Goal: Information Seeking & Learning: Learn about a topic

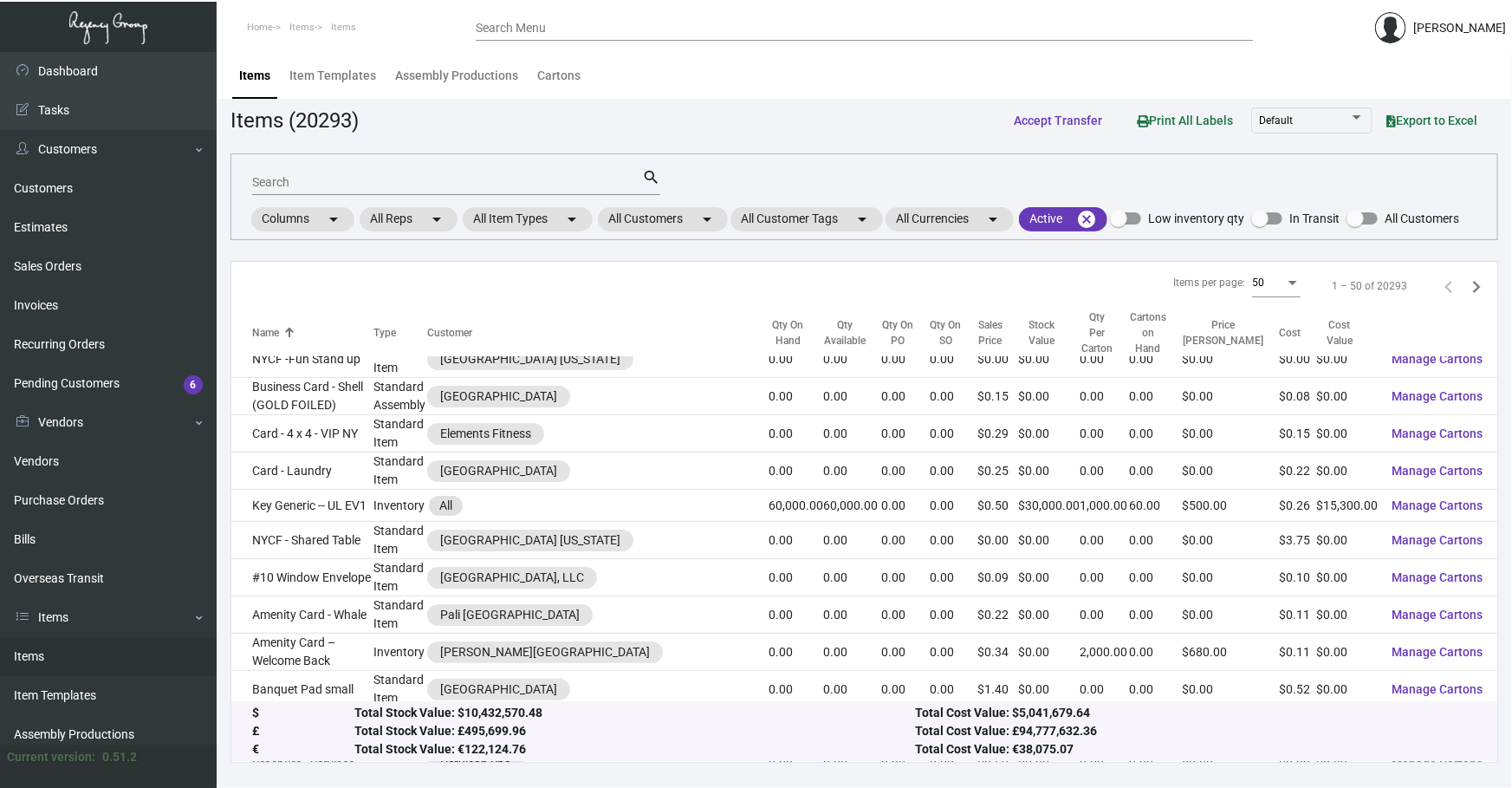
scroll to position [26, 0]
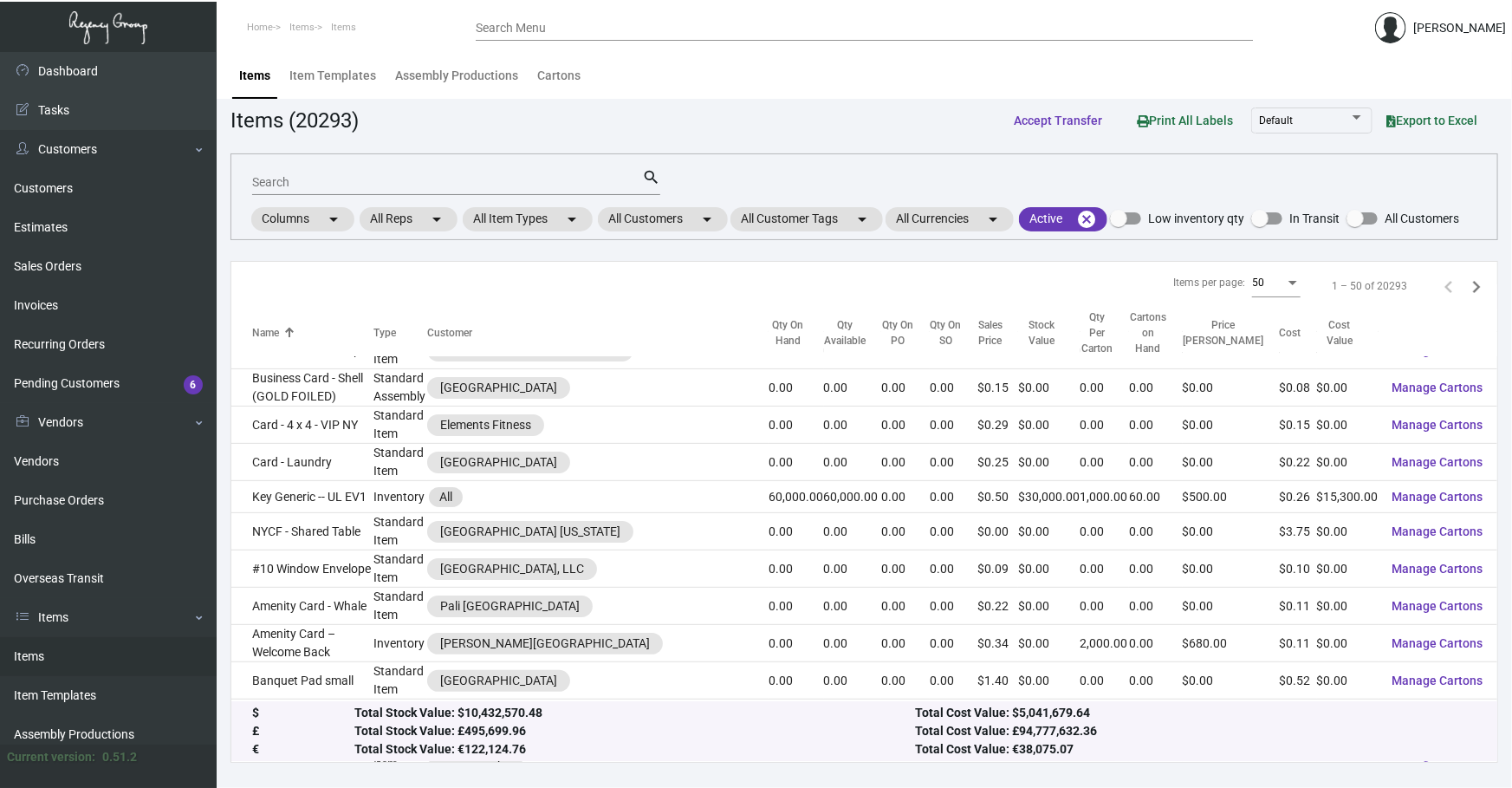
click at [462, 176] on input "Search" at bounding box center [446, 182] width 390 height 14
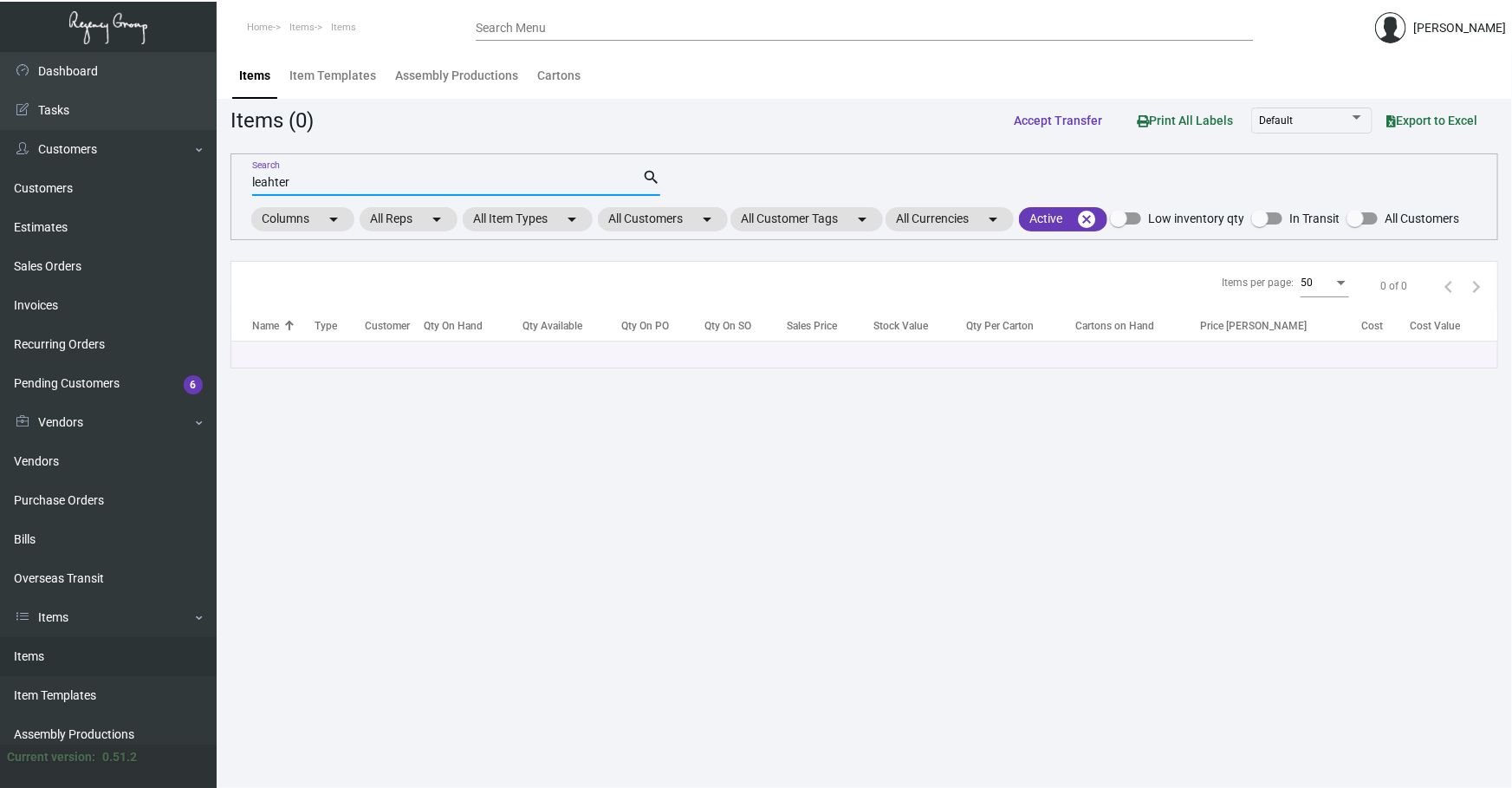
scroll to position [0, 0]
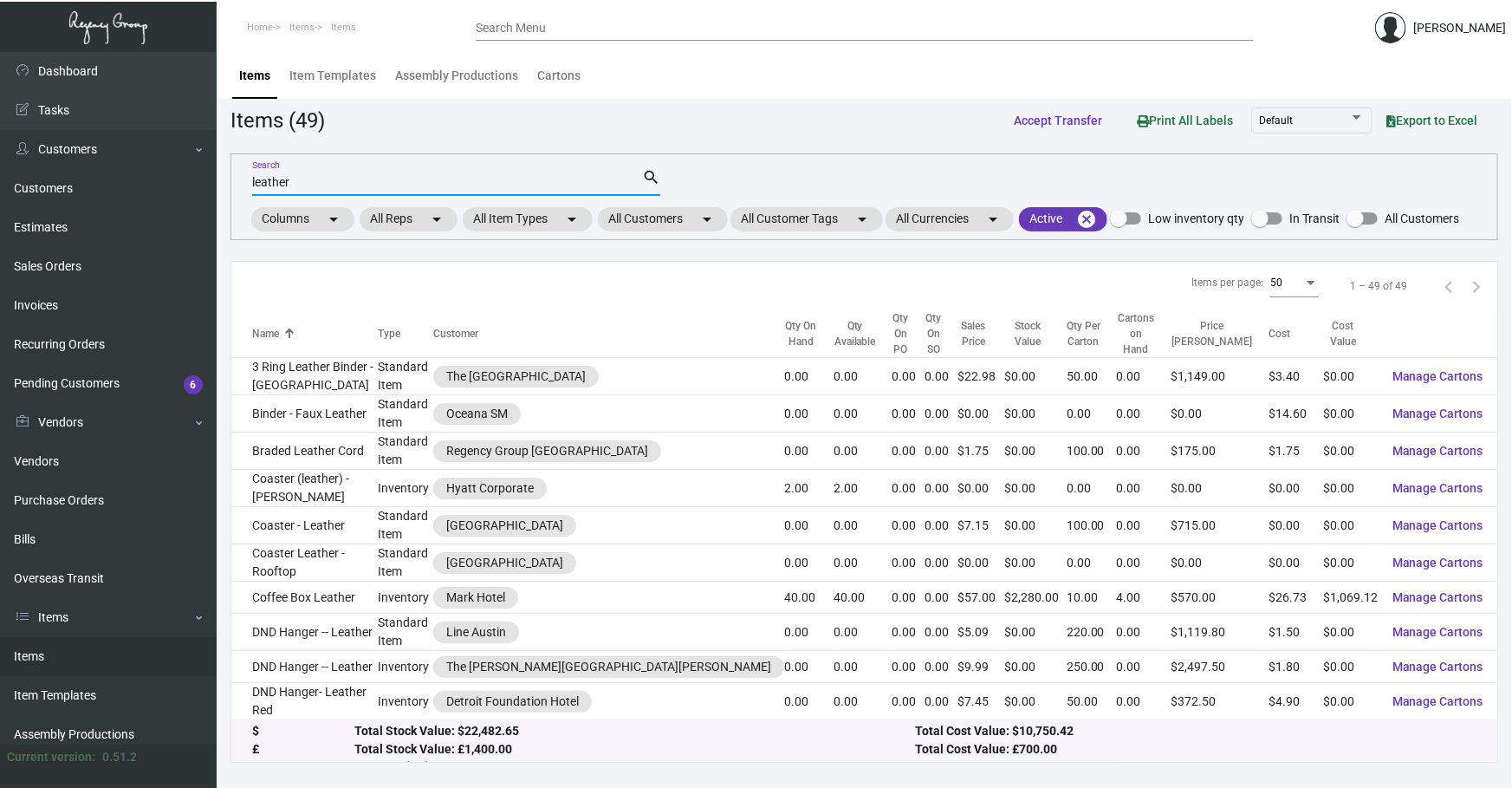
type input "leather"
click at [378, 720] on td "DND hanger - Leather" at bounding box center [304, 739] width 146 height 37
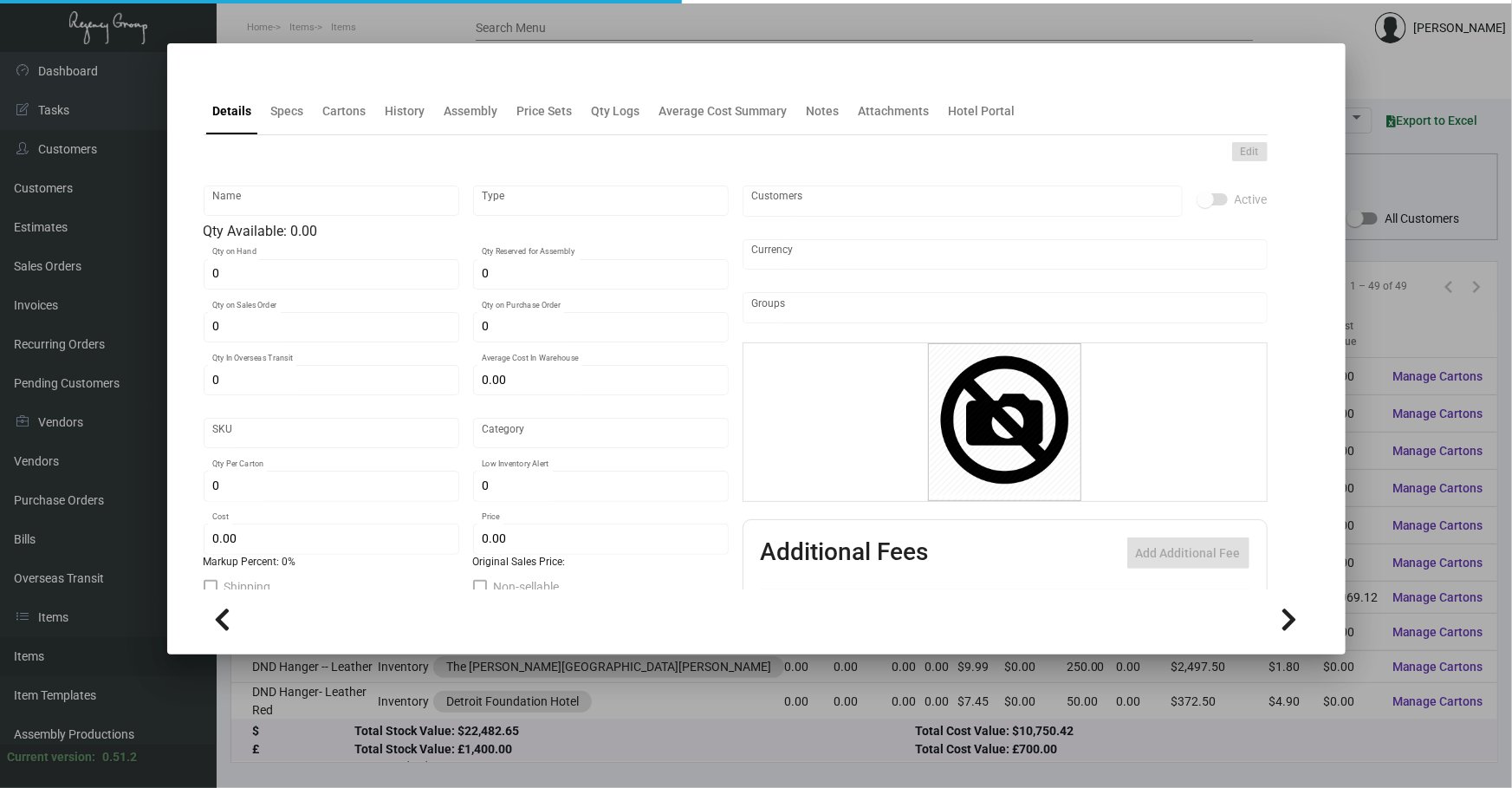
type input "DND hanger - Leather"
type input "Standard Item"
type input "$ 0.00"
type input "Overseas"
type input "$ 0.00"
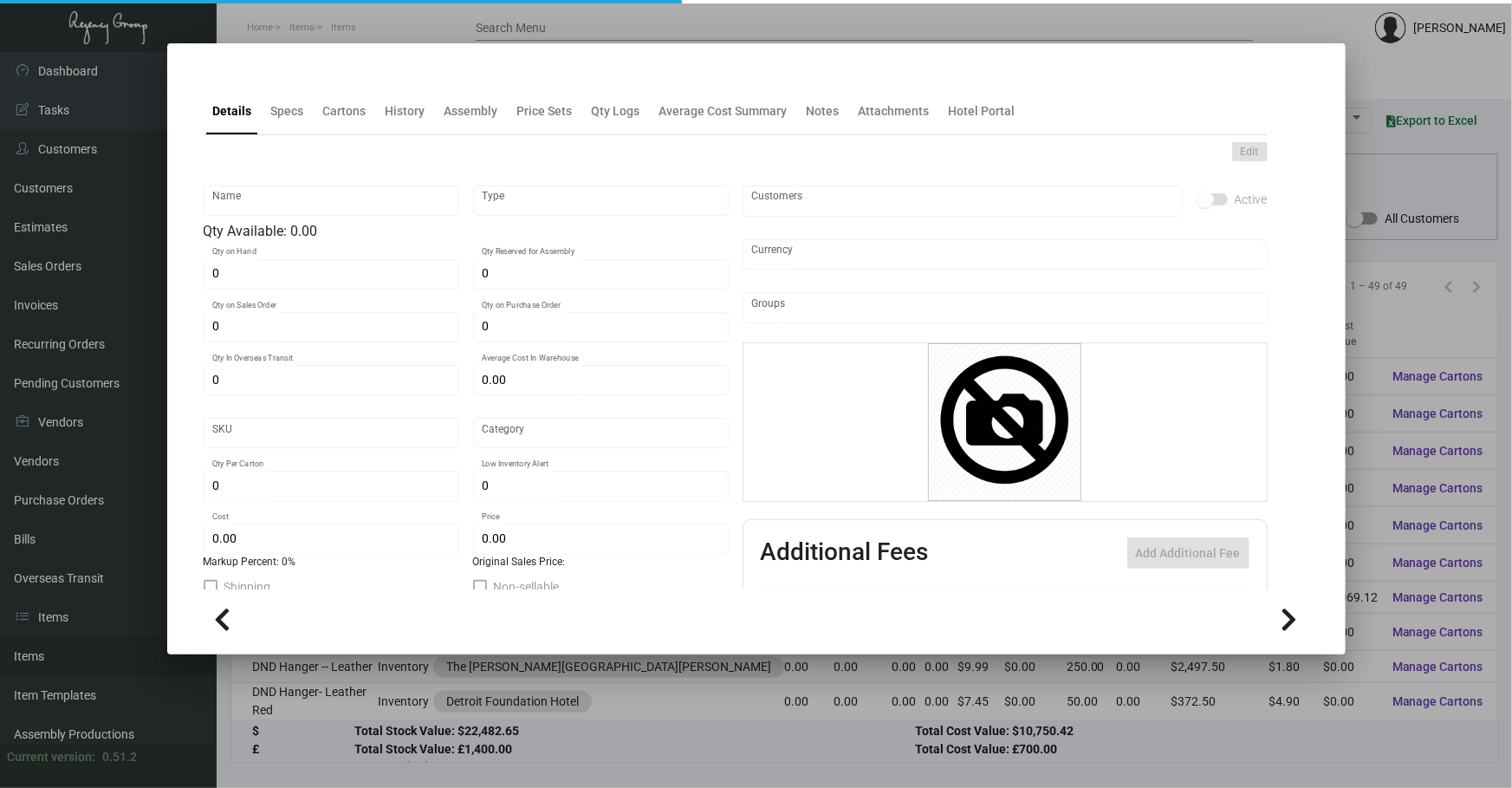
type input "$ 0.00"
checkbox input "true"
type input "United States Dollar $"
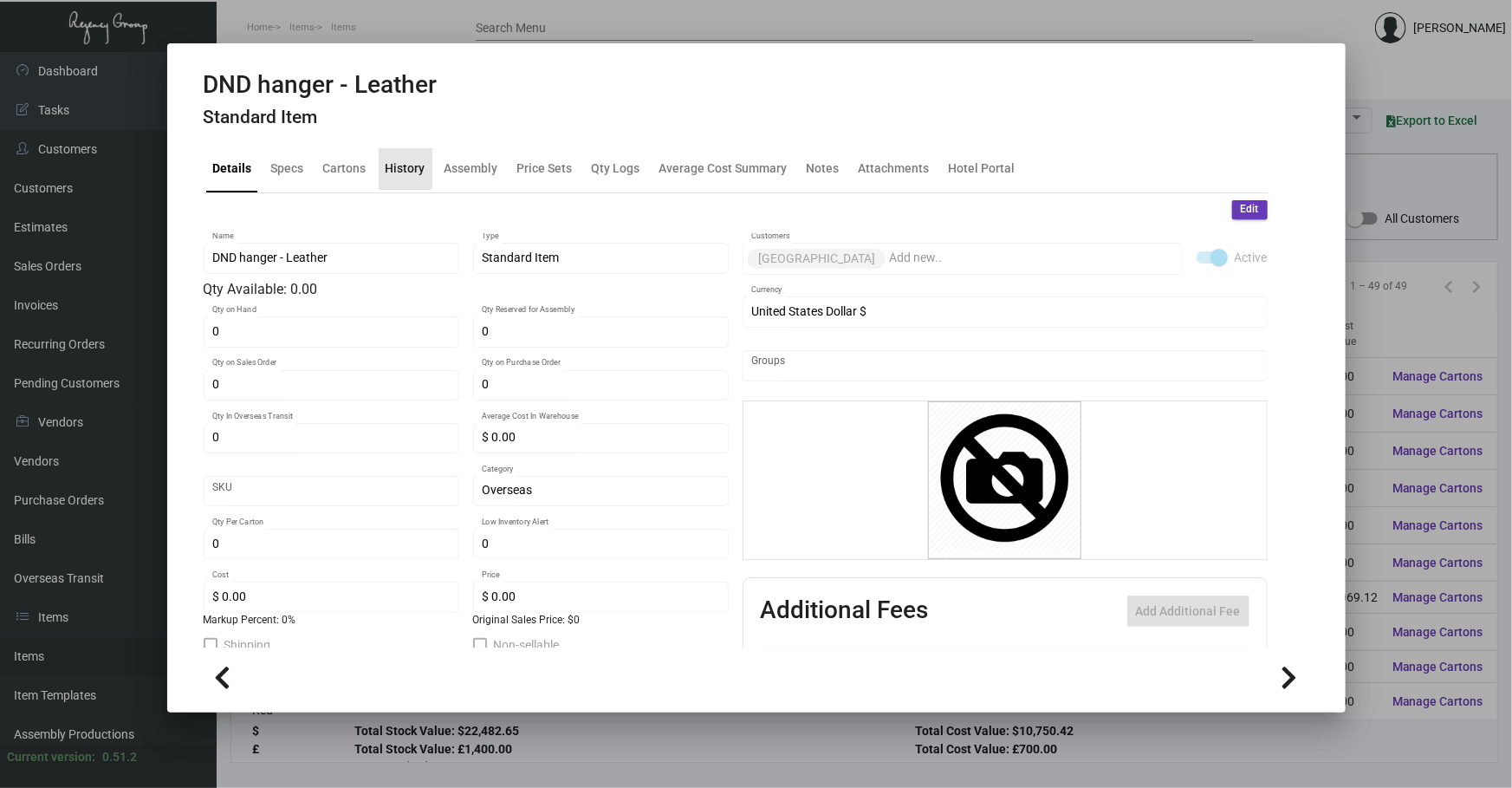
click at [400, 162] on div "History" at bounding box center [405, 168] width 40 height 19
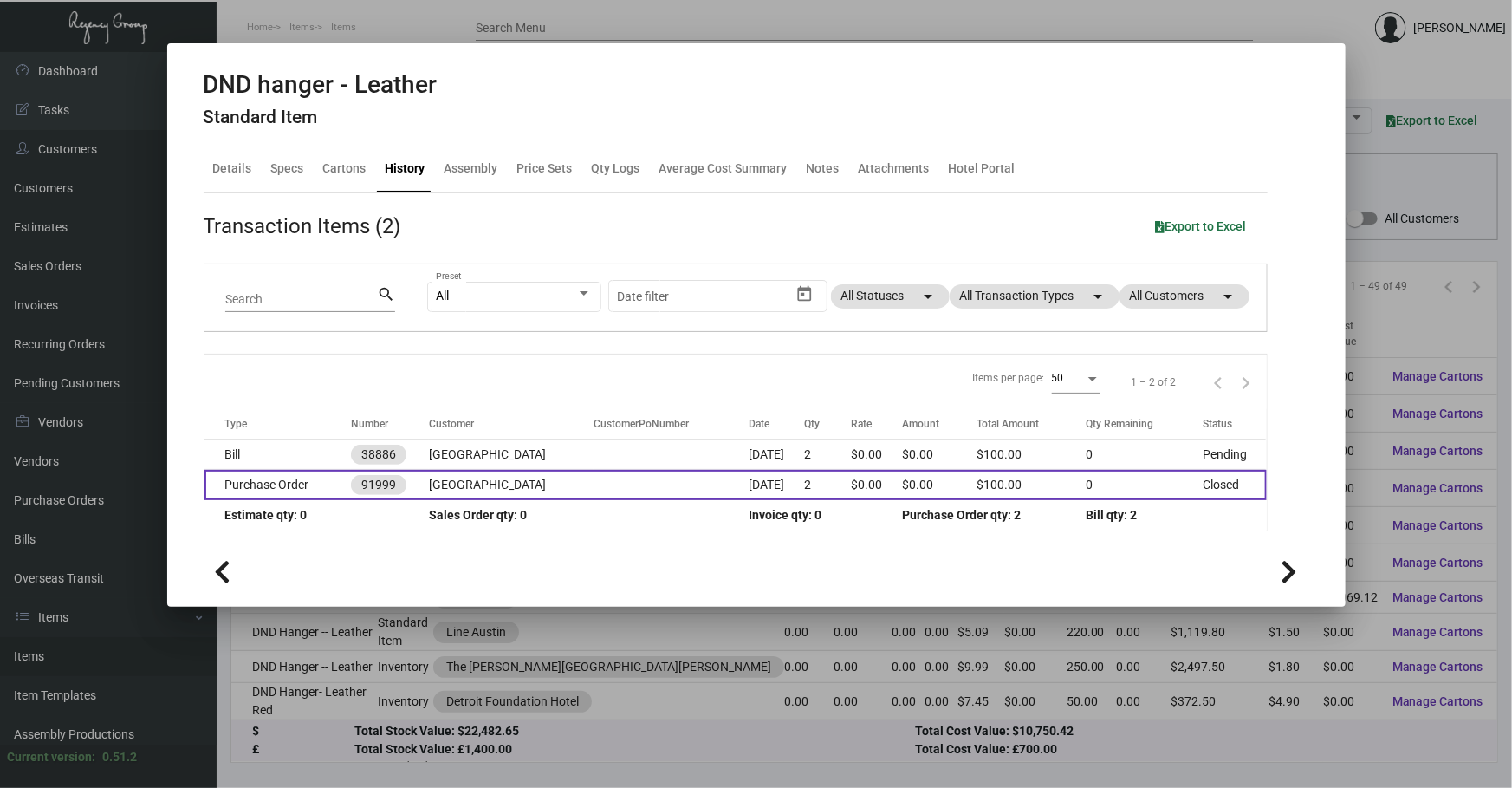
click at [685, 492] on td at bounding box center [671, 485] width 156 height 31
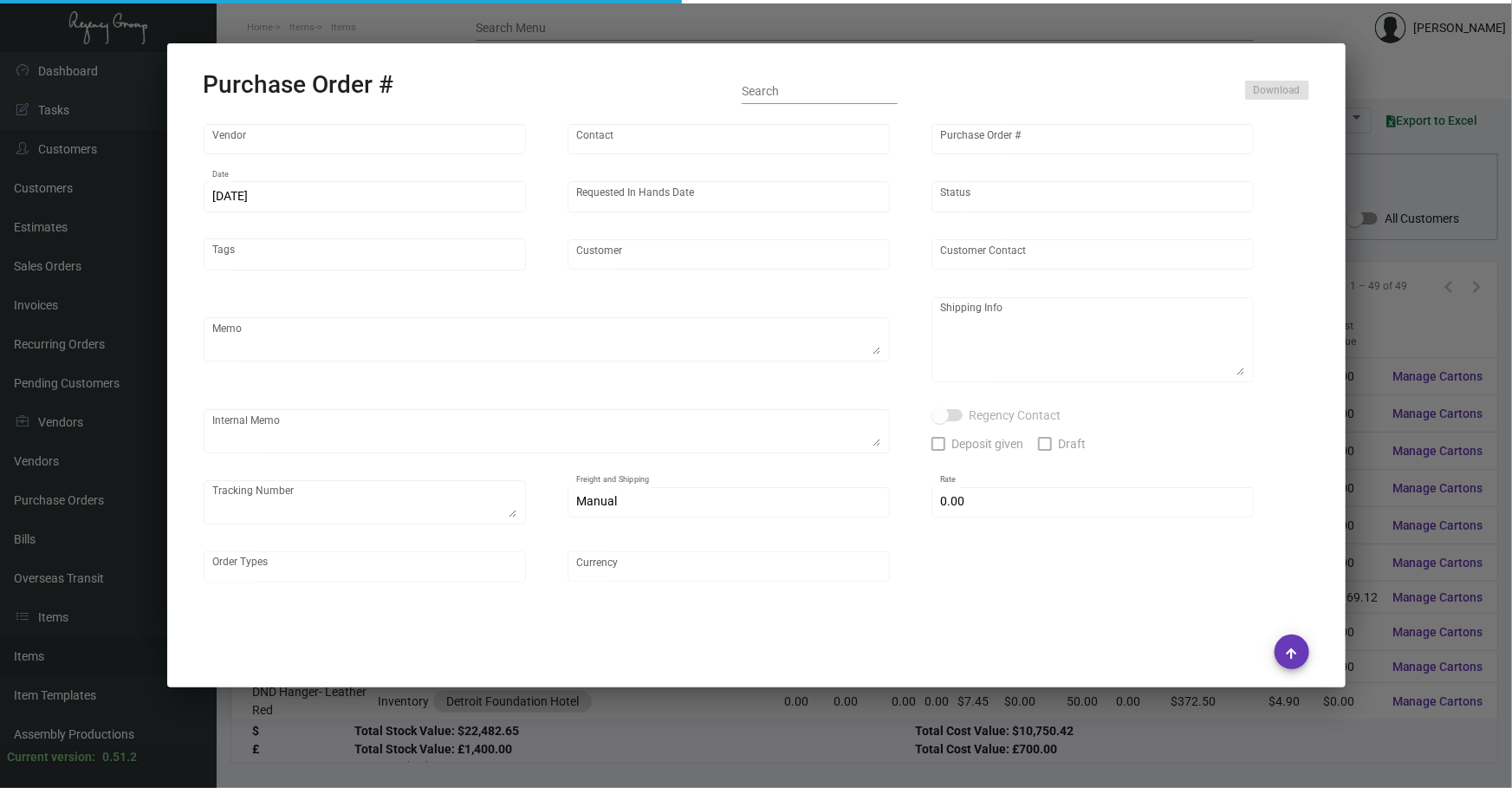
type input "Shanghai East Industrial Co., Ltd,"
type input "[PERSON_NAME]"
type input "91999"
type input "[DATE]"
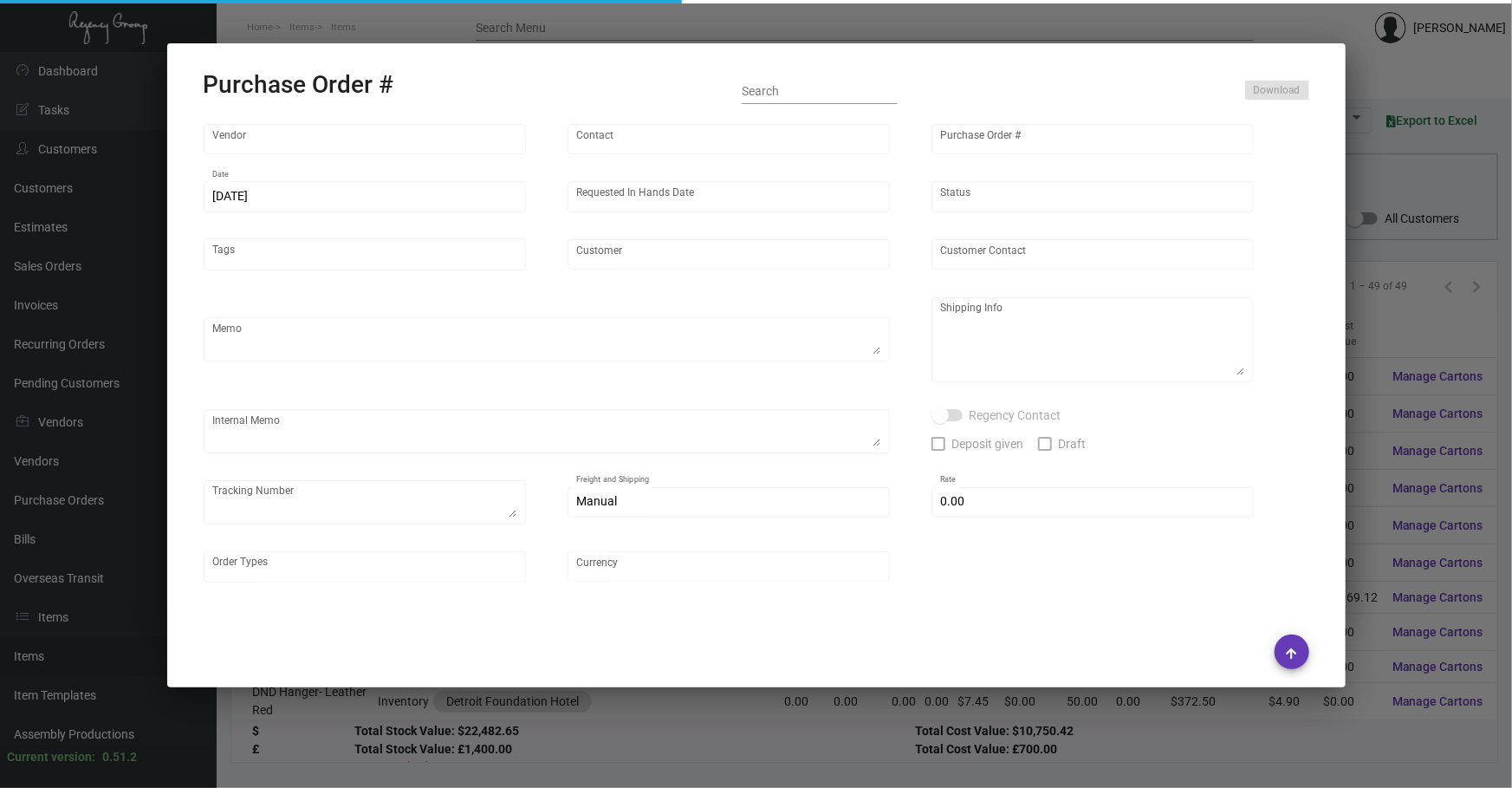
type input "[GEOGRAPHIC_DATA]"
type textarea "Regency Group NJ - [PERSON_NAME] [STREET_ADDRESS]"
checkbox input "true"
type input "$ 0.00"
type input "United States Dollar $"
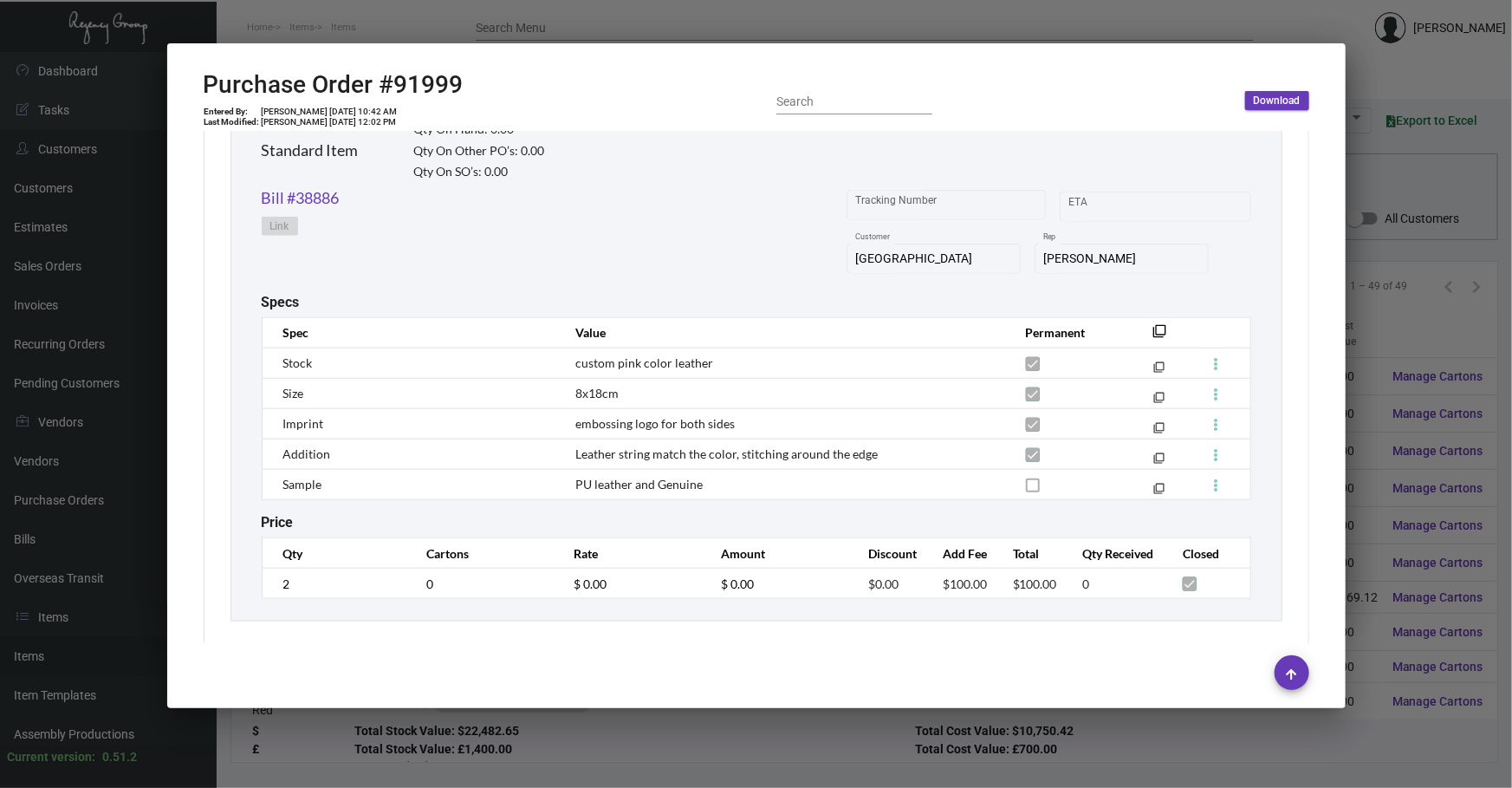
scroll to position [881, 0]
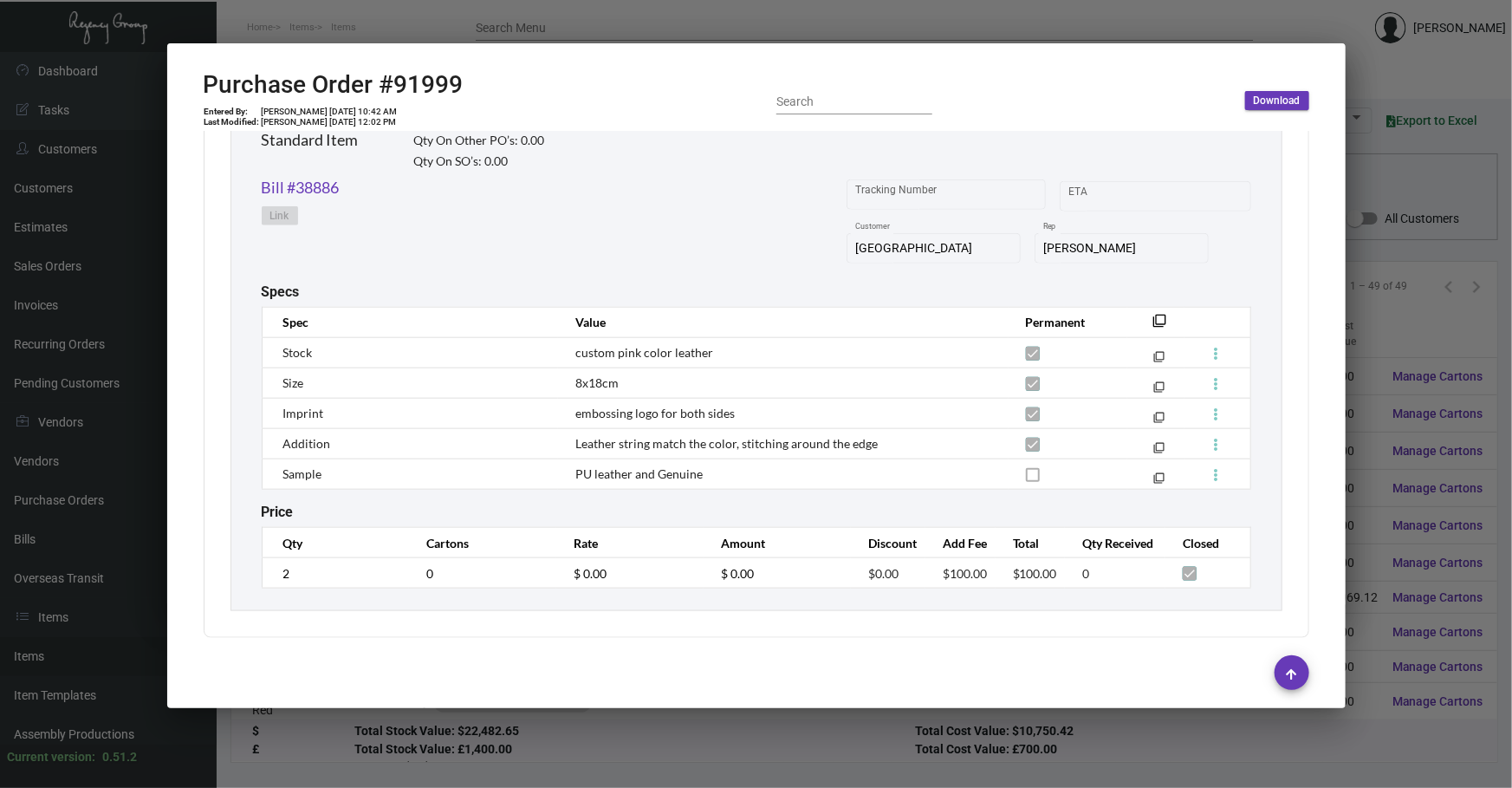
click at [710, 783] on div at bounding box center [756, 394] width 1512 height 788
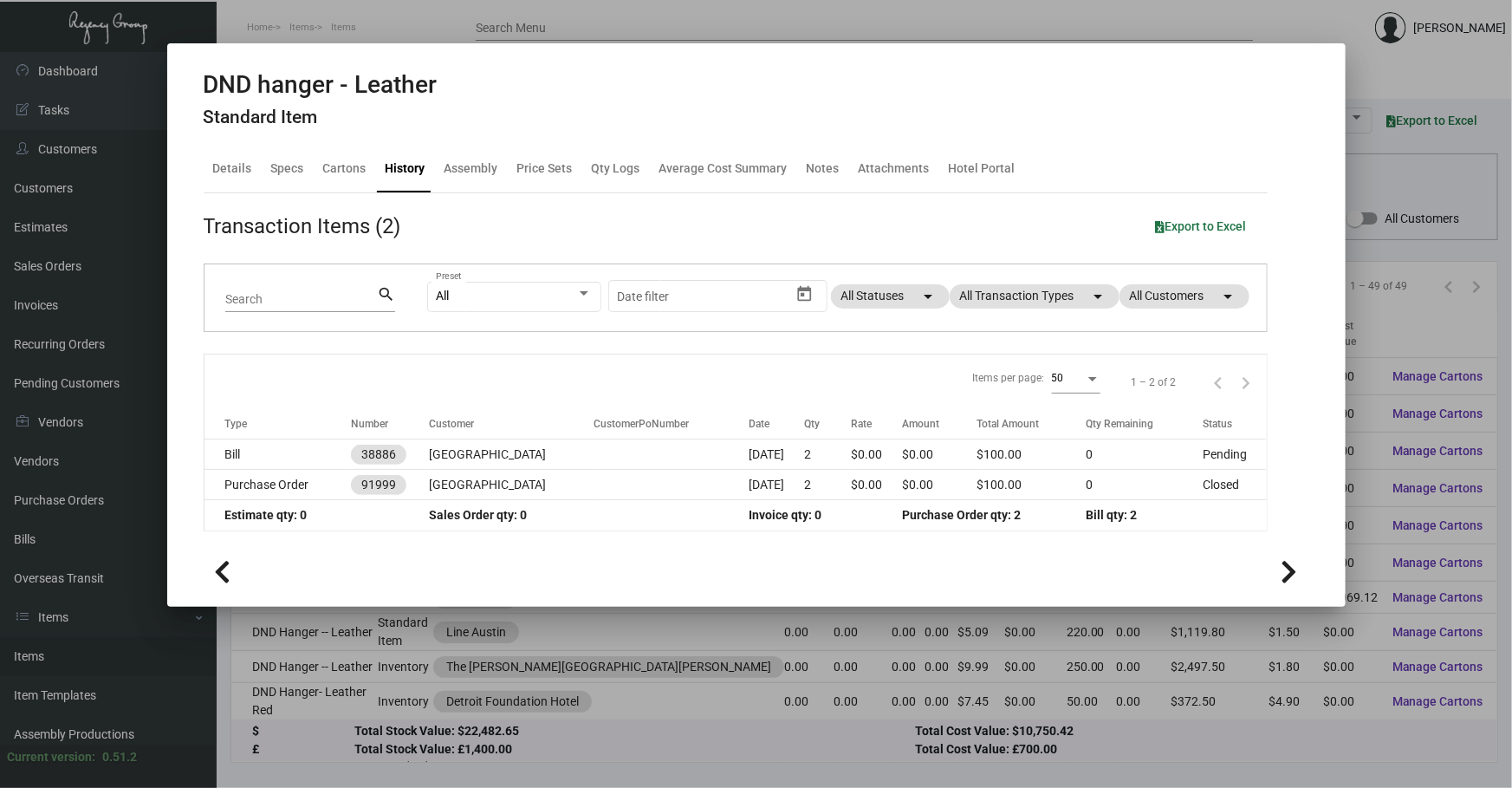
click at [490, 755] on div at bounding box center [756, 394] width 1512 height 788
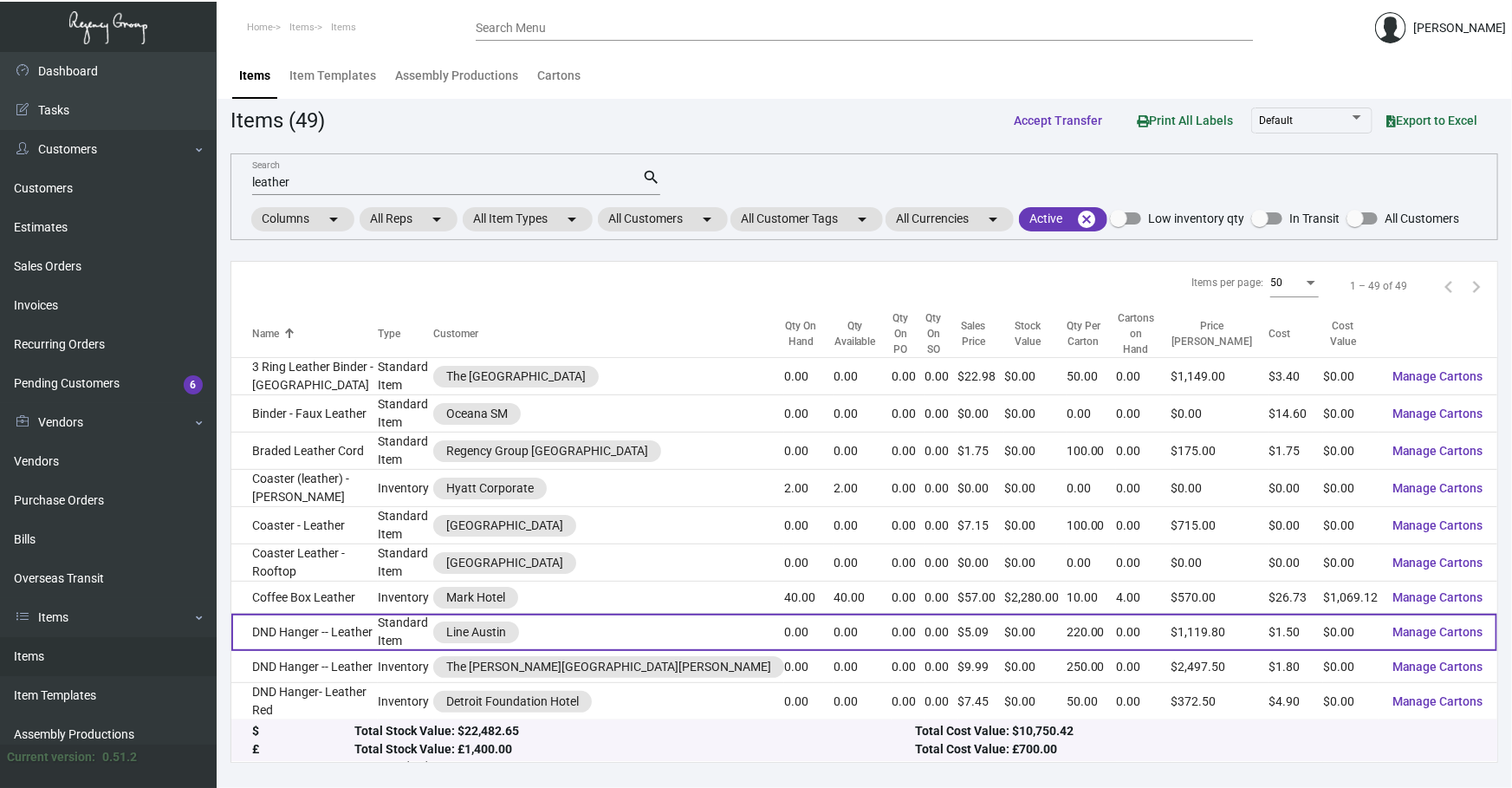
click at [344, 614] on td "DND Hanger -- Leather" at bounding box center [304, 633] width 146 height 37
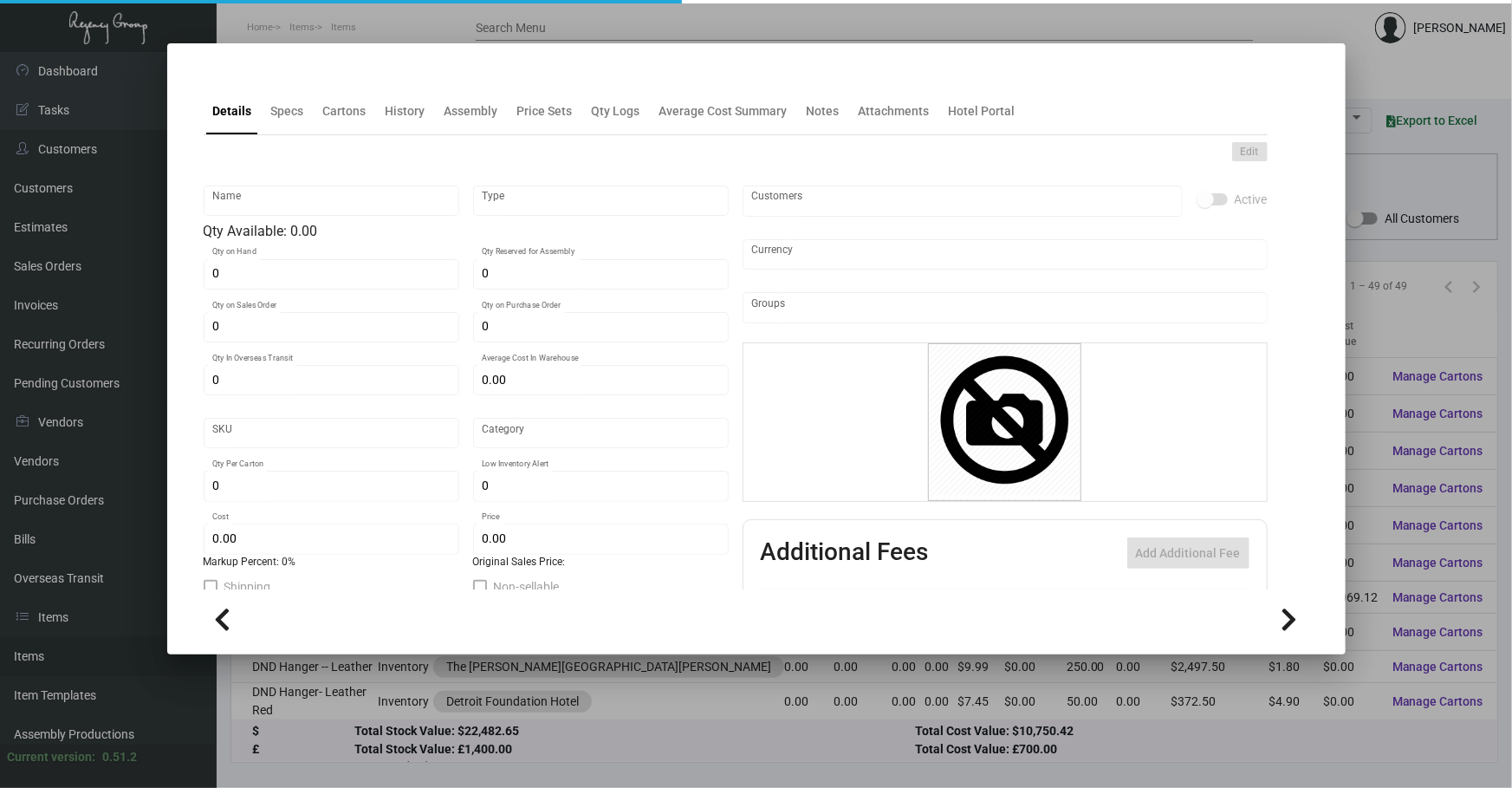
type input "DND Hanger -- Leather"
type input "Standard Item"
type input "$ 1.50"
type input "Overseas"
type input "220"
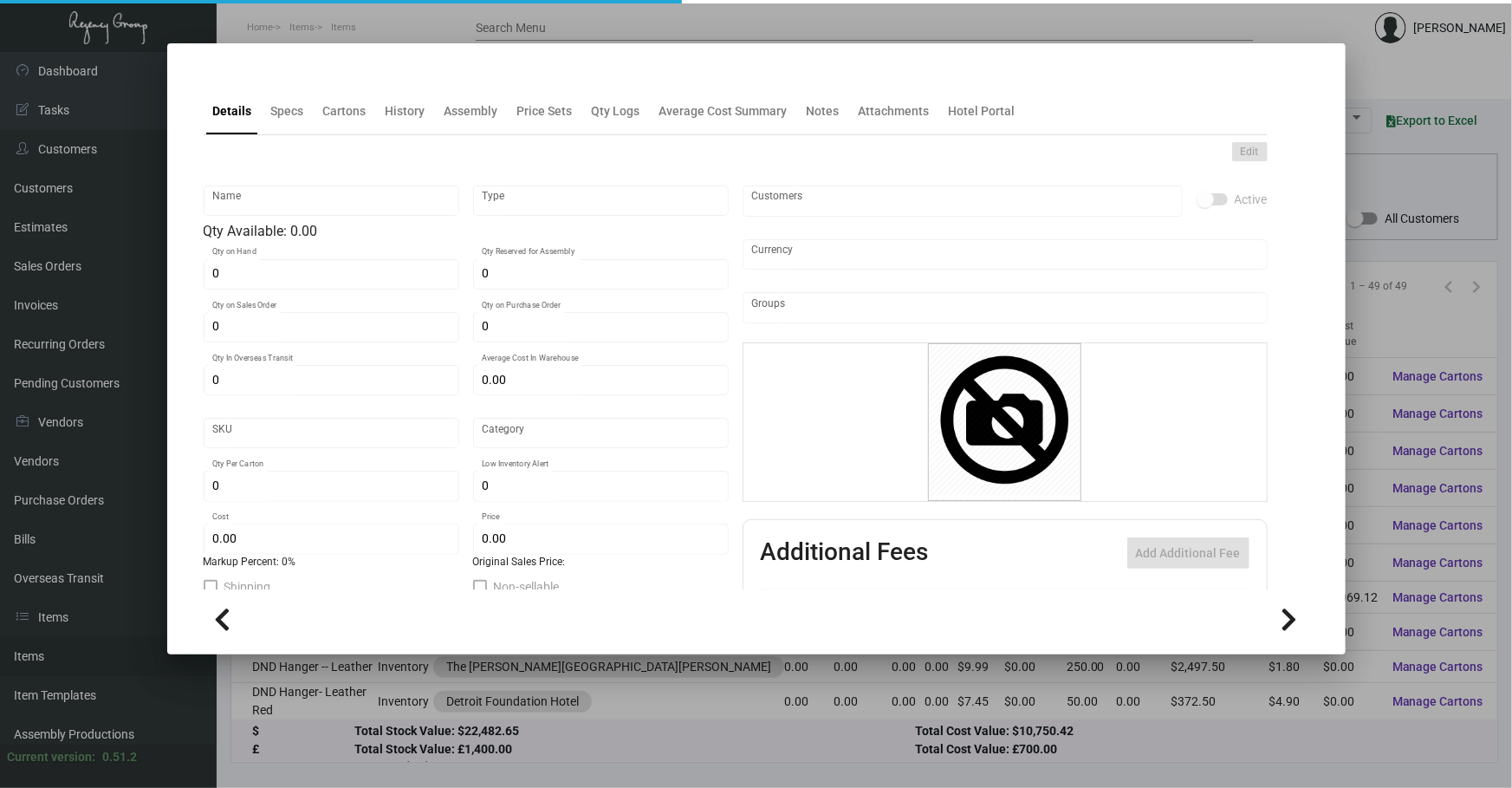
type input "$ 1.50"
type input "$ 5.09"
checkbox input "true"
type input "United States Dollar $"
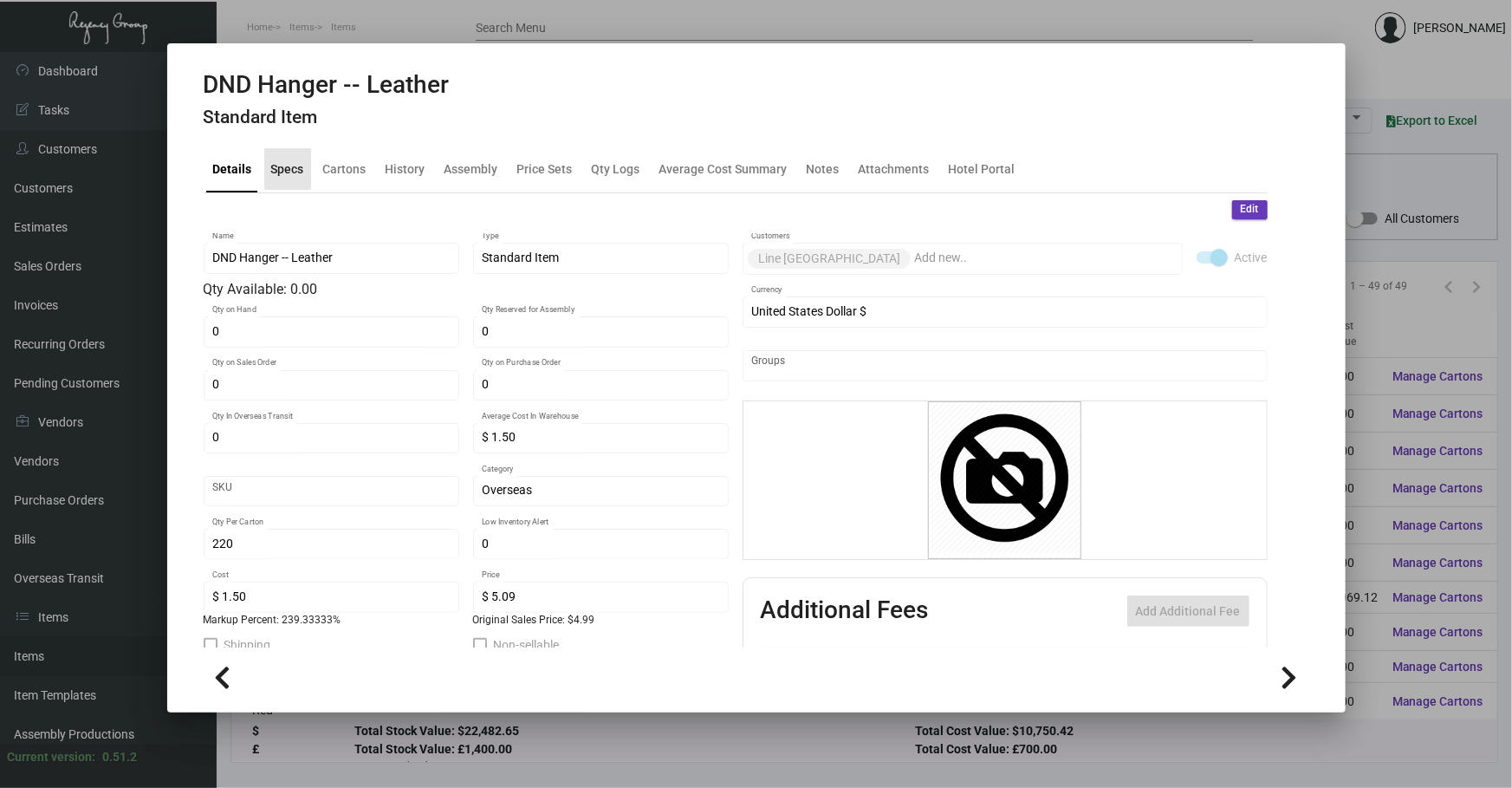
click at [274, 165] on div "Specs" at bounding box center [287, 168] width 33 height 19
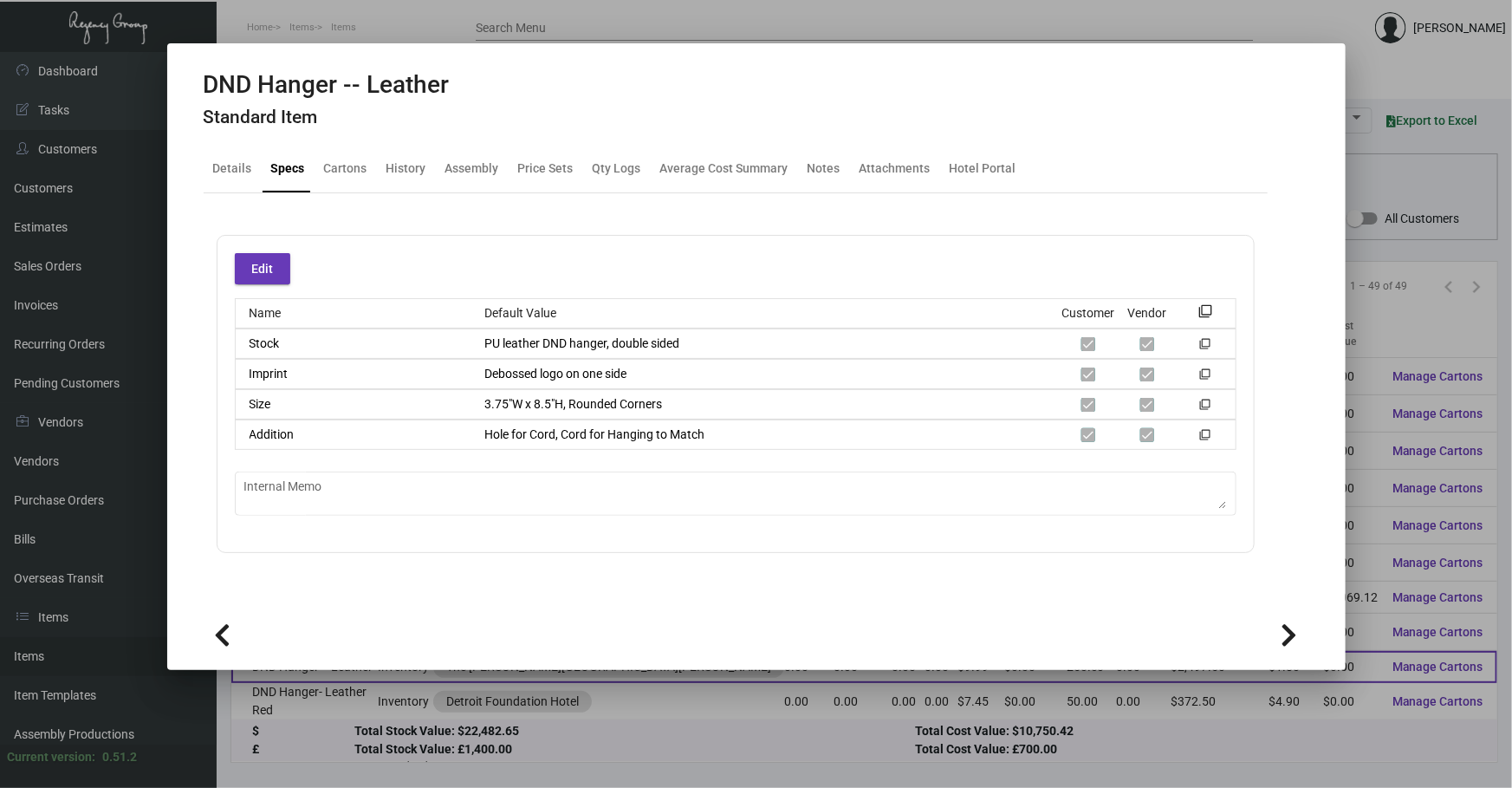
drag, startPoint x: 638, startPoint y: 695, endPoint x: 373, endPoint y: 624, distance: 274.3
click at [638, 694] on div at bounding box center [756, 394] width 1512 height 788
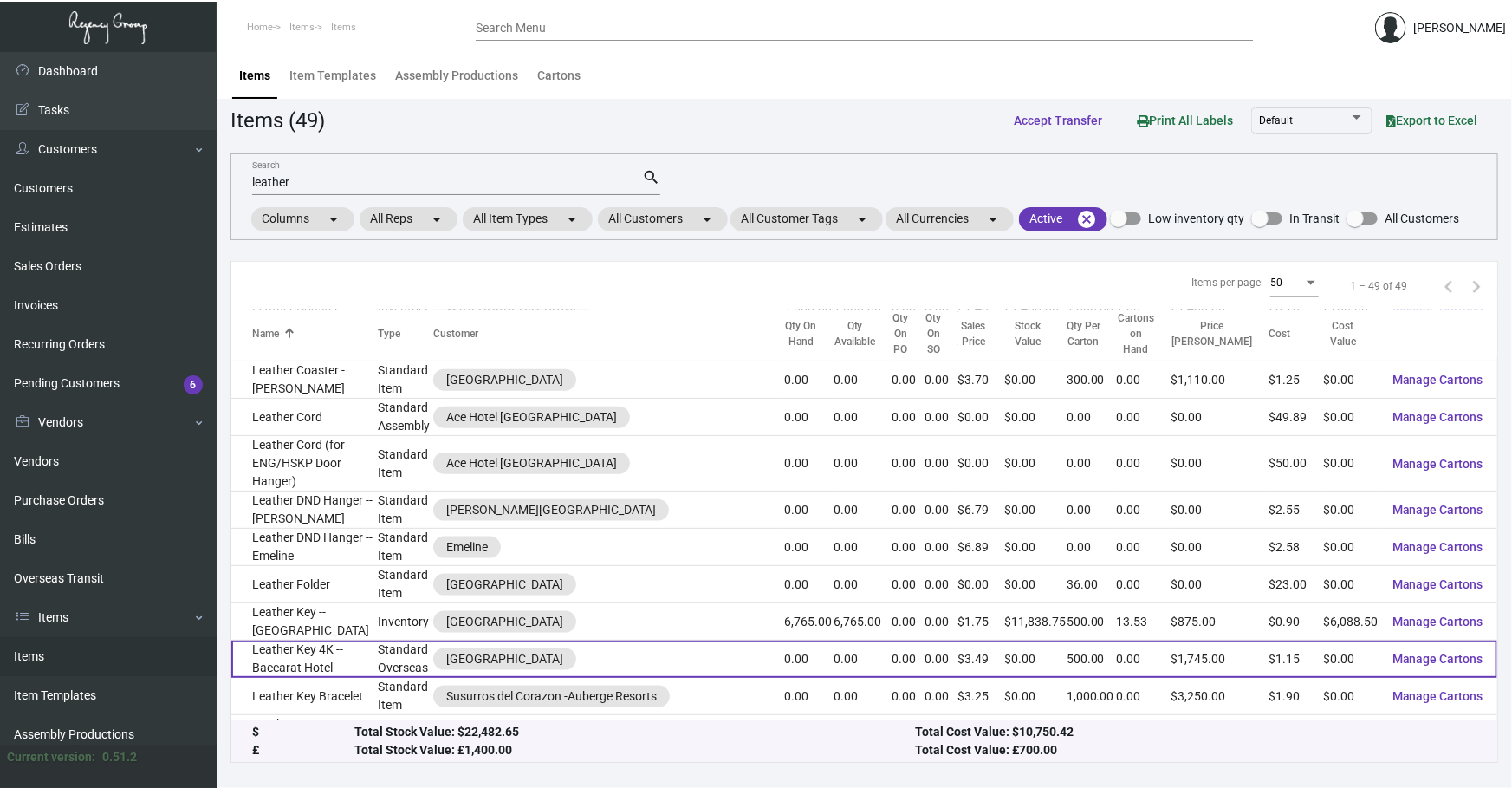
scroll to position [998, 0]
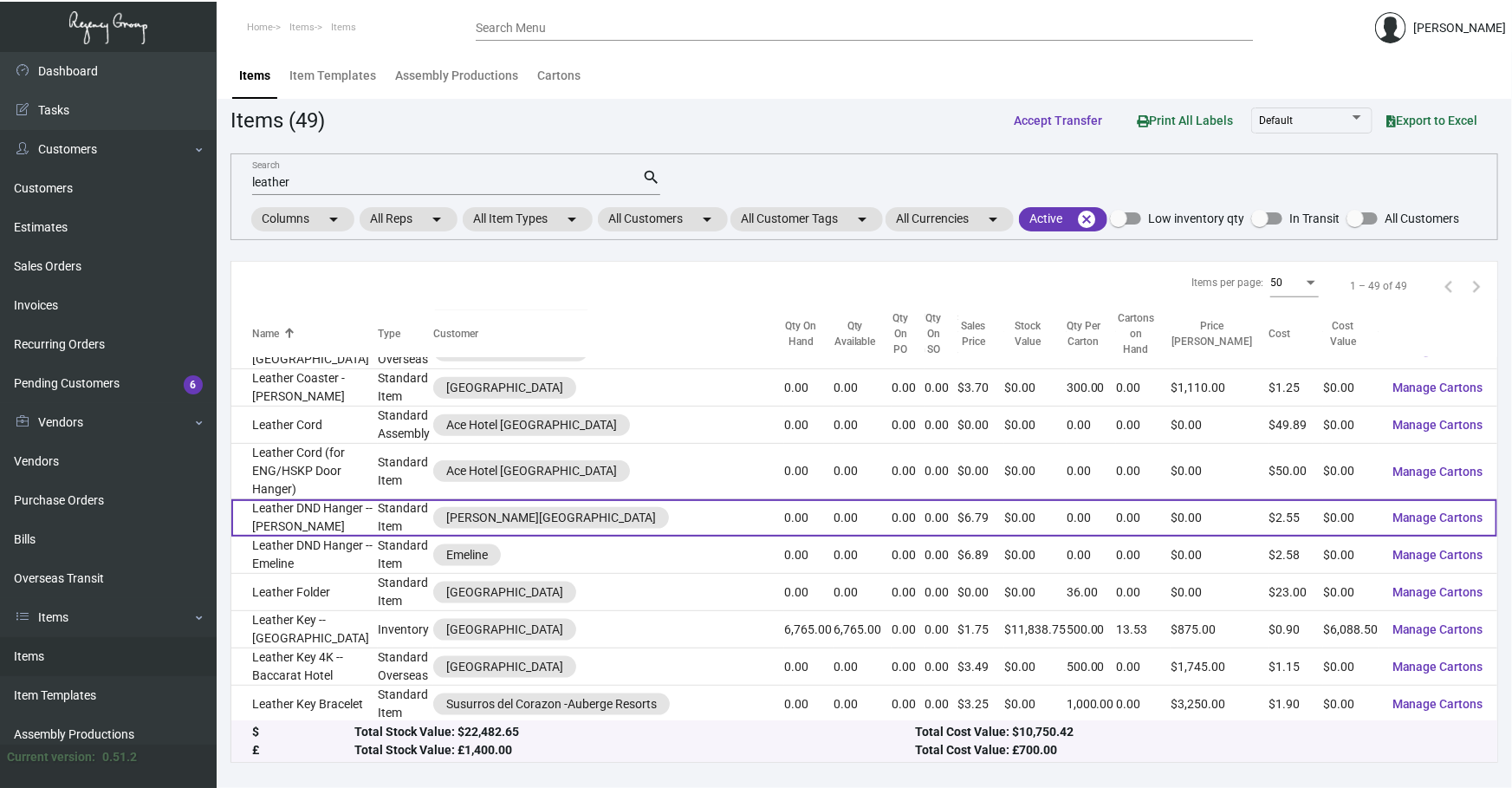
click at [356, 500] on td "Leather DND Hanger -- [PERSON_NAME]" at bounding box center [304, 518] width 146 height 37
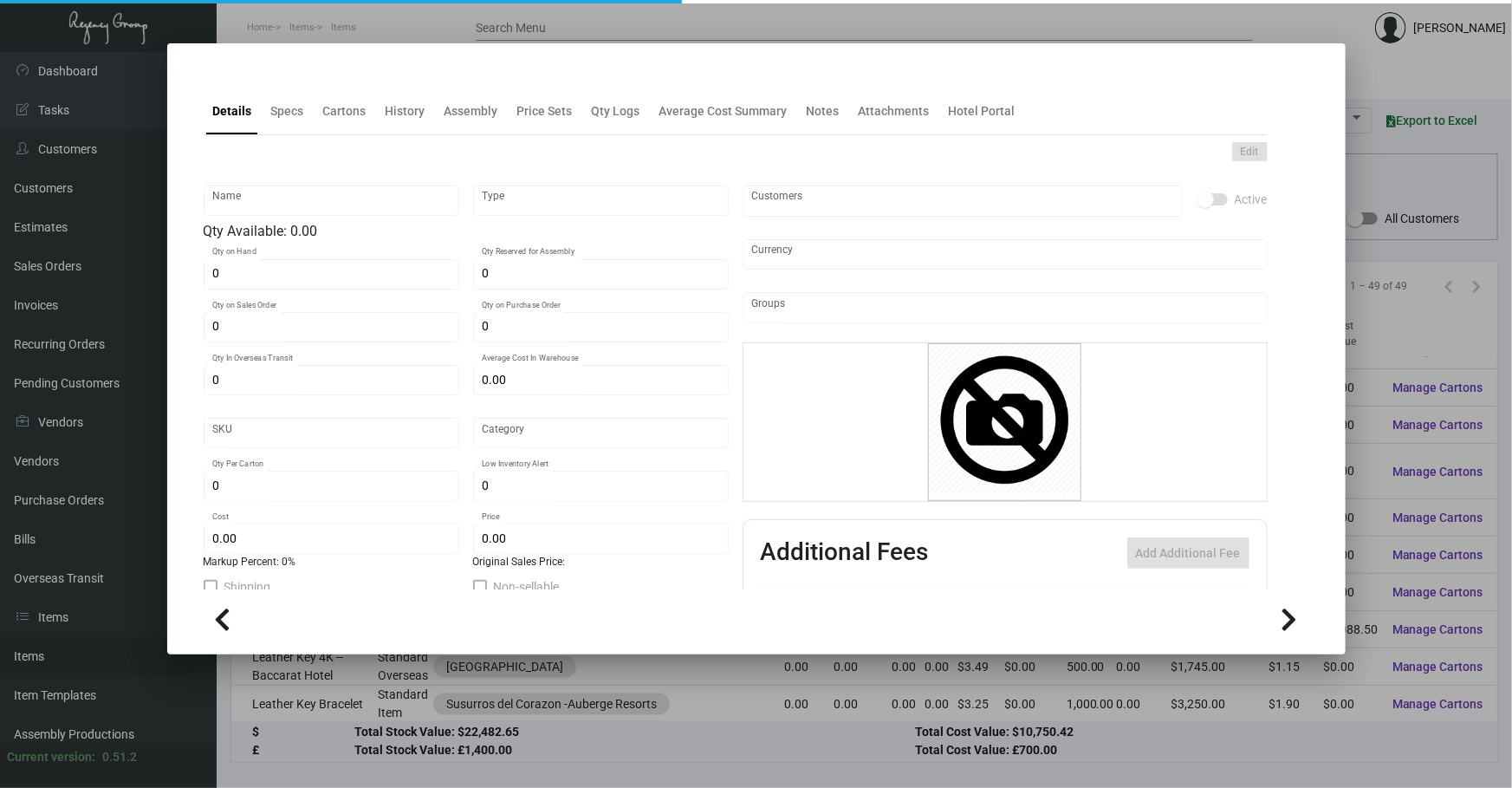
type input "Leather DND Hanger -- [PERSON_NAME]"
type input "Standard Item"
type input "$ 0.00"
type input "Overseas"
type input "$ 2.55"
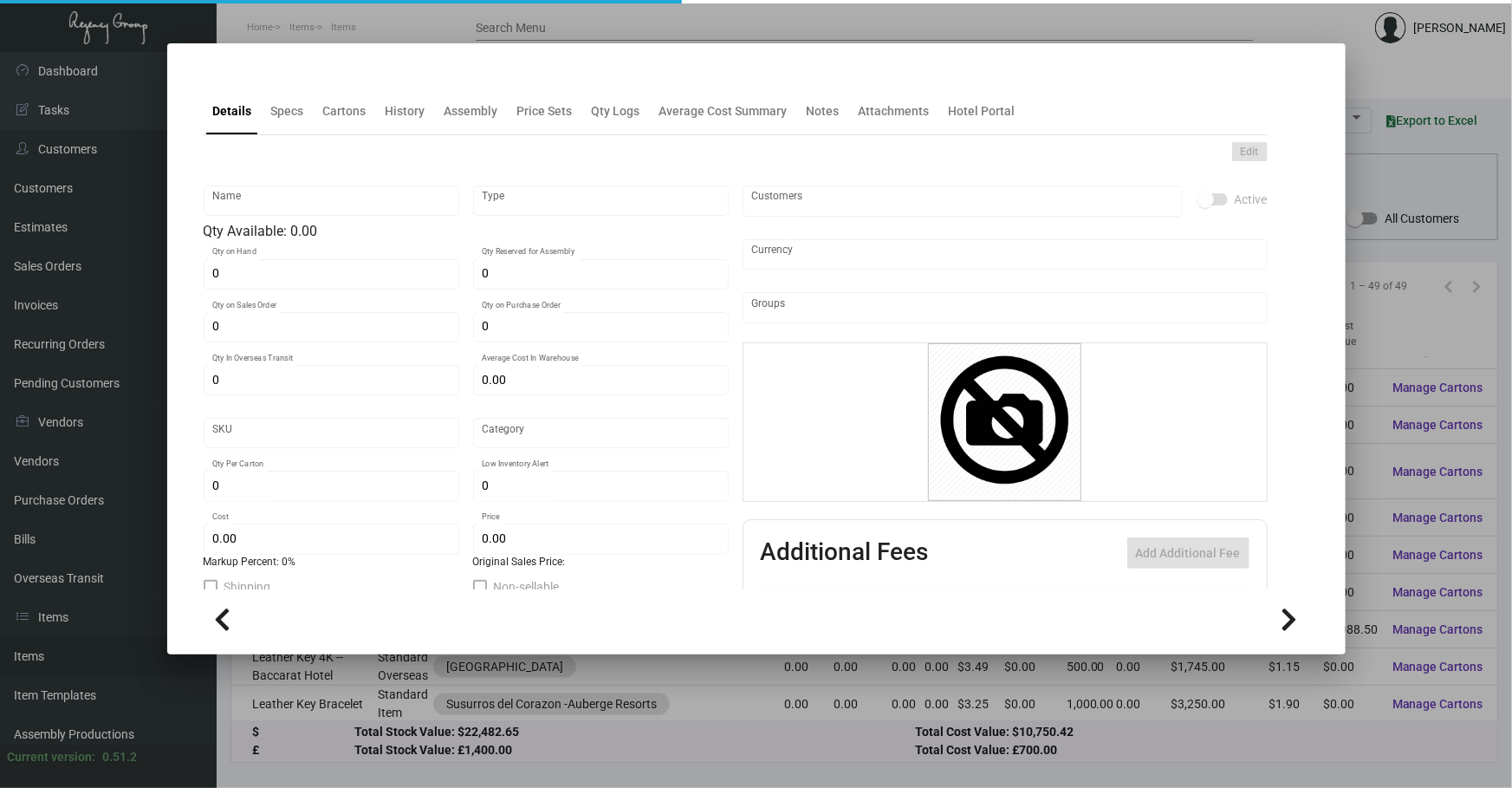
type input "$ 6.79"
checkbox input "true"
type input "United States Dollar $"
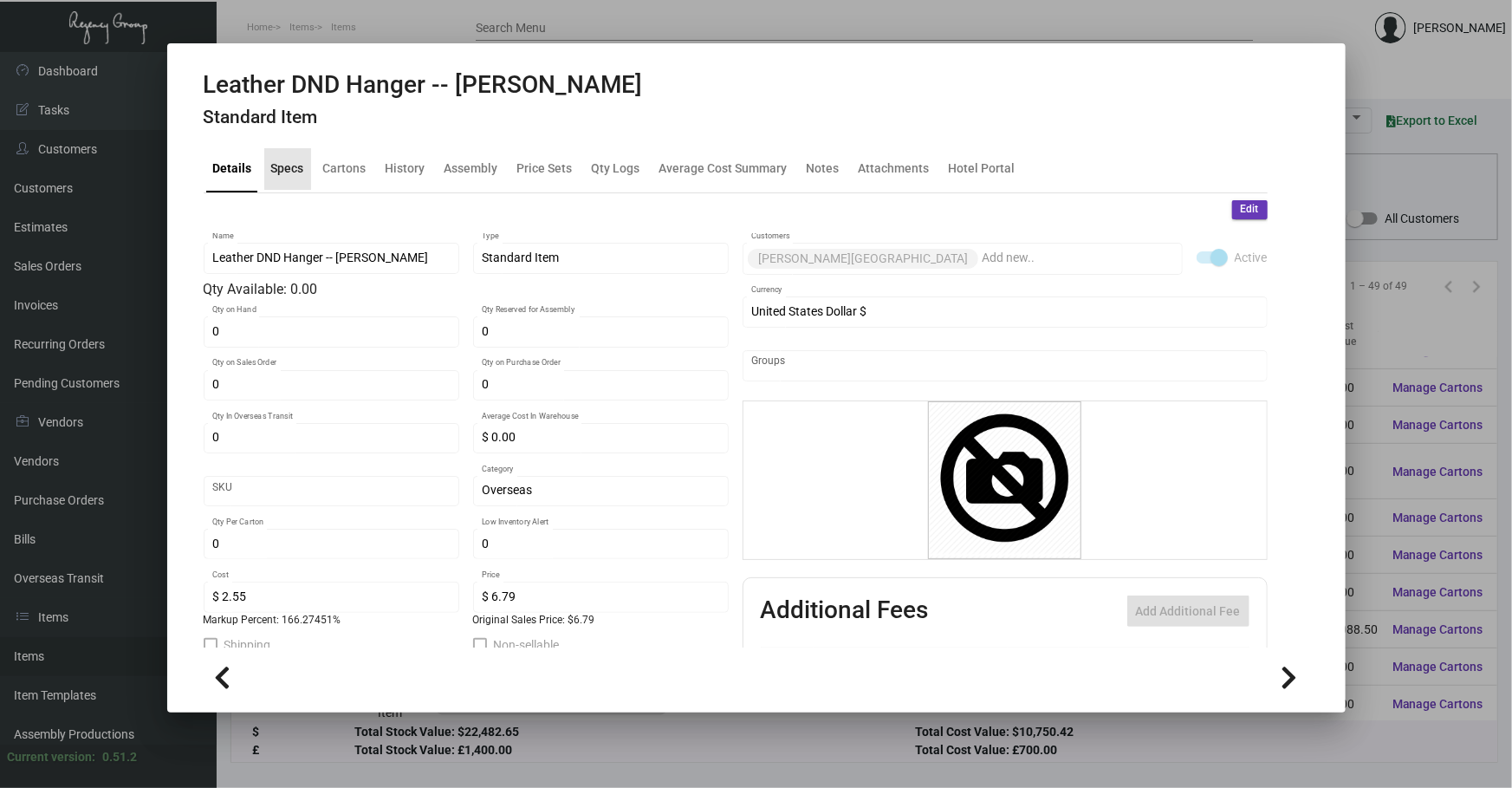
click at [300, 169] on div "Specs" at bounding box center [287, 168] width 33 height 19
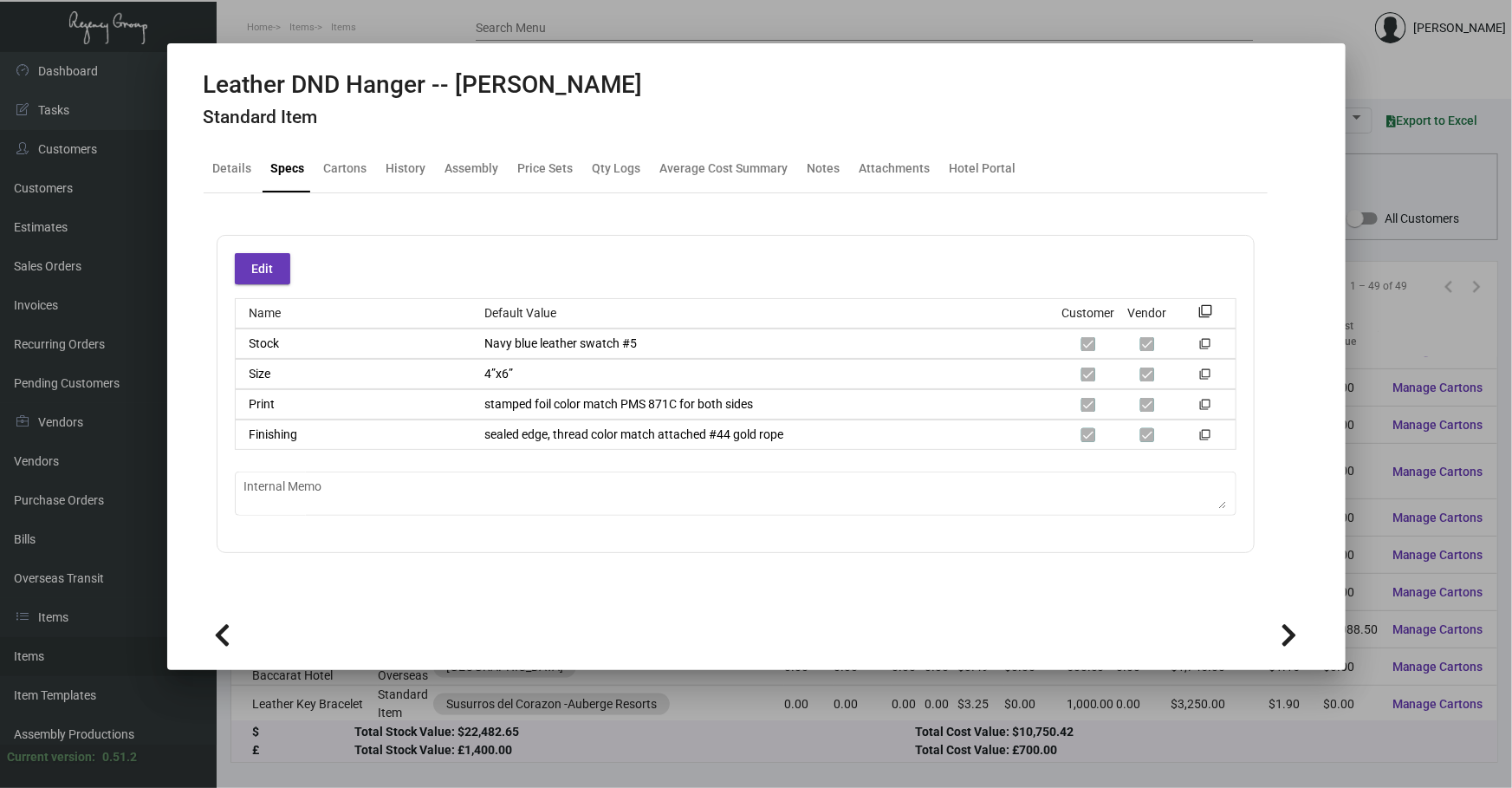
click at [681, 711] on div at bounding box center [756, 394] width 1512 height 788
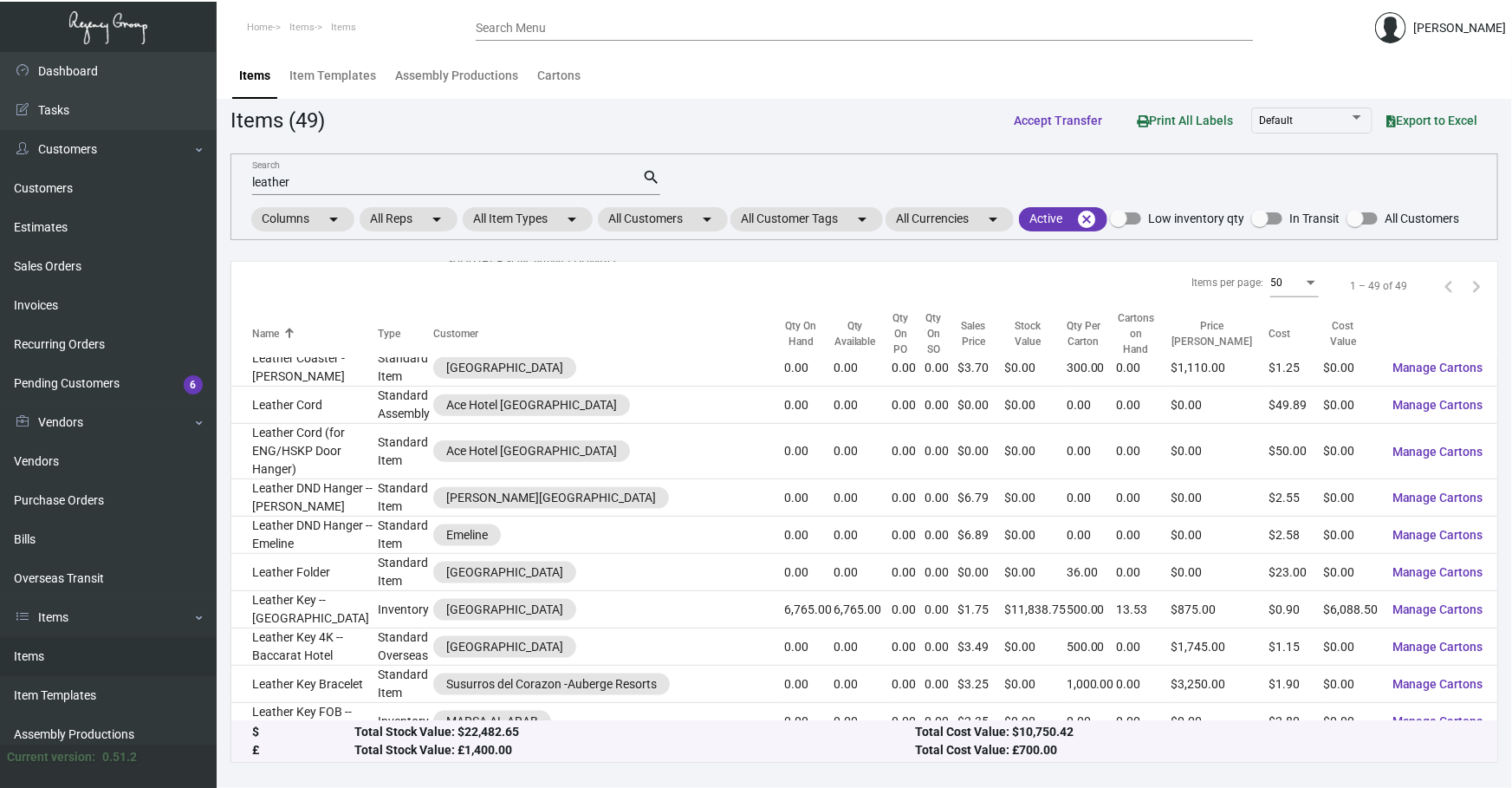
scroll to position [1024, 0]
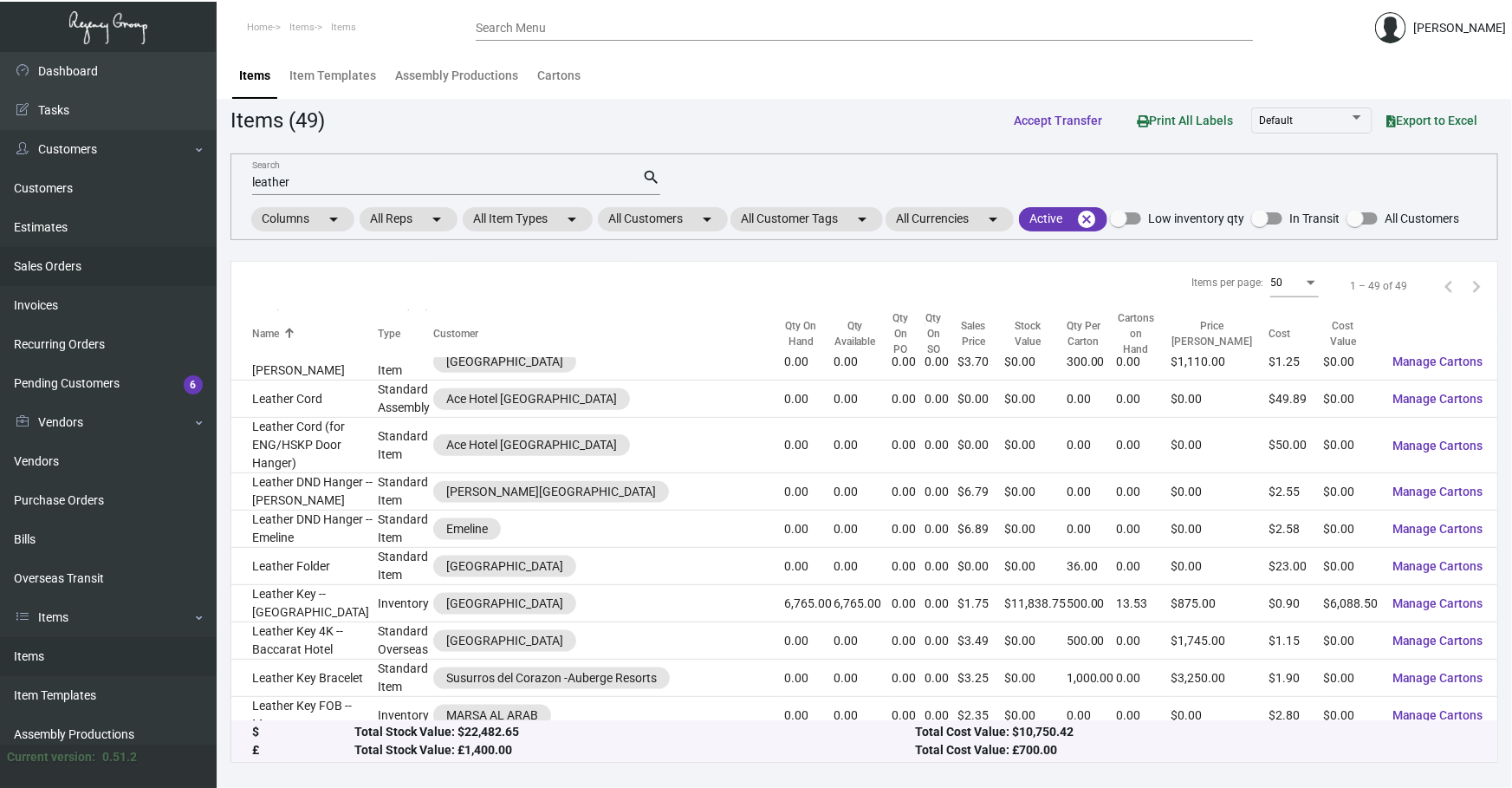
click at [78, 274] on link "Sales Orders" at bounding box center [108, 267] width 217 height 39
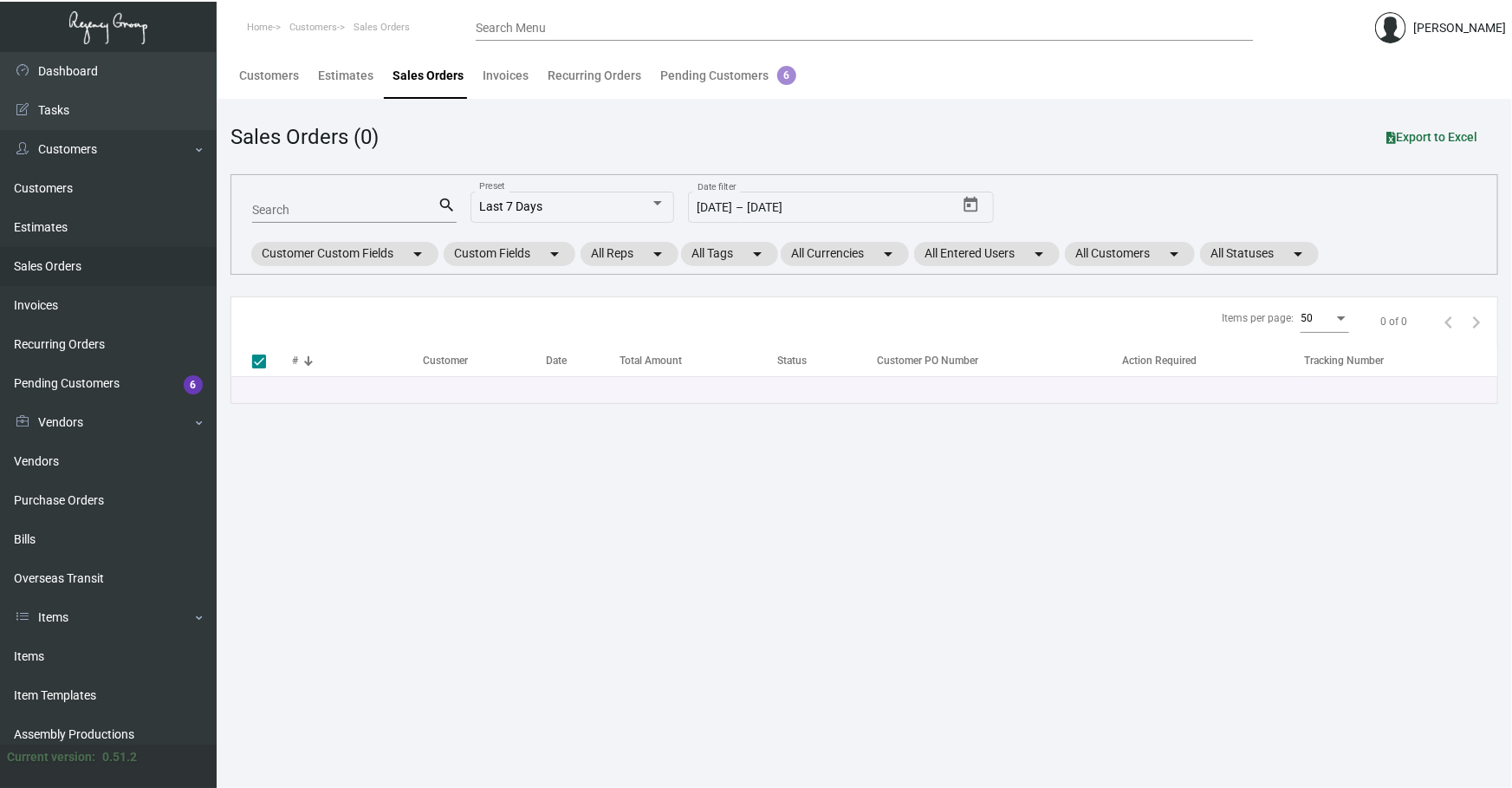
click at [393, 219] on div "Search" at bounding box center [345, 209] width 186 height 27
type input "16"
type input "162"
checkbox input "false"
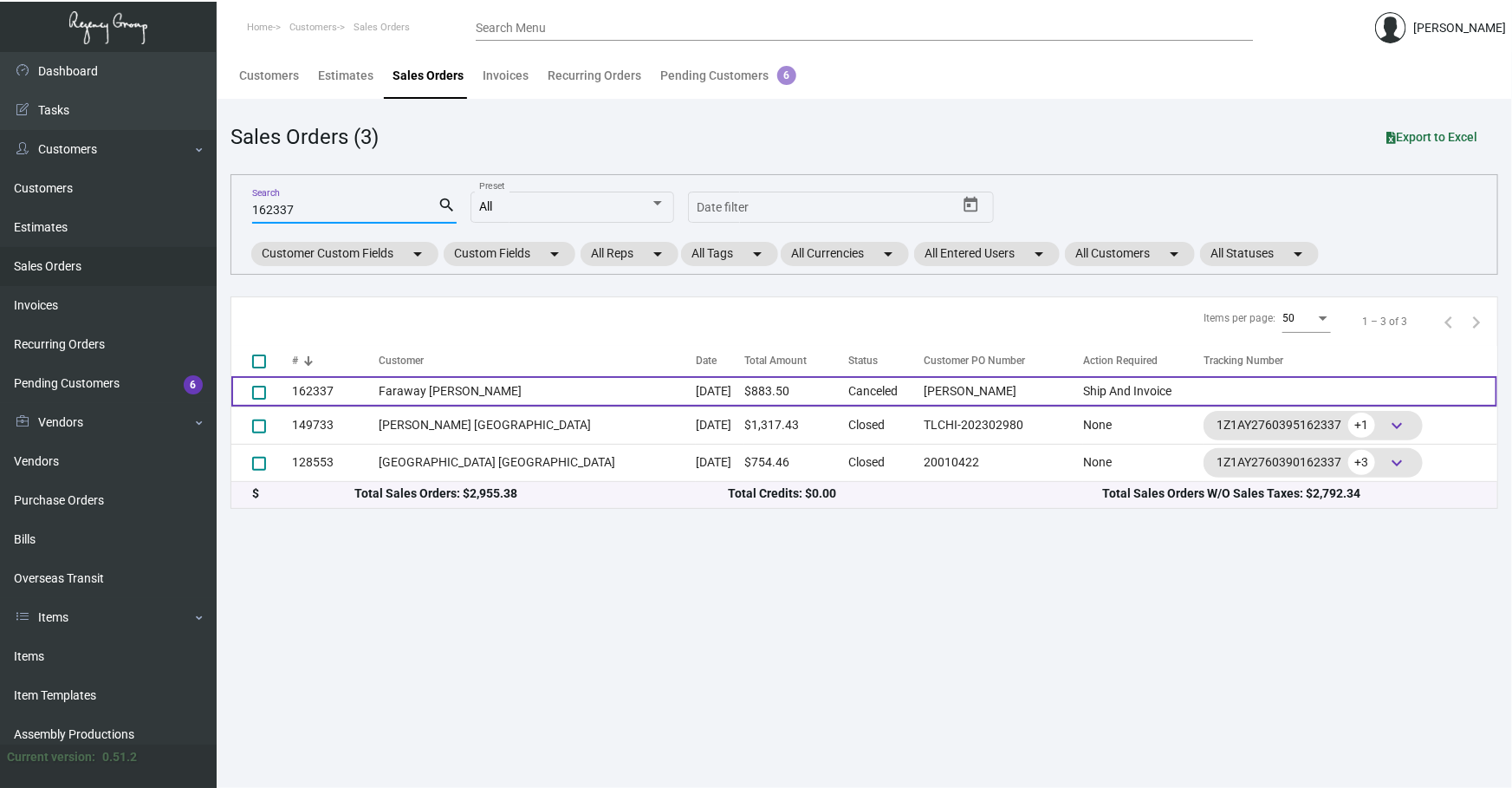
type input "162337"
click at [561, 402] on td "Faraway [PERSON_NAME]" at bounding box center [537, 391] width 316 height 31
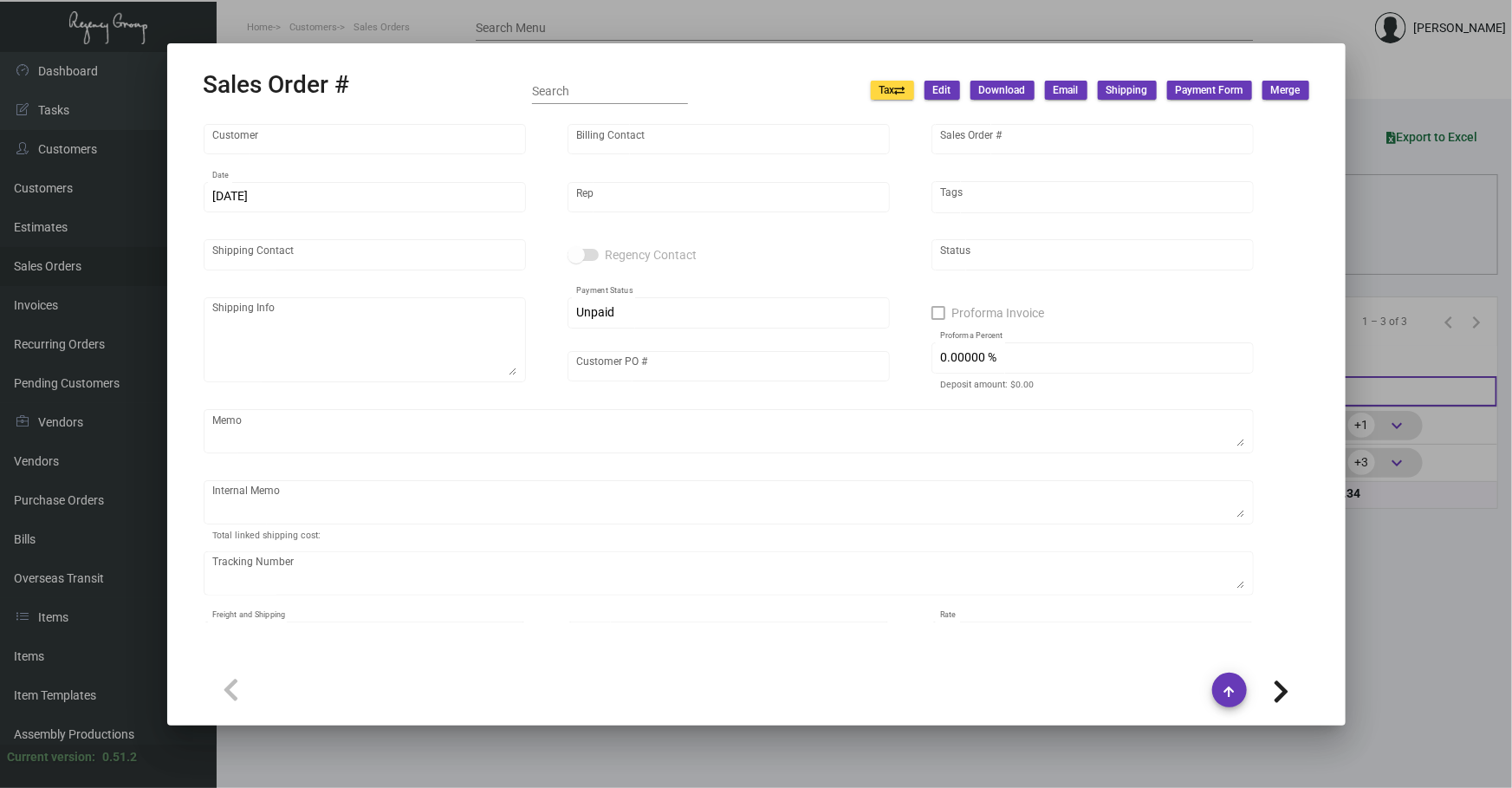
type input "Faraway [PERSON_NAME]"
type input "[PERSON_NAME]"
type input "162337"
type input "[DATE]"
type input "[PERSON_NAME]"
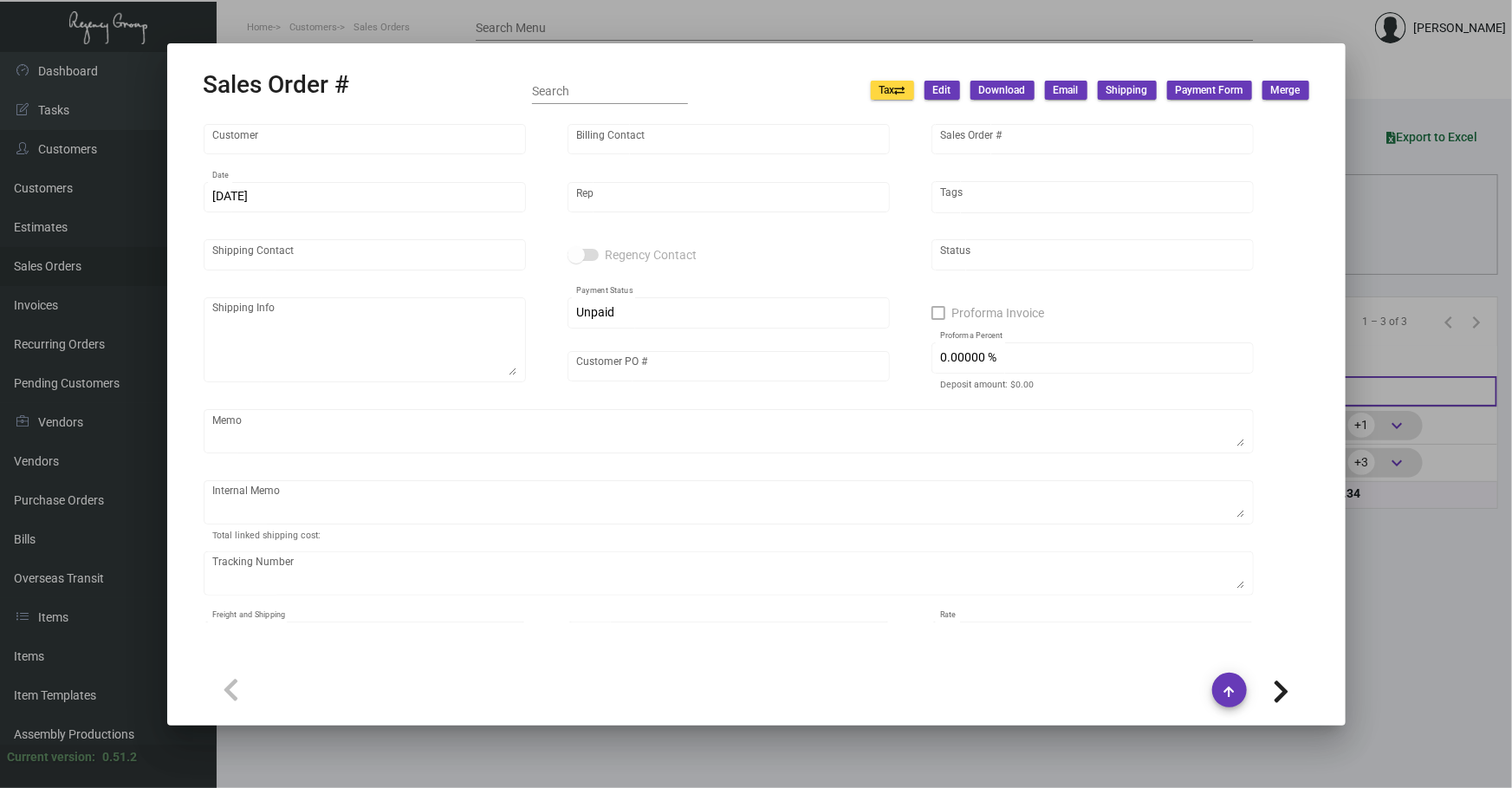
type input "[PERSON_NAME]"
type textarea "Faraway [PERSON_NAME] - [PERSON_NAME] [STREET_ADDRESS][PERSON_NAME]"
type input "[PERSON_NAME]"
checkbox input "true"
type input "100.00000 %"
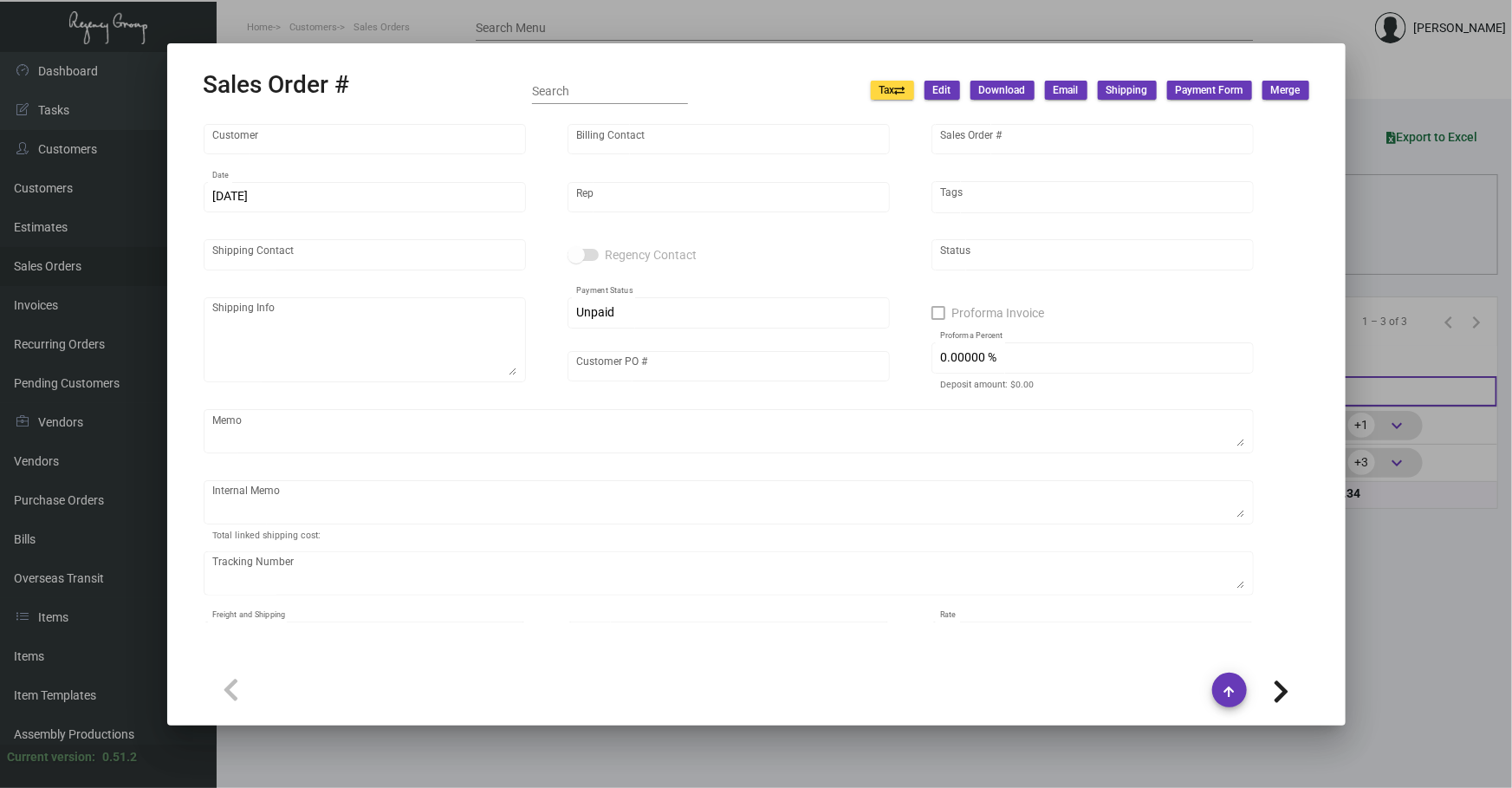
type textarea "The client only picked one color to process. This one marked as cancelled."
type input "United States Dollar $"
type input "$ 0.00"
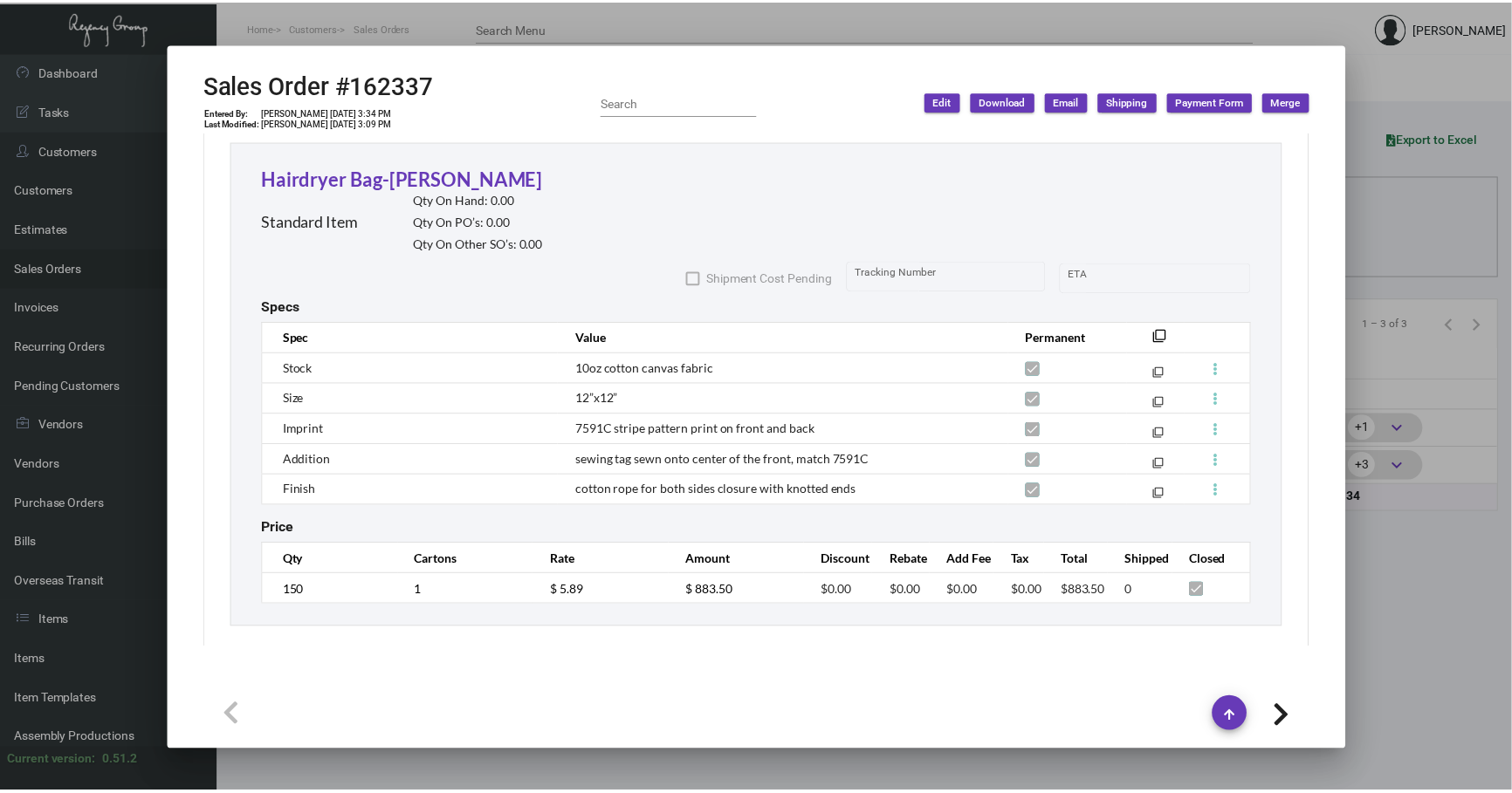
scroll to position [955, 0]
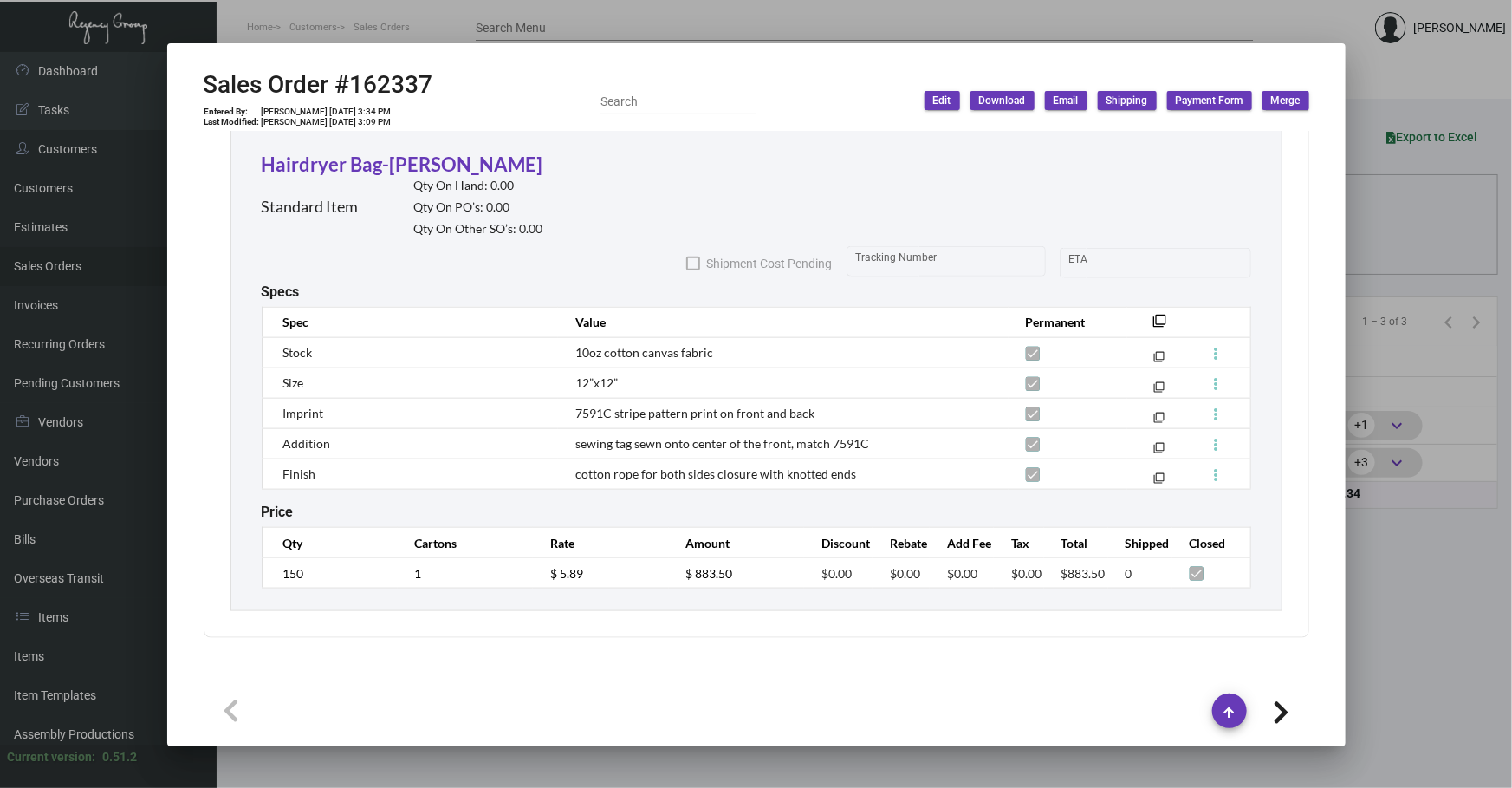
click at [1348, 255] on div at bounding box center [756, 394] width 1512 height 788
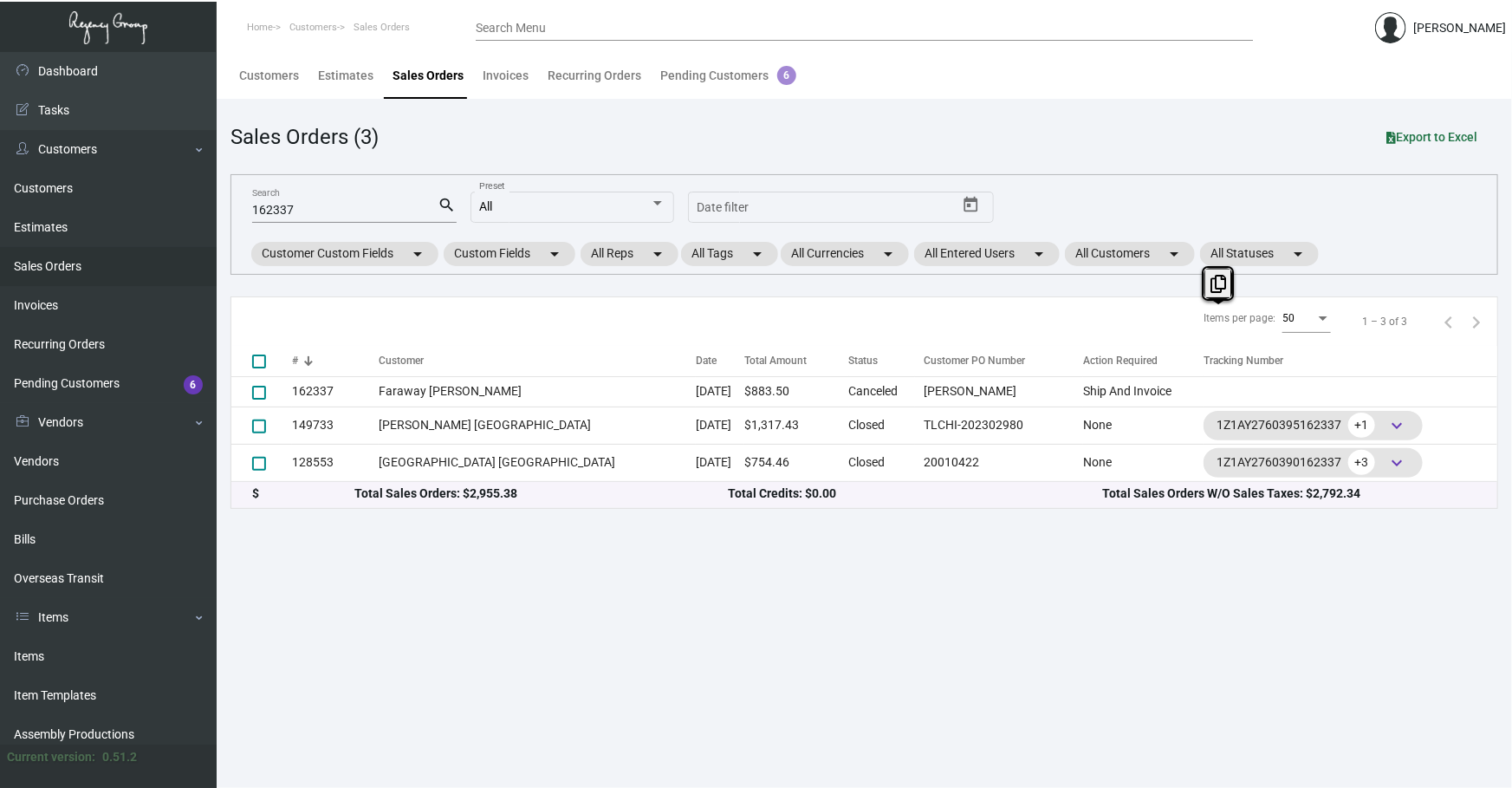
click at [1347, 254] on div "162337 Search search All Preset Start date – Date filter Customer Custom Fields…" at bounding box center [864, 224] width 1267 height 100
click at [1347, 253] on div "162337 Search search All Preset Start date – Date filter Customer Custom Fields…" at bounding box center [864, 224] width 1267 height 100
click at [106, 651] on link "Items" at bounding box center [108, 657] width 217 height 39
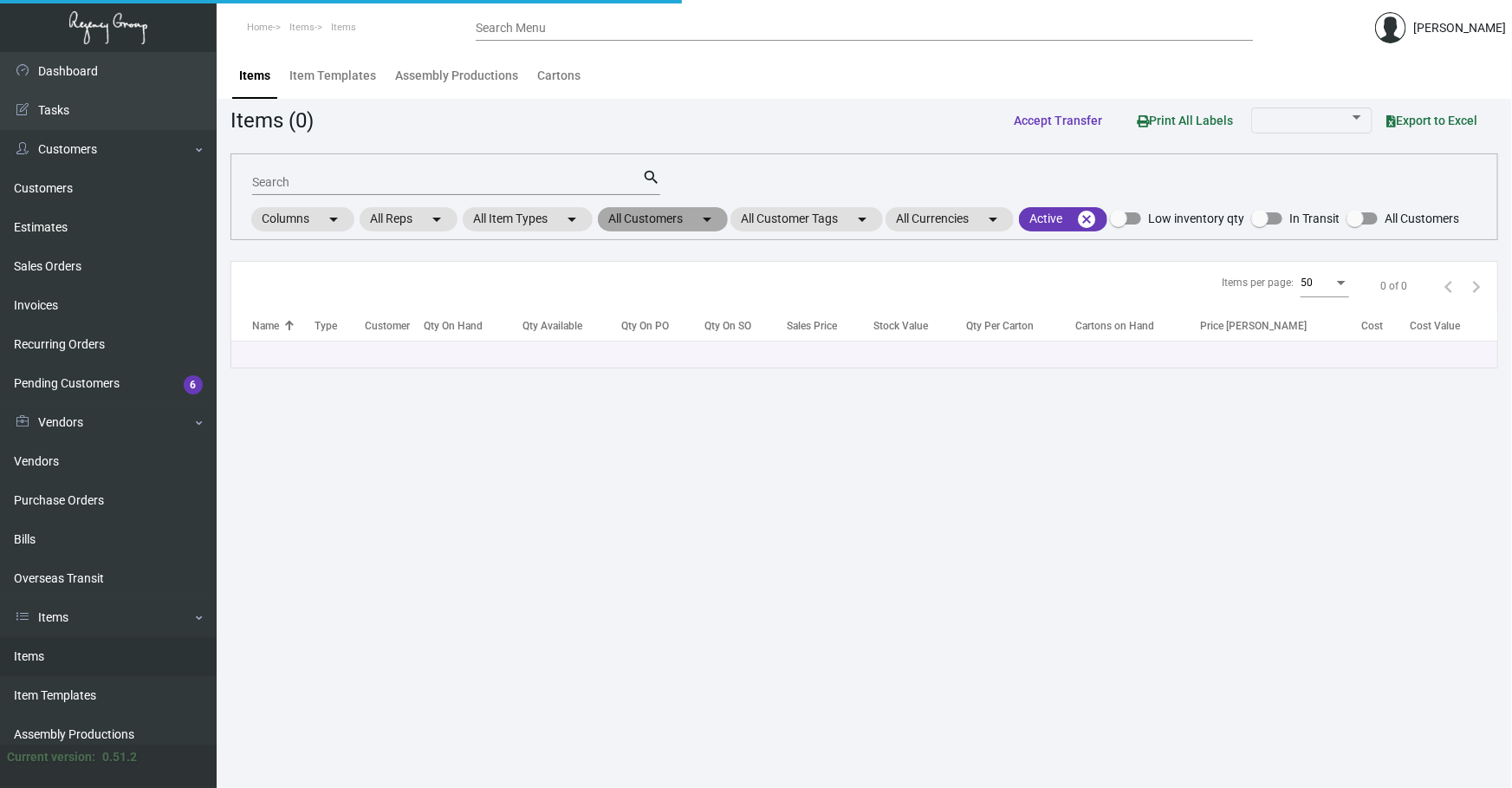
click at [627, 230] on mat-chip "All Customers arrow_drop_down" at bounding box center [663, 220] width 130 height 24
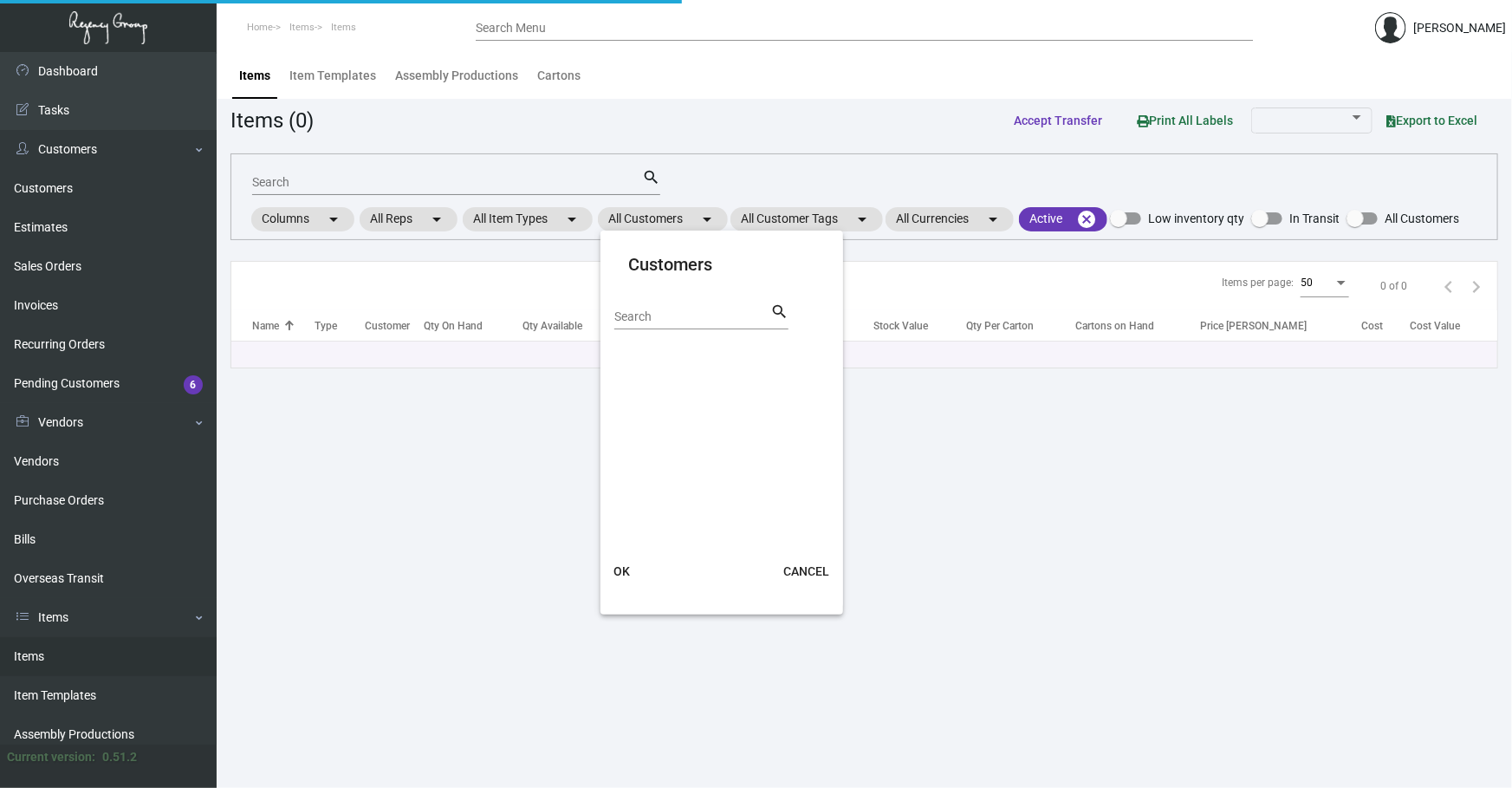
click at [657, 321] on input "Search" at bounding box center [693, 317] width 156 height 14
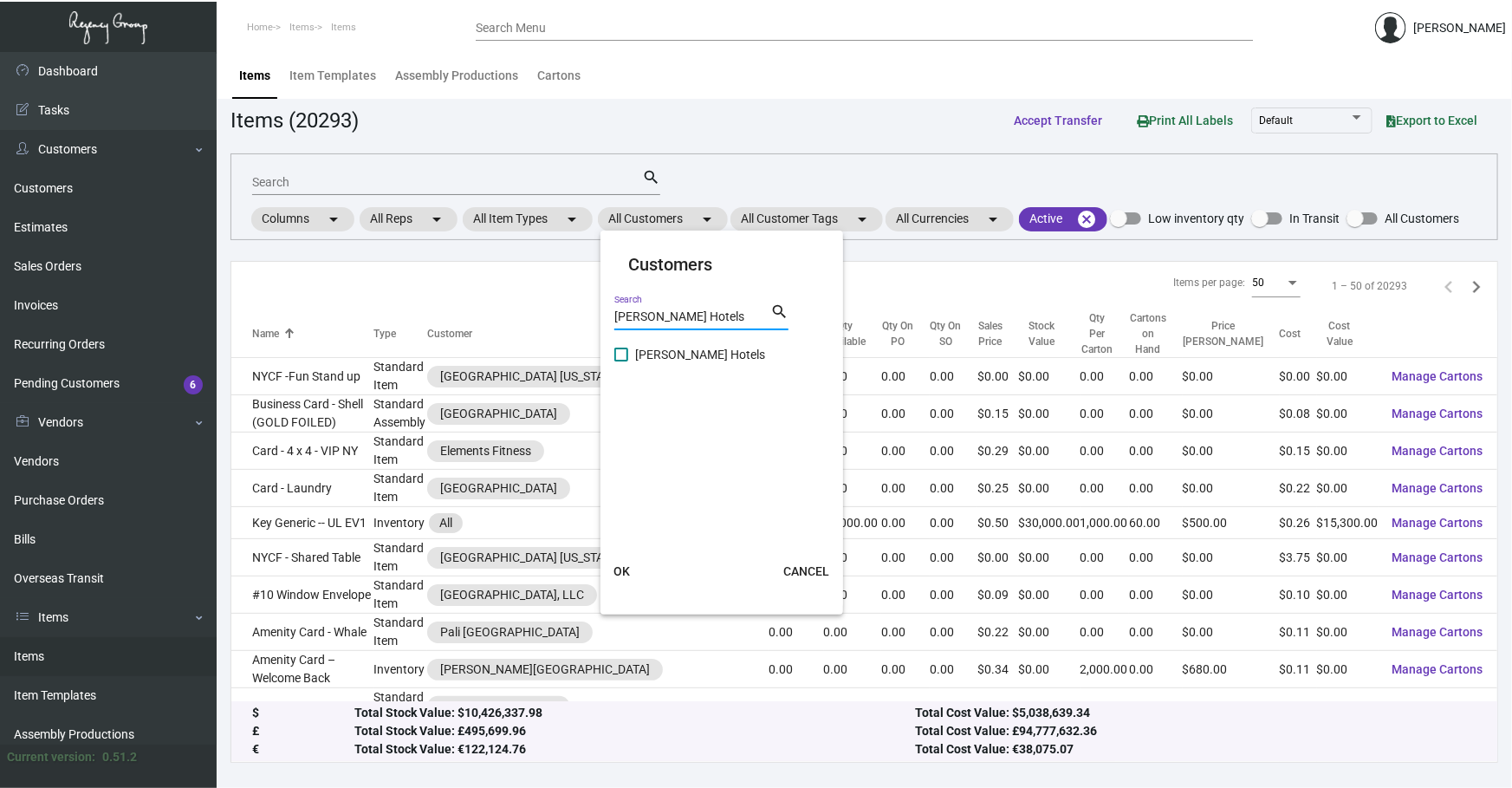
type input "[PERSON_NAME] Hotels"
click at [671, 350] on span "[PERSON_NAME] Hotels" at bounding box center [700, 354] width 130 height 20
click at [621, 362] on input "[PERSON_NAME] Hotels" at bounding box center [620, 362] width 1 height 1
checkbox input "true"
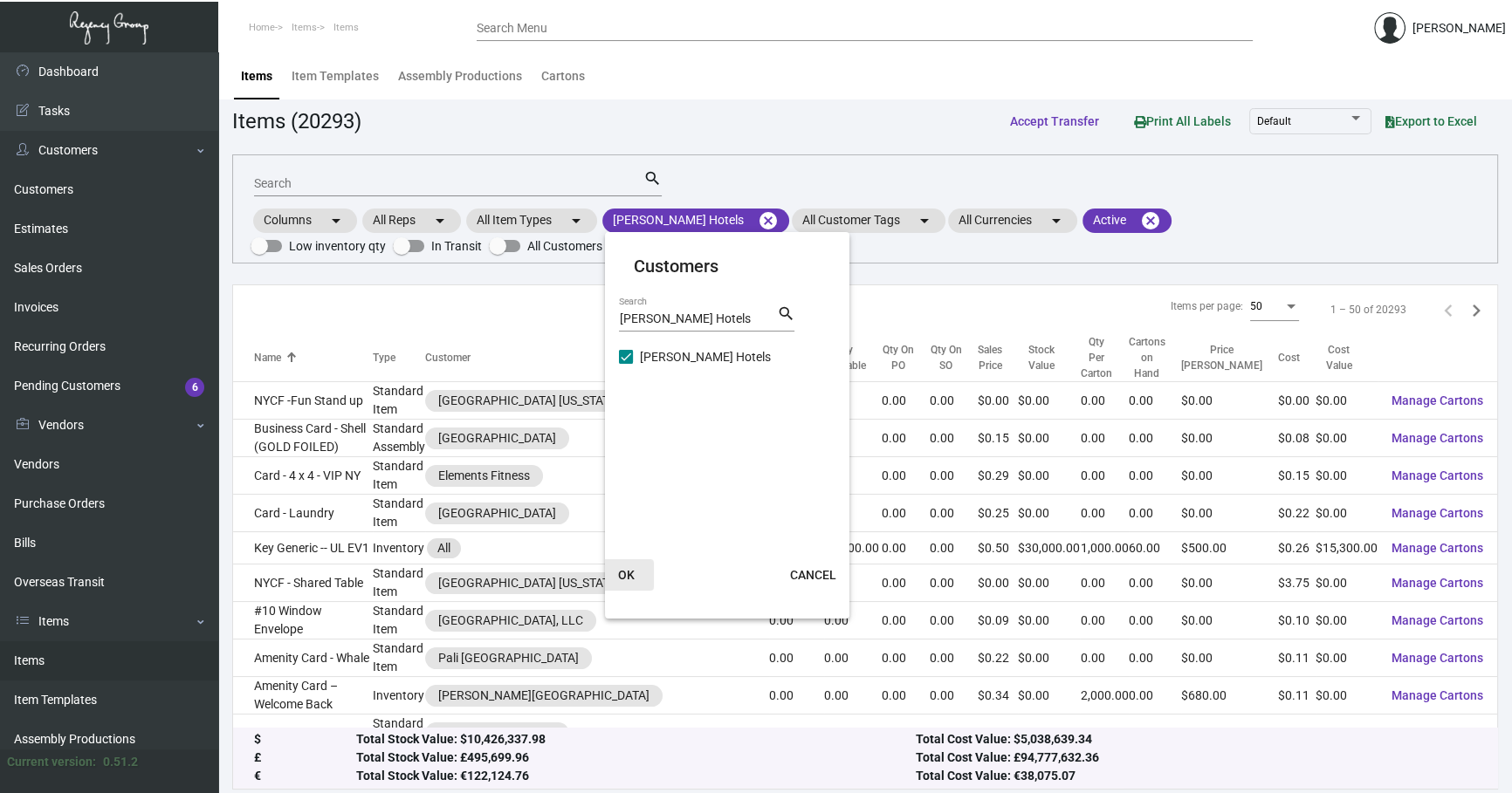
click at [624, 576] on span "OK" at bounding box center [627, 575] width 17 height 14
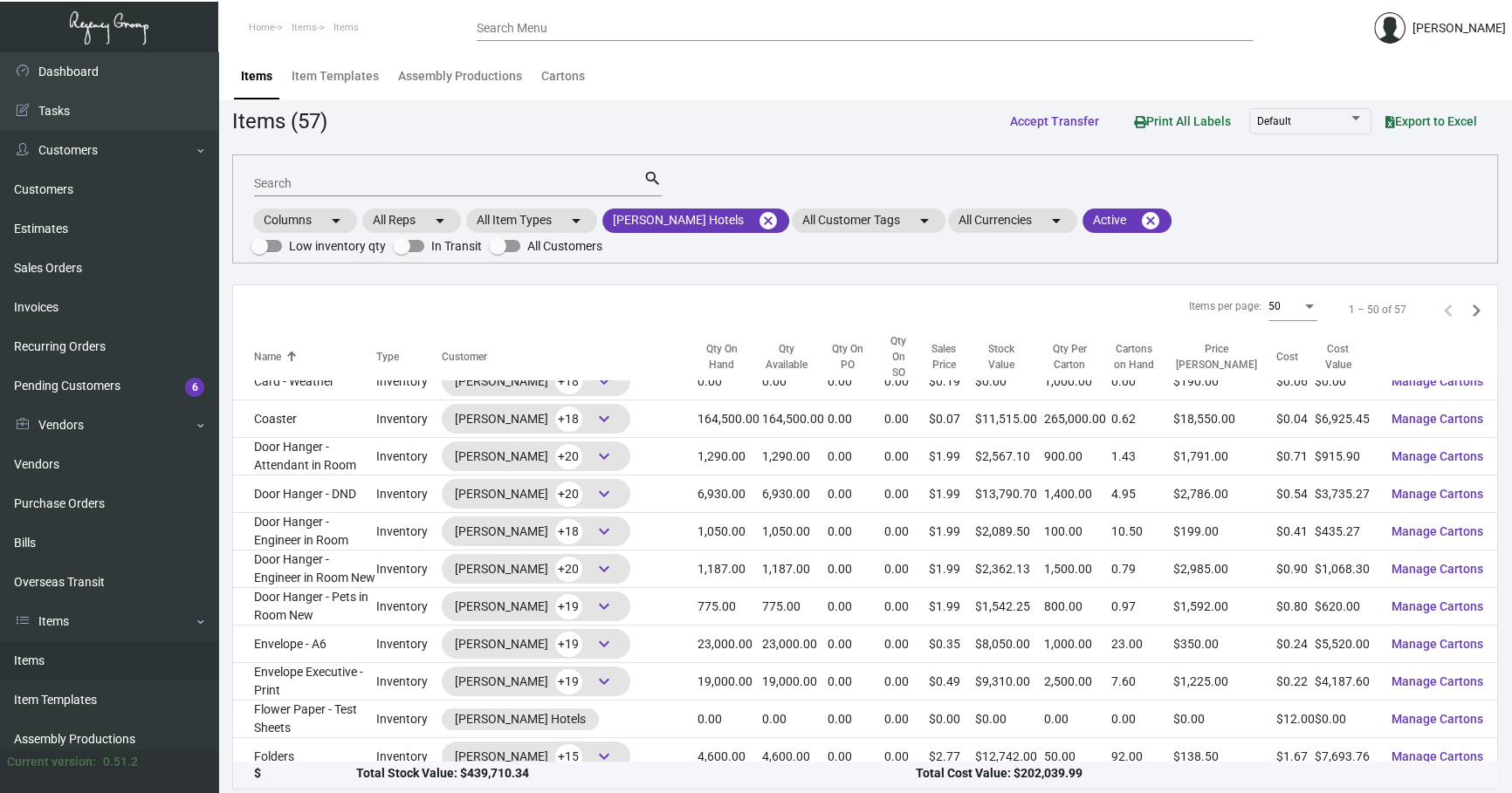
scroll to position [263, 0]
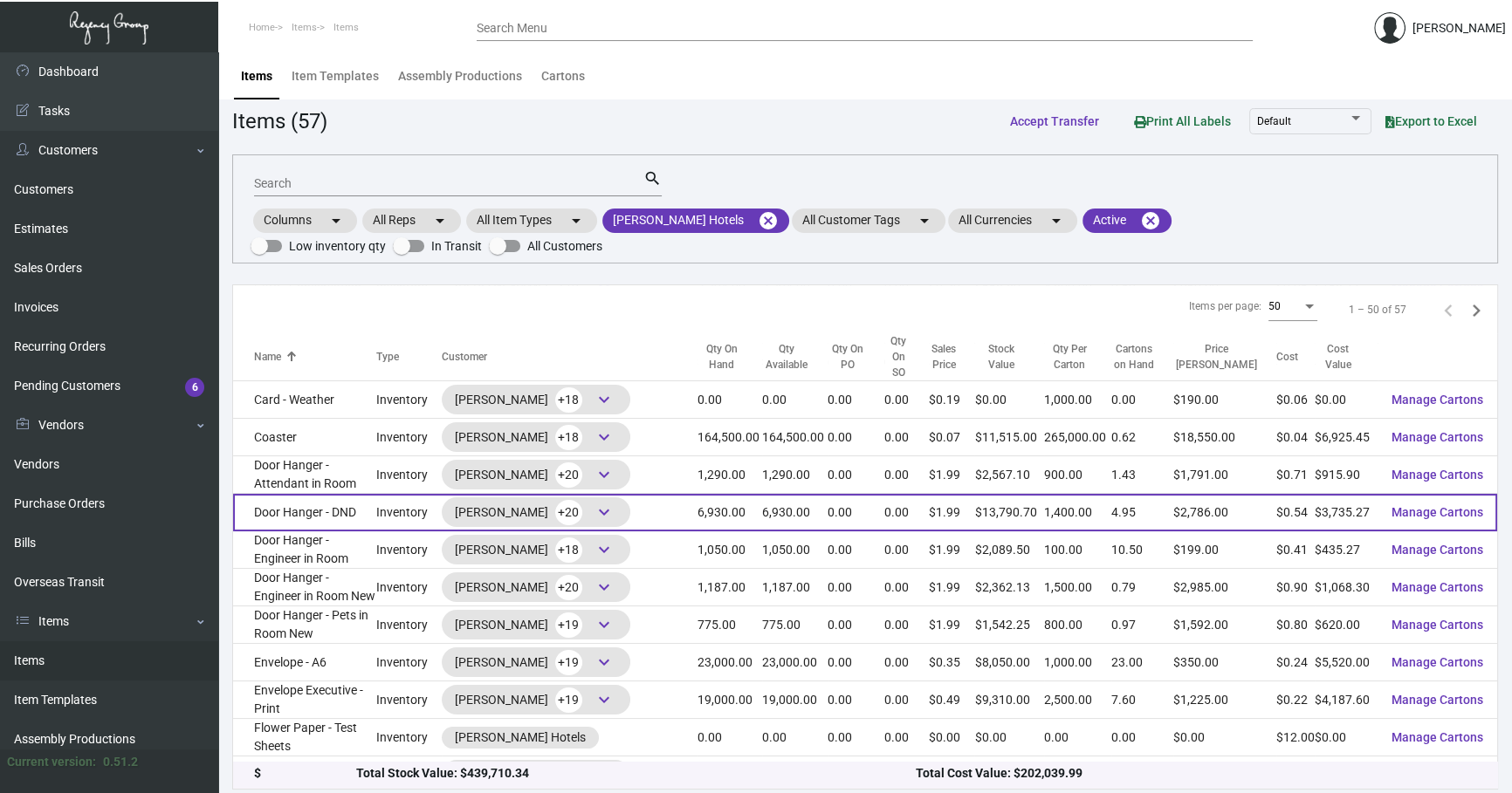
click at [377, 493] on td "Door Hanger - DND" at bounding box center [304, 512] width 143 height 37
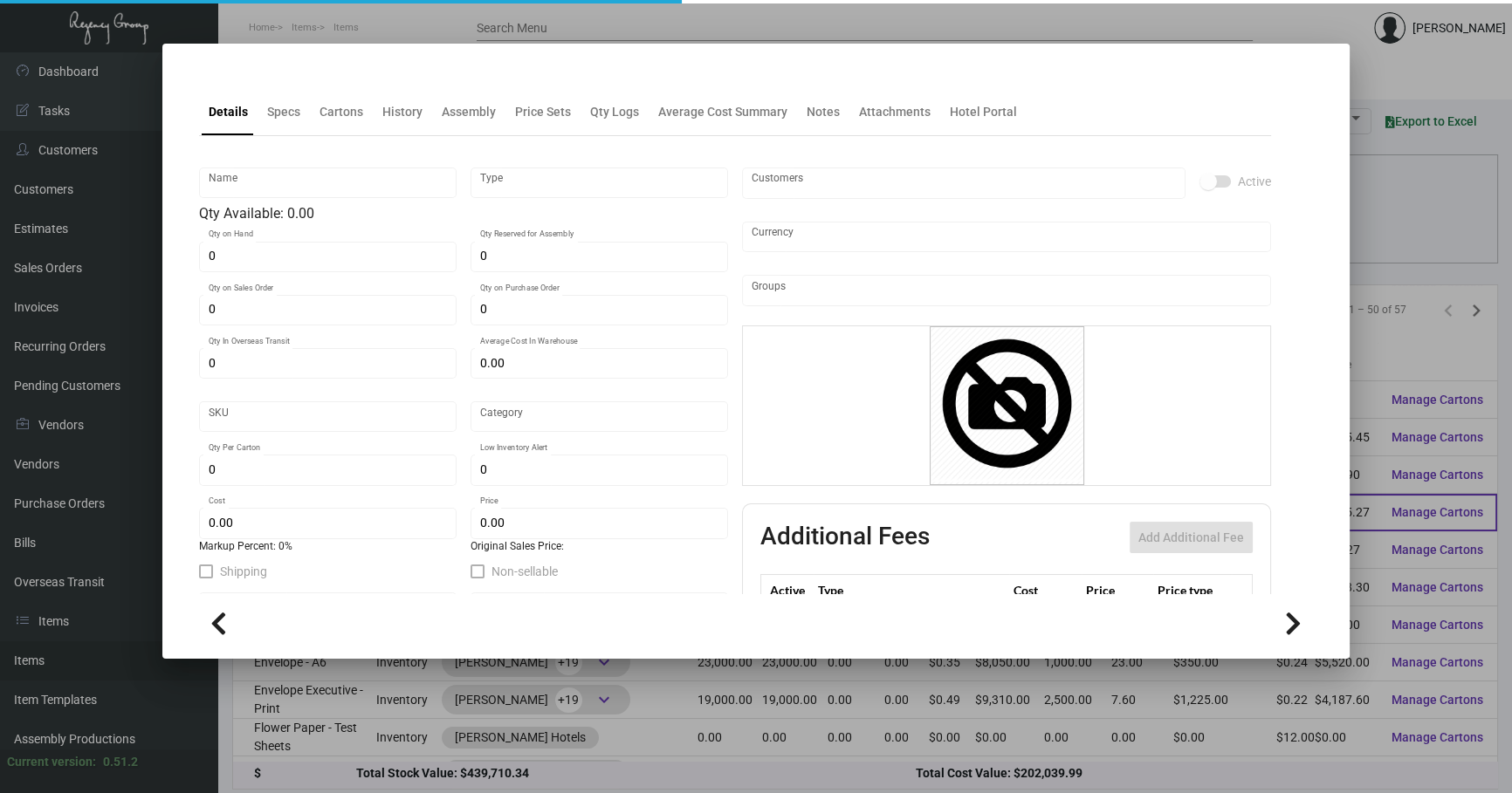
type input "Door Hanger - DND"
type input "Inventory"
type input "6,930"
type input "$ 26.96296"
type input "3115"
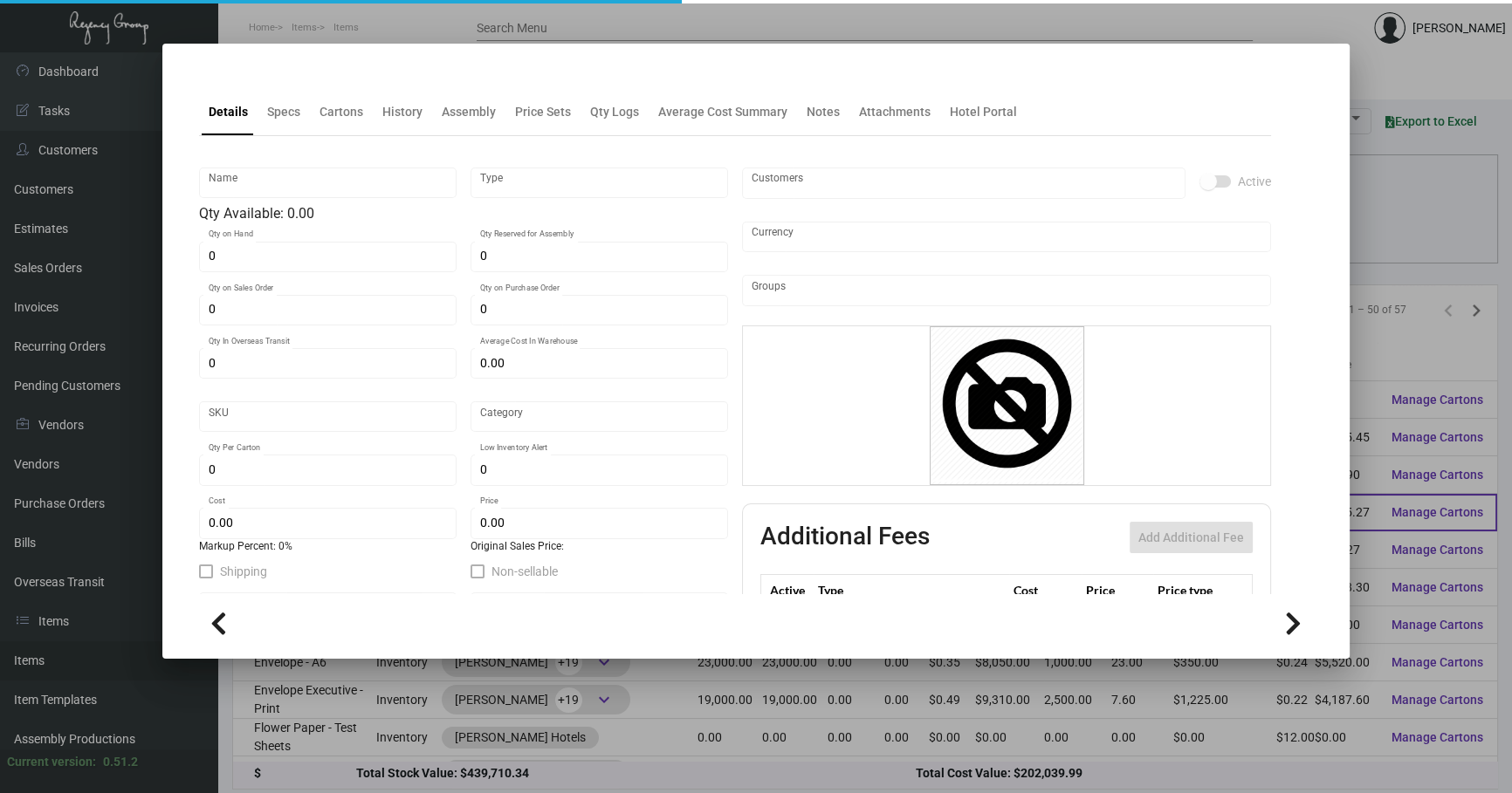
type input "Standard"
type input "1,400"
type input "200"
type input "$ 0.539"
type input "$ 1.99"
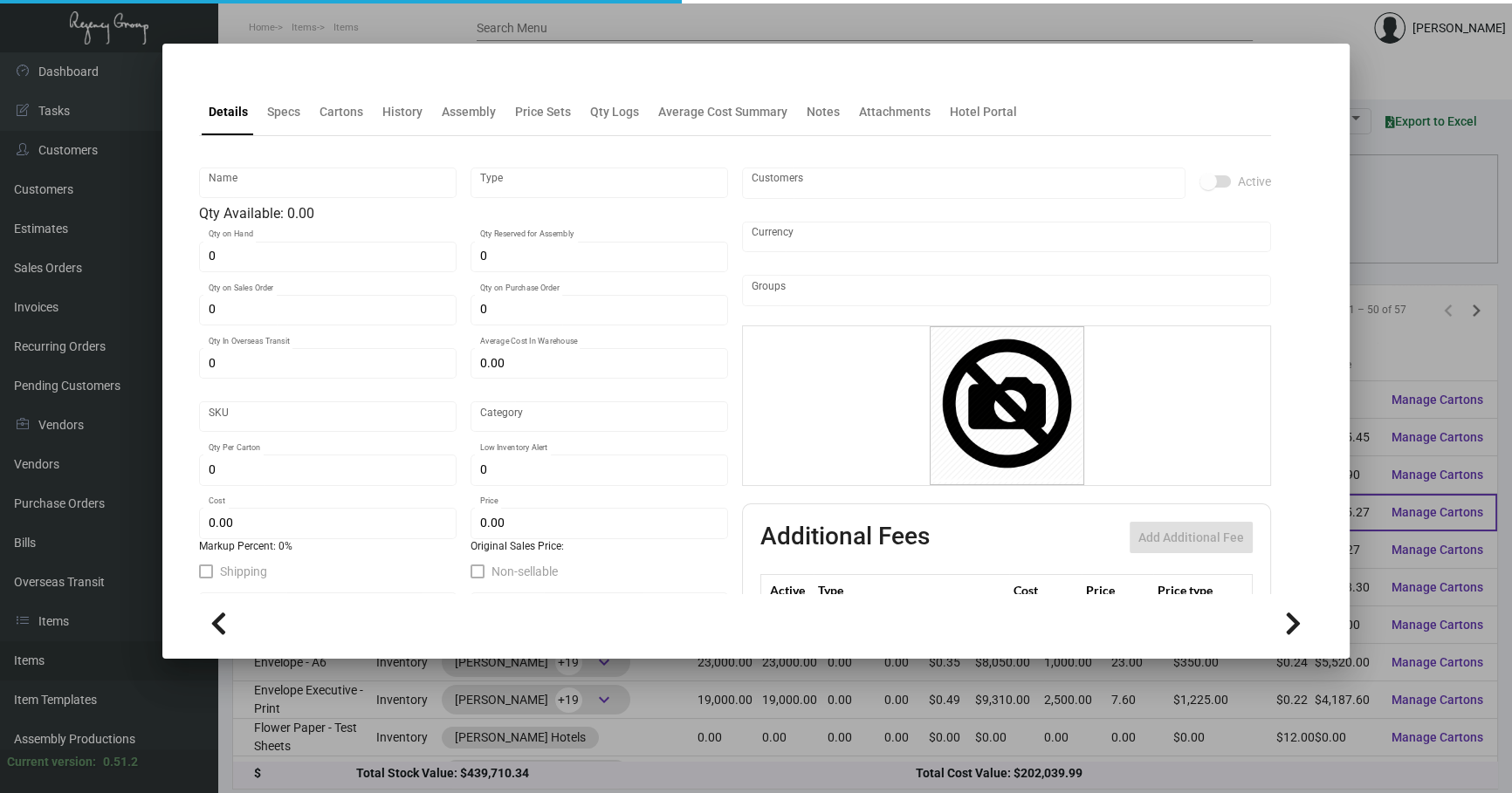
type textarea "DND Sign: Size 3x6.375 Stock #100 Kraft natural mounted stock, 50% pcw content …"
checkbox input "true"
type input "United States Dollar $"
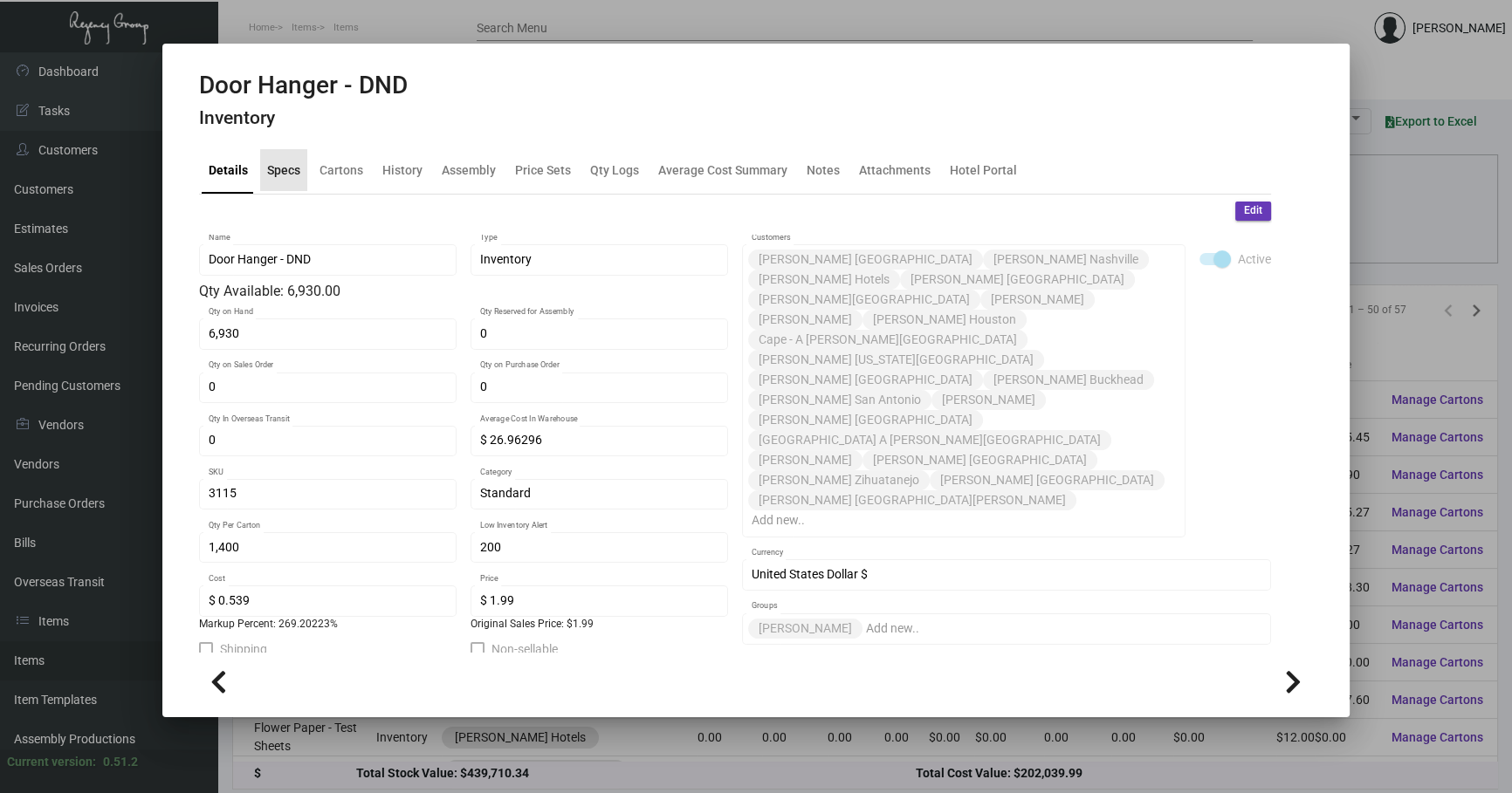
click at [292, 157] on div "Specs" at bounding box center [284, 169] width 47 height 42
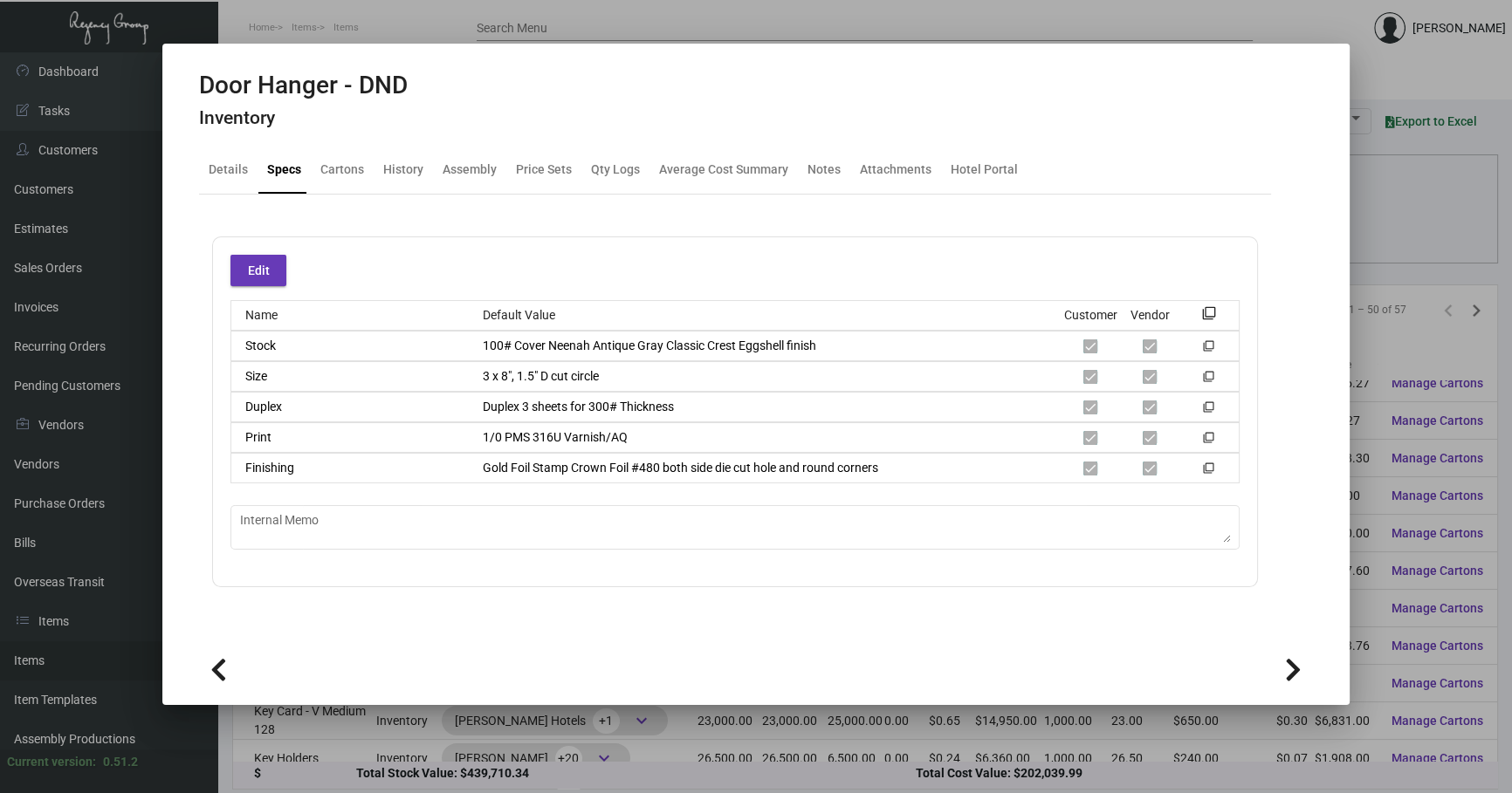
scroll to position [396, 0]
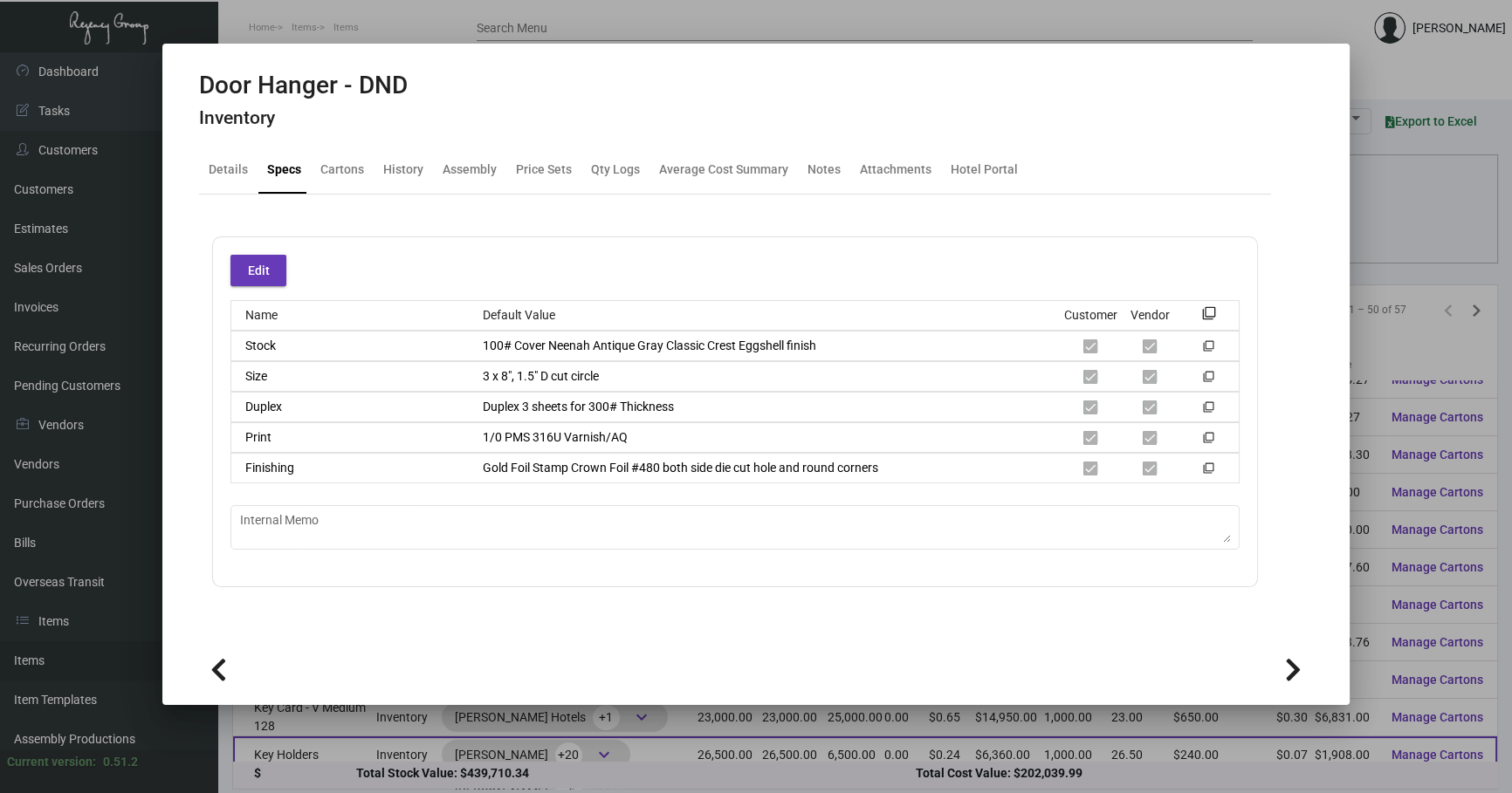
click at [750, 749] on div at bounding box center [756, 396] width 1512 height 793
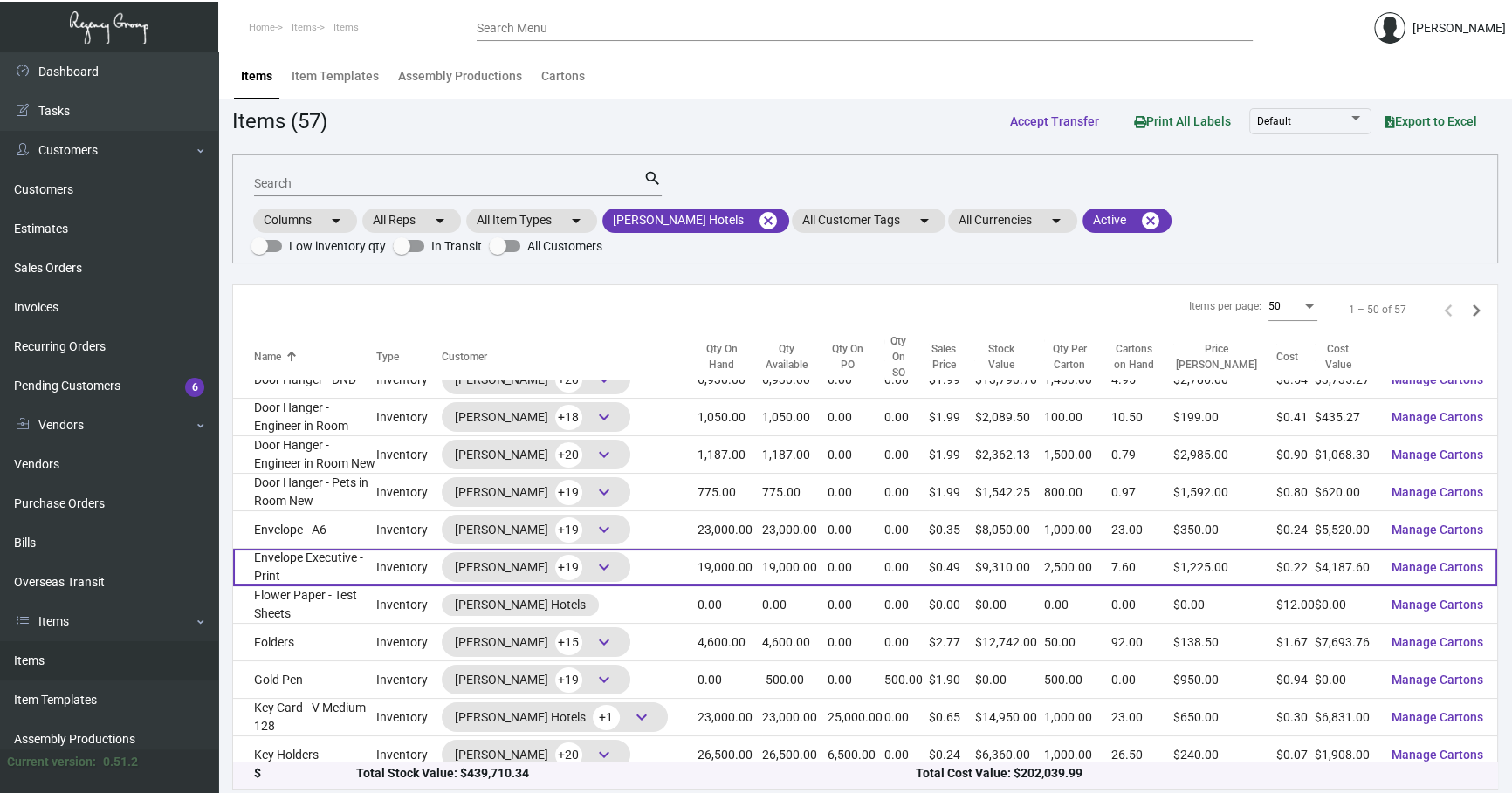
click at [372, 549] on td "Envelope Executive - Print" at bounding box center [304, 567] width 143 height 37
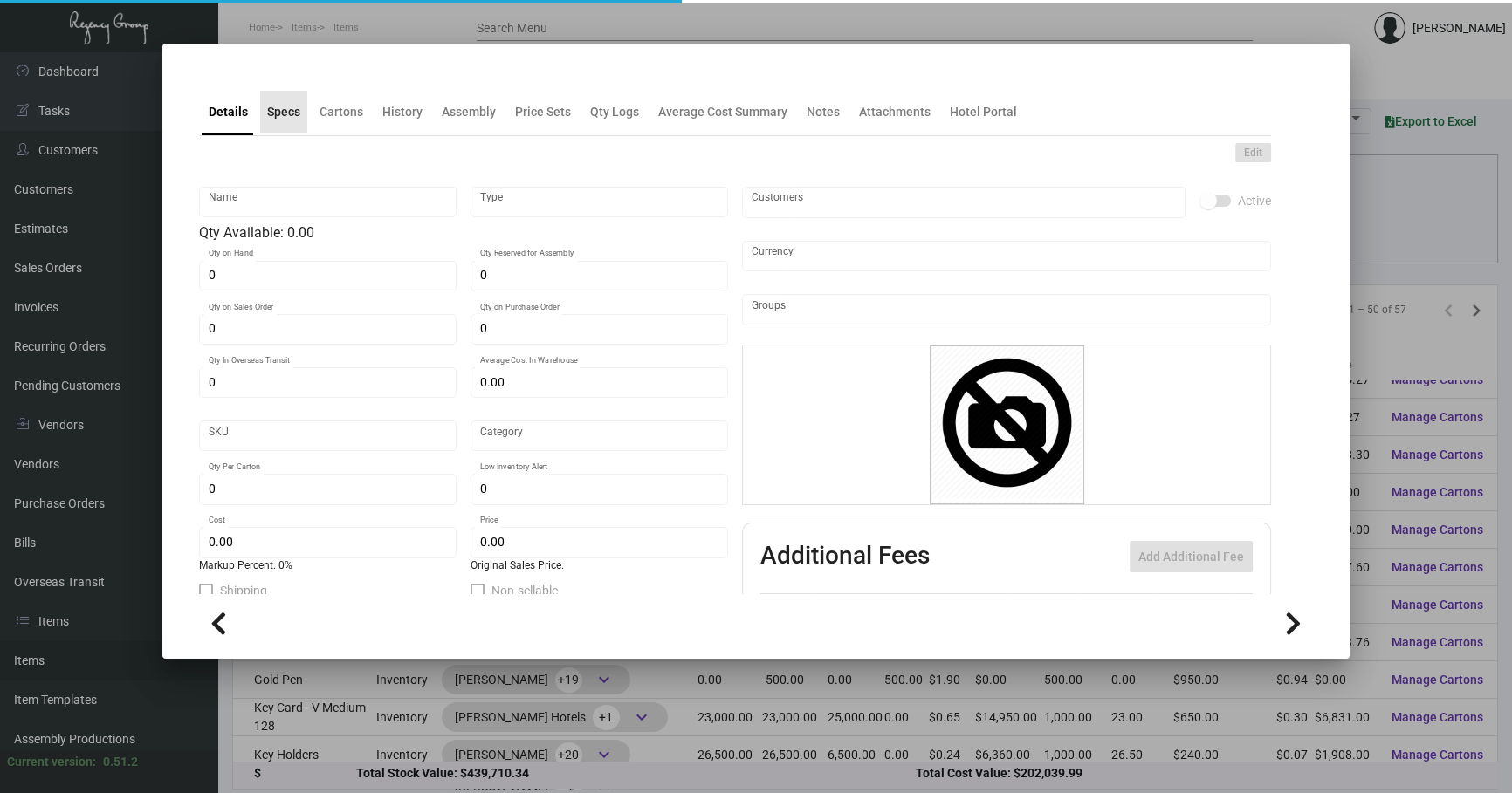
click at [271, 131] on div "Specs" at bounding box center [284, 111] width 47 height 42
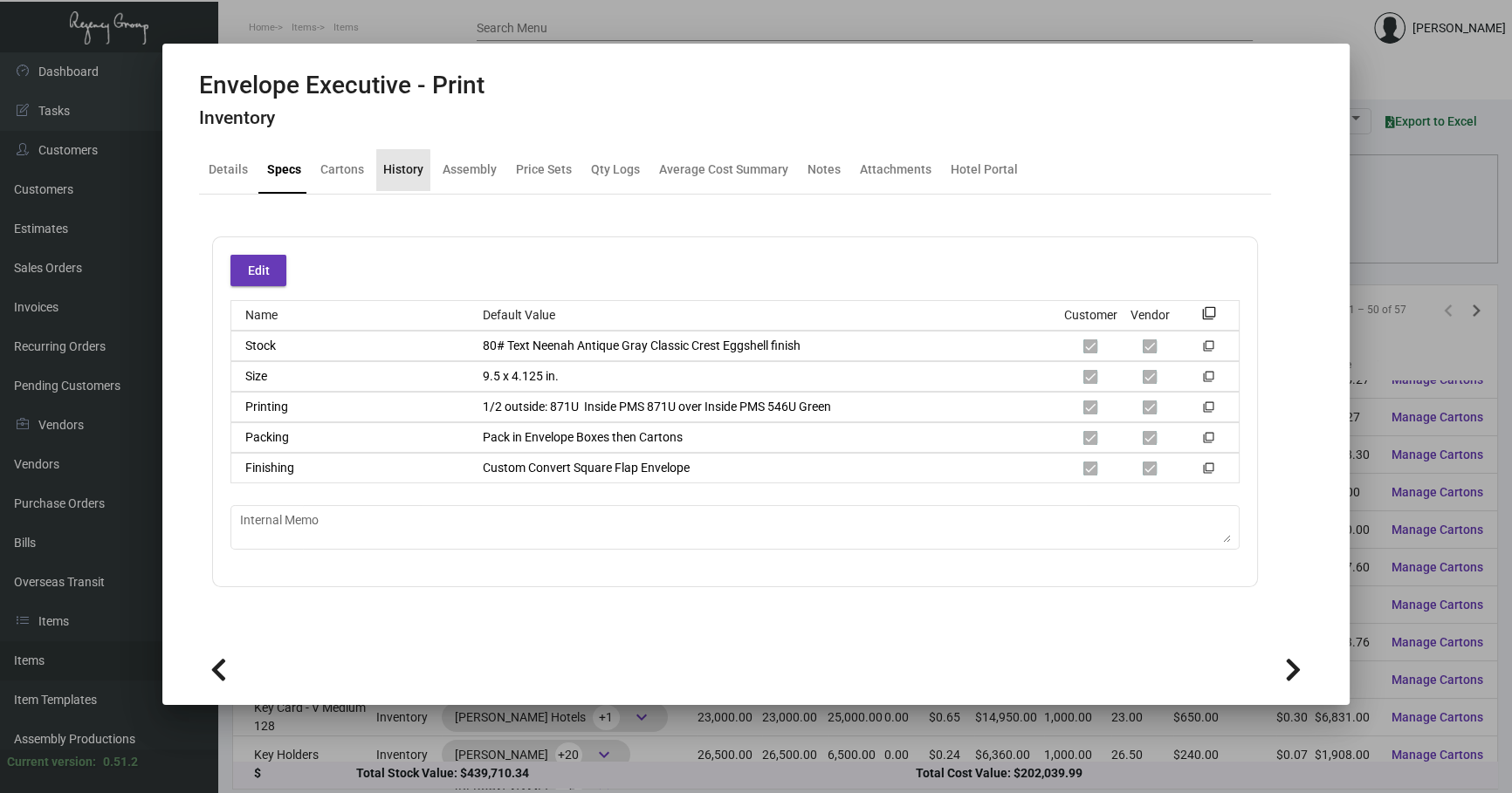
click at [396, 178] on div "History" at bounding box center [404, 169] width 54 height 42
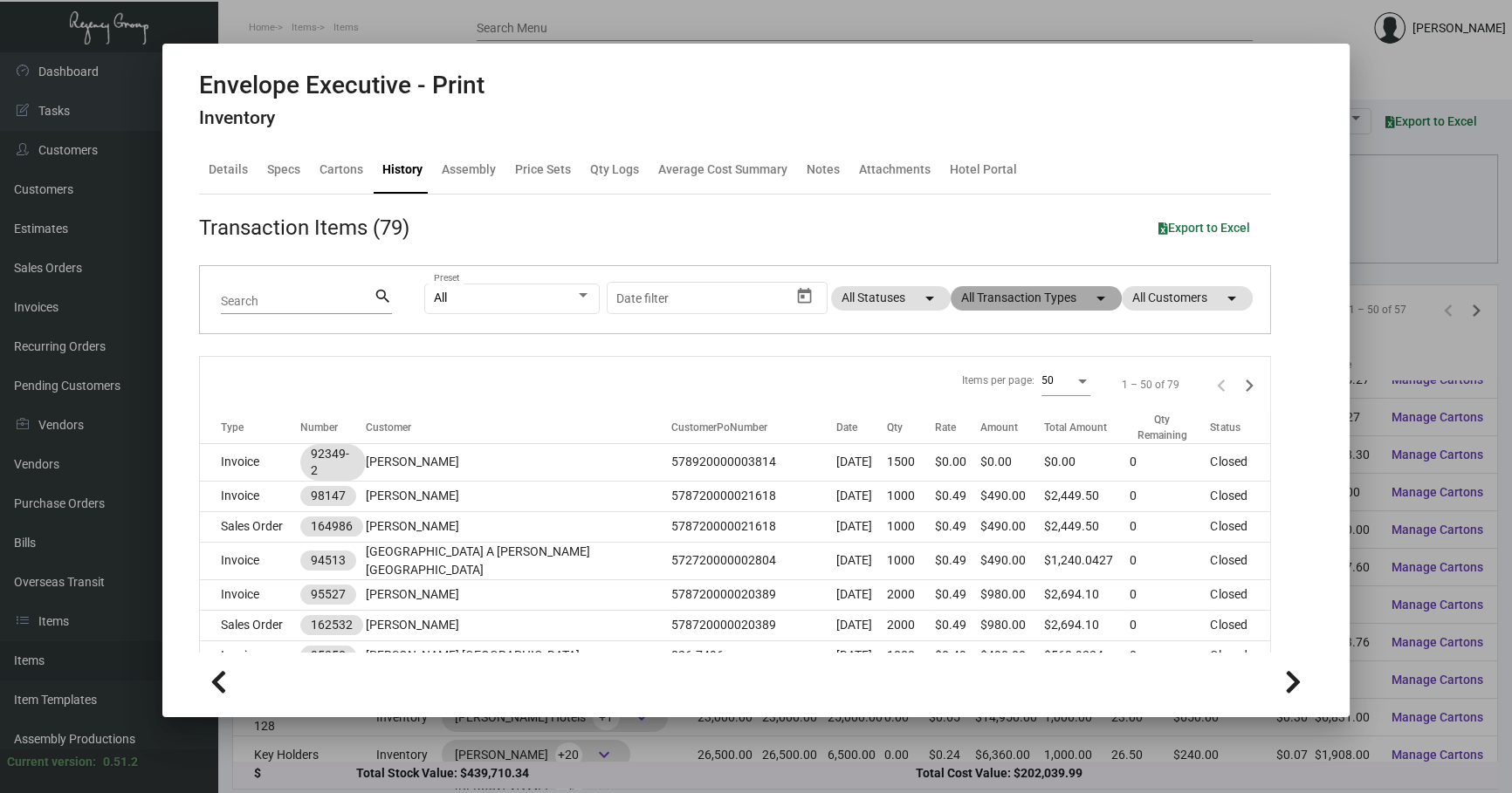
click at [1025, 296] on mat-chip "All Transaction Types arrow_drop_down" at bounding box center [1036, 299] width 171 height 24
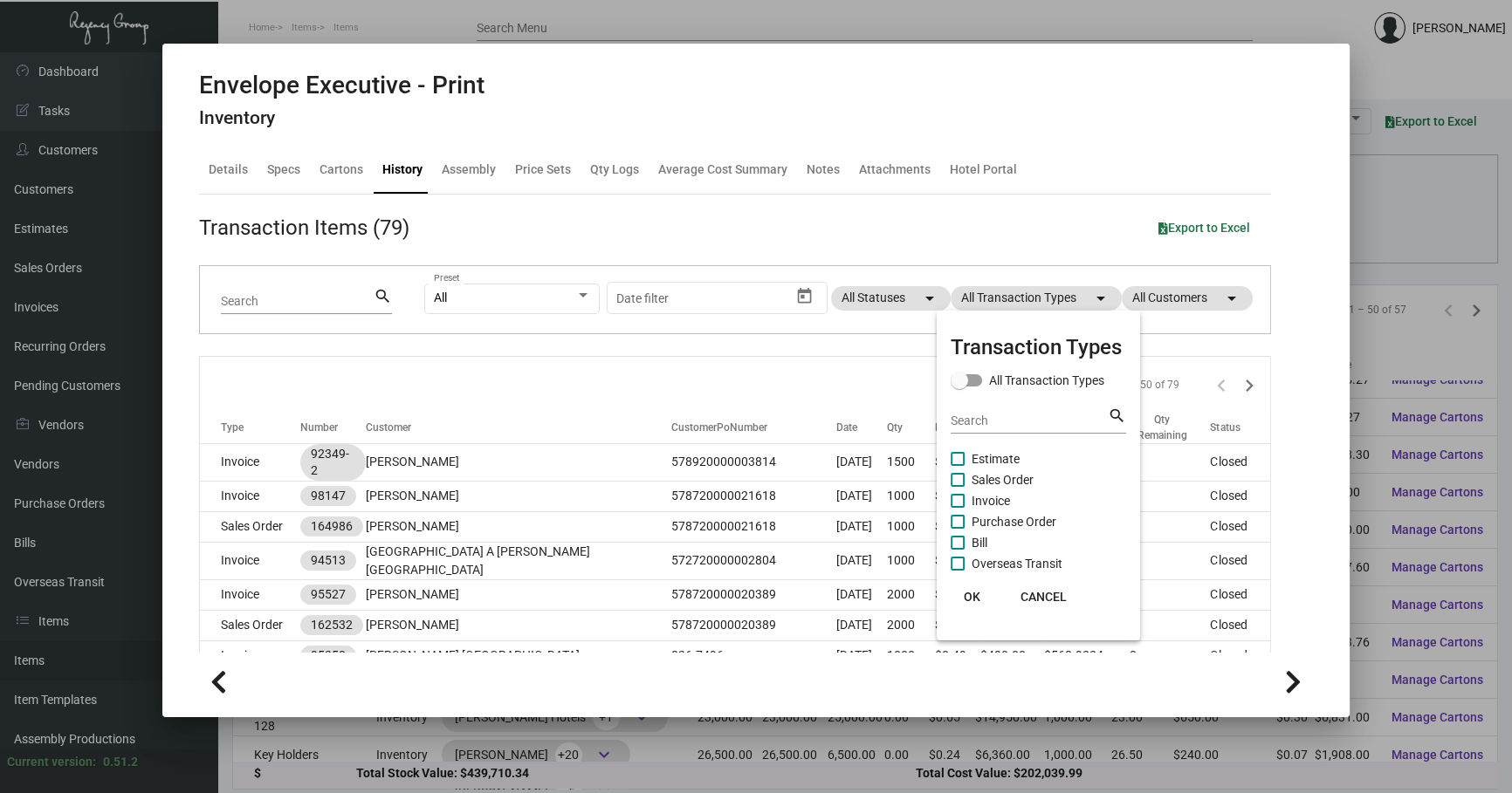
click at [1018, 512] on span "Purchase Order" at bounding box center [1014, 521] width 84 height 21
click at [957, 529] on input "Purchase Order" at bounding box center [956, 529] width 1 height 1
checkbox input "true"
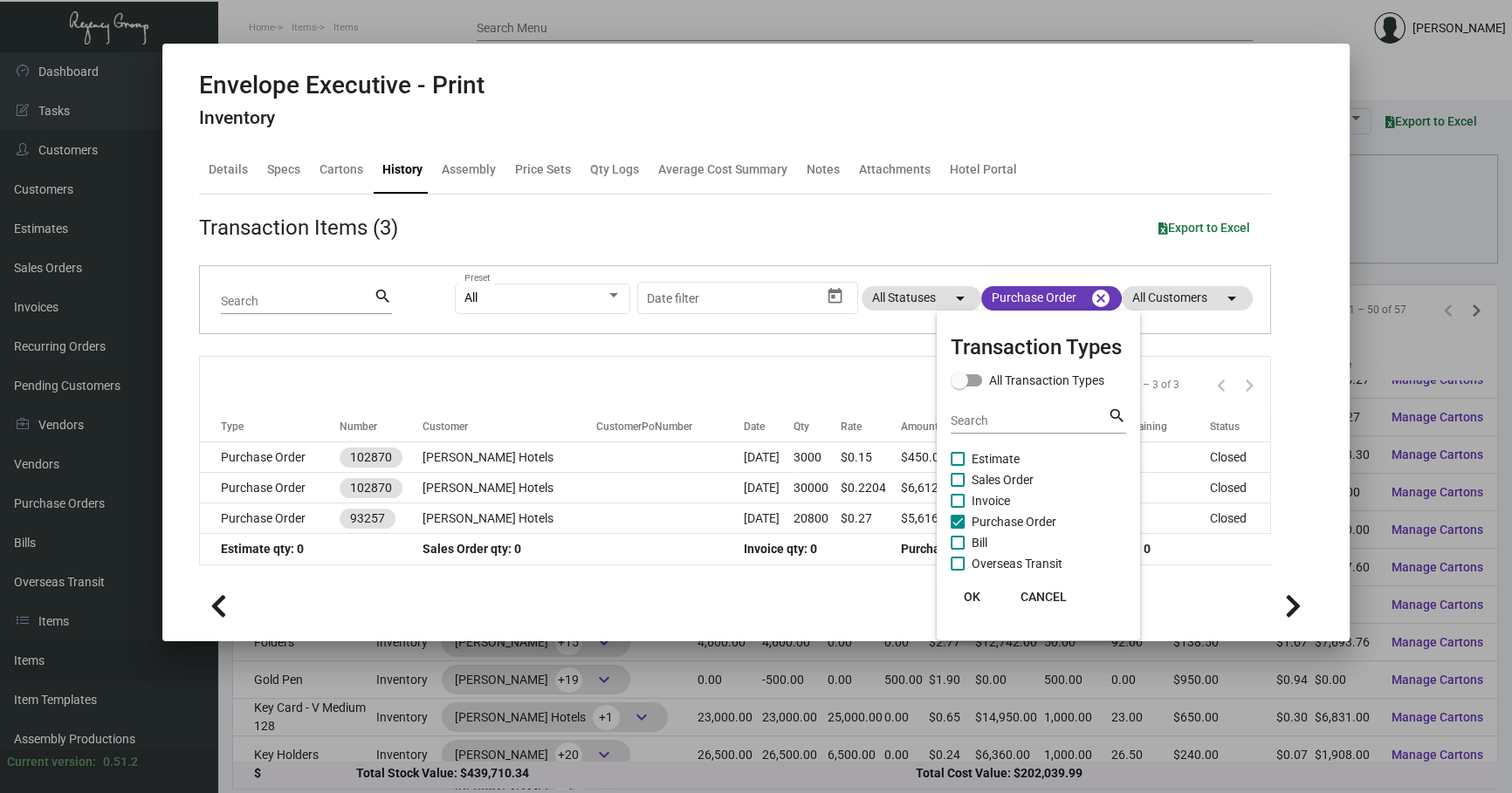
click at [728, 373] on div at bounding box center [756, 396] width 1512 height 793
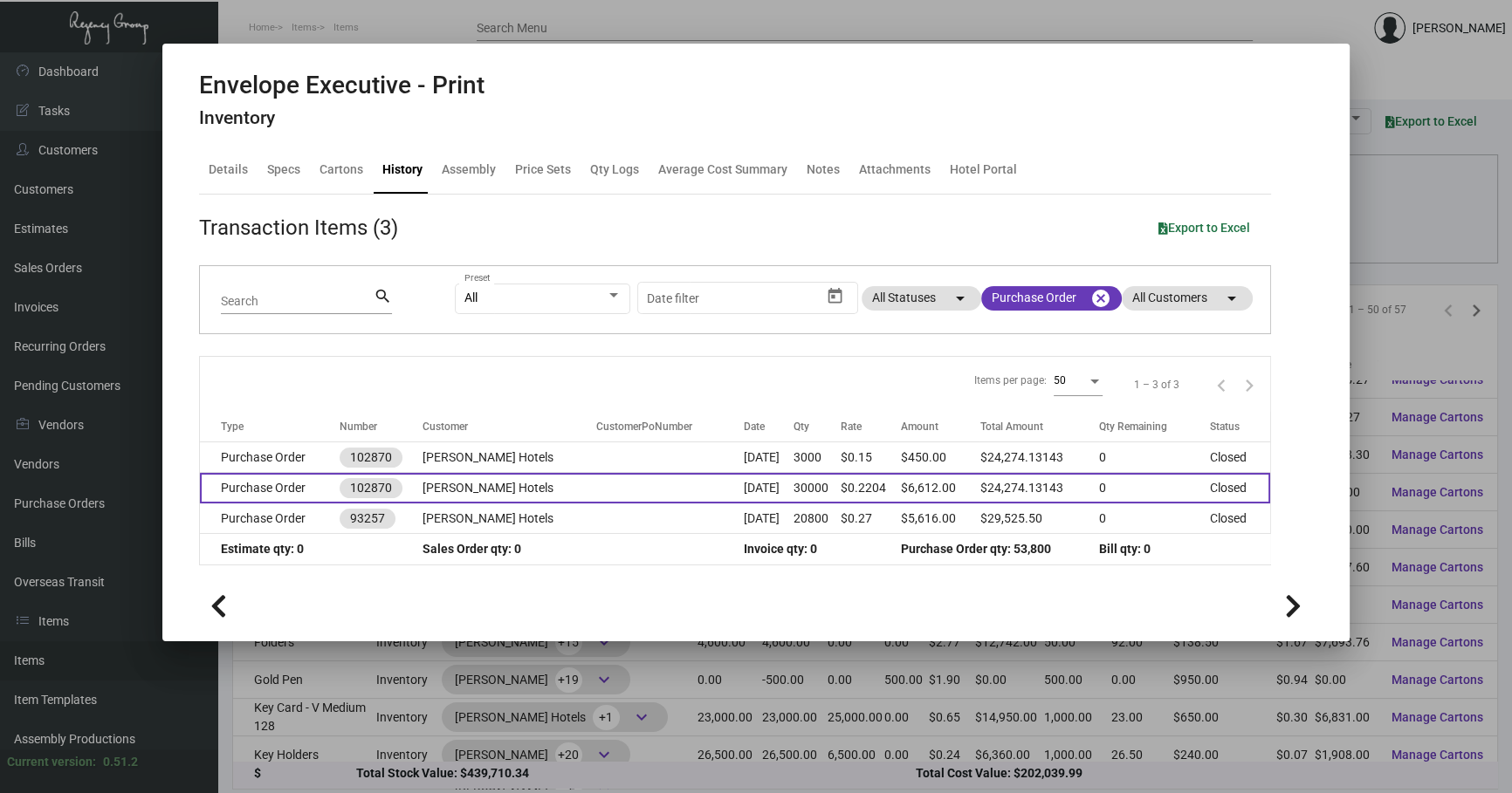
click at [760, 491] on td "[DATE]" at bounding box center [768, 488] width 50 height 31
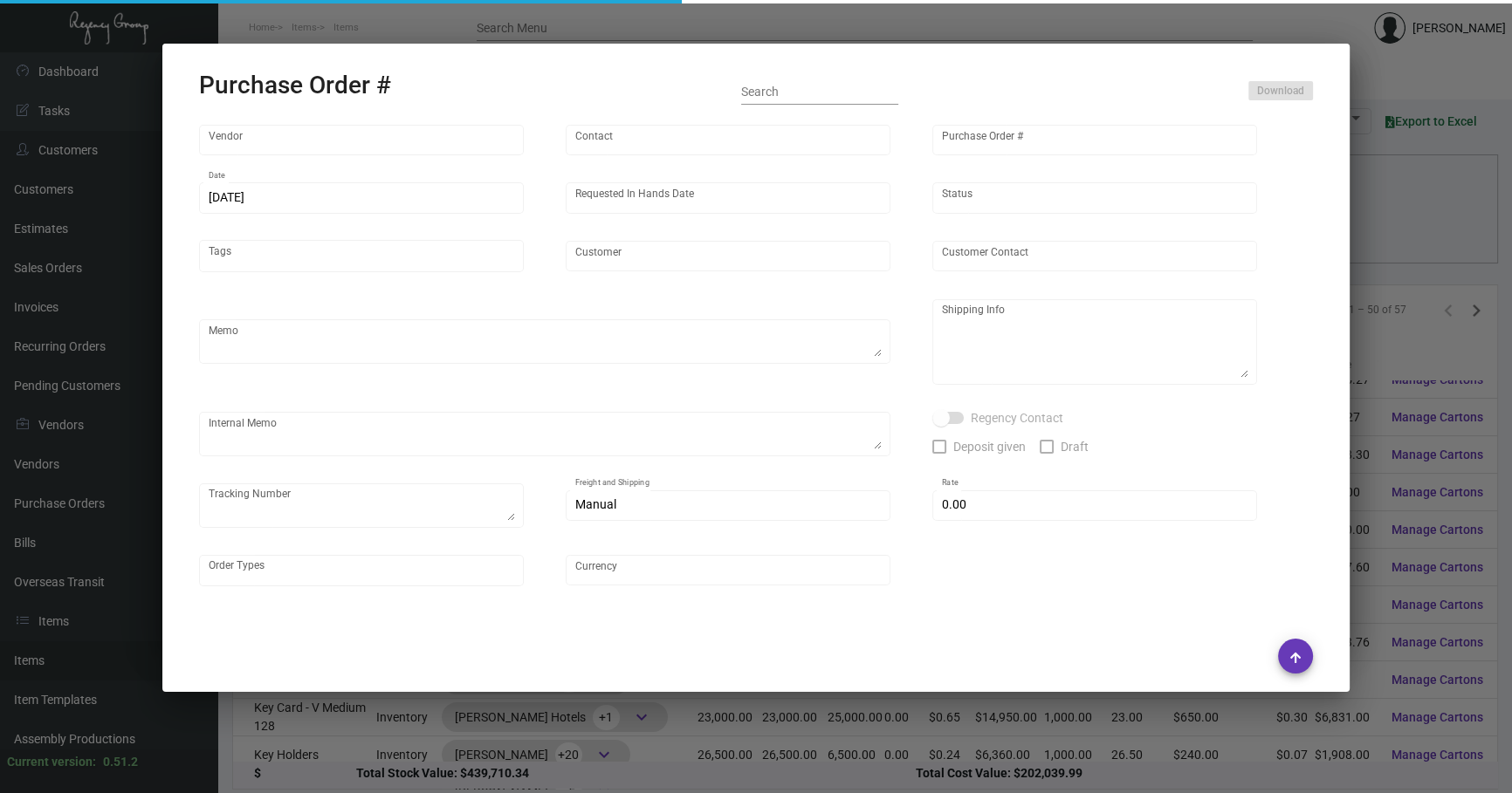
type input "Fey Printing"
type input "[PERSON_NAME]"
type input "102870"
type input "[DATE]"
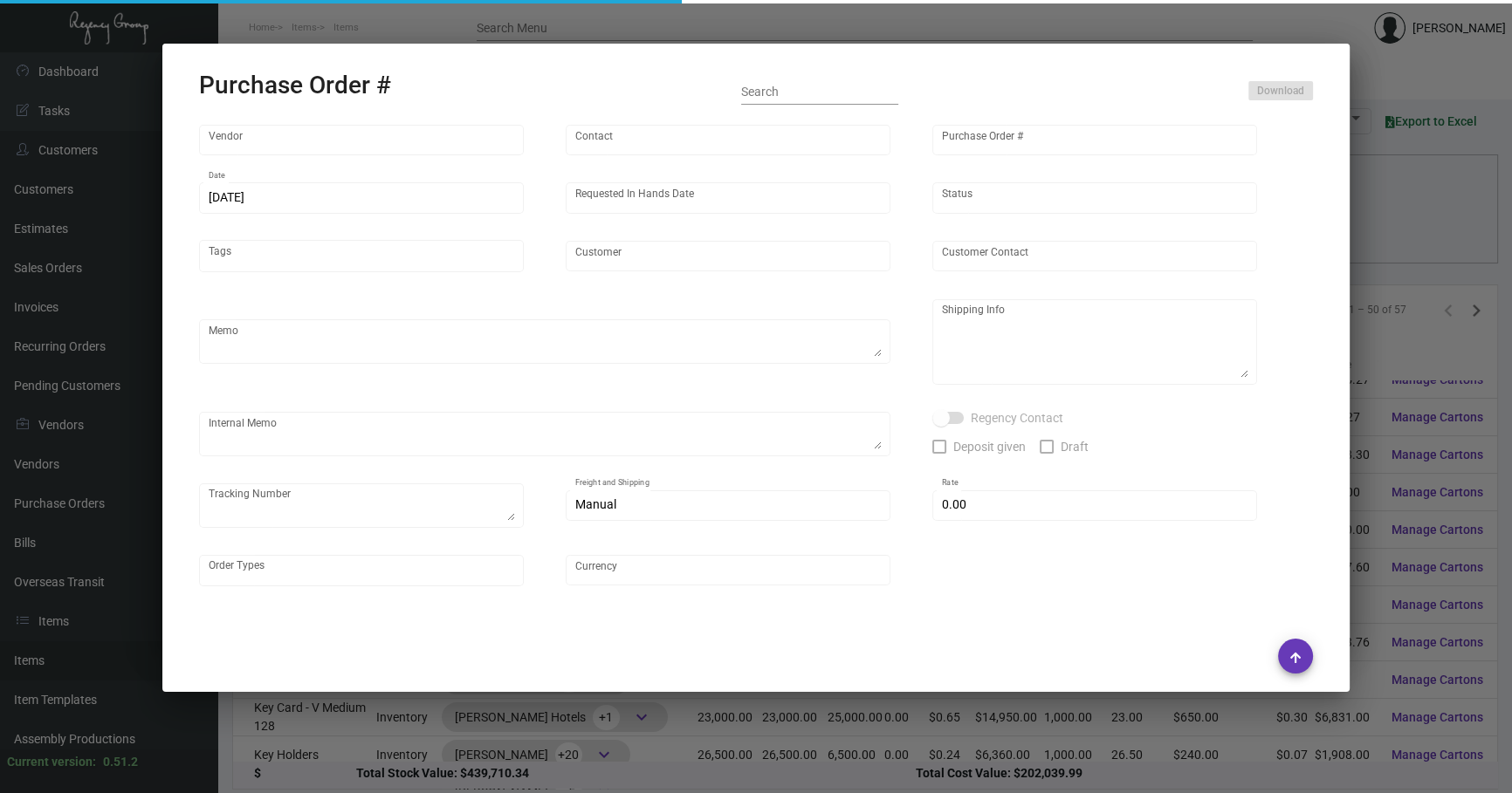
type input "[PERSON_NAME] Hotels"
type textarea "Please contact SH@theregencygroup to schedule shipping"
type textarea "Regency Group NJ - [PERSON_NAME] [STREET_ADDRESS]"
type textarea "2/13 - 3 PALLETS SHIFL/[PERSON_NAME] TRANS - 485978741 - $655.00 [DATE] Shipped…"
checkbox input "true"
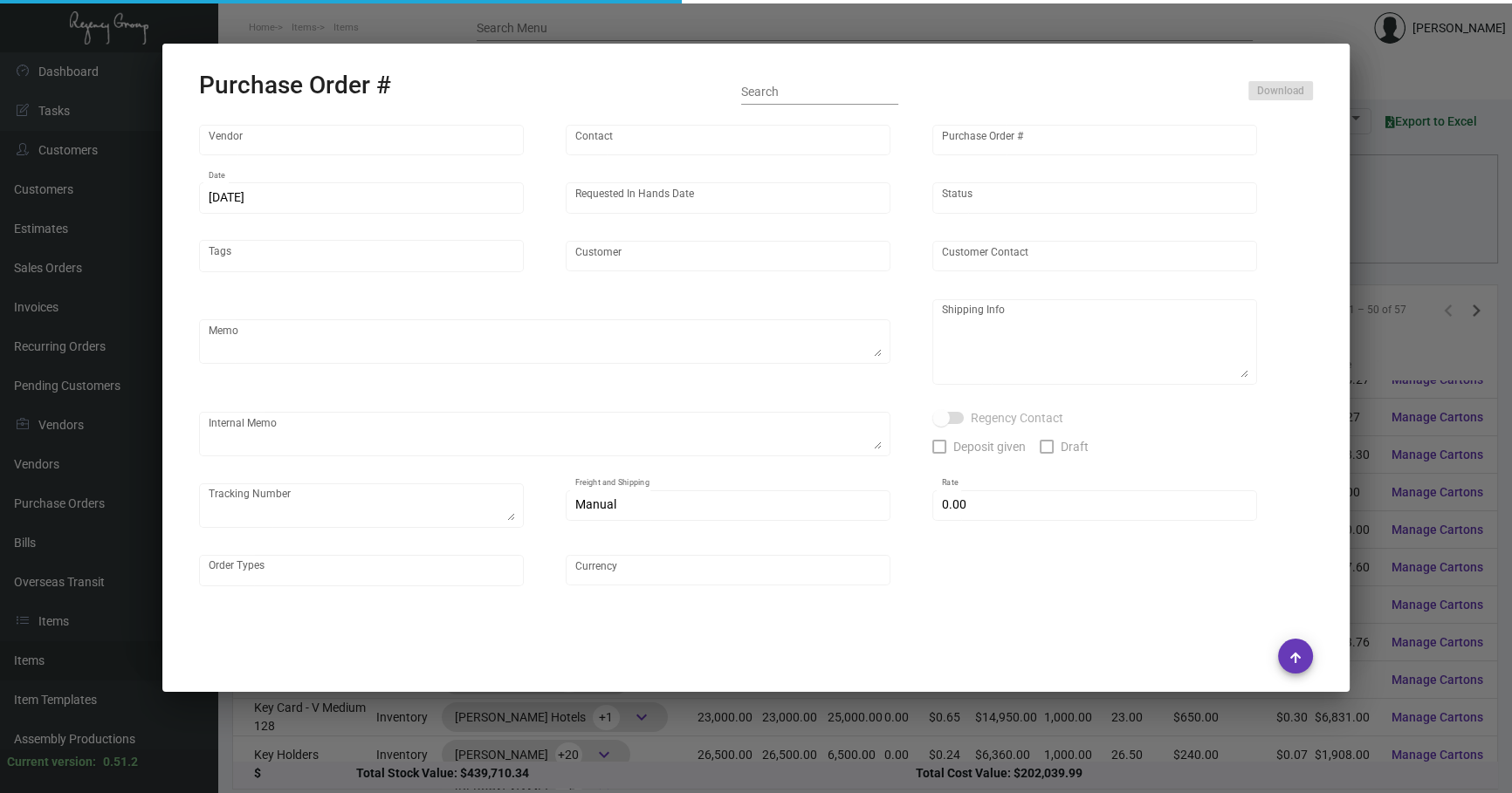
type input "$ 0.00"
type input "United States Dollar $"
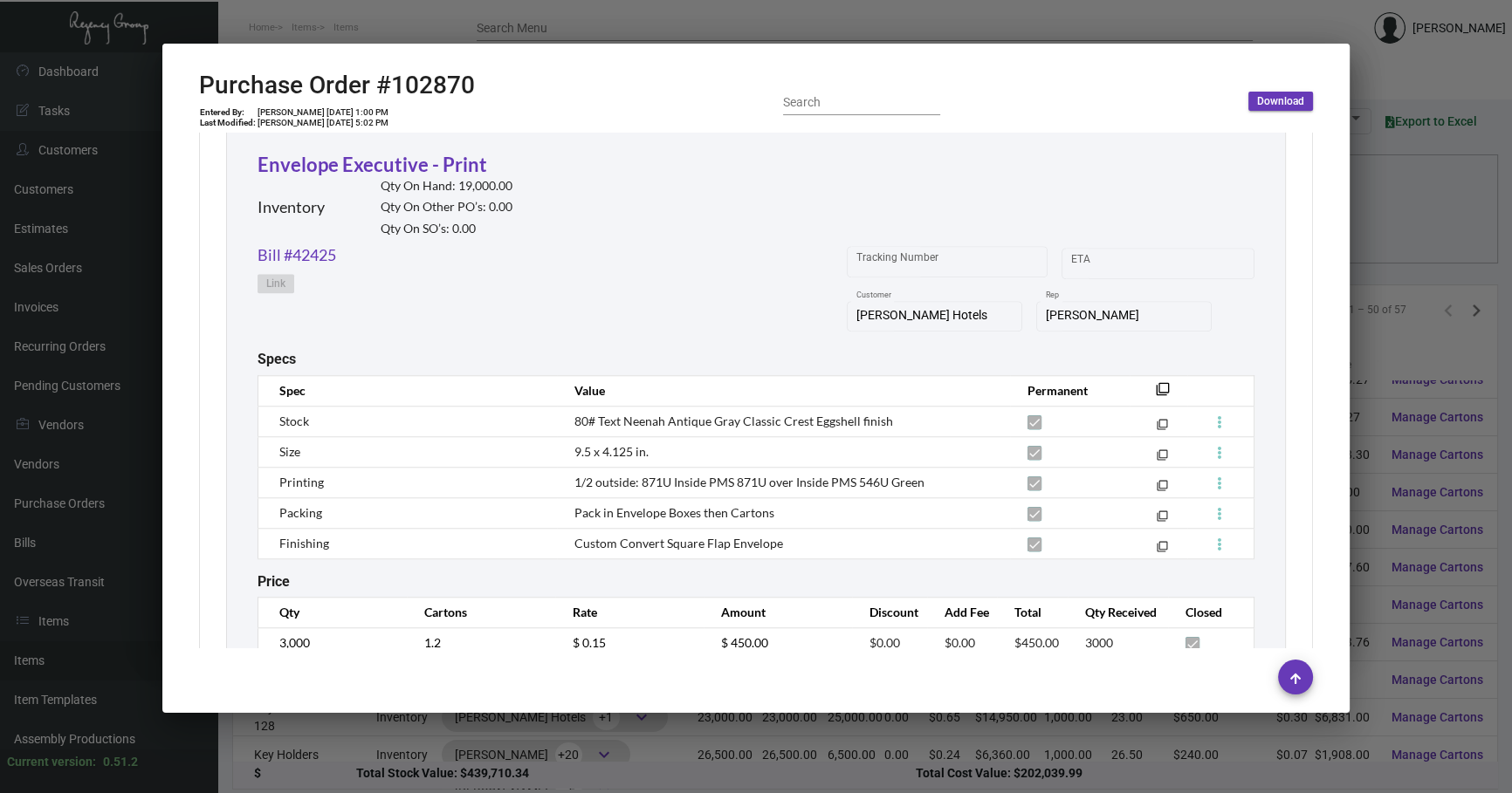
scroll to position [2070, 0]
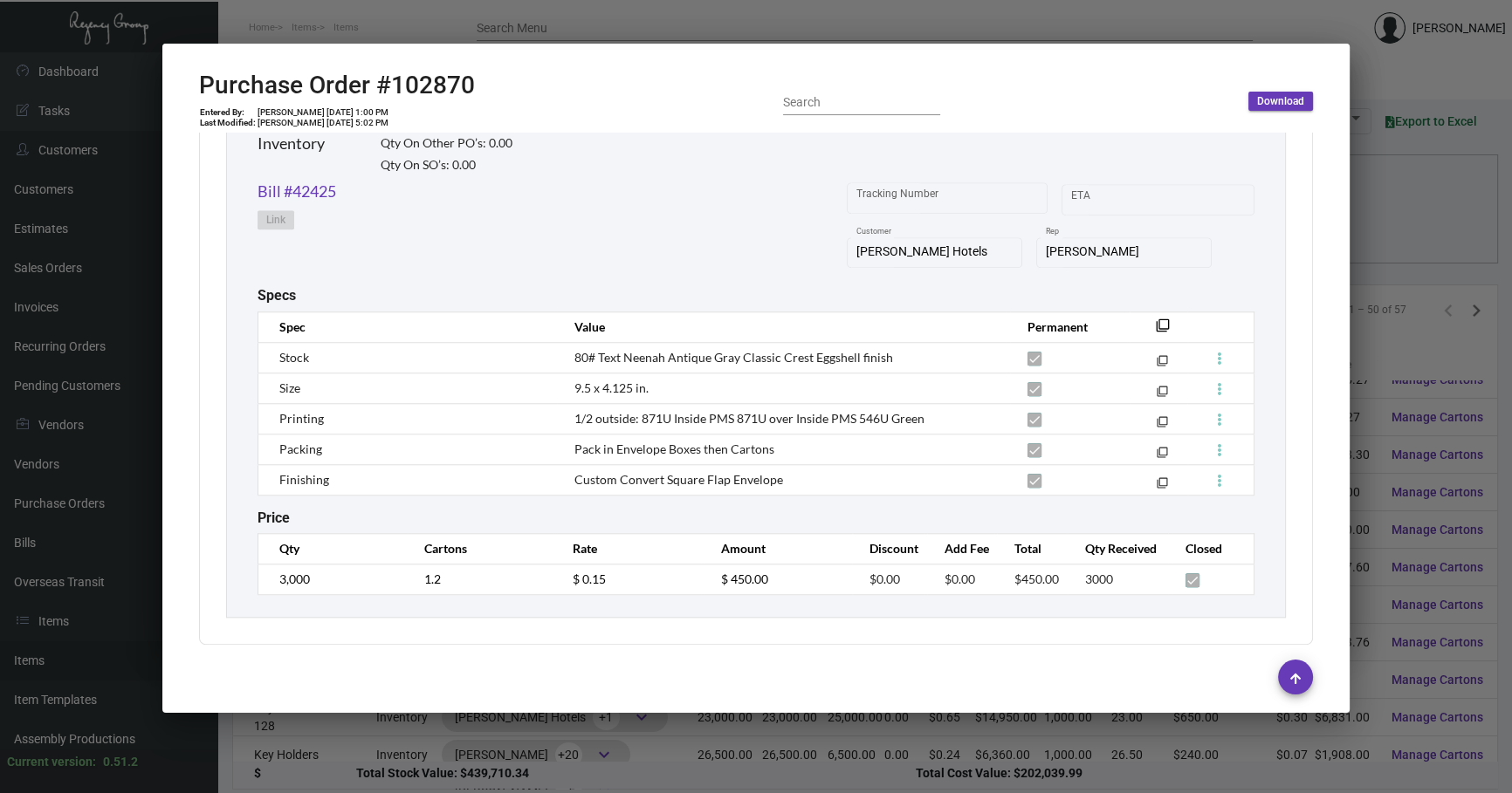
click at [1363, 219] on div at bounding box center [756, 396] width 1512 height 793
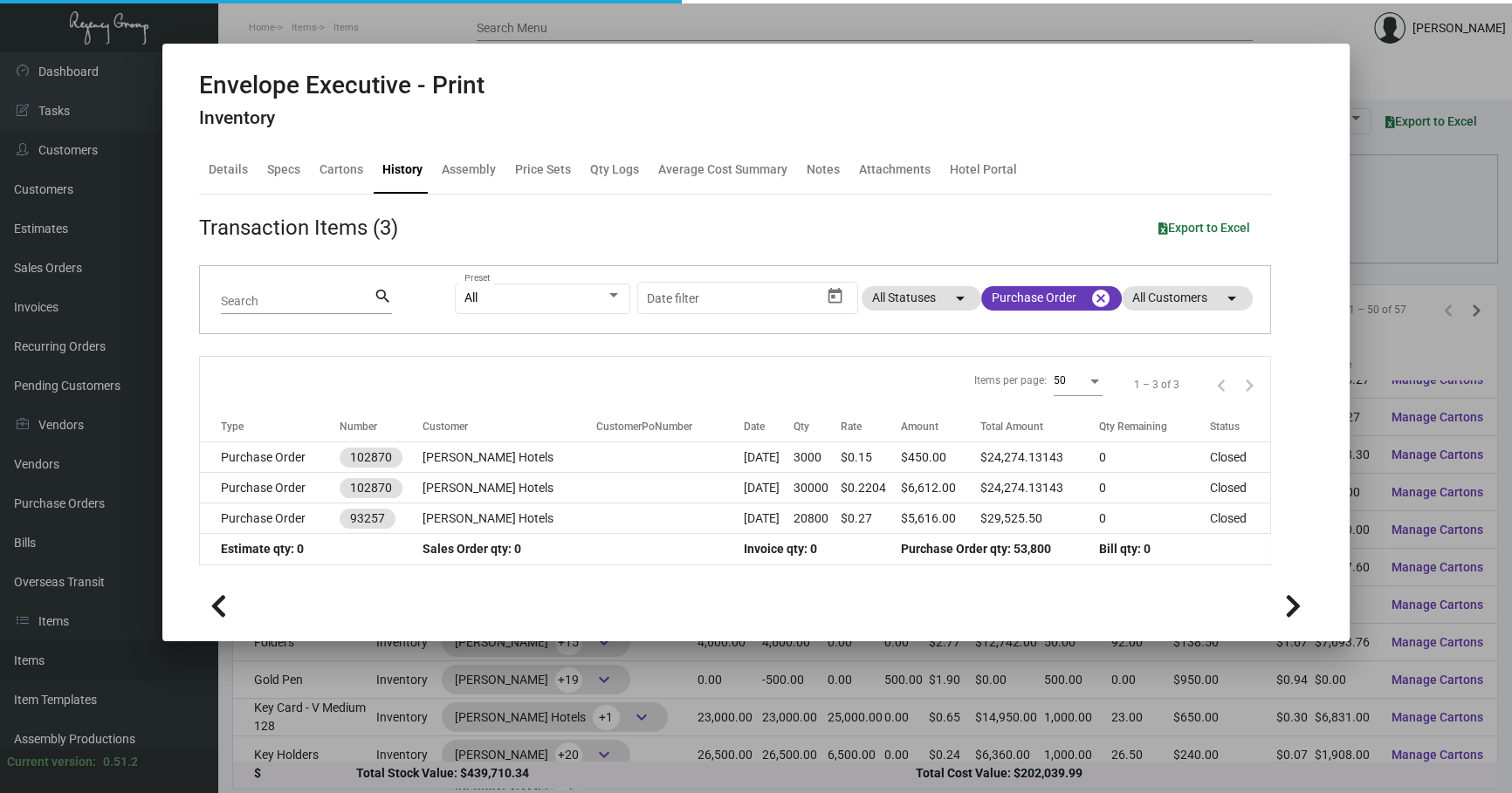
click at [1363, 219] on div at bounding box center [756, 396] width 1512 height 793
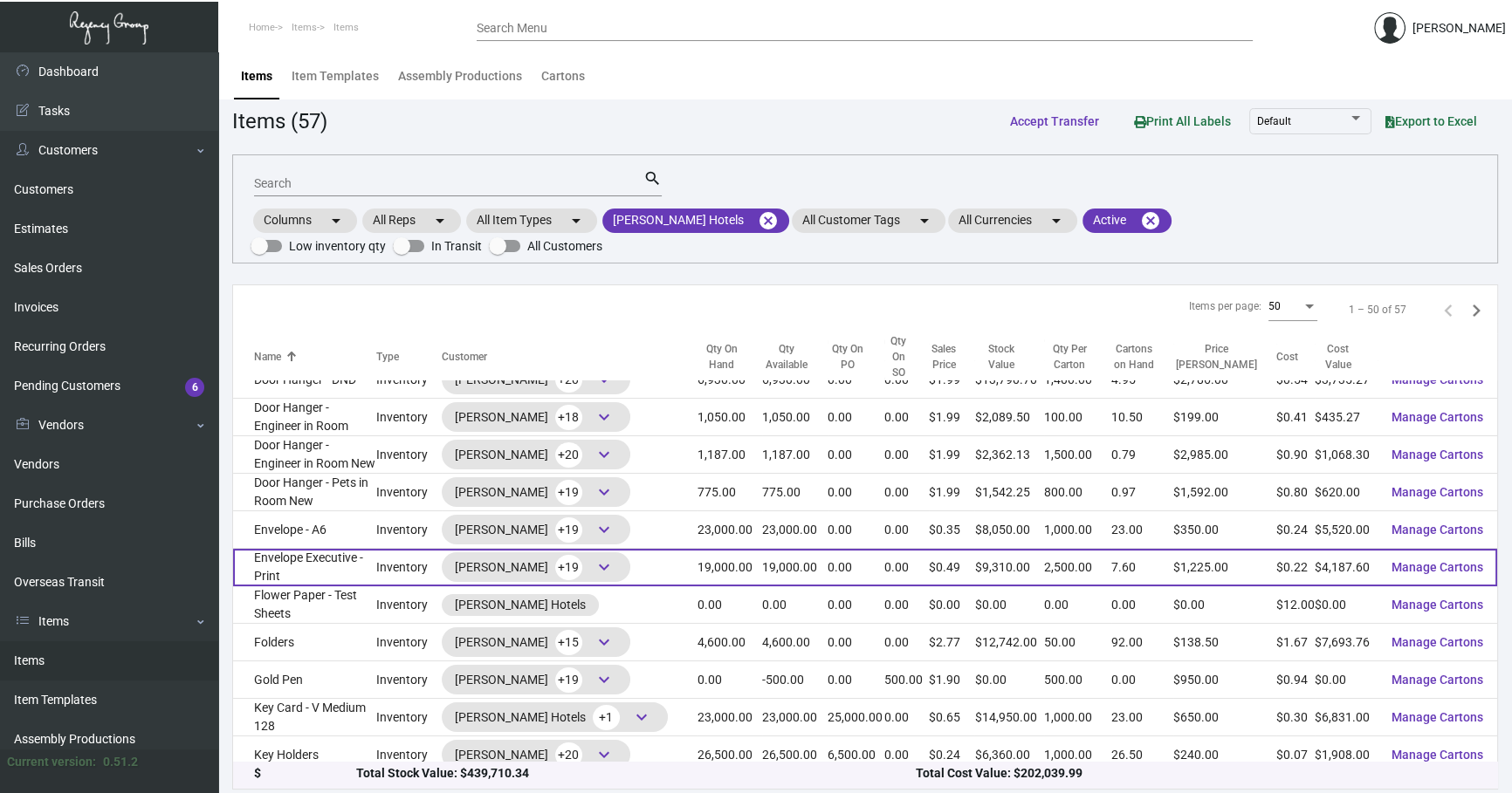
click at [365, 551] on td "Envelope Executive - Print" at bounding box center [304, 567] width 143 height 37
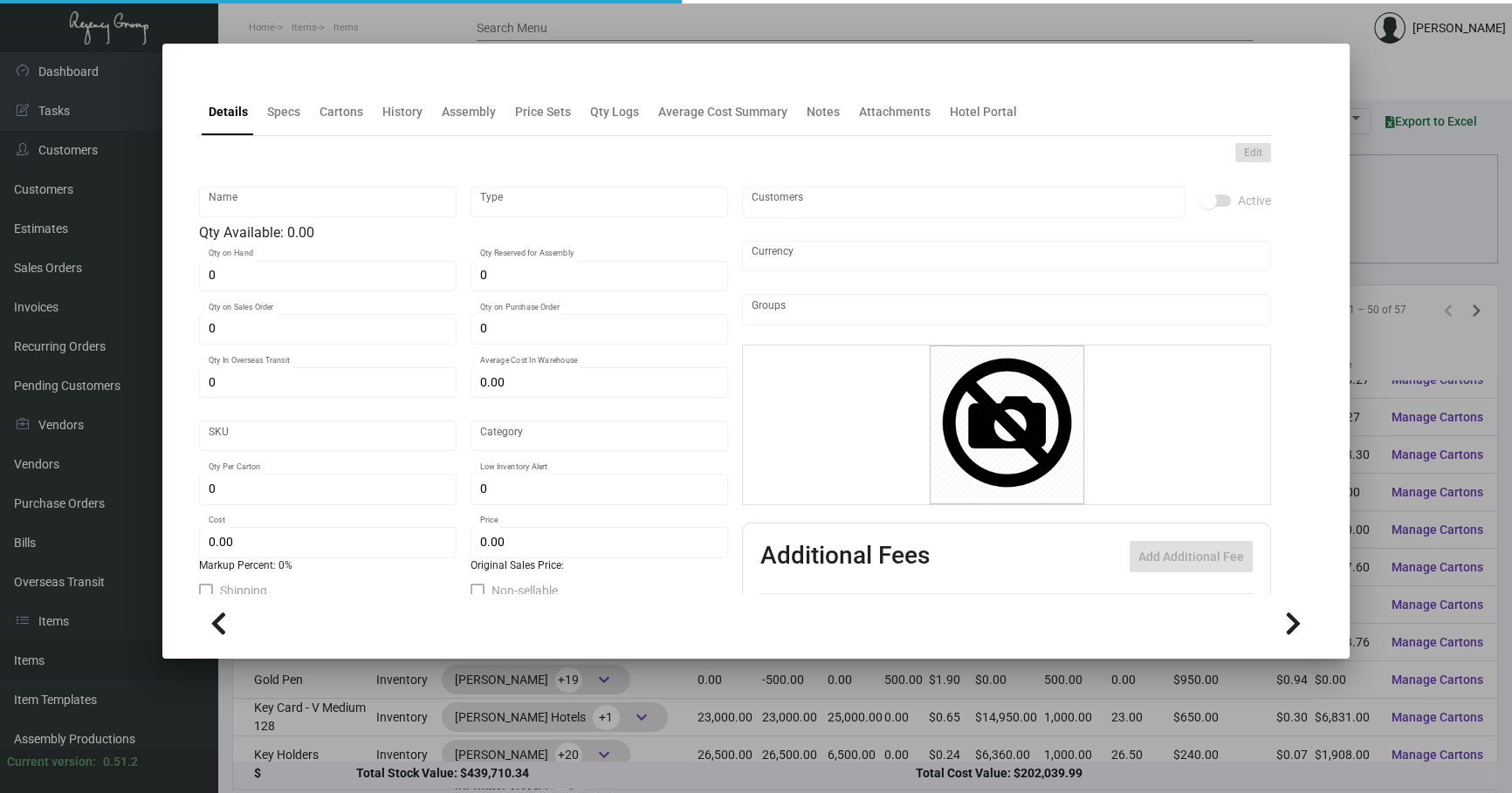
type input "Envelope Executive - Print"
type input "Inventory"
type input "19,000"
type input "$ 2.16"
type input "3118"
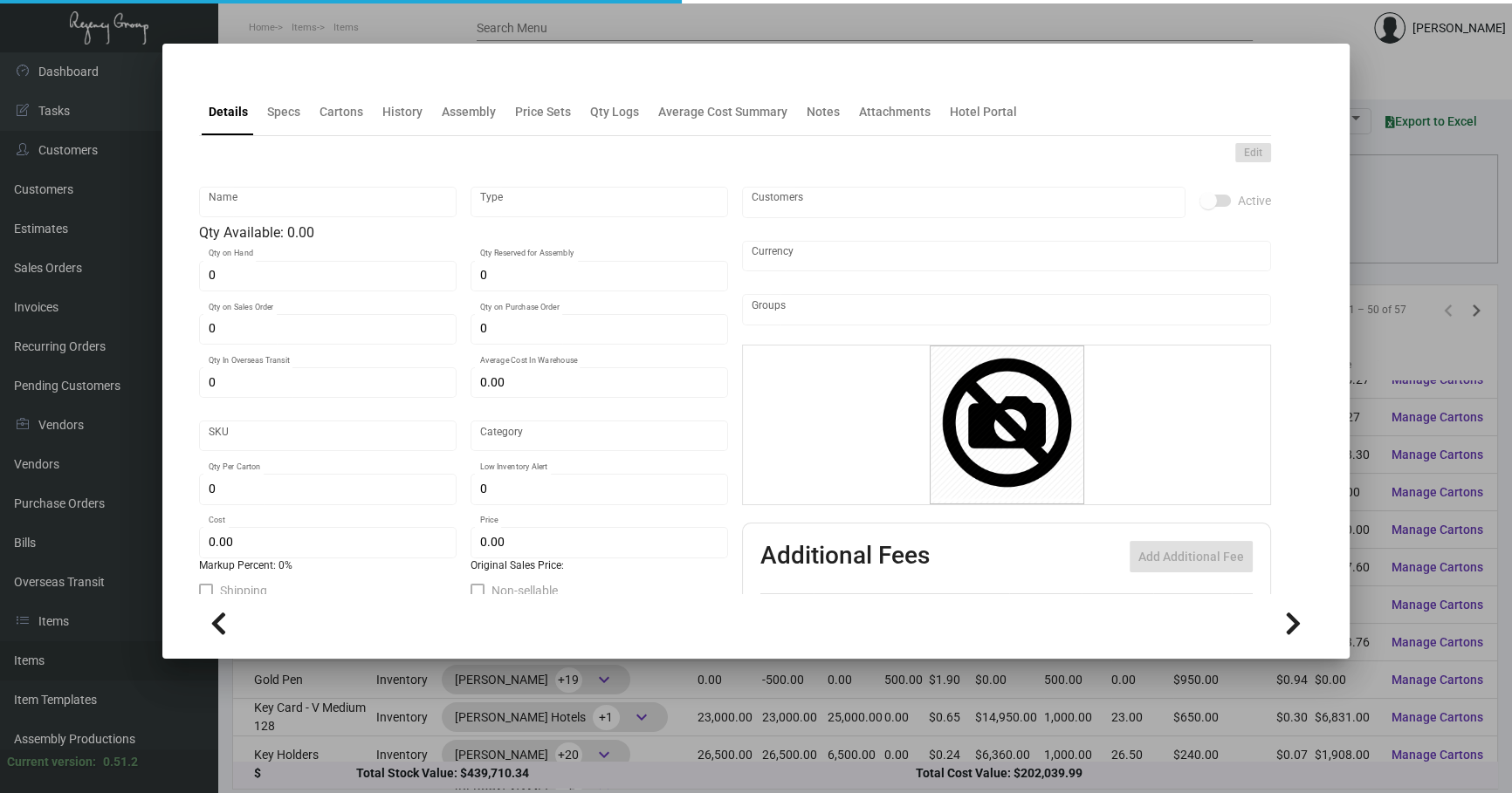
type input "Standard"
type input "2,500"
type input "8,000"
type input "$ 0.2204"
type input "$ 0.49"
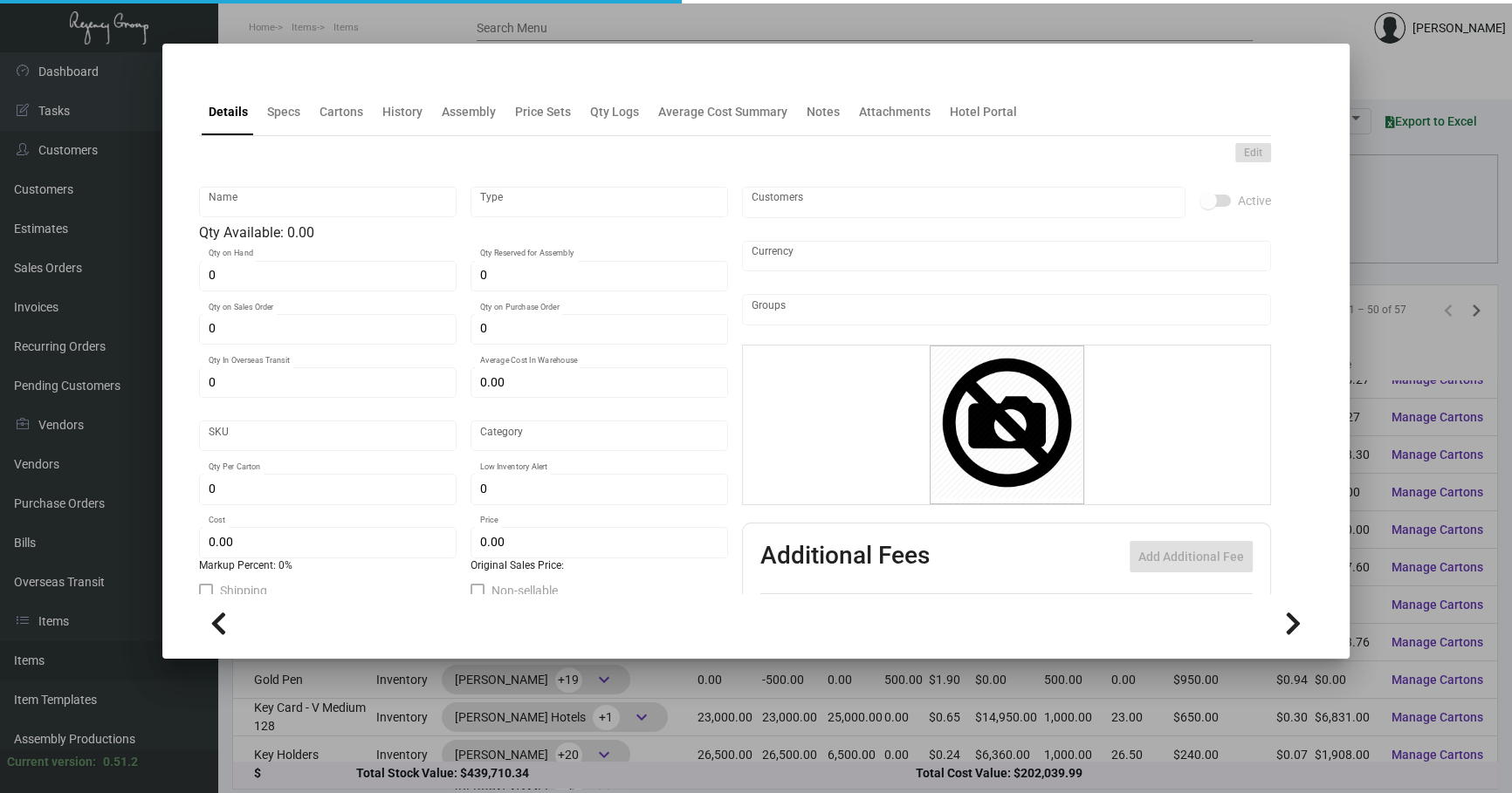
type textarea "Envelope #10: Size #10 Mohawk loop straw Antique vellum #80 text stock, square …"
checkbox input "true"
type input "United States Dollar $"
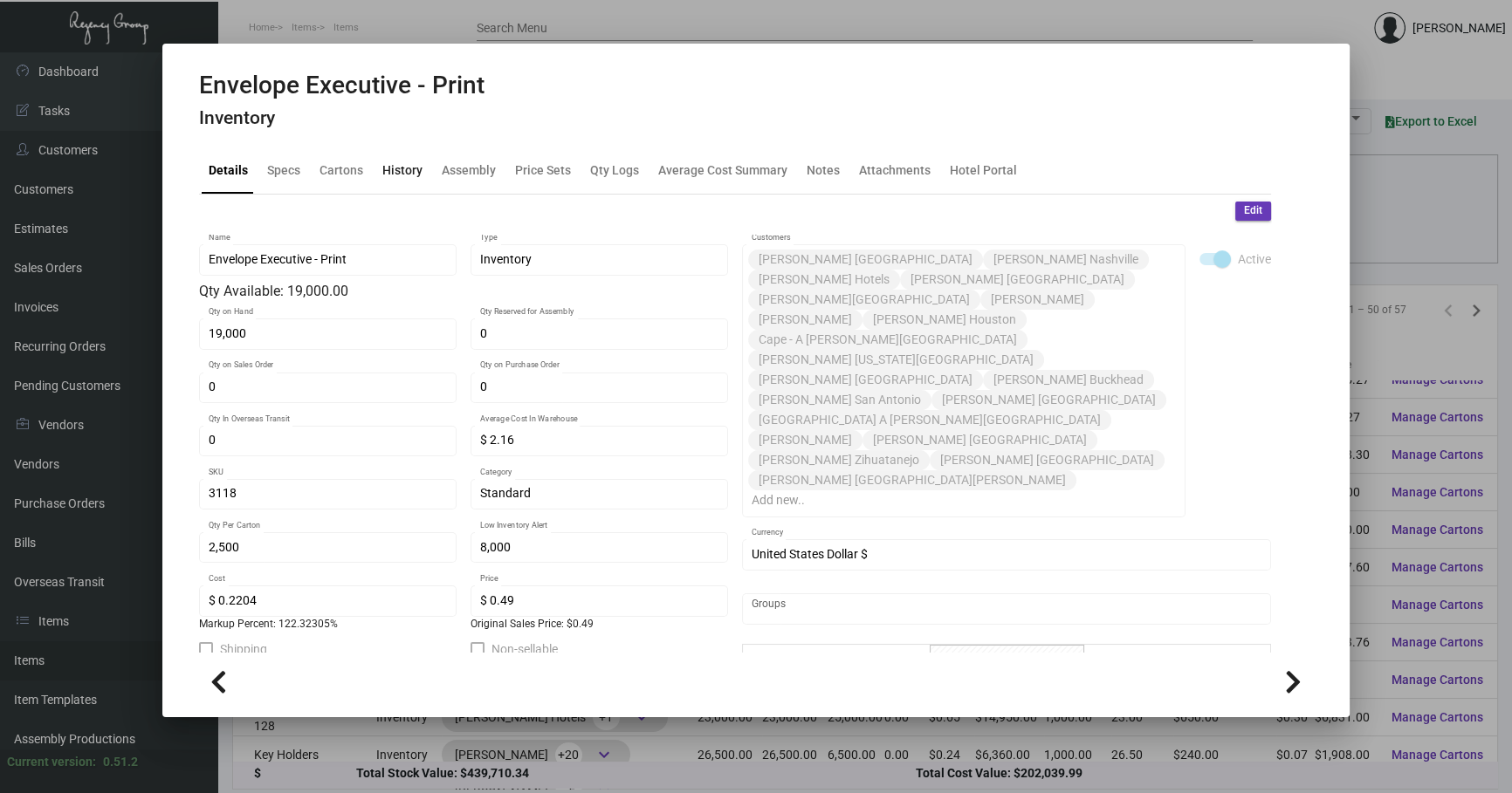
click at [384, 173] on div "History" at bounding box center [402, 169] width 40 height 19
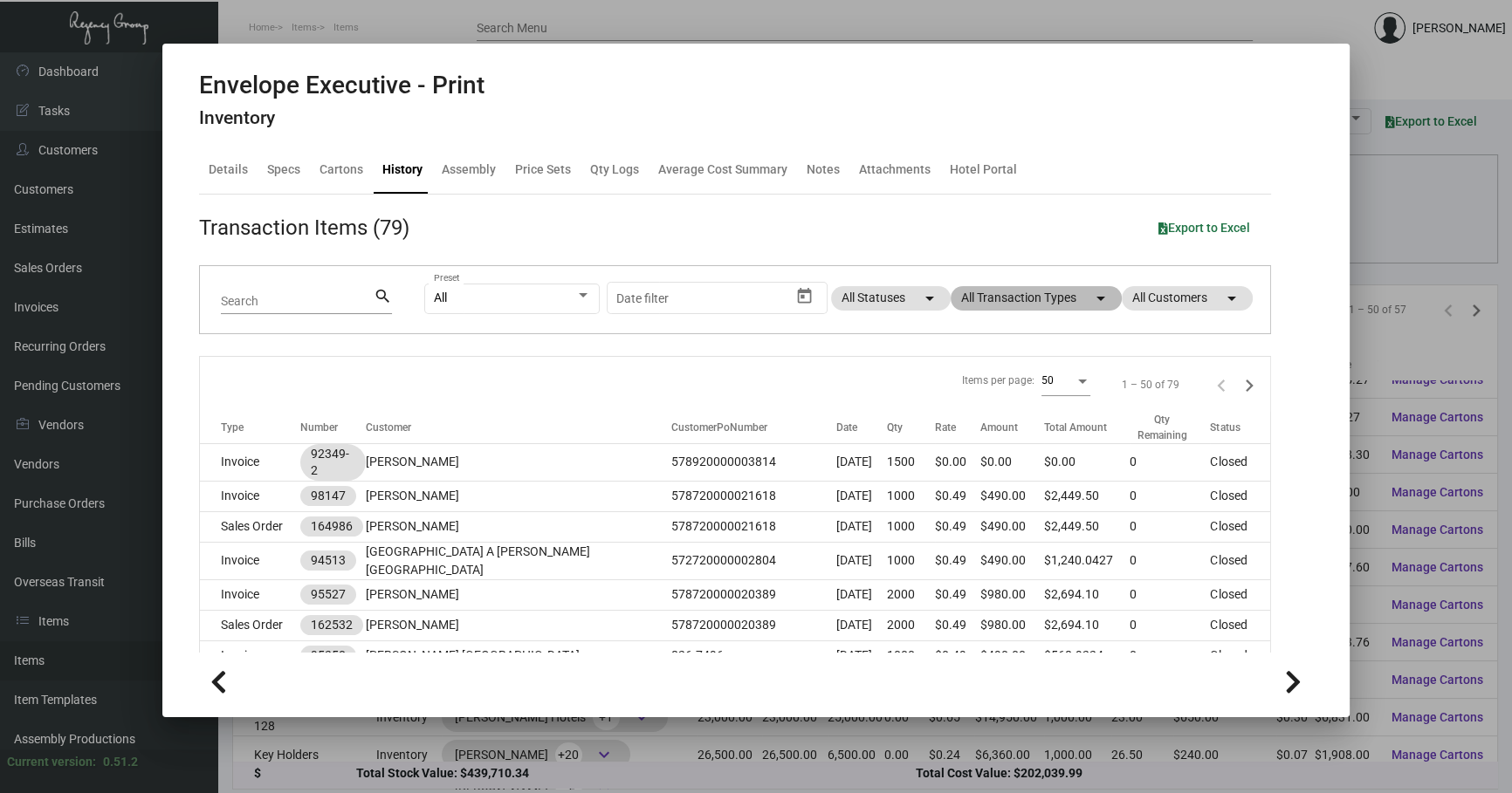
click at [1073, 301] on mat-chip "All Transaction Types arrow_drop_down" at bounding box center [1036, 299] width 171 height 24
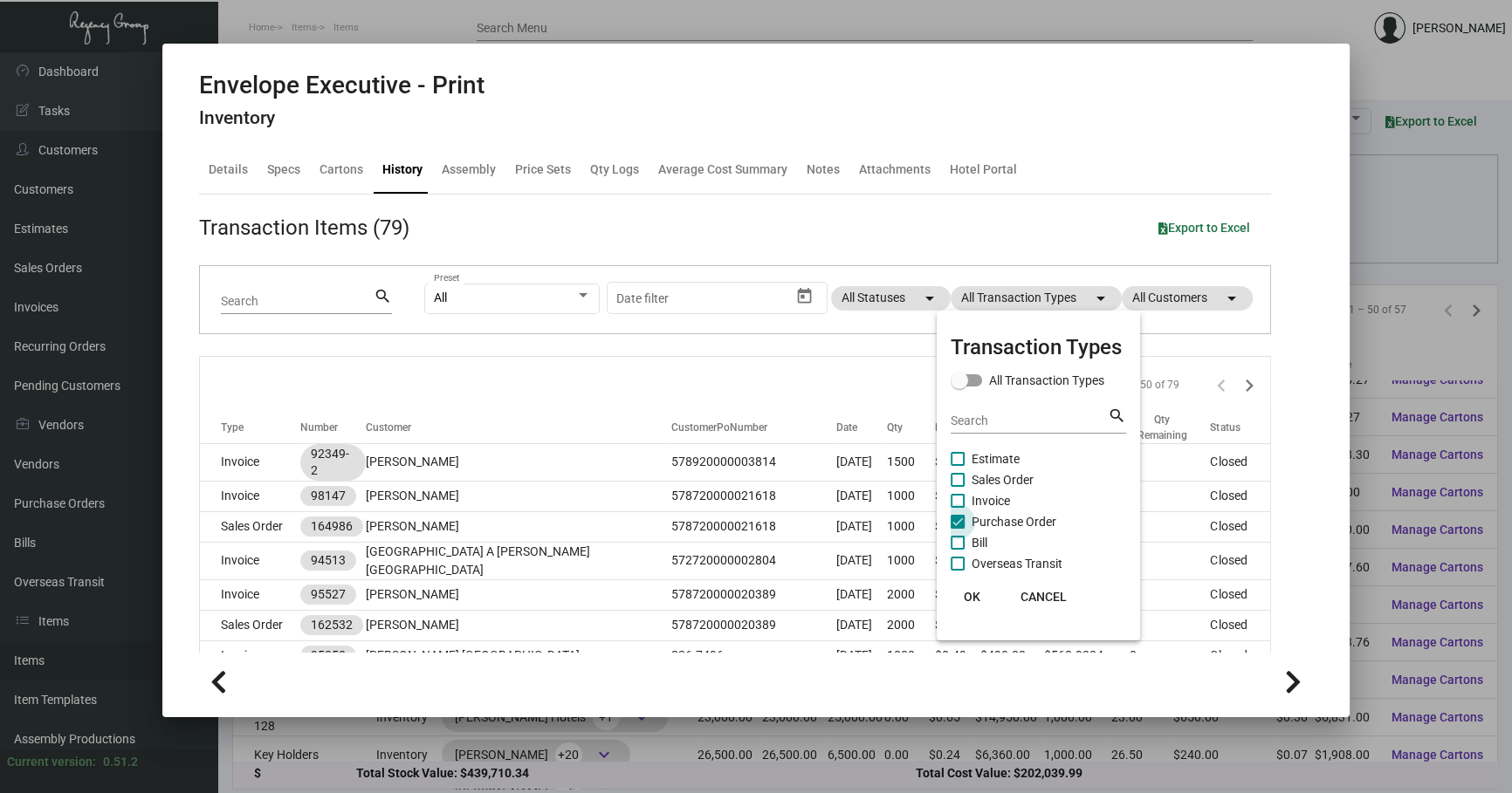
click at [1021, 515] on span "Purchase Order" at bounding box center [1014, 521] width 84 height 21
click at [957, 529] on input "Purchase Order" at bounding box center [956, 529] width 1 height 1
click at [1019, 515] on span "Purchase Order" at bounding box center [1014, 521] width 84 height 21
click at [957, 529] on input "Purchase Order" at bounding box center [956, 529] width 1 height 1
checkbox input "true"
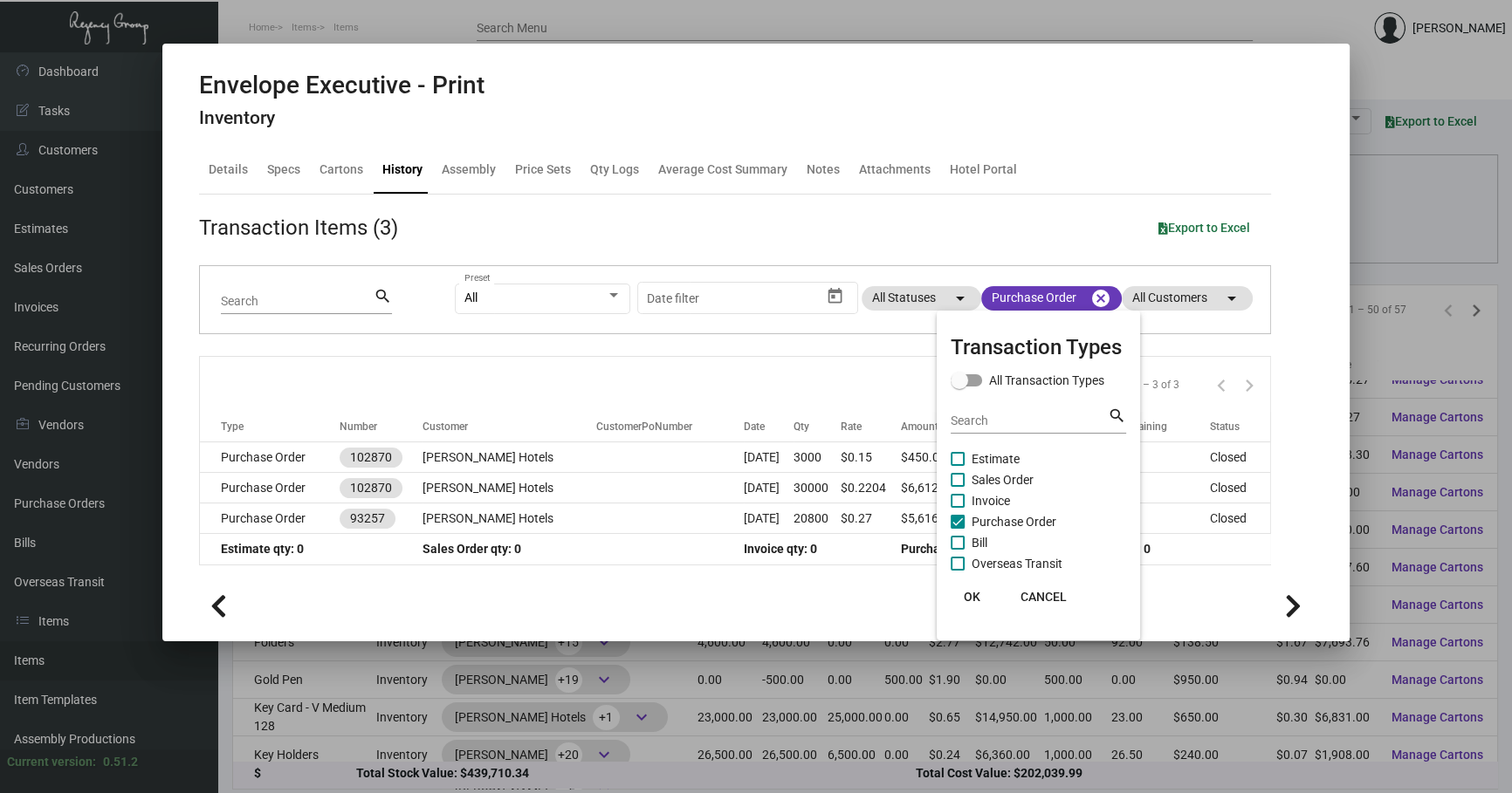
click at [718, 382] on div at bounding box center [756, 396] width 1512 height 793
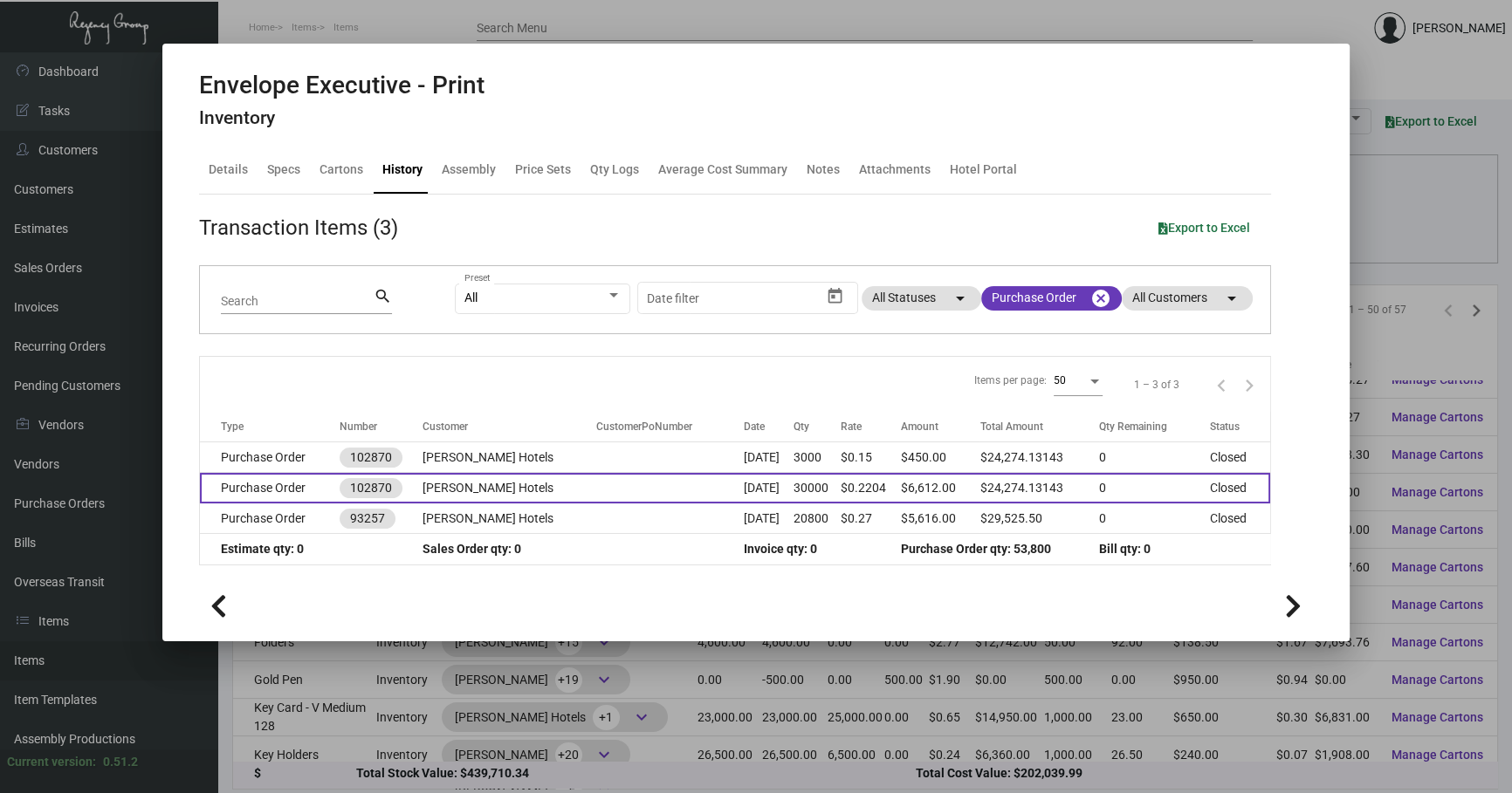
click at [744, 480] on td "[DATE]" at bounding box center [768, 488] width 50 height 31
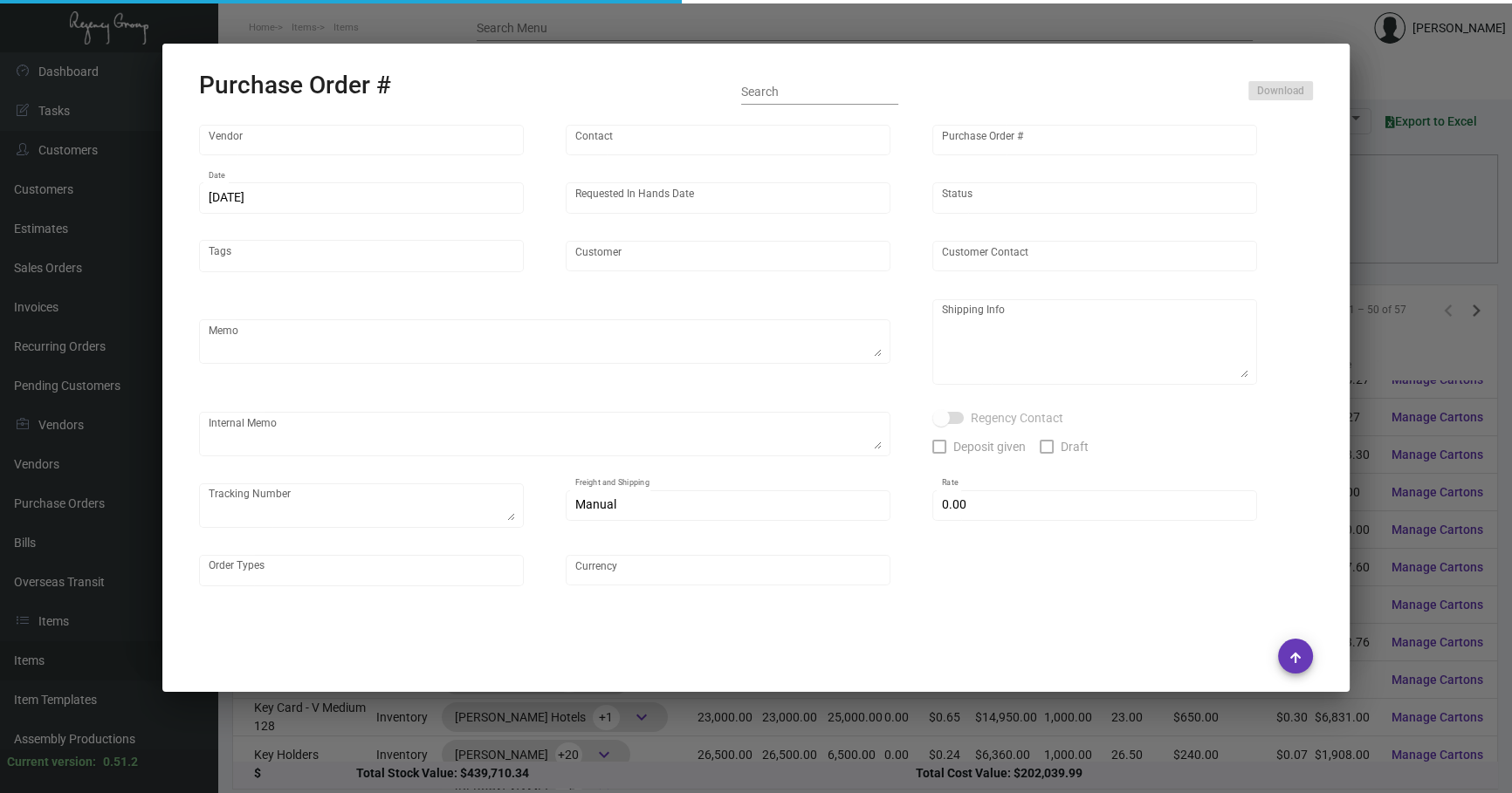
type input "Fey Printing"
type input "[PERSON_NAME]"
type input "102870"
type input "[DATE]"
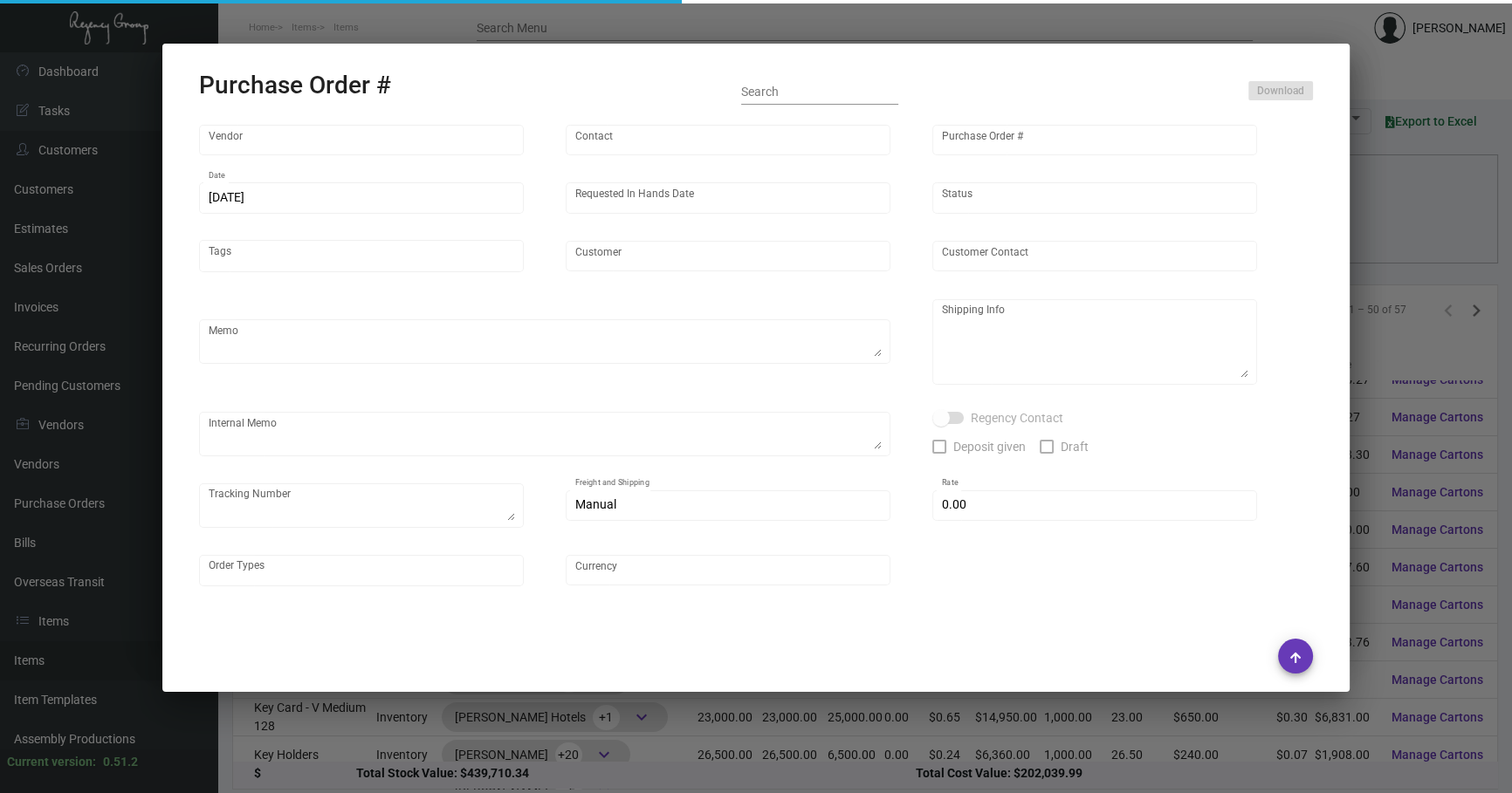
type input "[PERSON_NAME] Hotels"
type textarea "Please contact SH@theregencygroup to schedule shipping"
type textarea "Regency Group NJ - [PERSON_NAME] [STREET_ADDRESS]"
type textarea "2/13 - 3 PALLETS SHIFL/[PERSON_NAME] TRANS - 485978741 - $655.00 [DATE] Shipped…"
checkbox input "true"
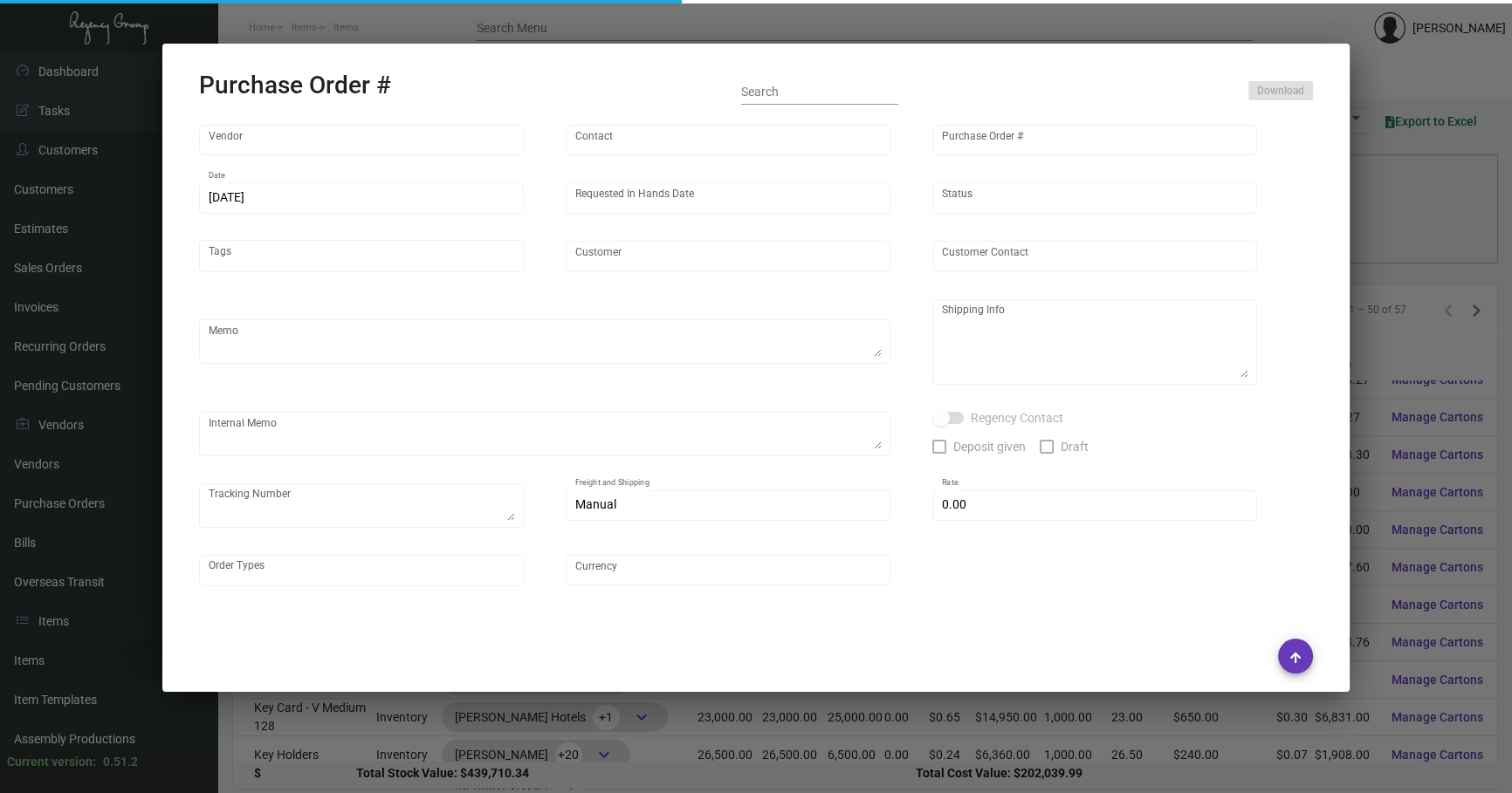
type input "$ 0.00"
type input "United States Dollar $"
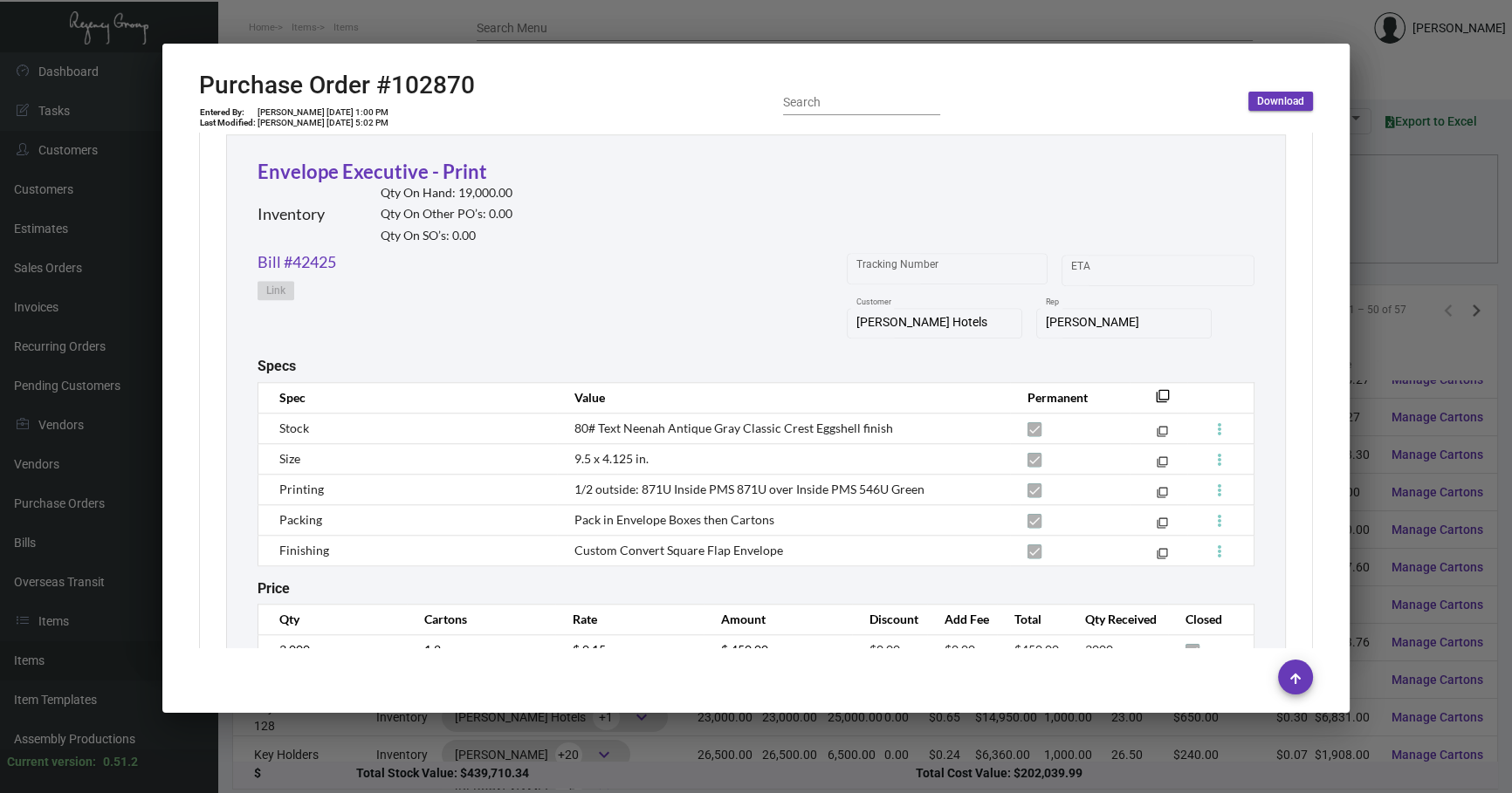
scroll to position [2017, 0]
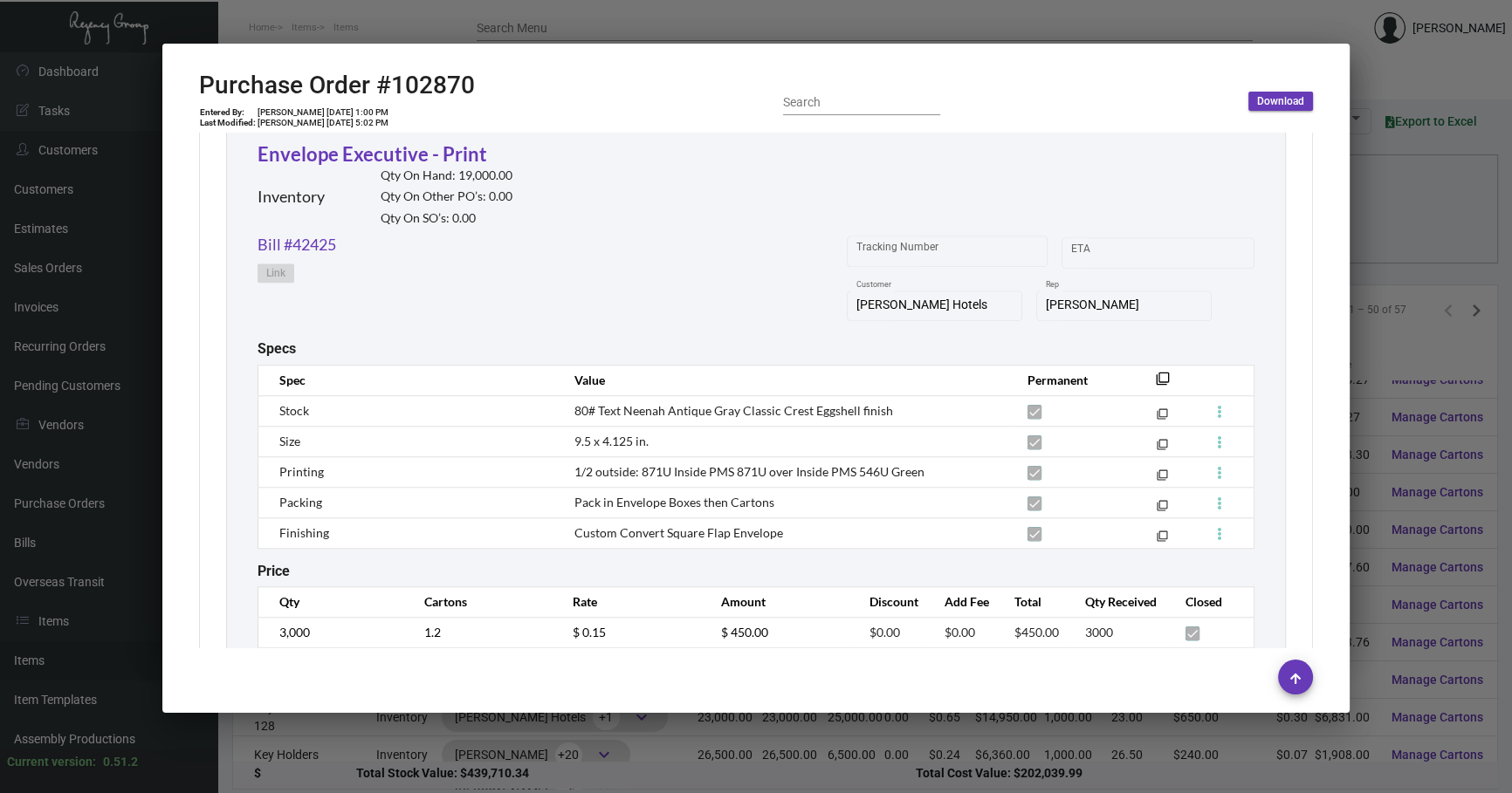
click at [1402, 226] on div at bounding box center [756, 396] width 1512 height 793
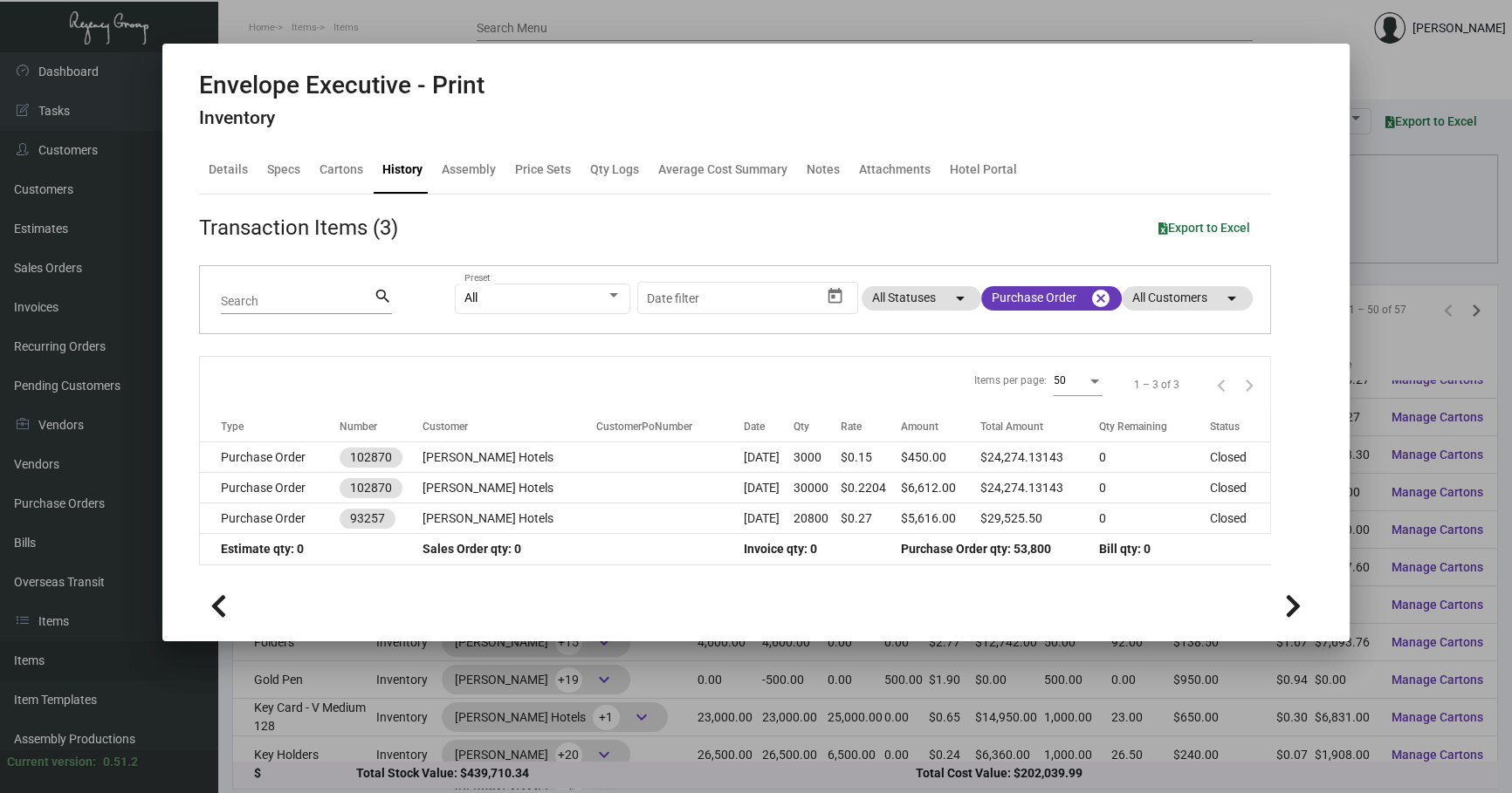
click at [481, 732] on div at bounding box center [756, 396] width 1512 height 793
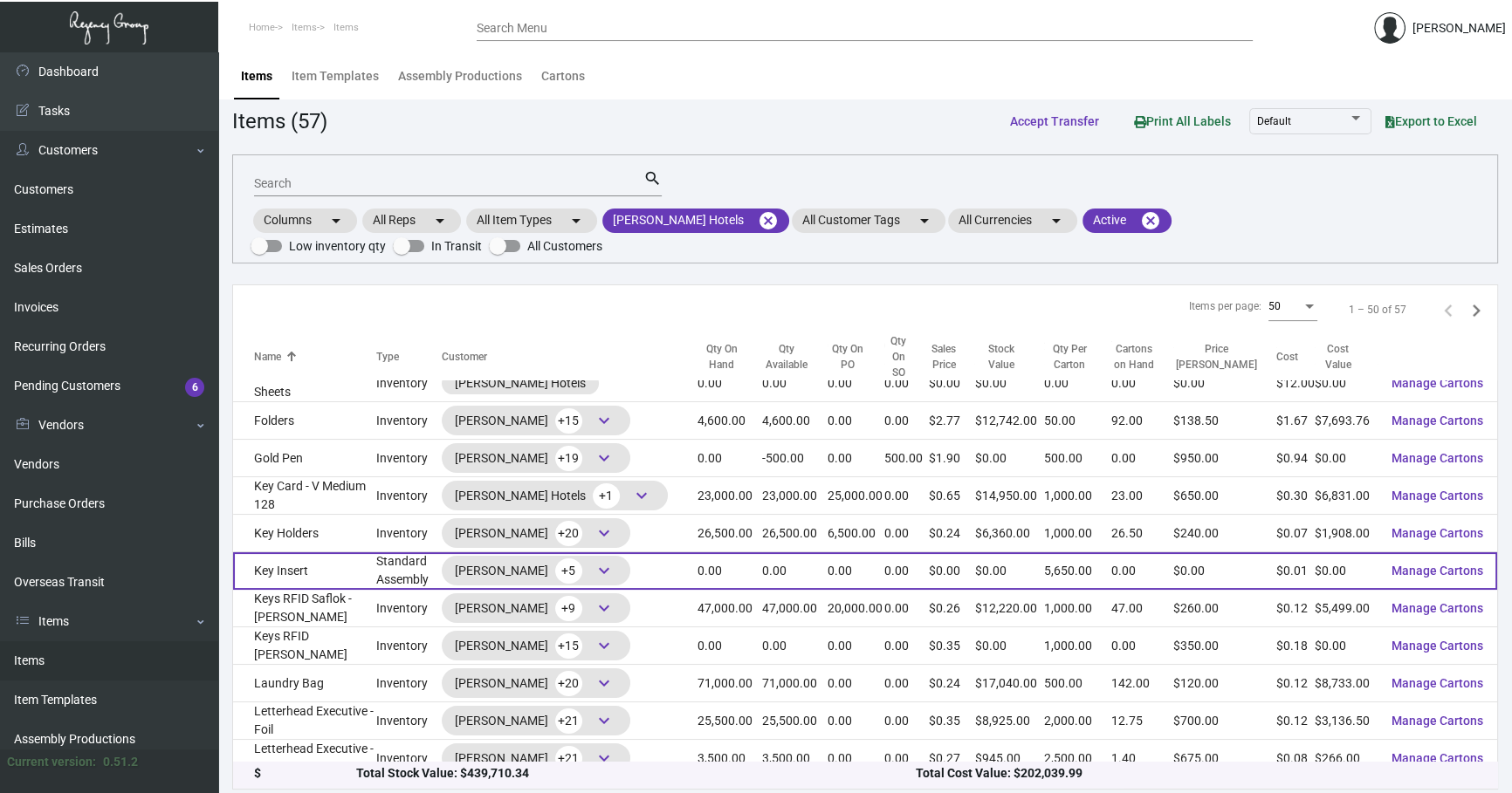
scroll to position [793, 0]
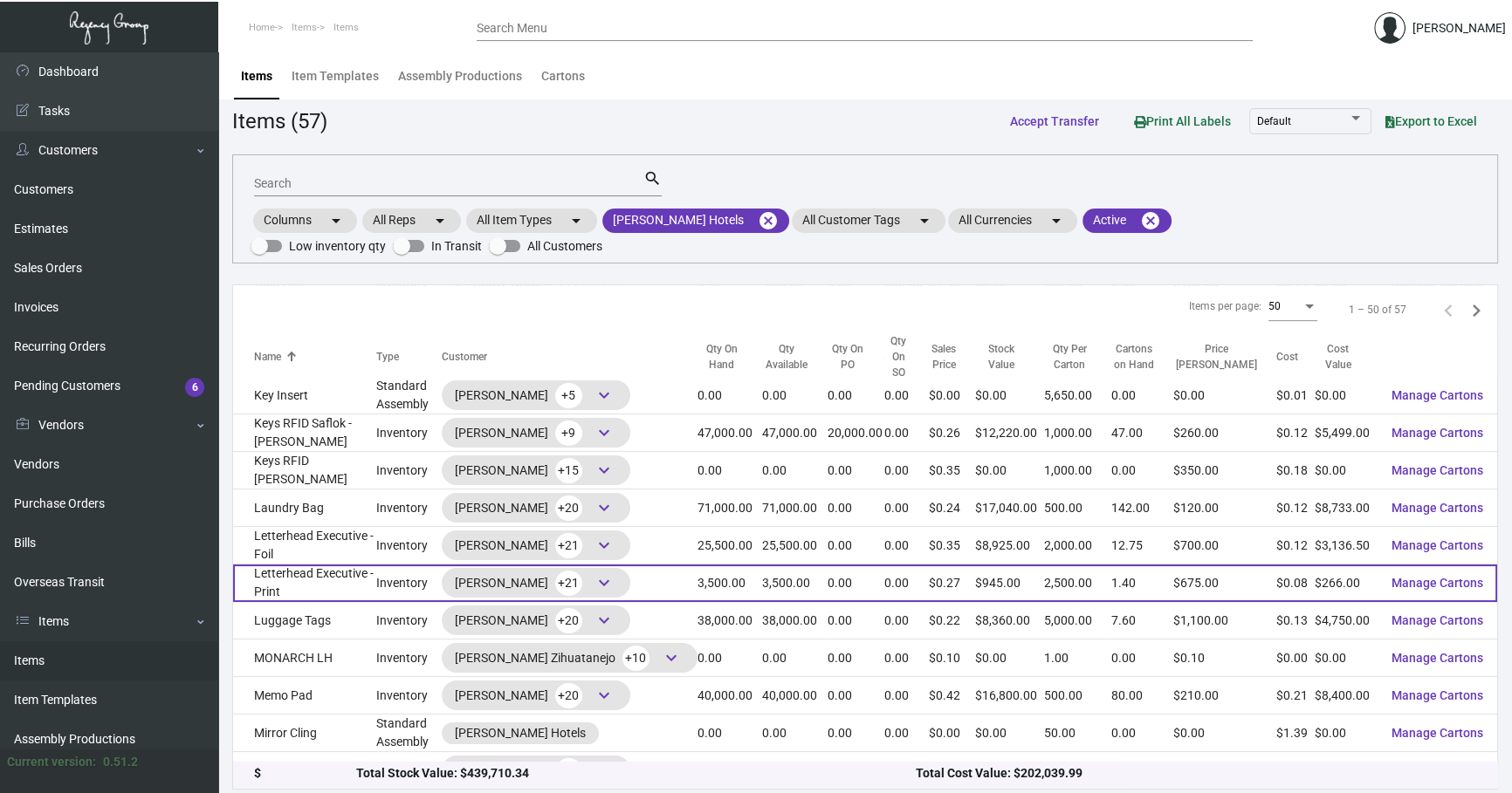
click at [371, 567] on td "Letterhead Executive - Print" at bounding box center [304, 583] width 143 height 37
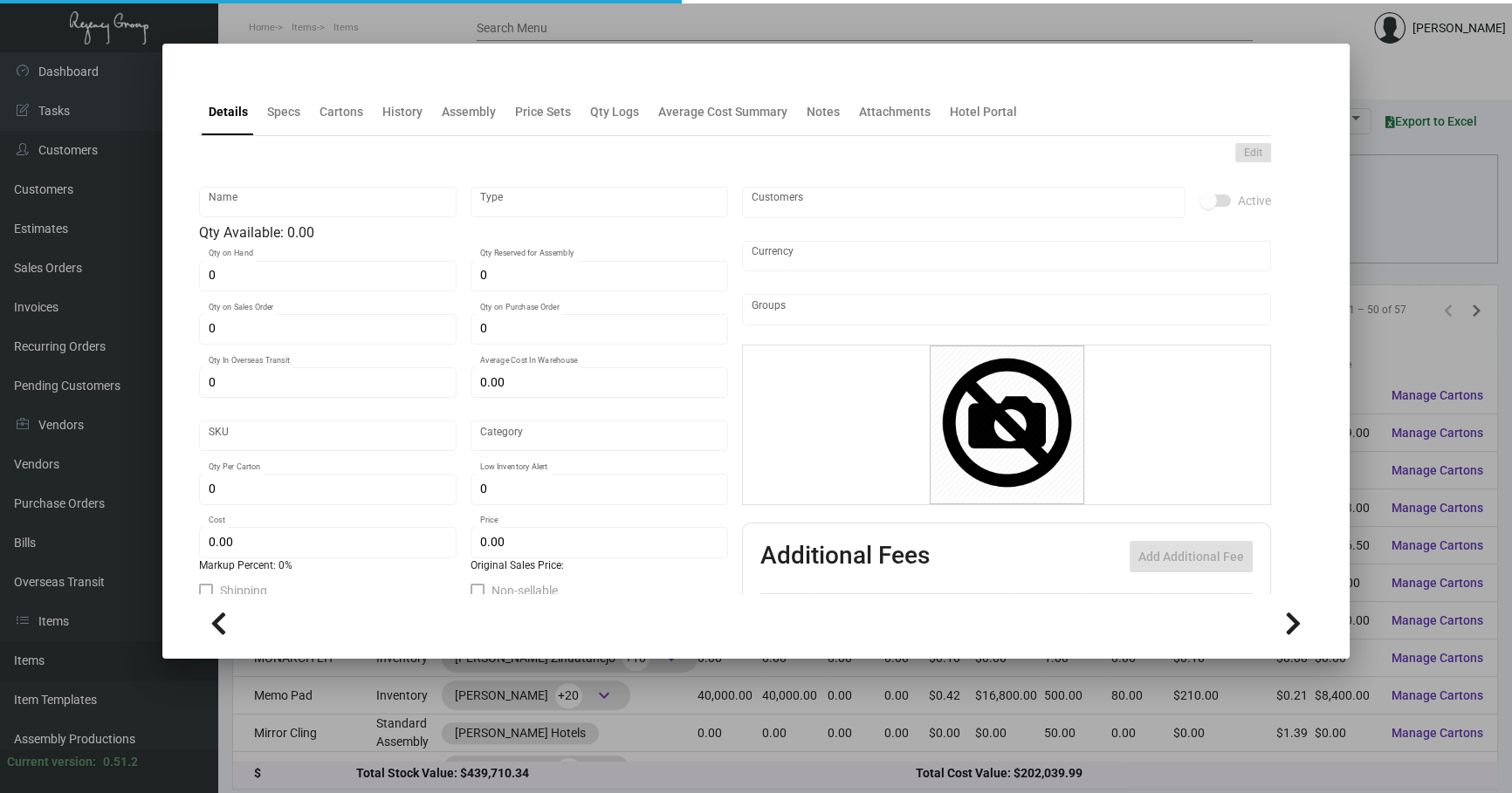
type input "Letterhead Executive - Print"
type input "Inventory"
type input "3,500"
type input "$ 0.32933"
type input "3129"
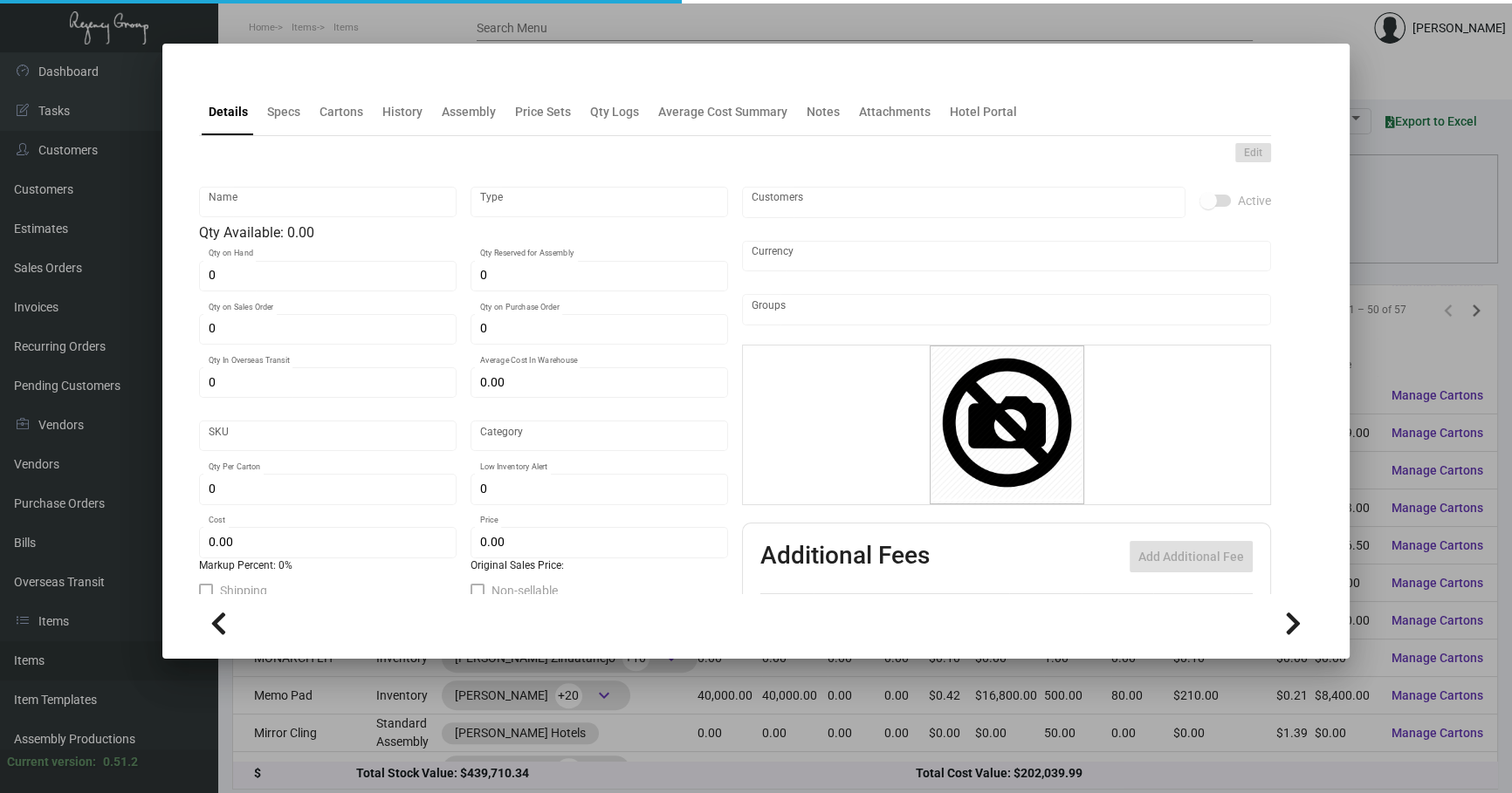
type input "Standard"
type input "2,500"
type input "5,000"
type input "$ 0.076"
type input "$ 0.27"
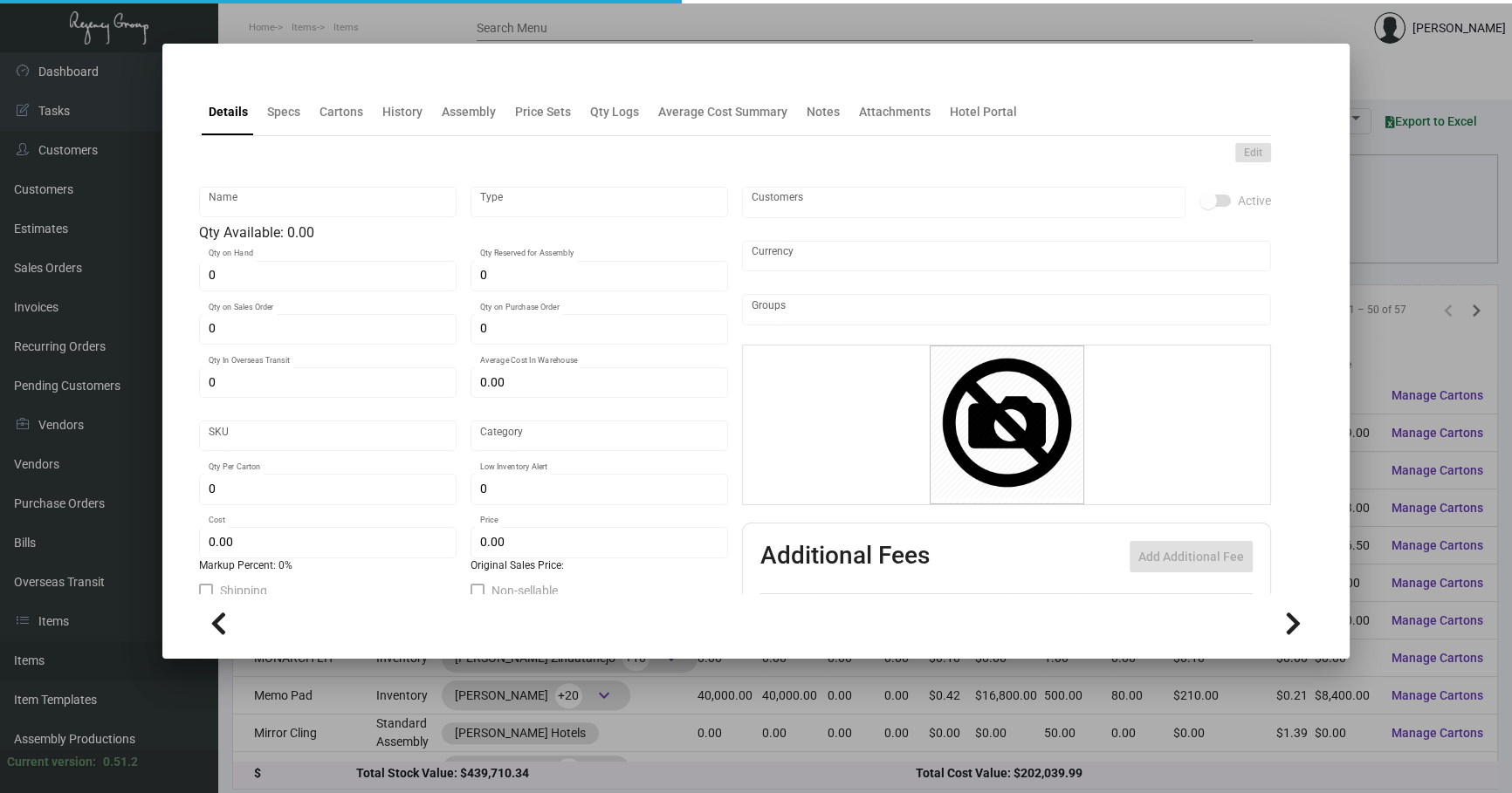
type textarea "LETTERHEADS AND MONARCH LH: SIZE 25X38 MOHAWK LOOP STRAW ANTIQUE VELLUM #80 TEX…"
type textarea "Letterheads: Size 8.5x11 on Mohawk loop straw Antique vellum #80 text stock, pr…"
checkbox input "true"
type input "United States Dollar $"
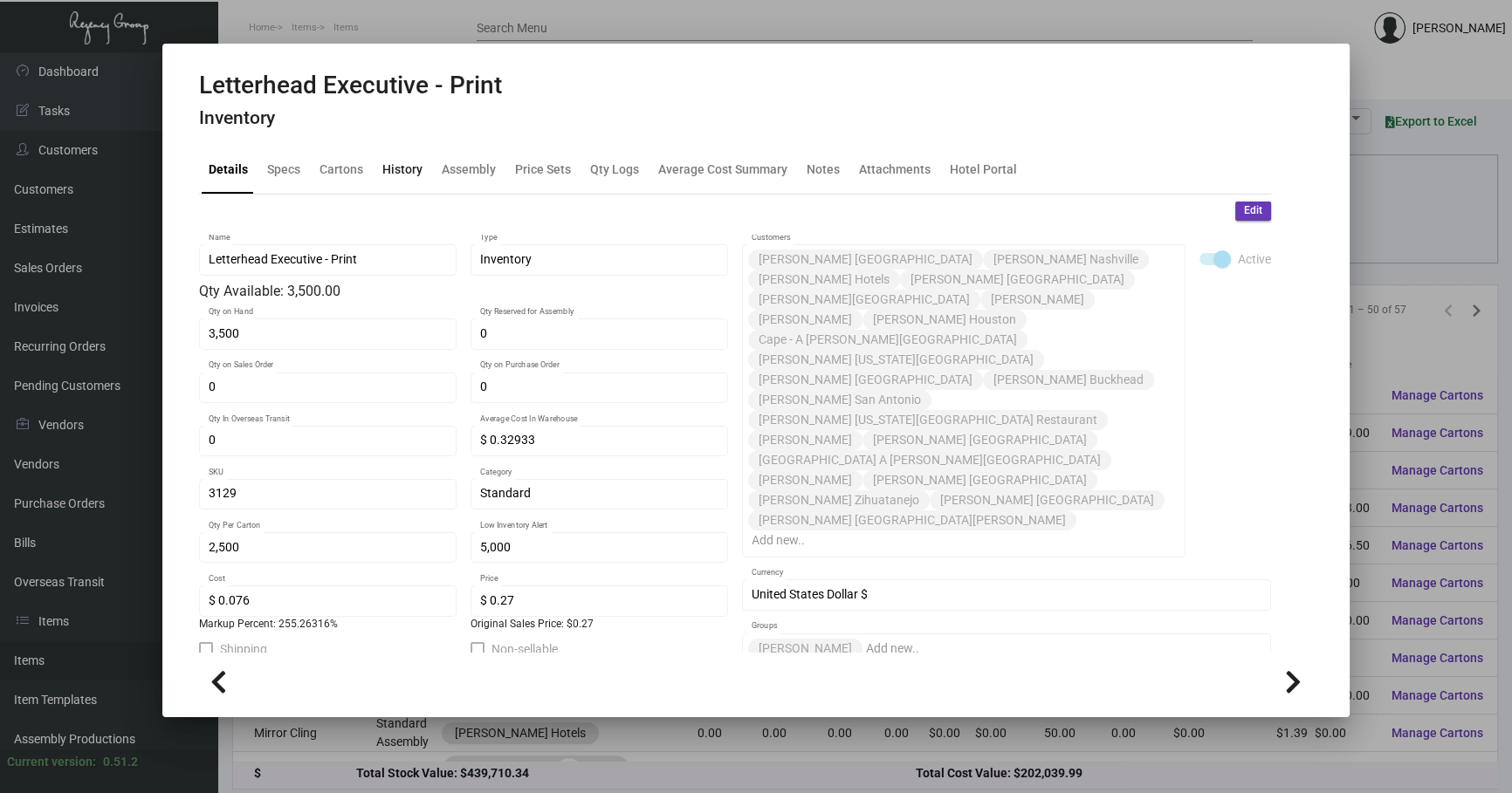
click at [397, 182] on div "History" at bounding box center [403, 169] width 54 height 42
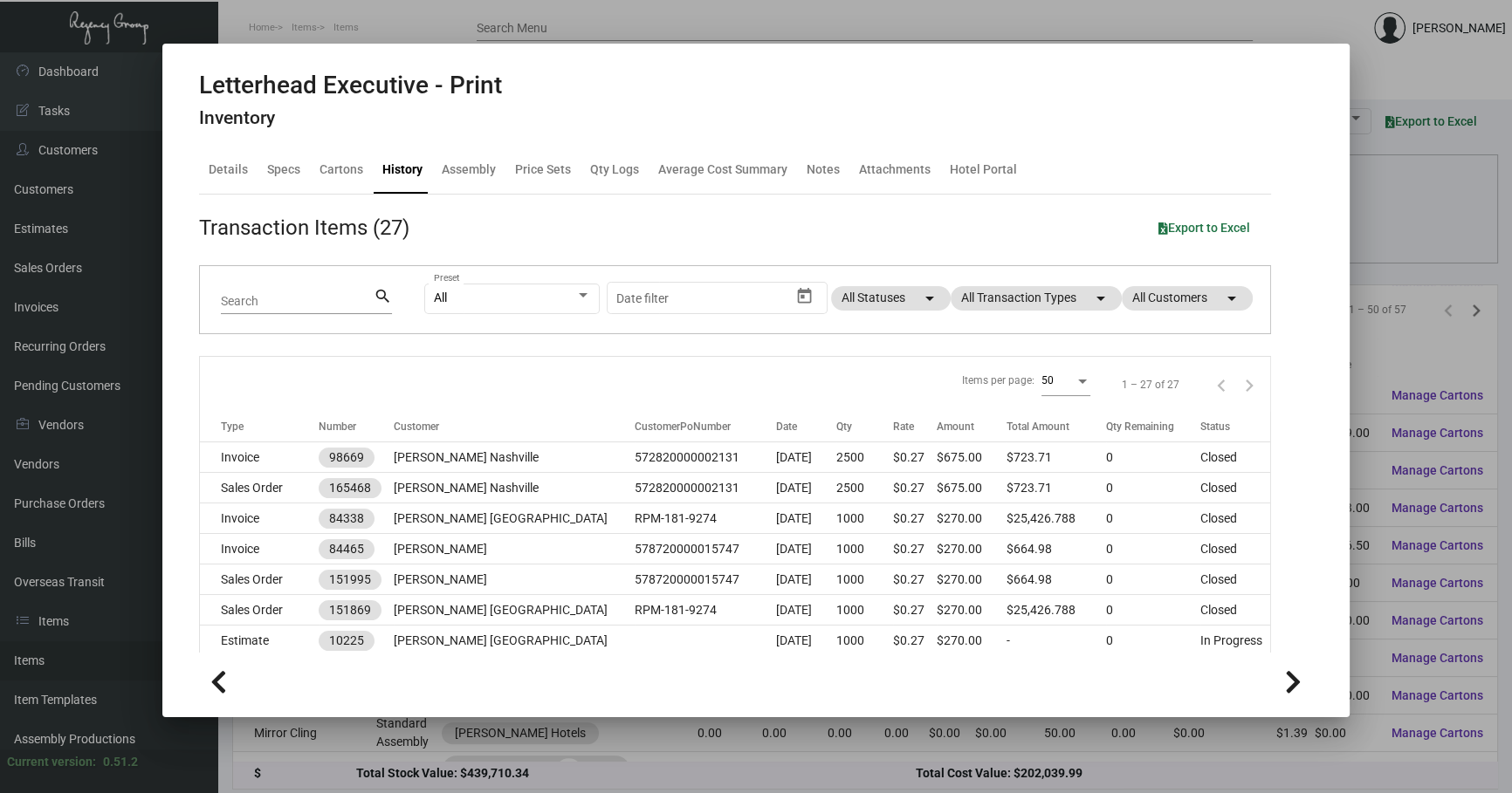
click at [1057, 285] on div "All Preset Start date – Date filter All Statuses arrow_drop_down All Transactio…" at bounding box center [837, 300] width 825 height 68
click at [1021, 277] on div "All Preset Start date – Date filter All Statuses arrow_drop_down All Transactio…" at bounding box center [837, 300] width 825 height 68
click at [1028, 298] on mat-chip "All Transaction Types arrow_drop_down" at bounding box center [1036, 299] width 171 height 24
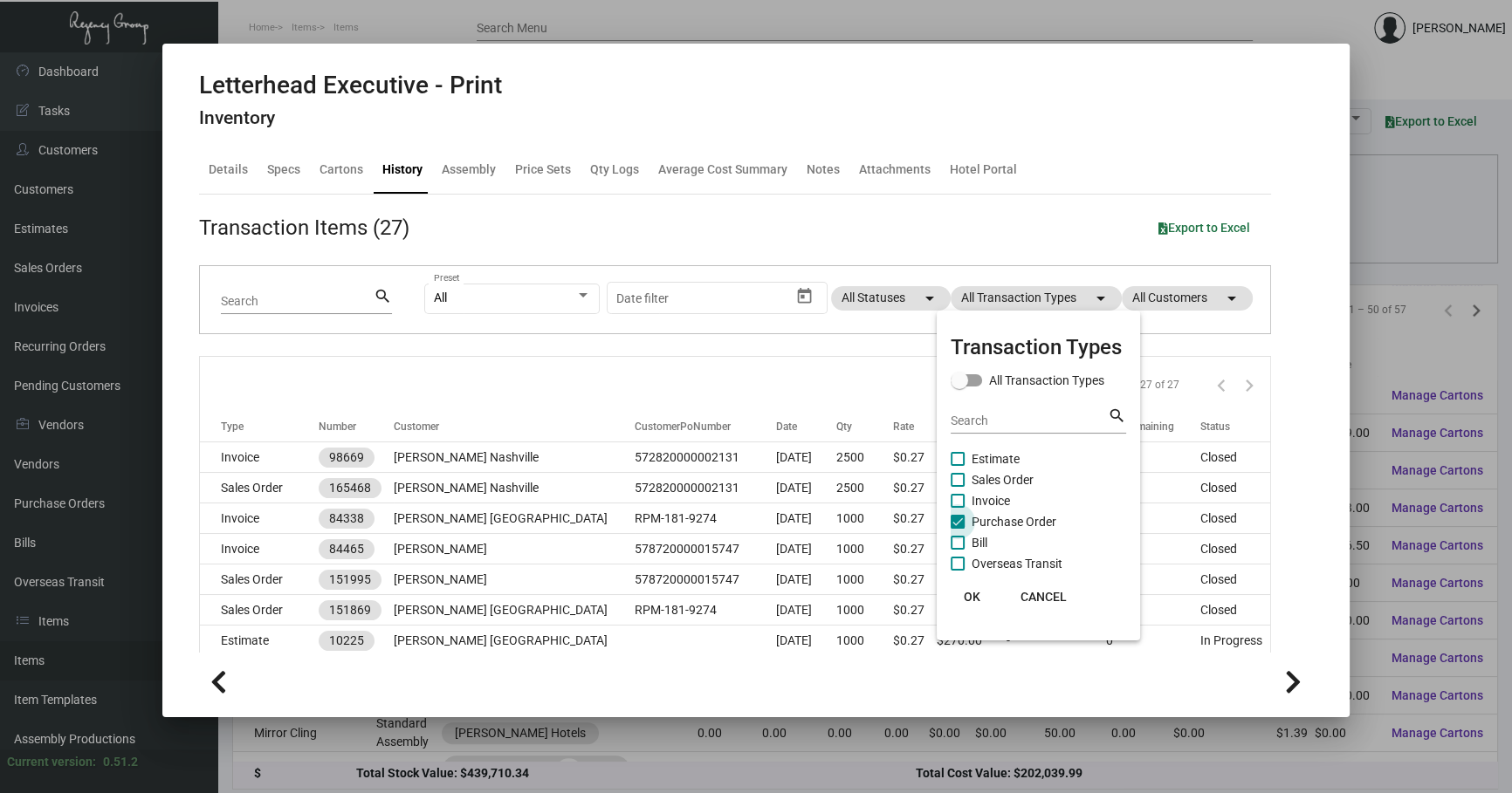
click at [1011, 516] on span "Purchase Order" at bounding box center [1014, 521] width 84 height 21
click at [957, 529] on input "Purchase Order" at bounding box center [956, 529] width 1 height 1
click at [1011, 516] on span "Purchase Order" at bounding box center [1014, 521] width 84 height 21
click at [957, 529] on input "Purchase Order" at bounding box center [956, 529] width 1 height 1
checkbox input "true"
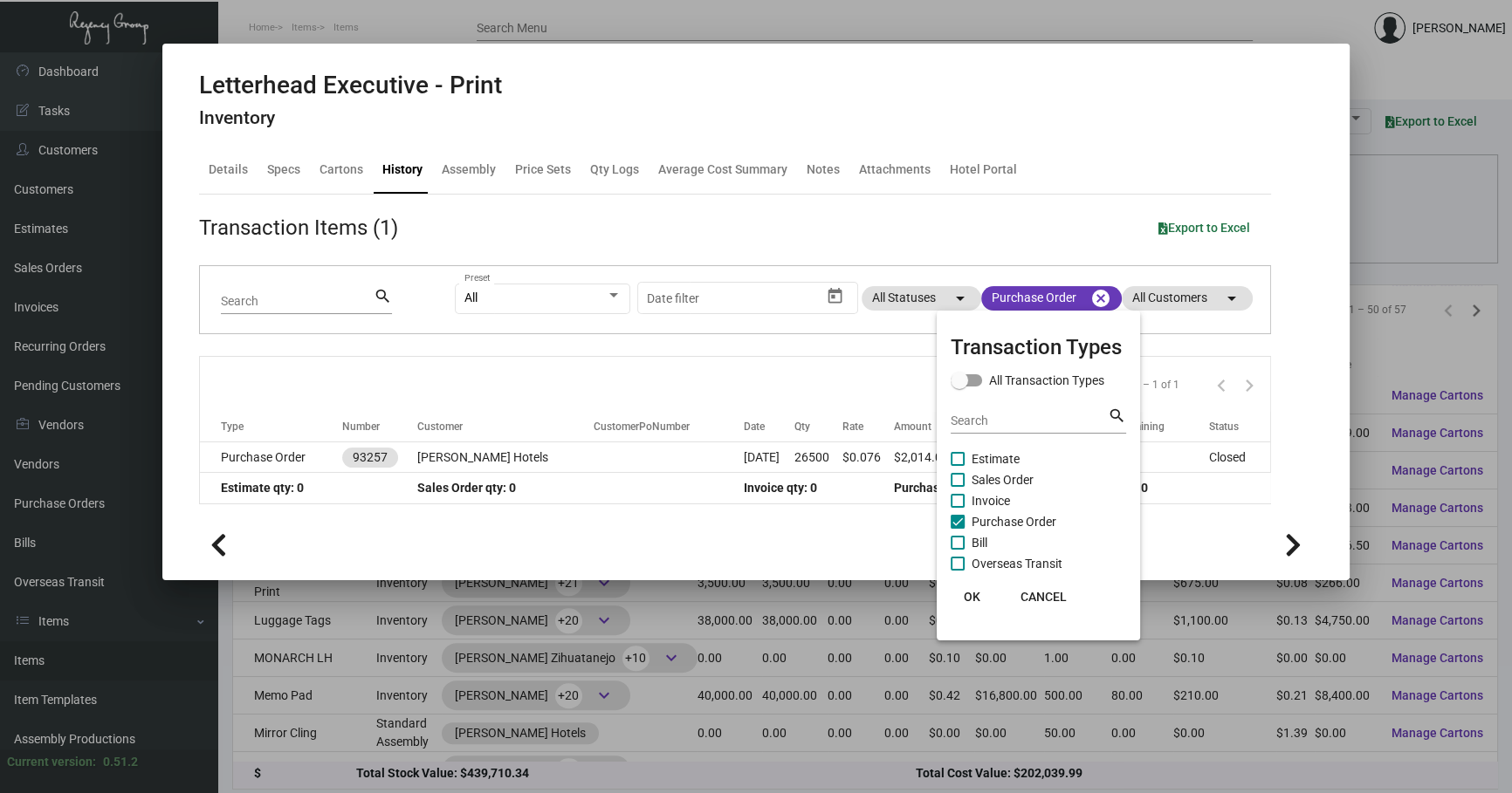
click at [847, 467] on div at bounding box center [756, 396] width 1512 height 793
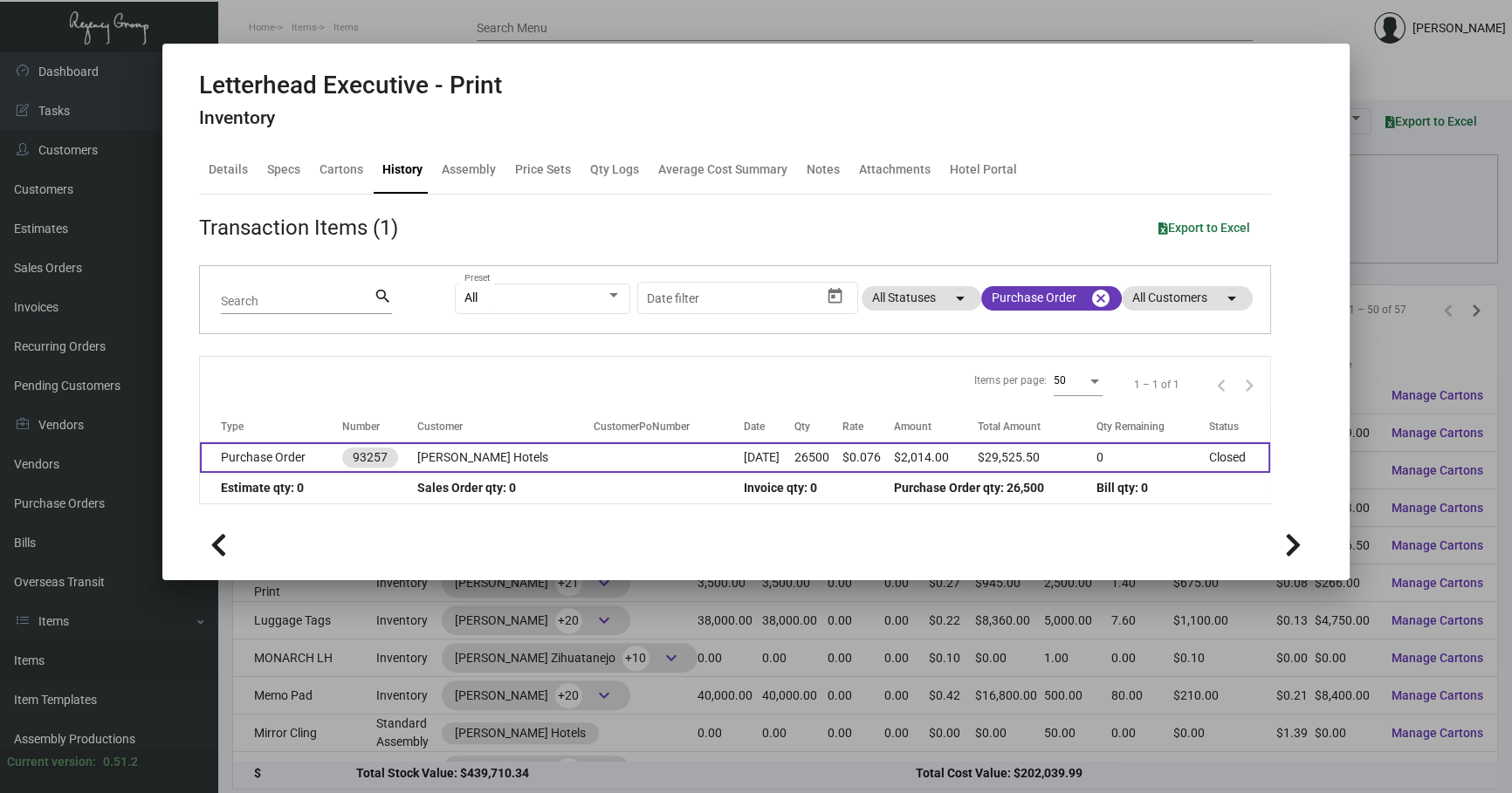
click at [842, 463] on td "$0.076" at bounding box center [867, 457] width 52 height 31
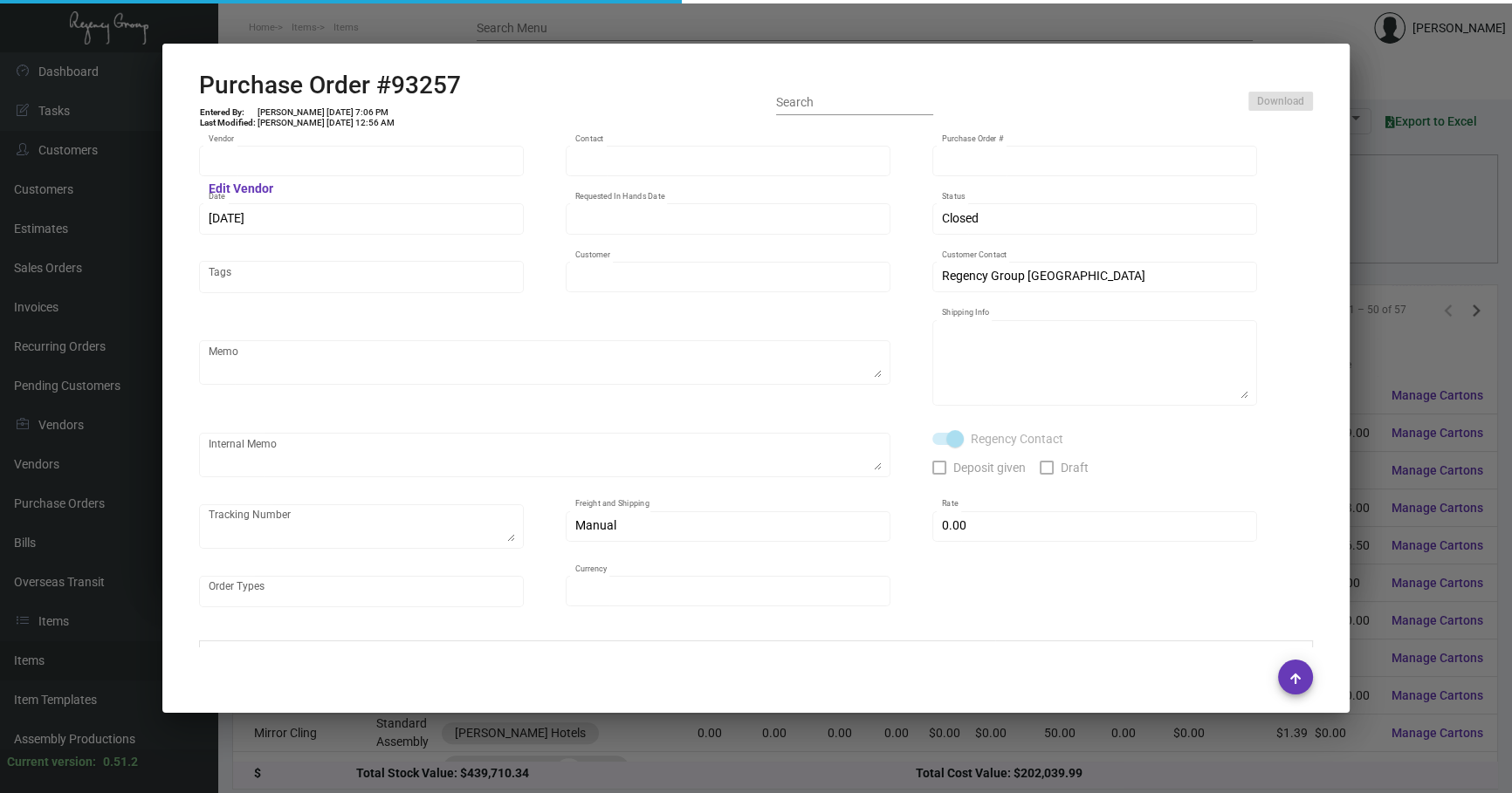
type input "[PERSON_NAME] Printing"
type input "[PERSON_NAME]"
type input "93257"
type input "[DATE]"
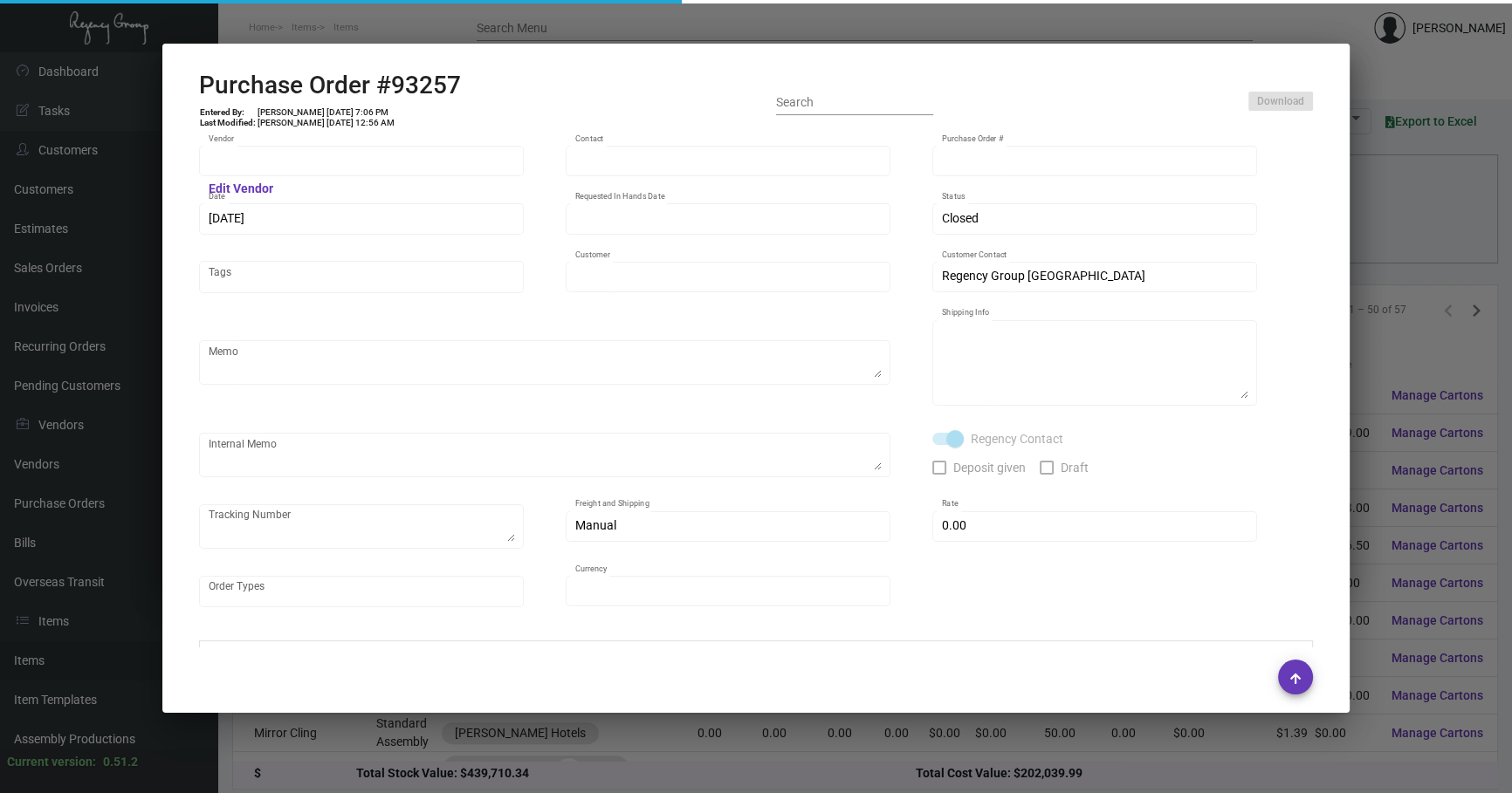
type input "[PERSON_NAME] Hotels"
type textarea "Regency Group NJ - [PERSON_NAME] [STREET_ADDRESS]"
checkbox input "true"
type input "$ 0.00"
type input "United States Dollar $"
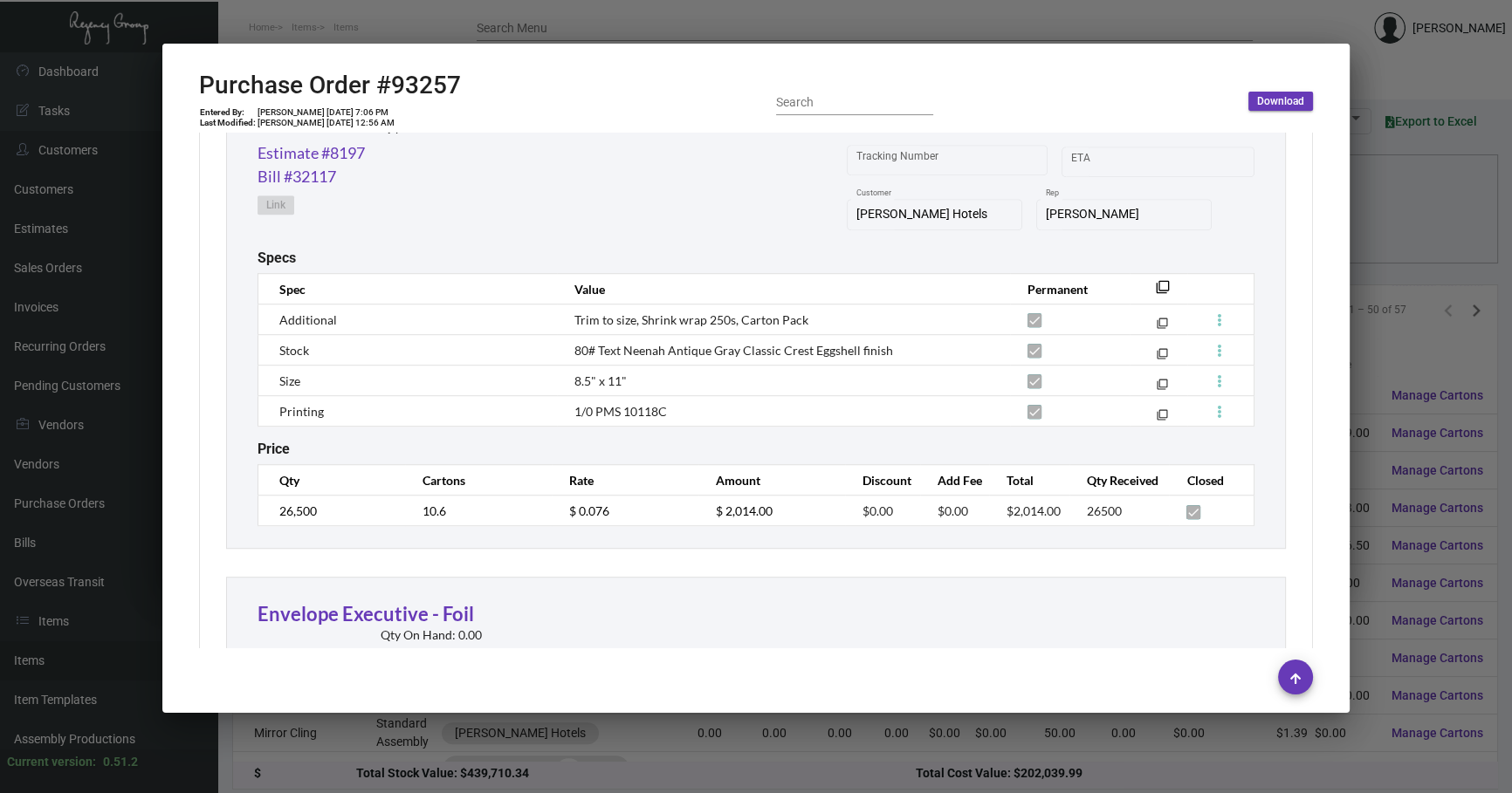
scroll to position [1322, 0]
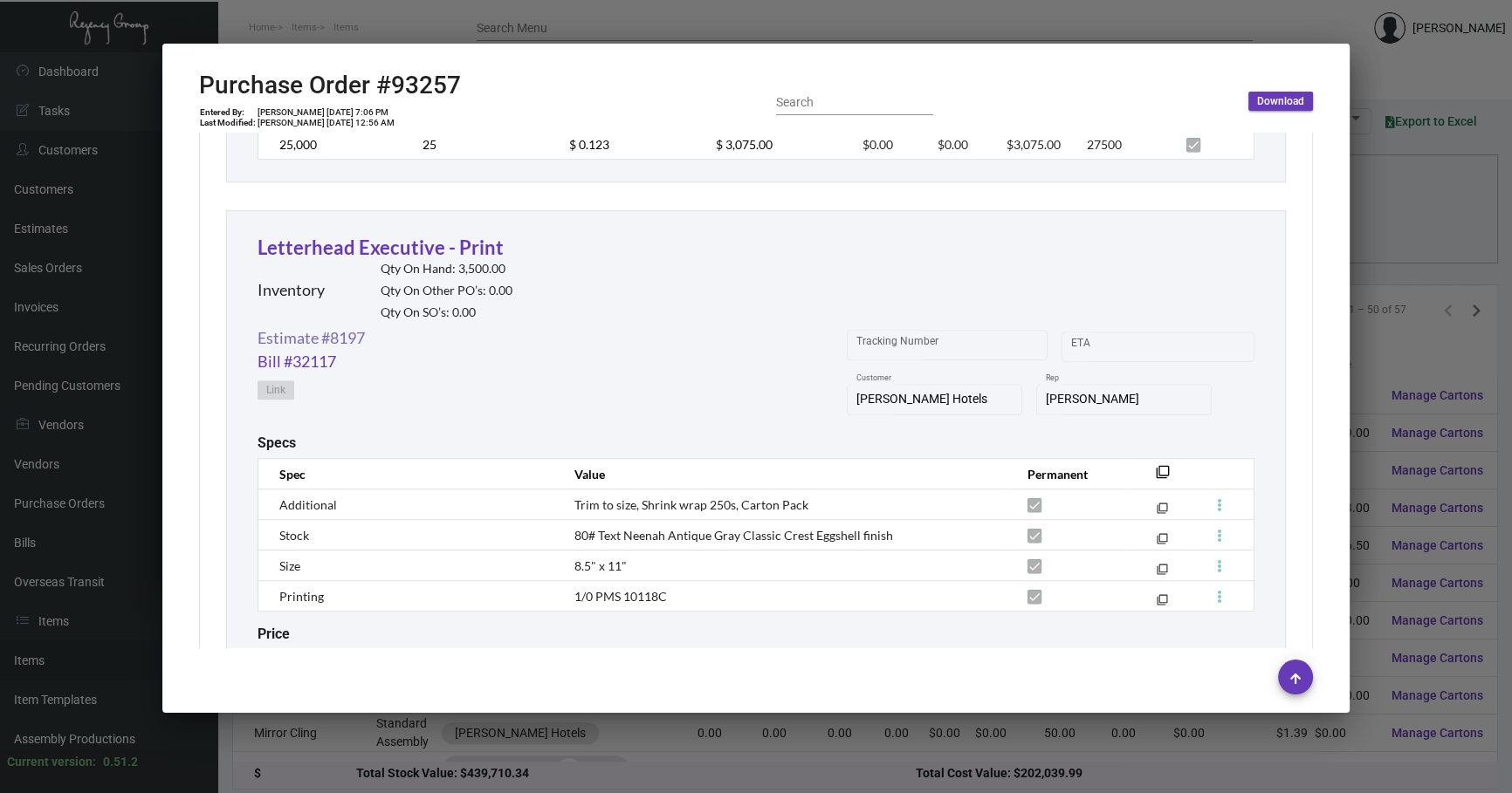
click at [351, 339] on link "Estimate #8197" at bounding box center [311, 338] width 108 height 23
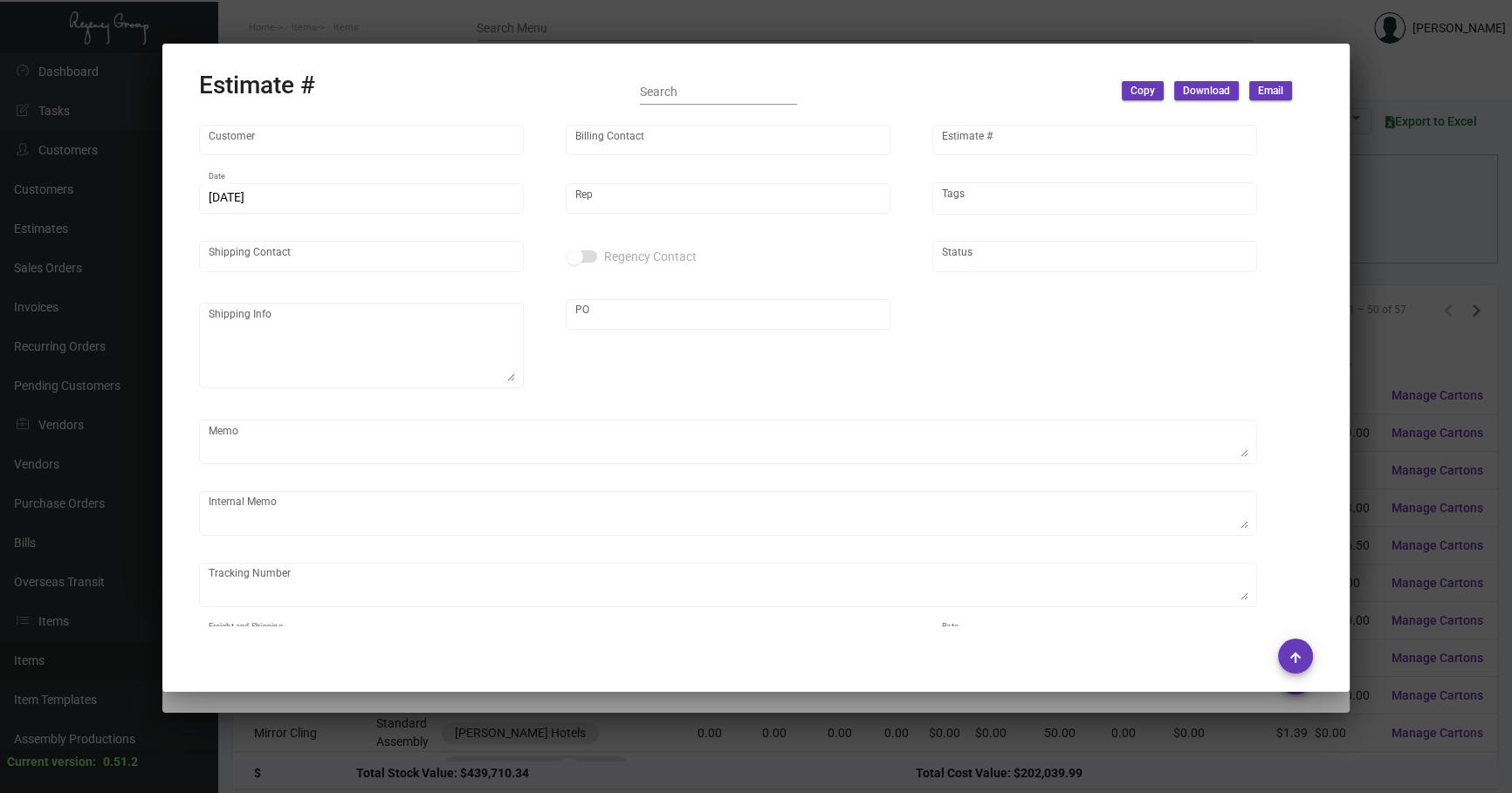
type input "[PERSON_NAME] Hotels"
type input "C/O Hyatt Hotels"
type input "8197"
type input "[DATE]"
type input "[PERSON_NAME]"
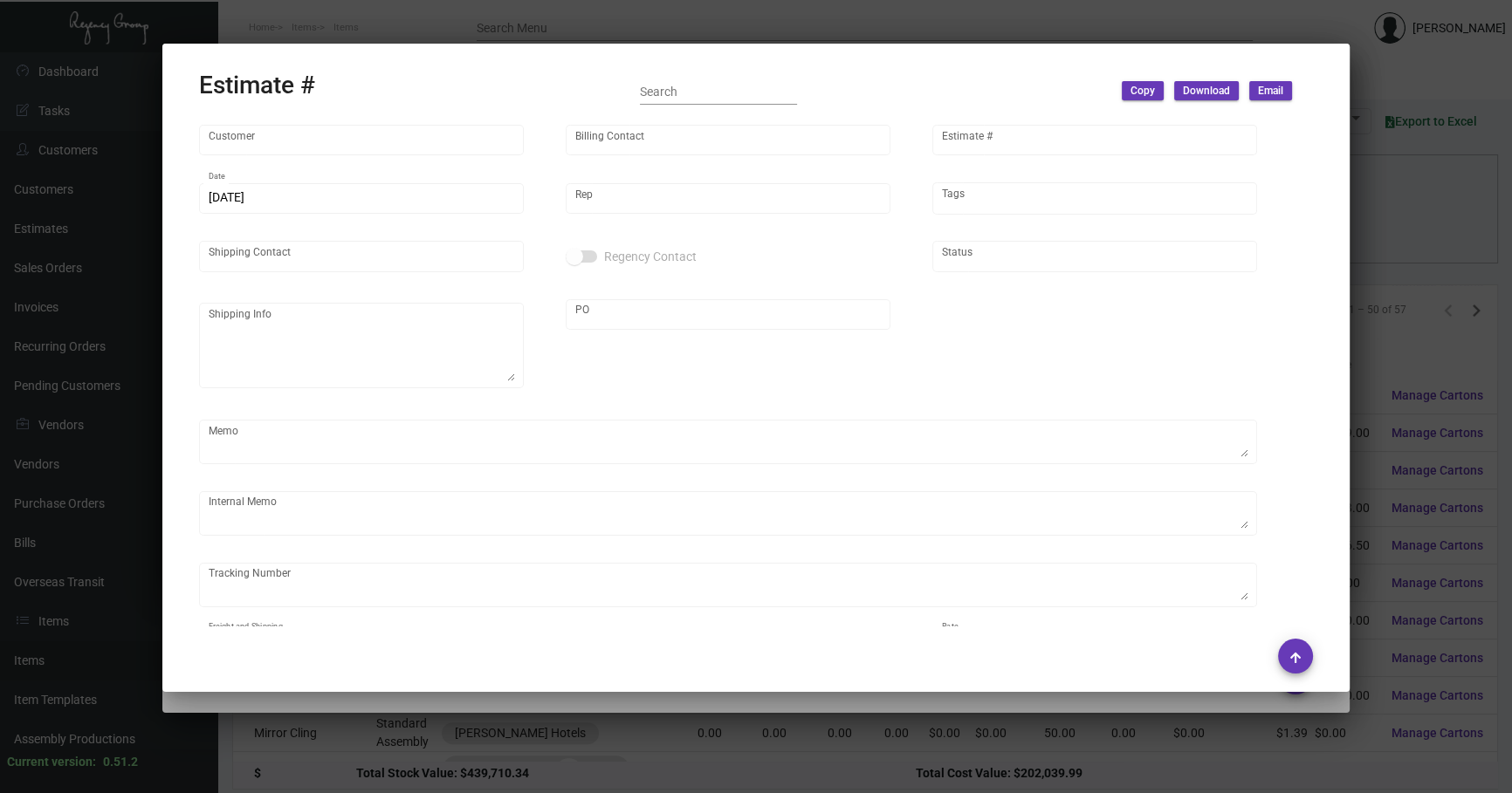
type input "C/O Hyatt Hotels"
type input "United States Dollar $"
type input "$ 0.00"
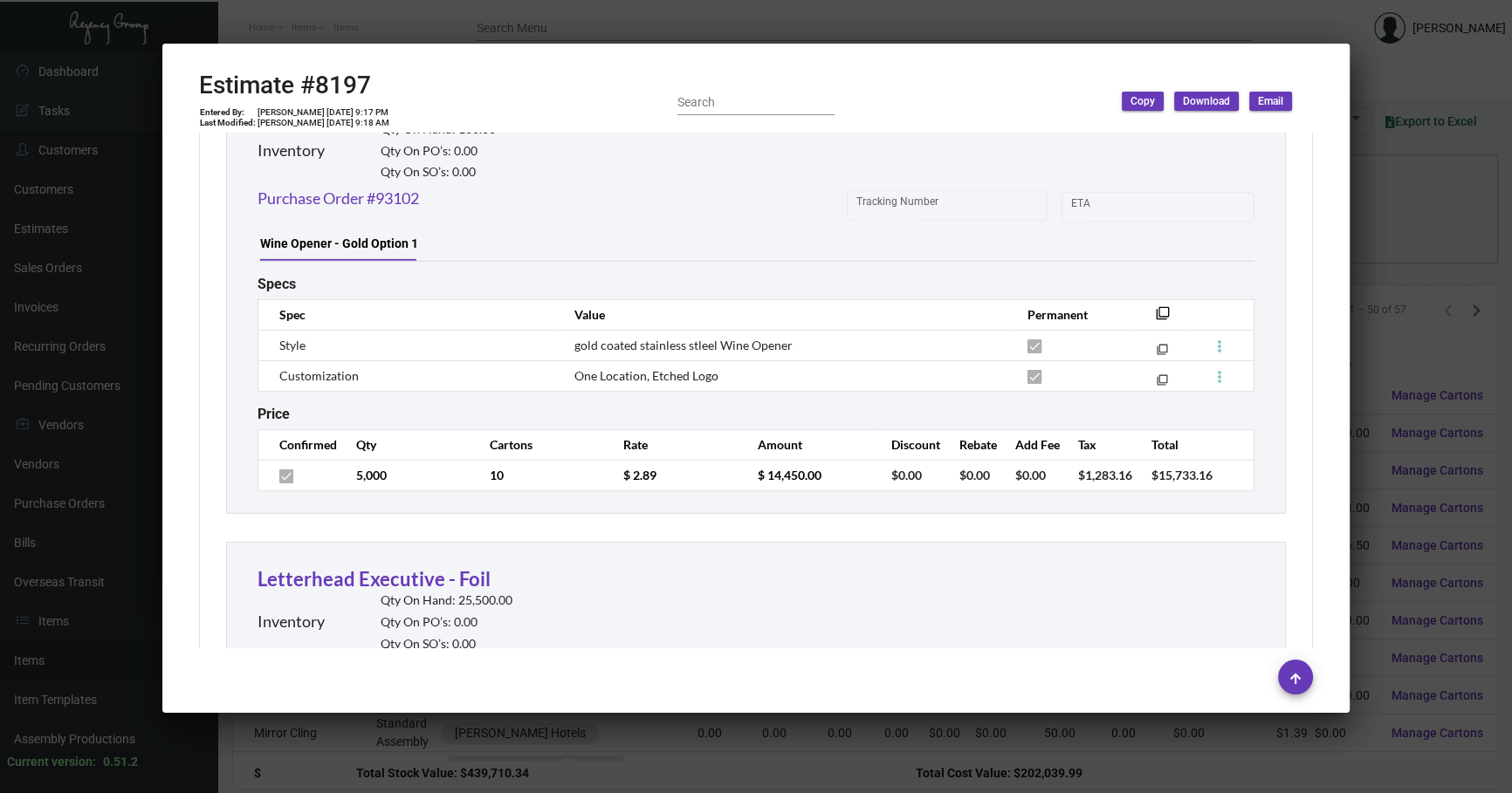
scroll to position [7006, 0]
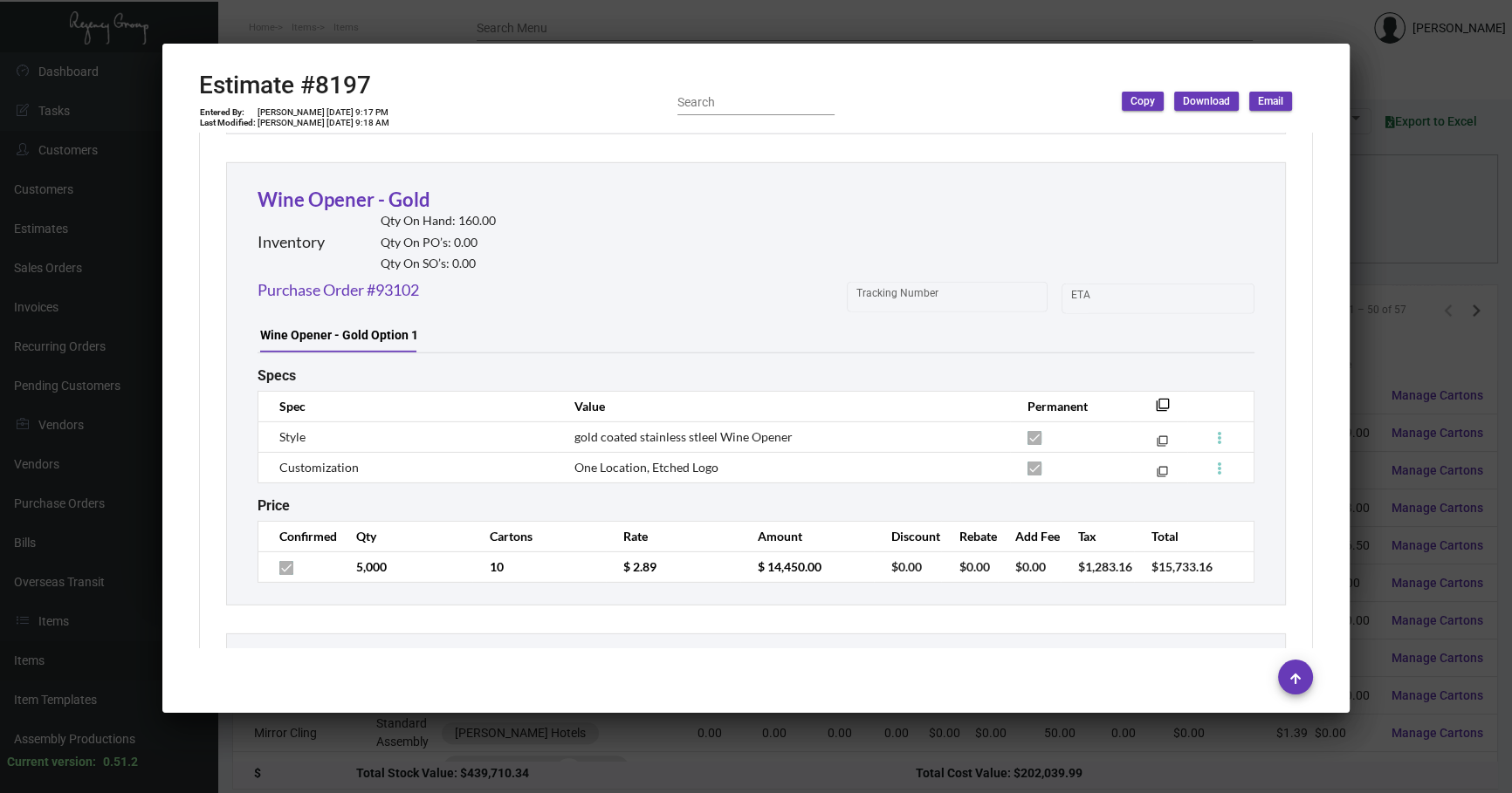
click at [1378, 264] on div at bounding box center [756, 396] width 1512 height 793
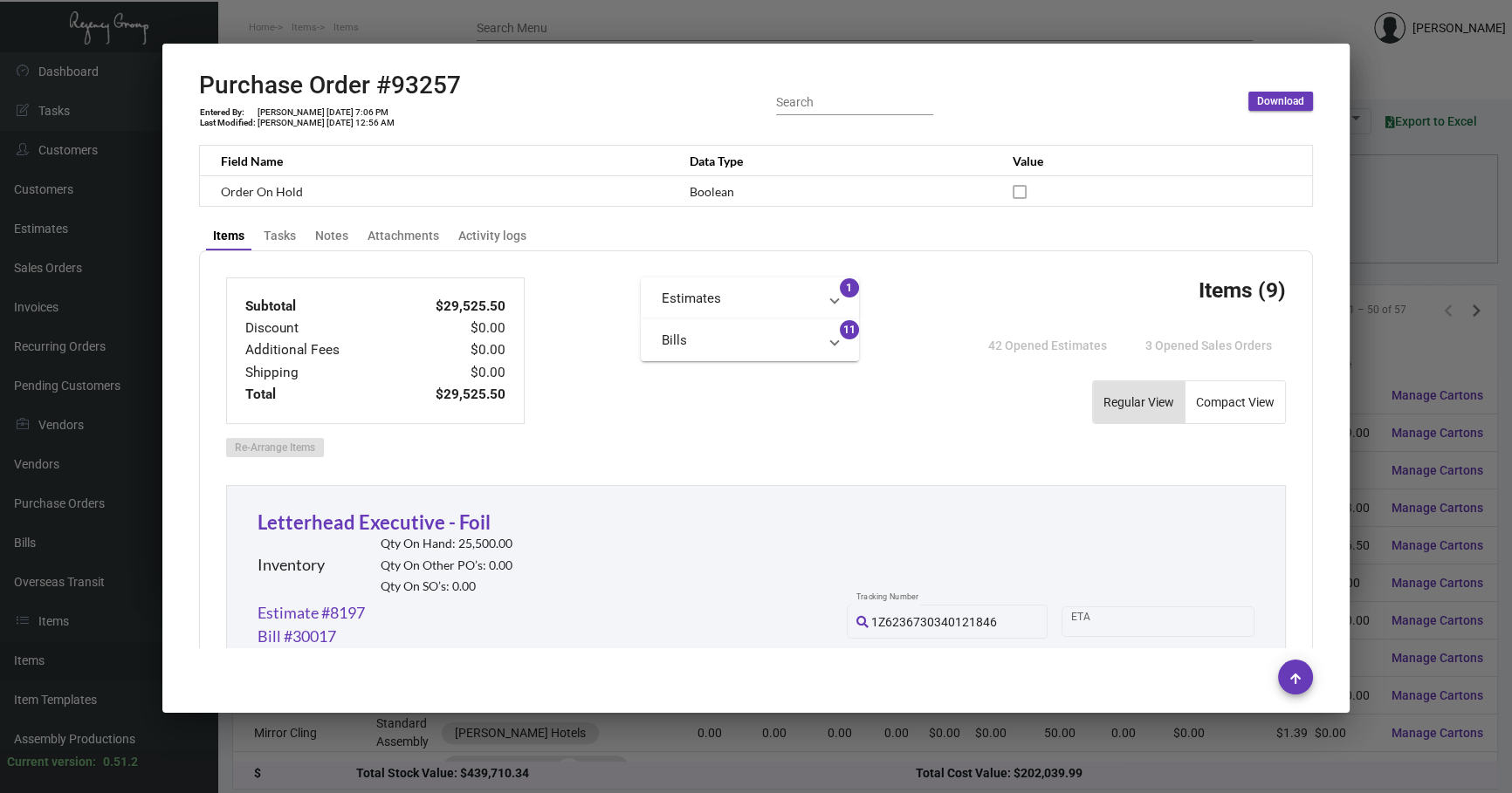
scroll to position [0, 0]
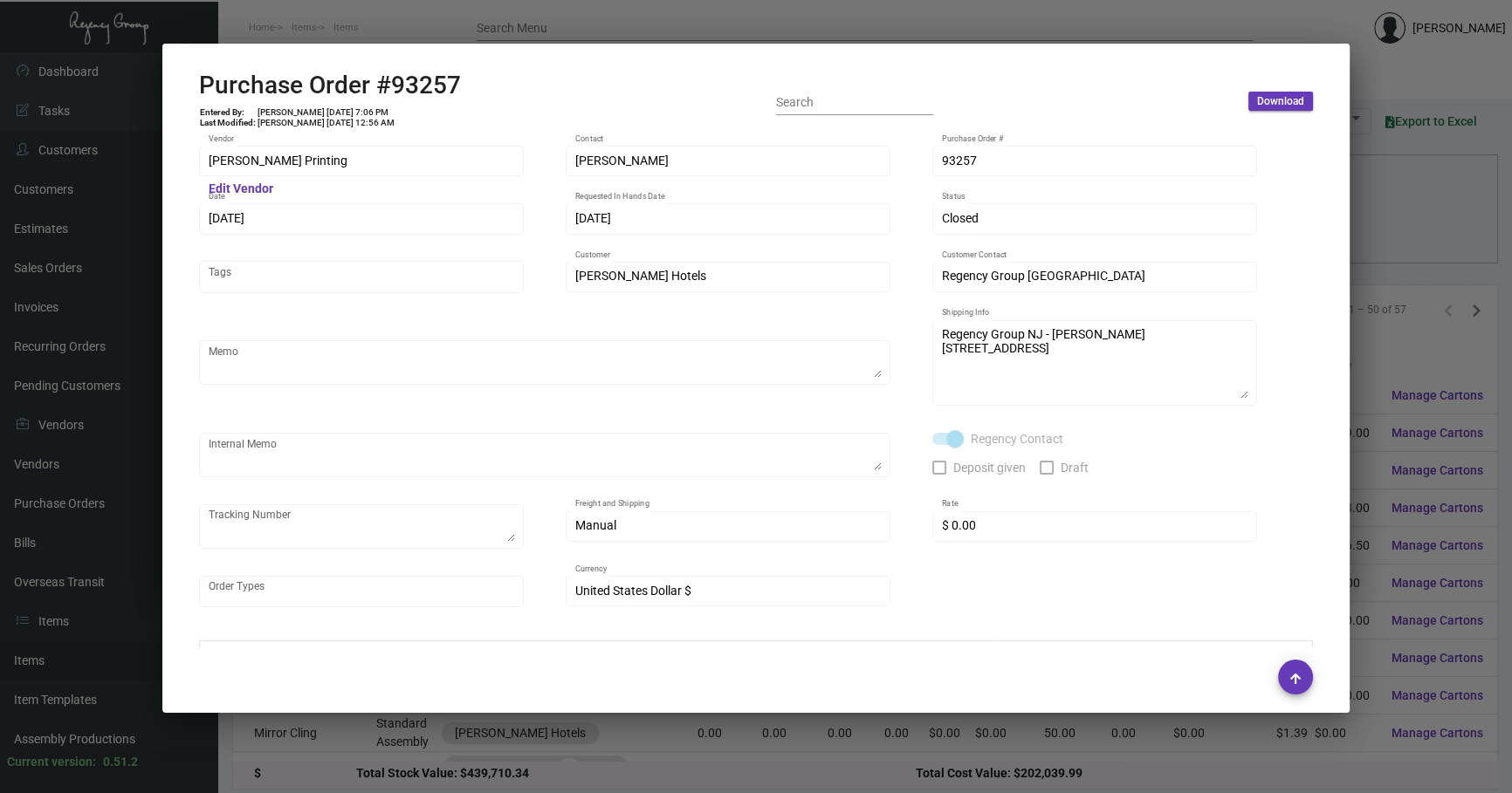
click at [1392, 154] on div at bounding box center [756, 396] width 1512 height 793
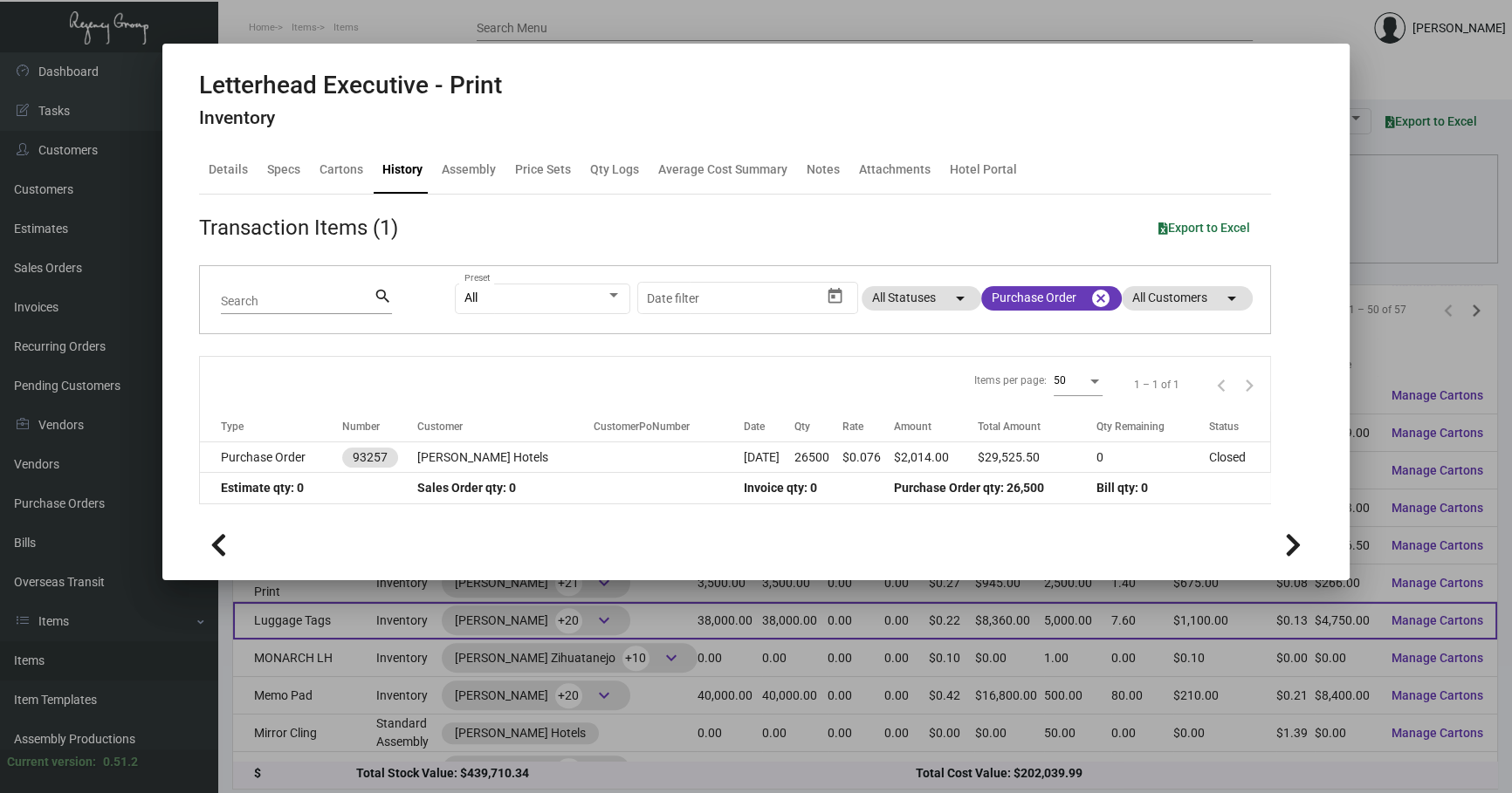
drag, startPoint x: 944, startPoint y: 612, endPoint x: 924, endPoint y: 620, distance: 21.5
click at [944, 612] on div at bounding box center [756, 396] width 1512 height 793
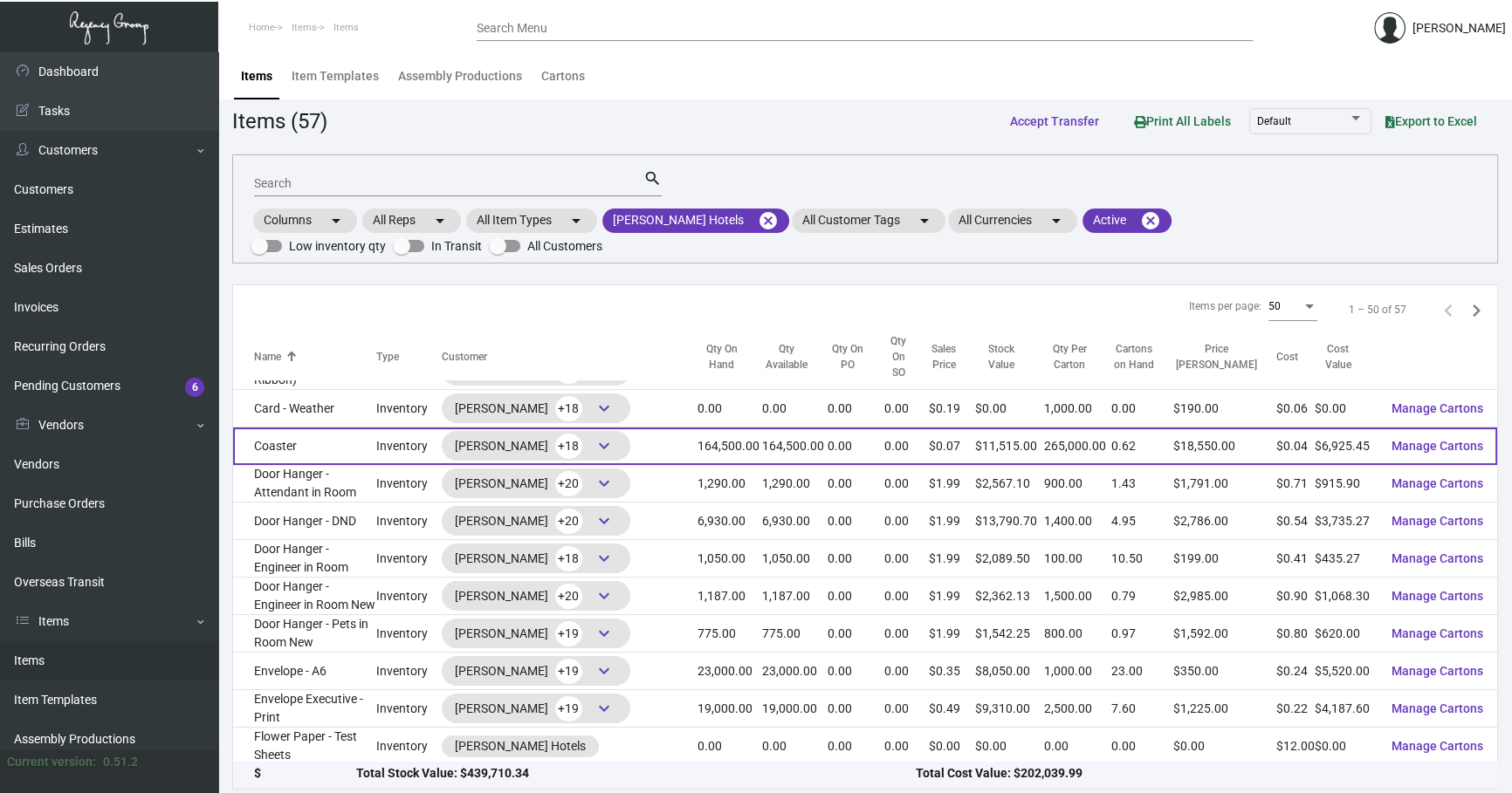
scroll to position [370, 0]
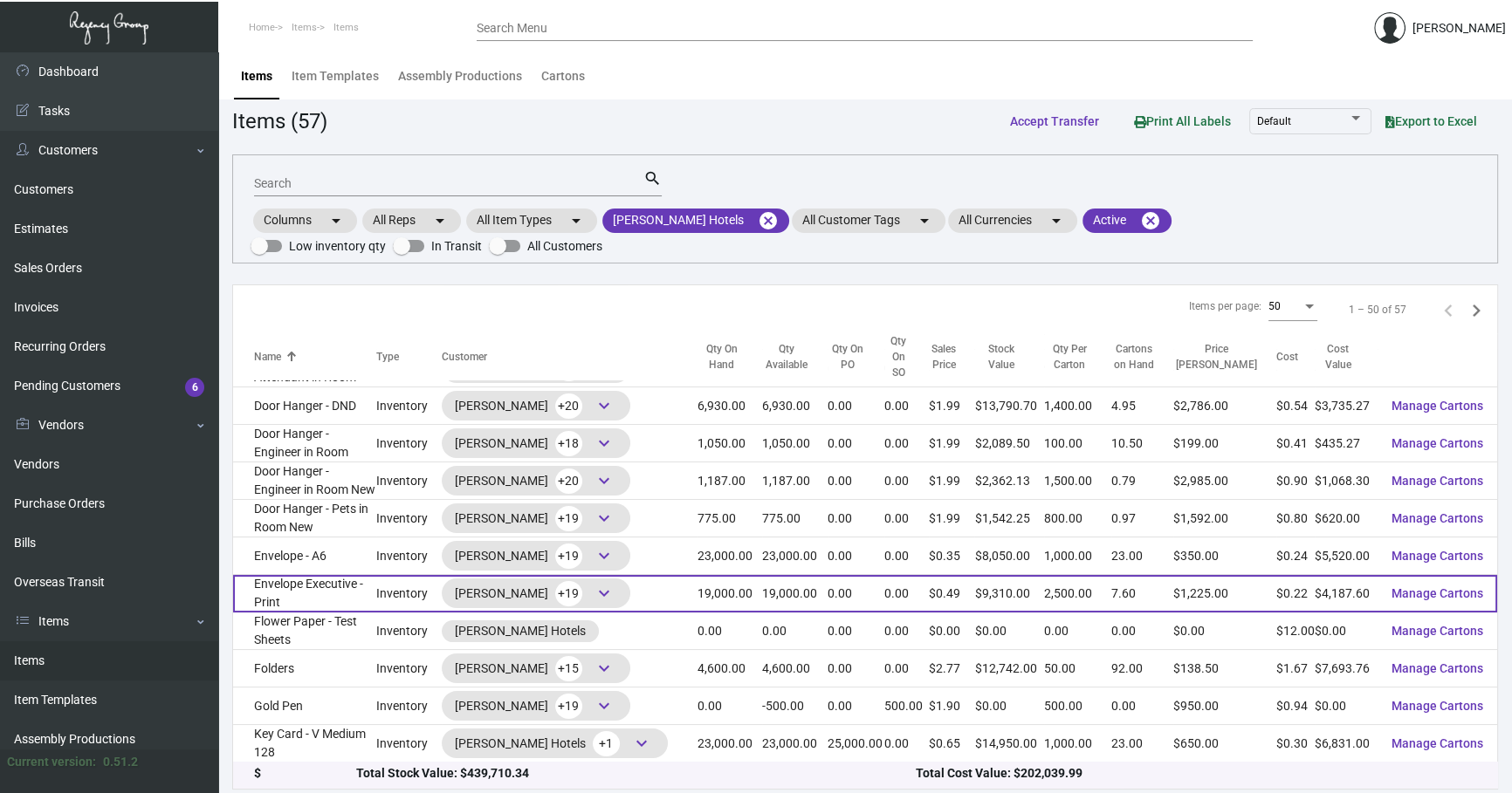
click at [406, 575] on td "Inventory" at bounding box center [408, 594] width 65 height 37
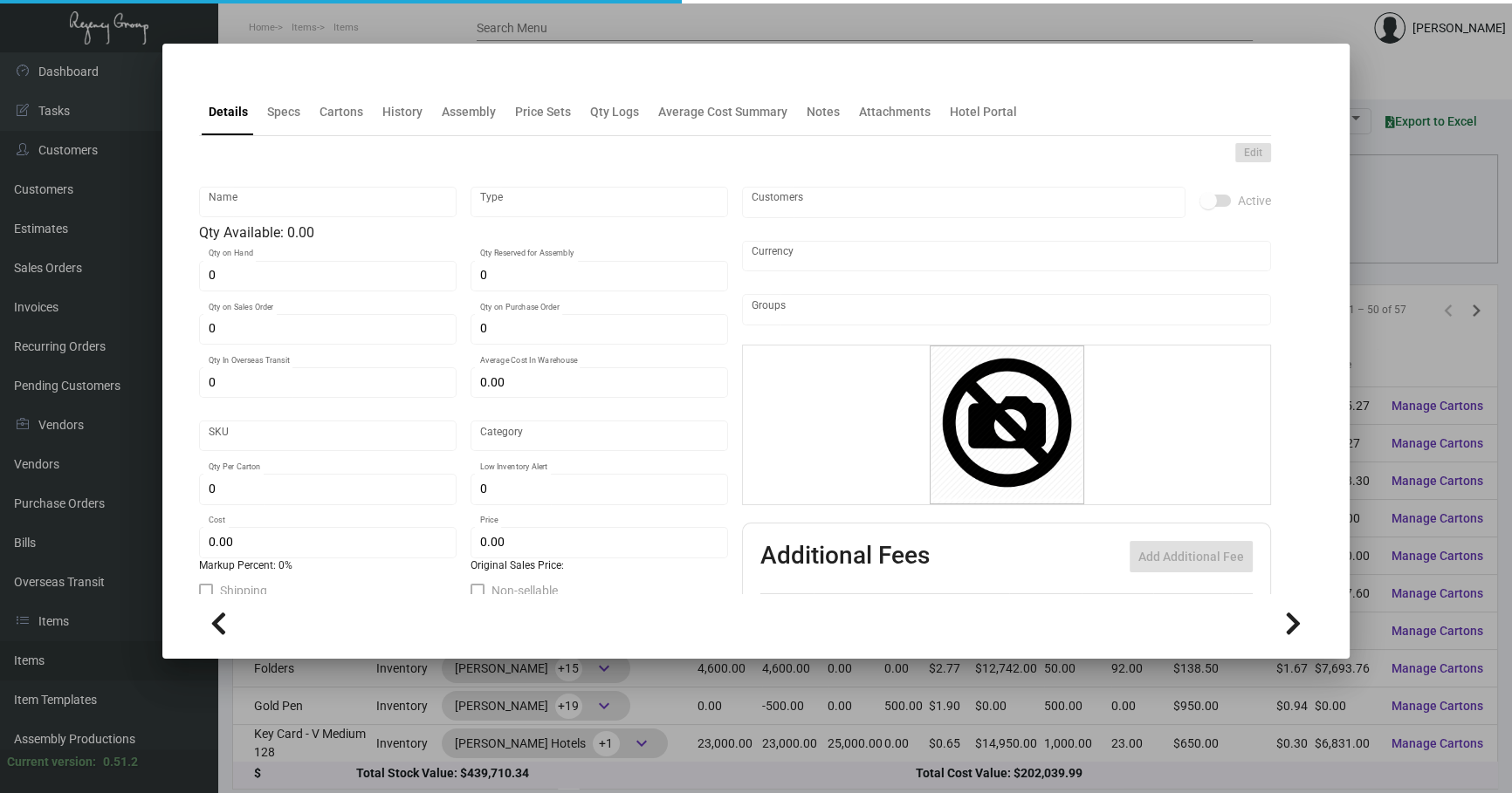
type input "Envelope Executive - Print"
type input "Inventory"
type input "19,000"
type input "$ 2.16"
type input "3118"
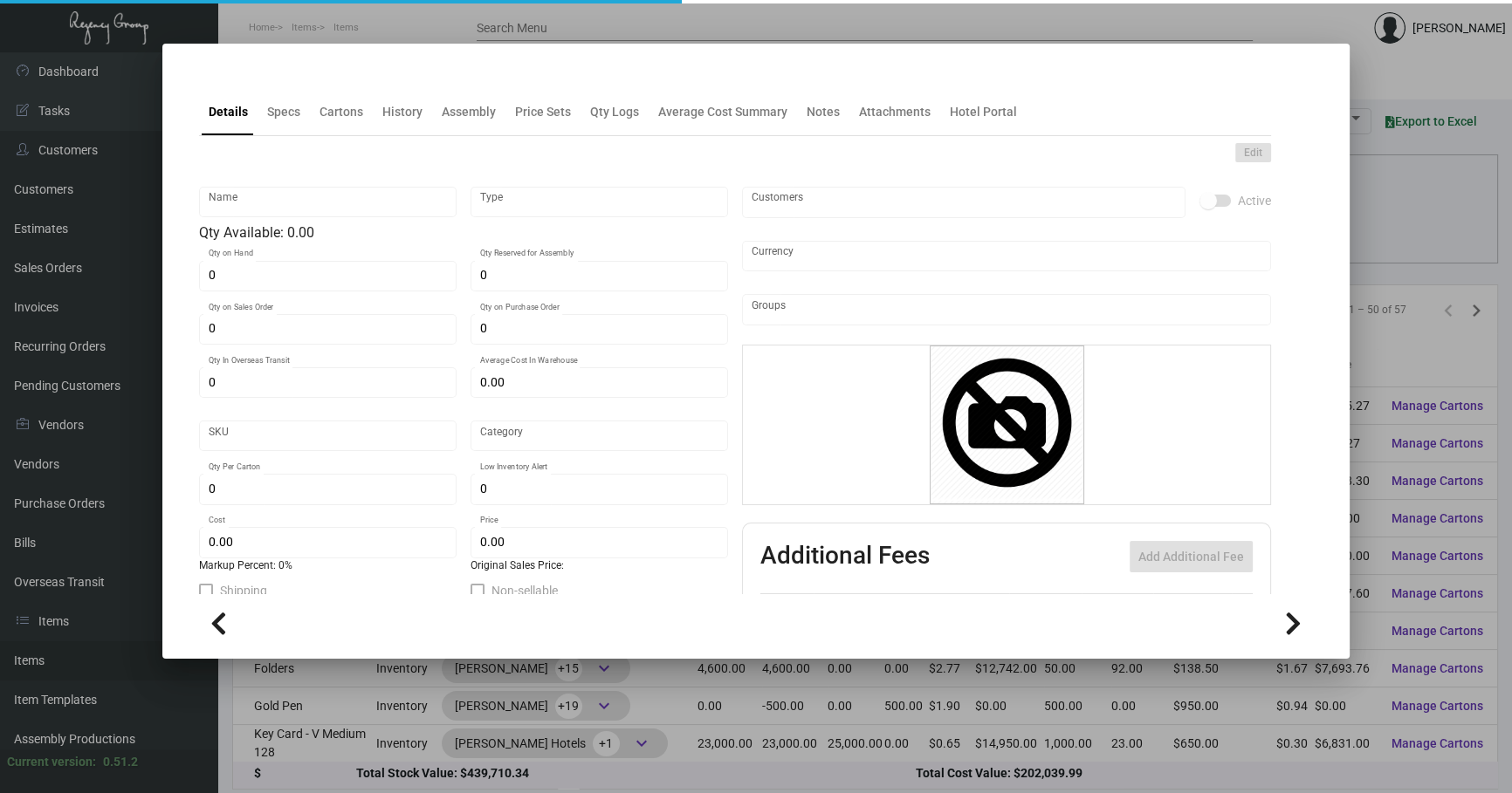
type input "Standard"
type input "2,500"
type input "8,000"
type input "$ 0.2204"
type input "$ 0.49"
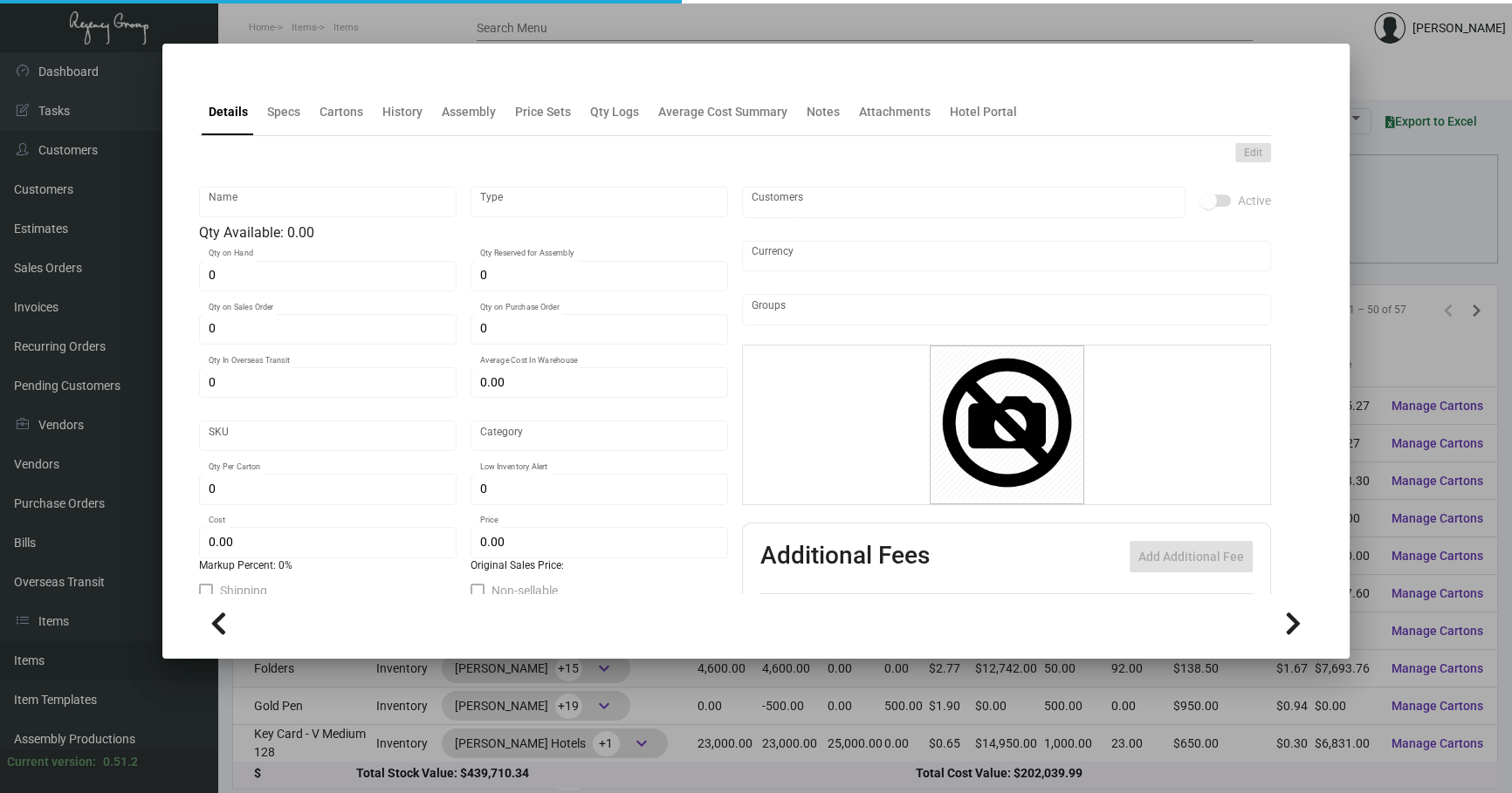
type textarea "Envelope #10: Size #10 Mohawk loop straw Antique vellum #80 text stock, square …"
checkbox input "true"
type input "United States Dollar $"
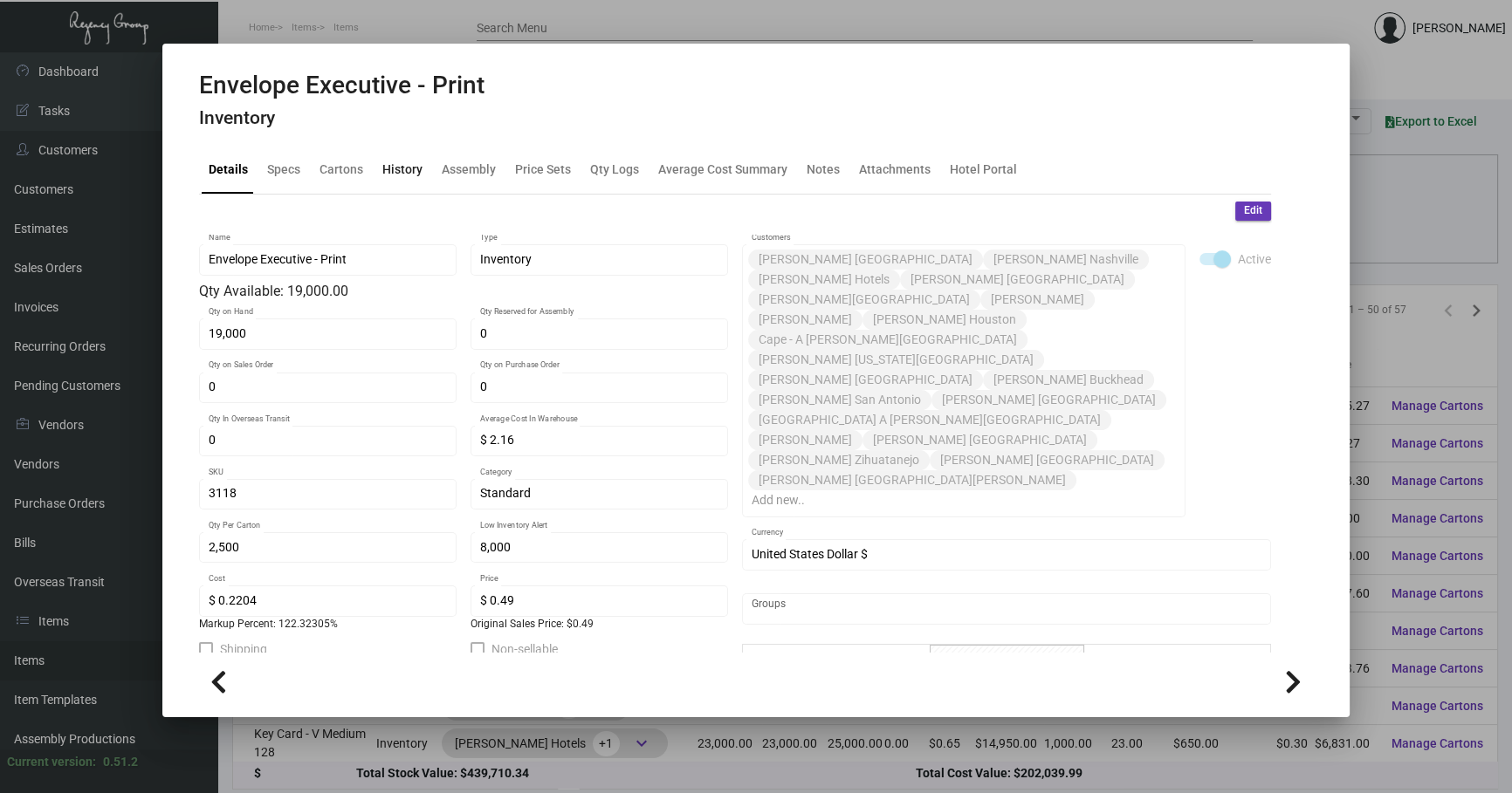
click at [392, 169] on div "History" at bounding box center [402, 169] width 40 height 19
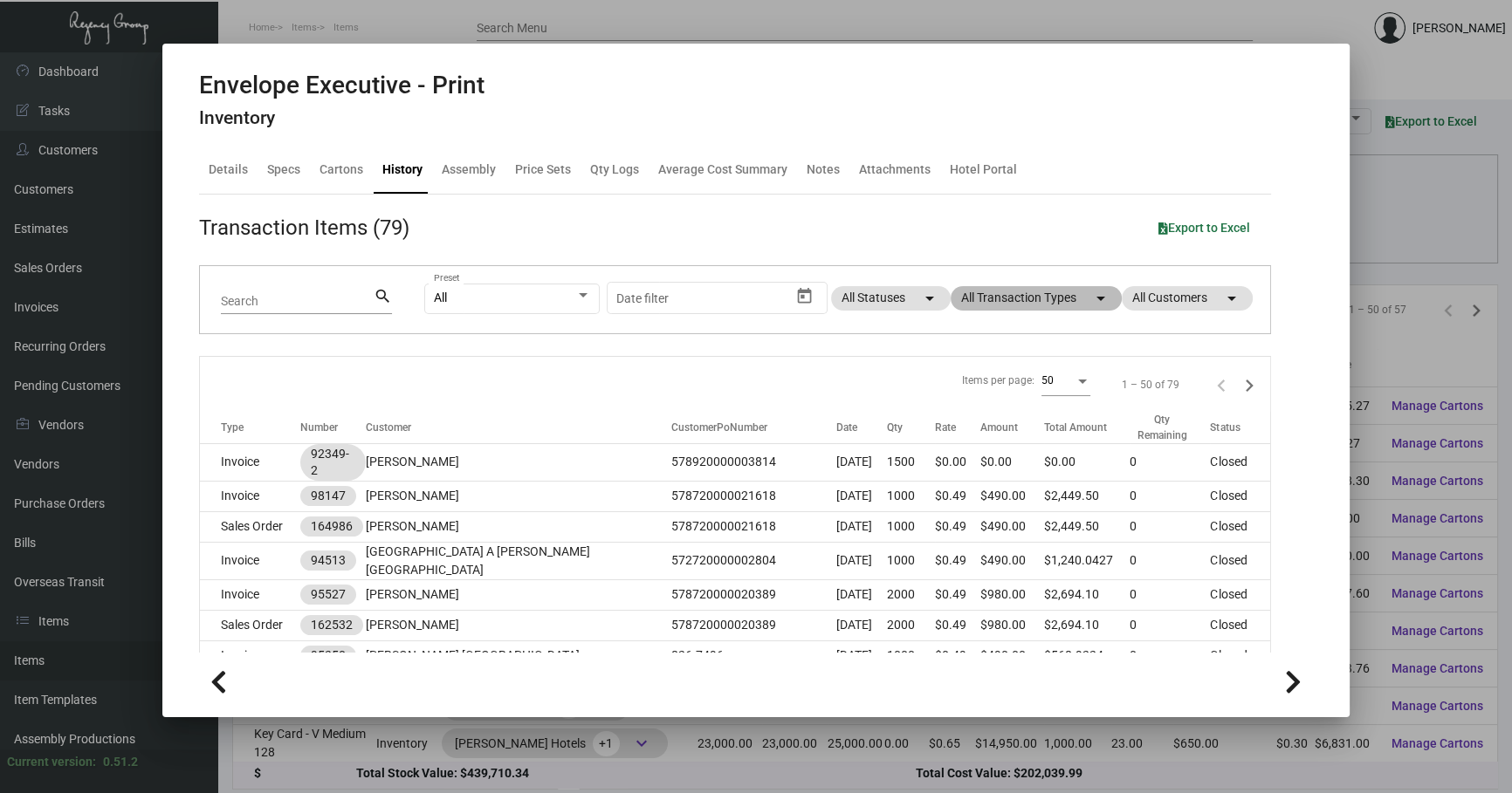
click at [1038, 302] on mat-chip "All Transaction Types arrow_drop_down" at bounding box center [1036, 299] width 171 height 24
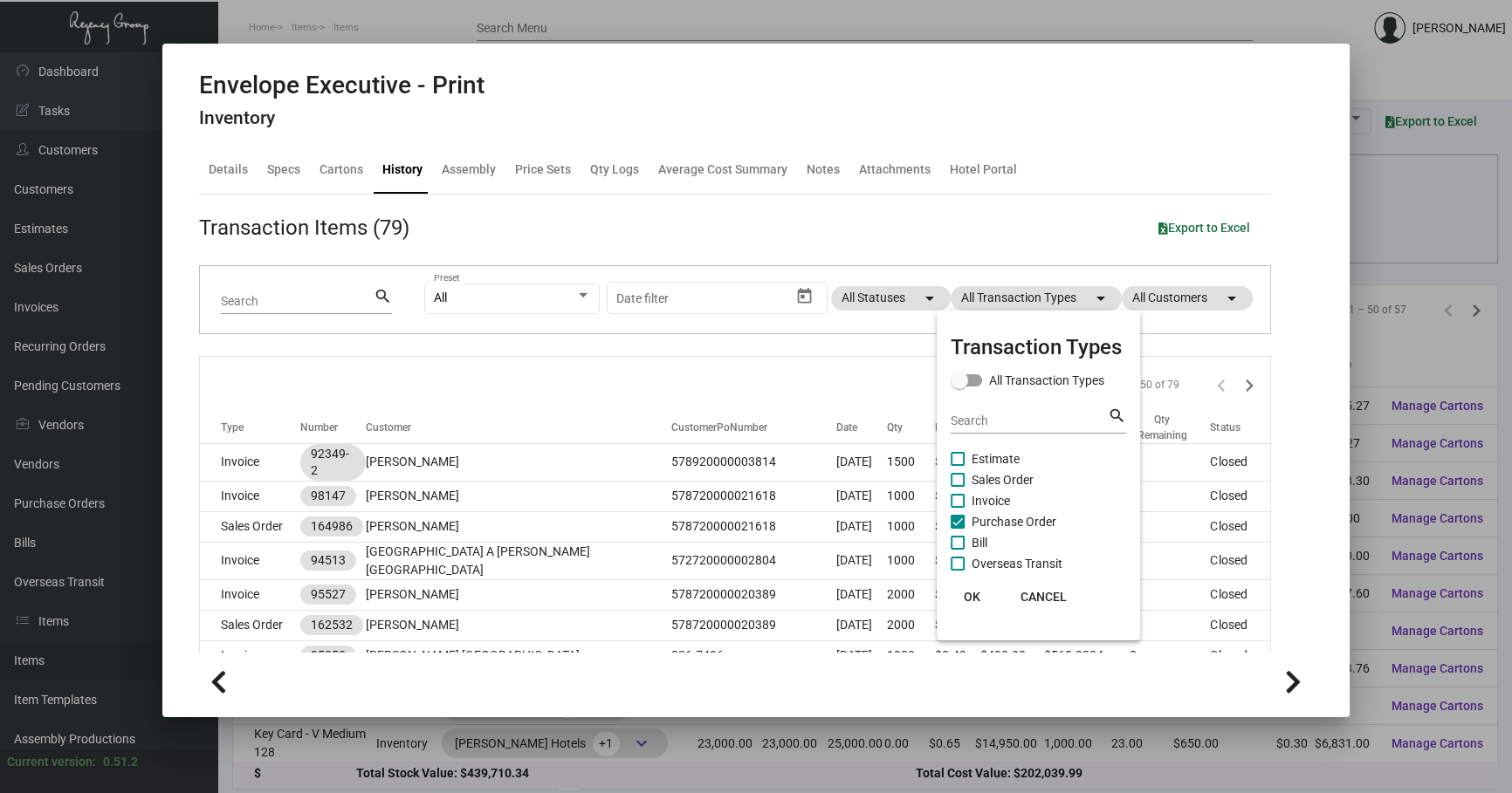
click at [1028, 523] on span "Purchase Order" at bounding box center [1014, 521] width 84 height 21
click at [957, 529] on input "Purchase Order" at bounding box center [956, 529] width 1 height 1
click at [1028, 523] on span "Purchase Order" at bounding box center [1014, 521] width 84 height 21
click at [957, 529] on input "Purchase Order" at bounding box center [956, 529] width 1 height 1
checkbox input "true"
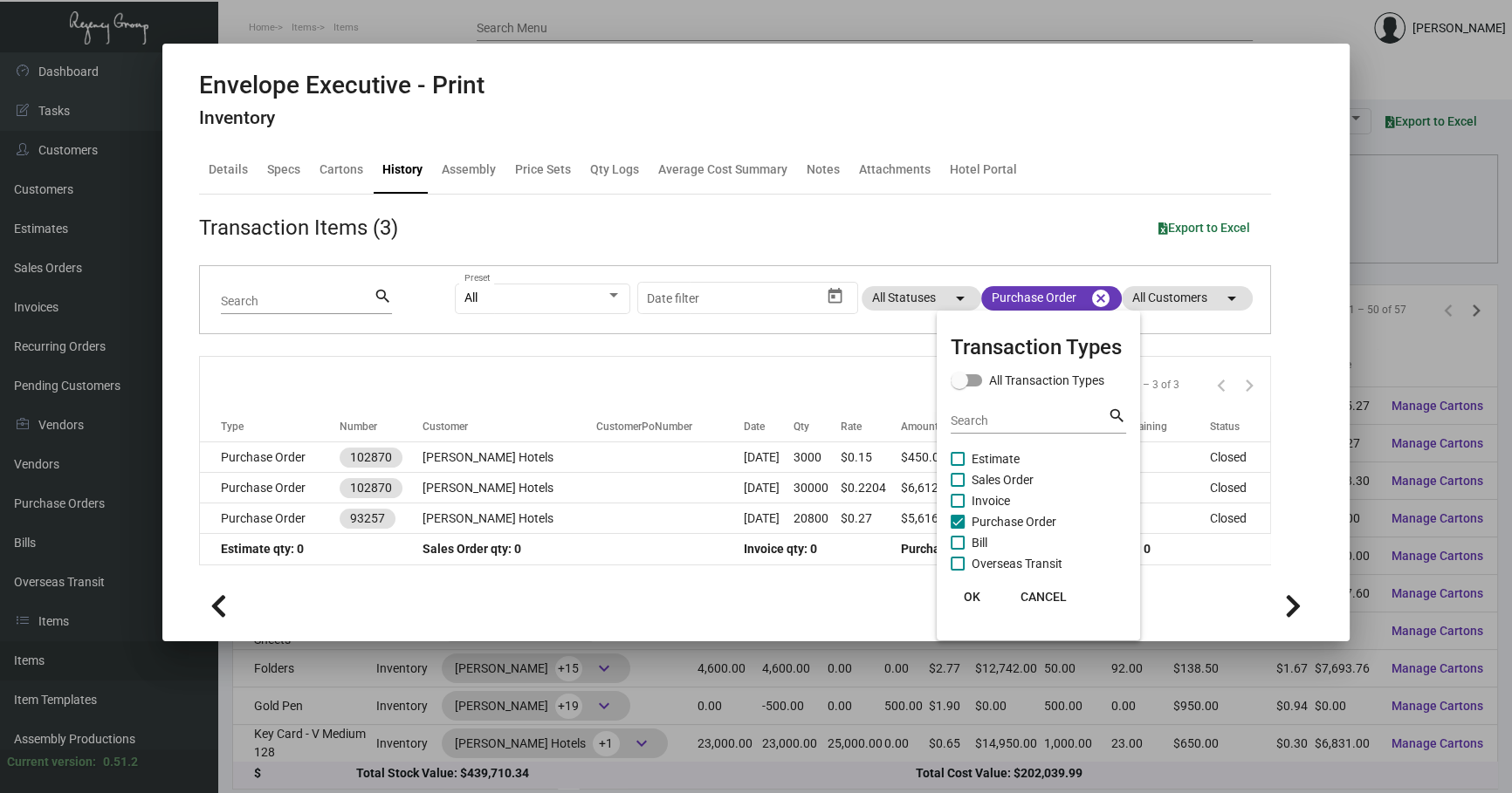
click at [805, 498] on div at bounding box center [756, 396] width 1512 height 793
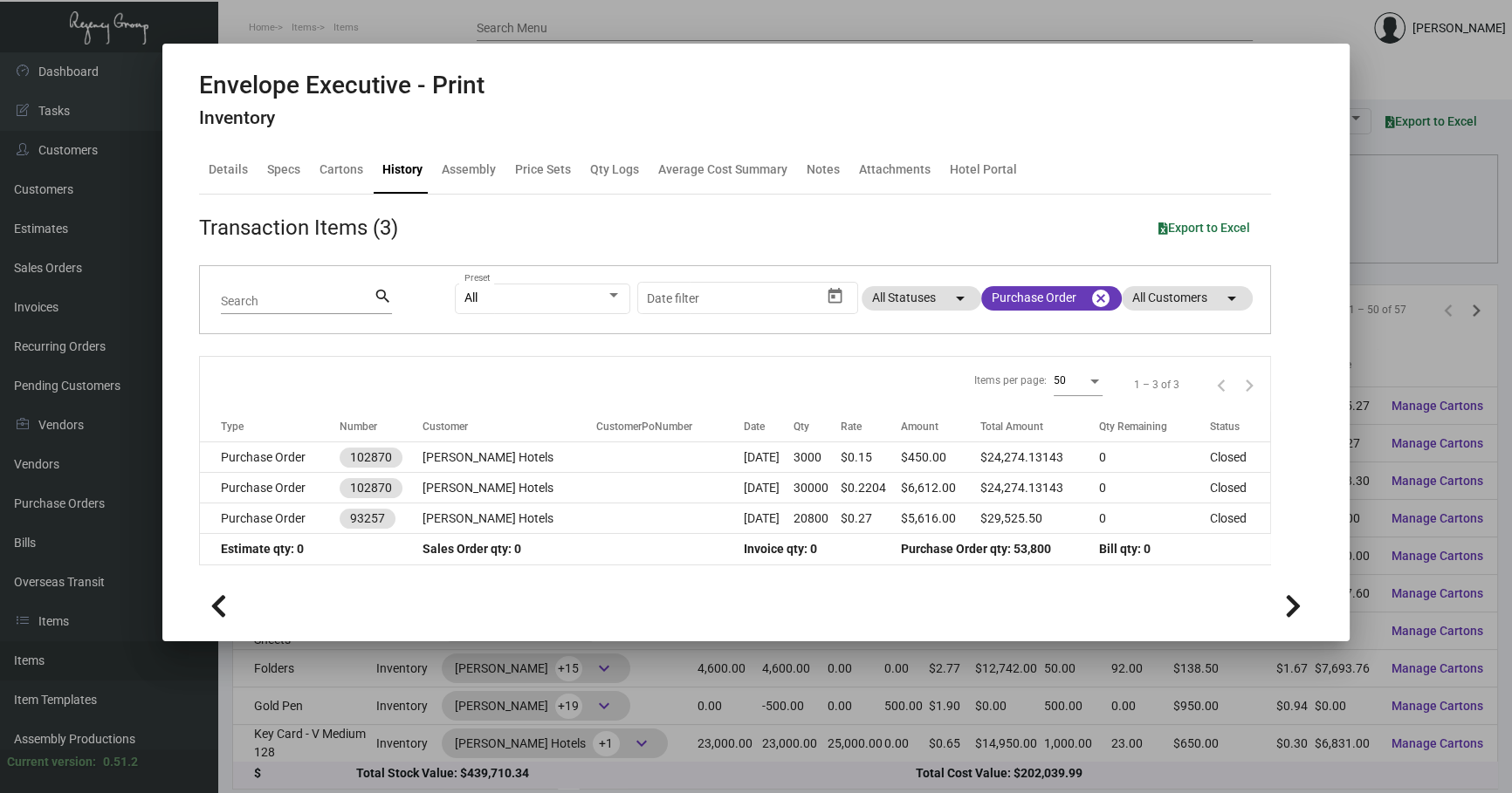
click at [805, 498] on td "30000" at bounding box center [817, 488] width 47 height 31
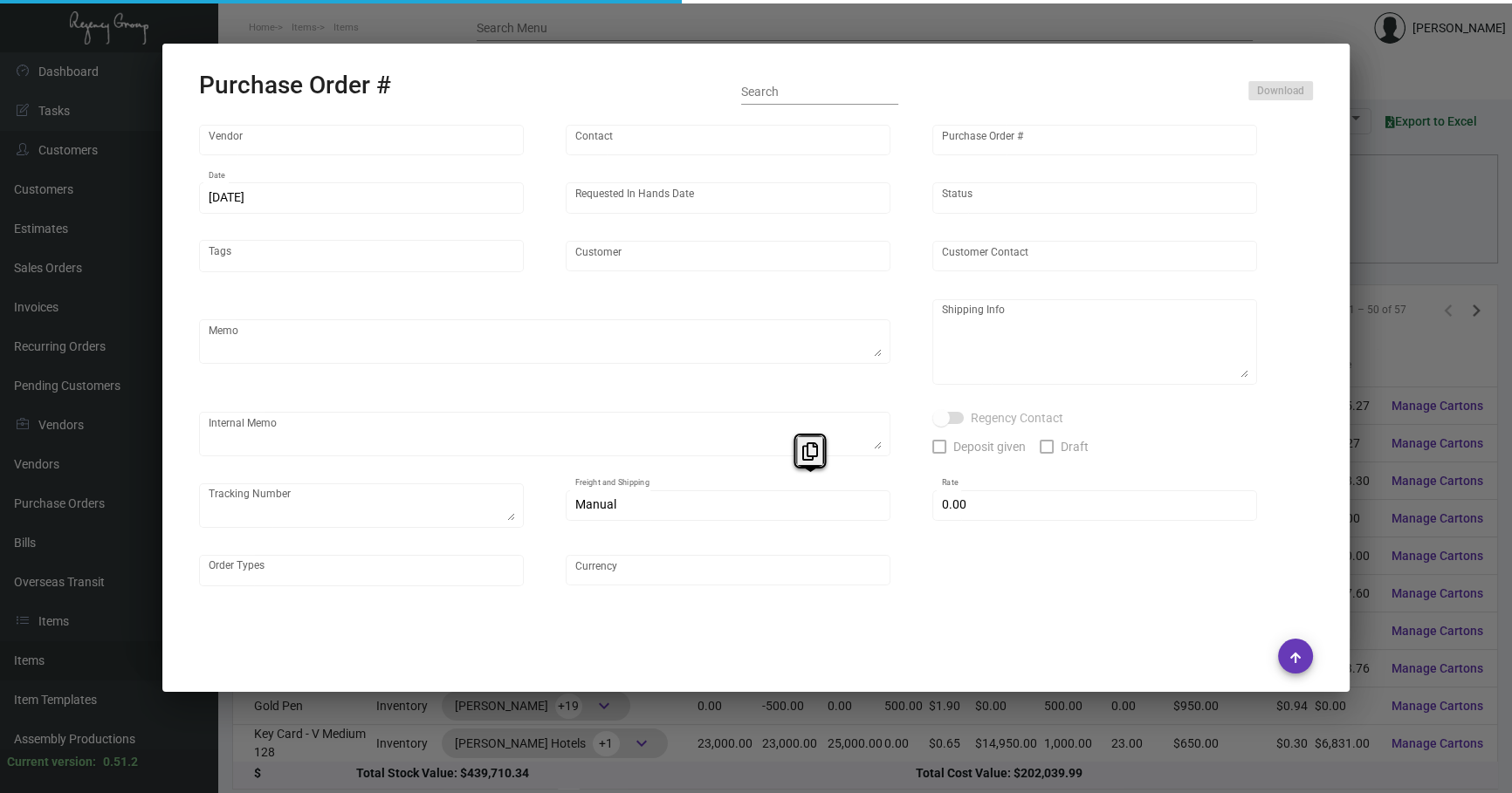
type input "Fey Printing"
type input "[PERSON_NAME]"
type input "102870"
type input "[DATE]"
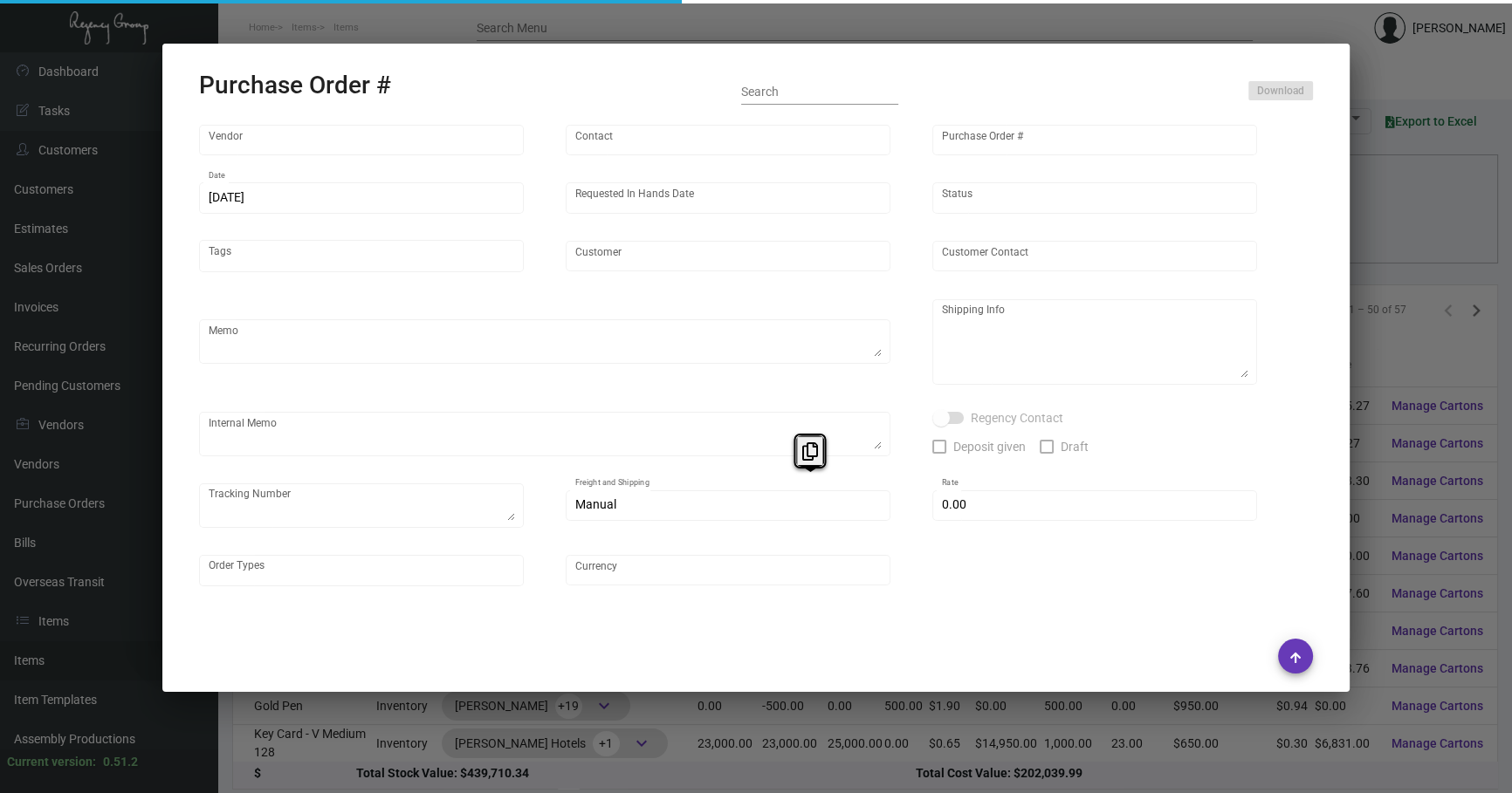
type input "[PERSON_NAME] Hotels"
type textarea "Please contact SH@theregencygroup to schedule shipping"
type textarea "Regency Group NJ - [PERSON_NAME] [STREET_ADDRESS]"
type textarea "2/13 - 3 PALLETS SHIFL/[PERSON_NAME] TRANS - 485978741 - $655.00 [DATE] Shipped…"
checkbox input "true"
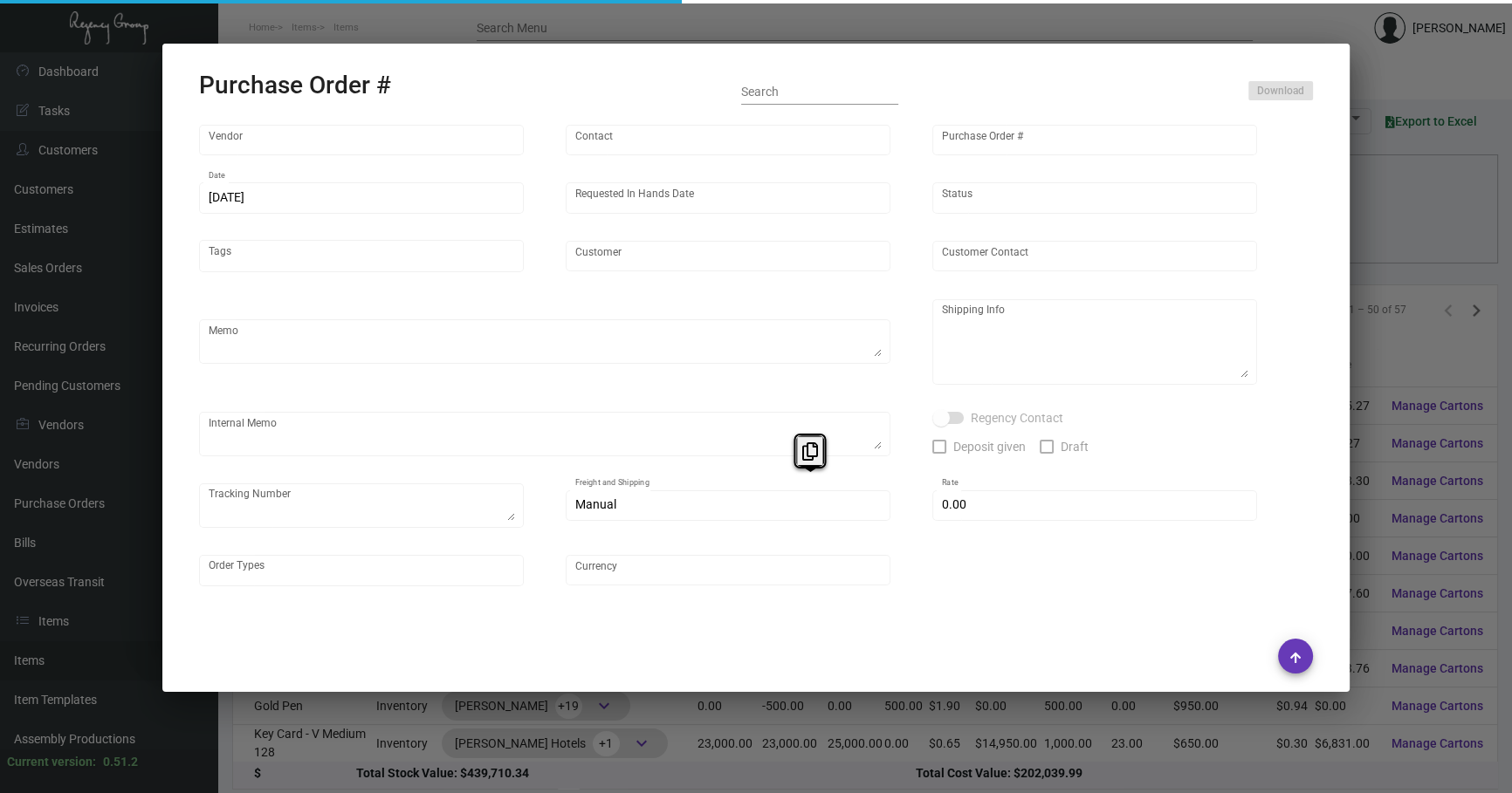
type input "$ 0.00"
type input "United States Dollar $"
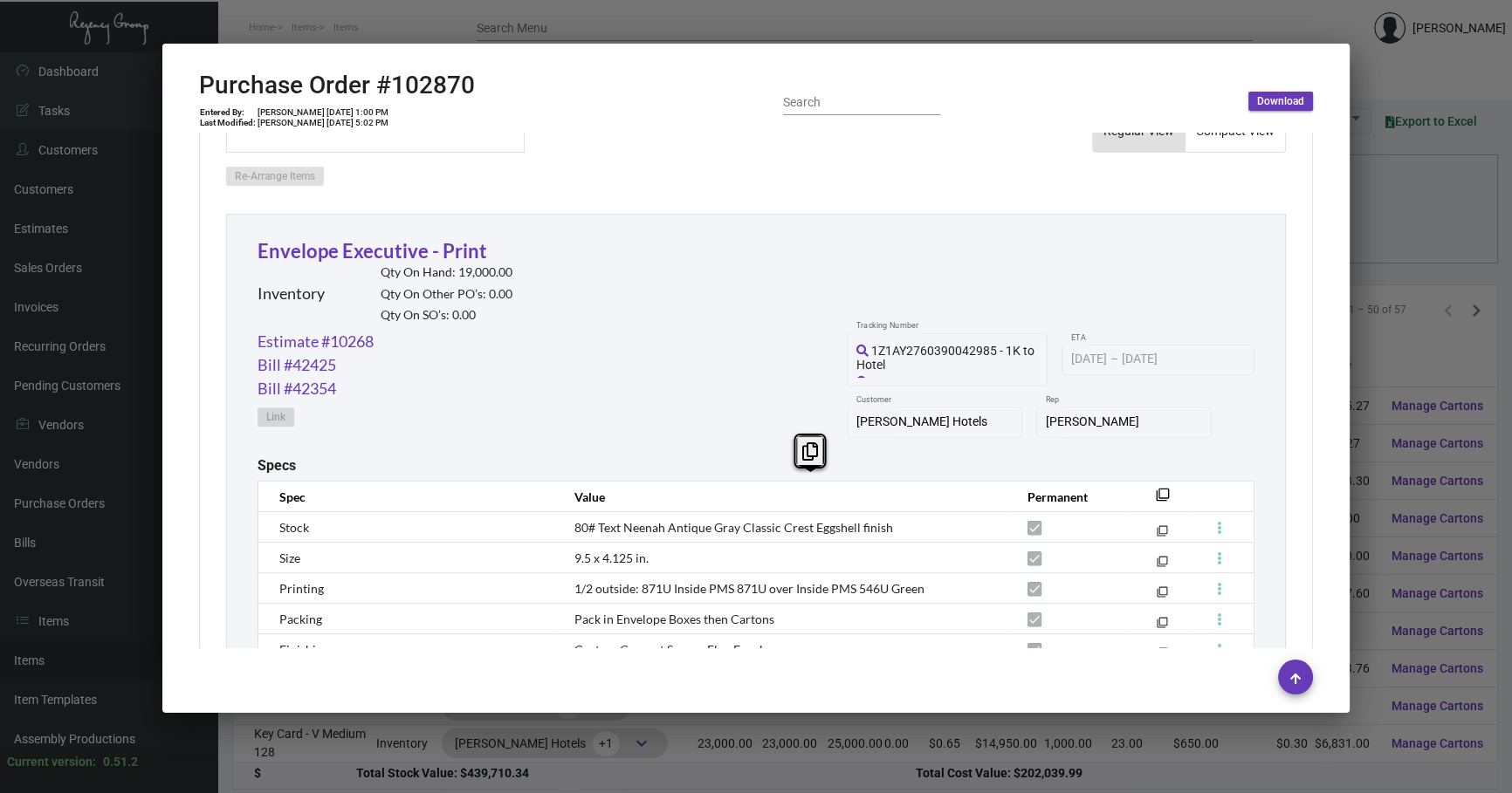
click at [823, 330] on div "Estimate #10268 Bill #42425 Bill #42354 Link 1Z1AY2760390042985 - 1K to Hotel 1…" at bounding box center [756, 393] width 997 height 127
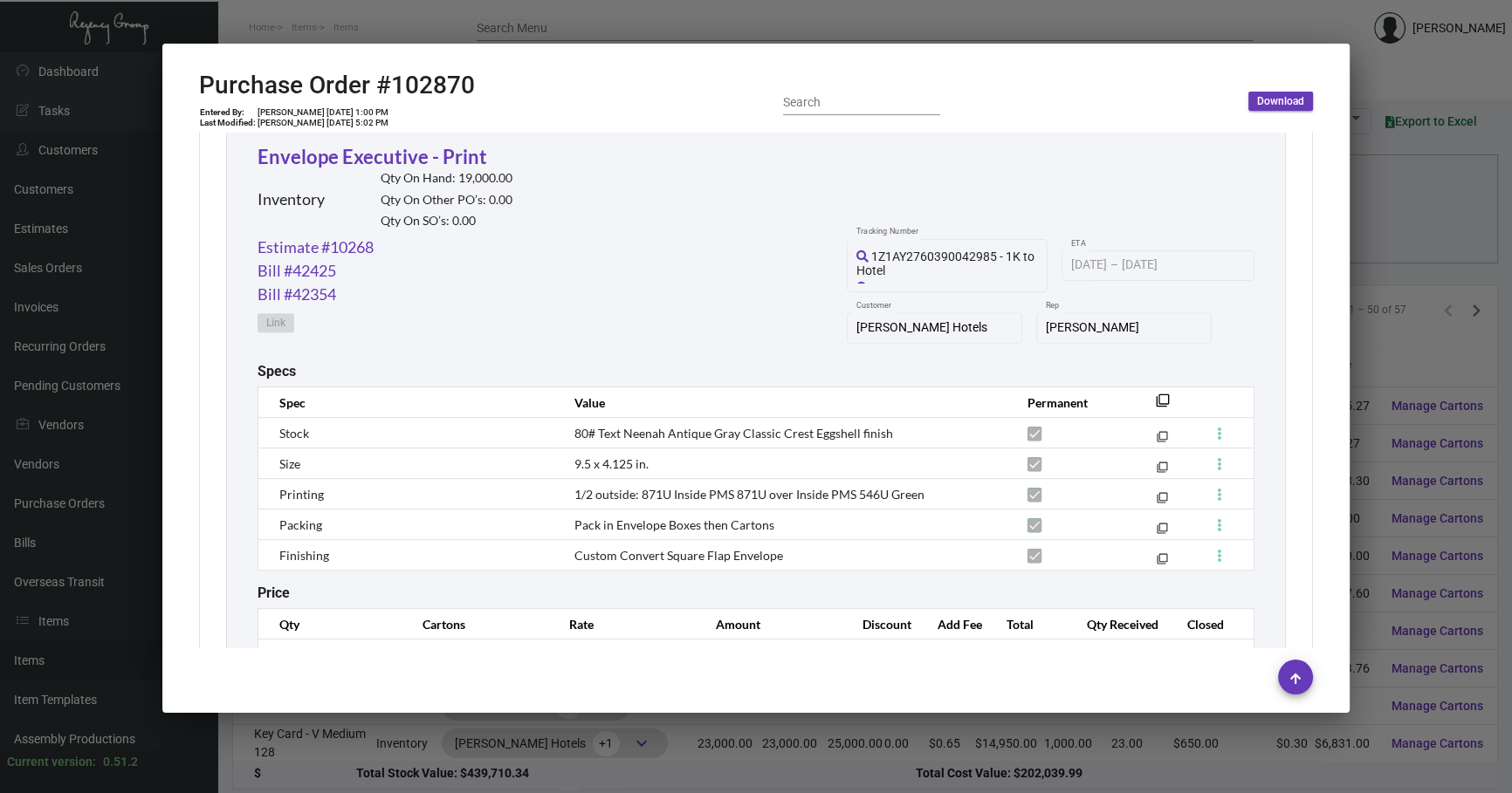
scroll to position [899, 0]
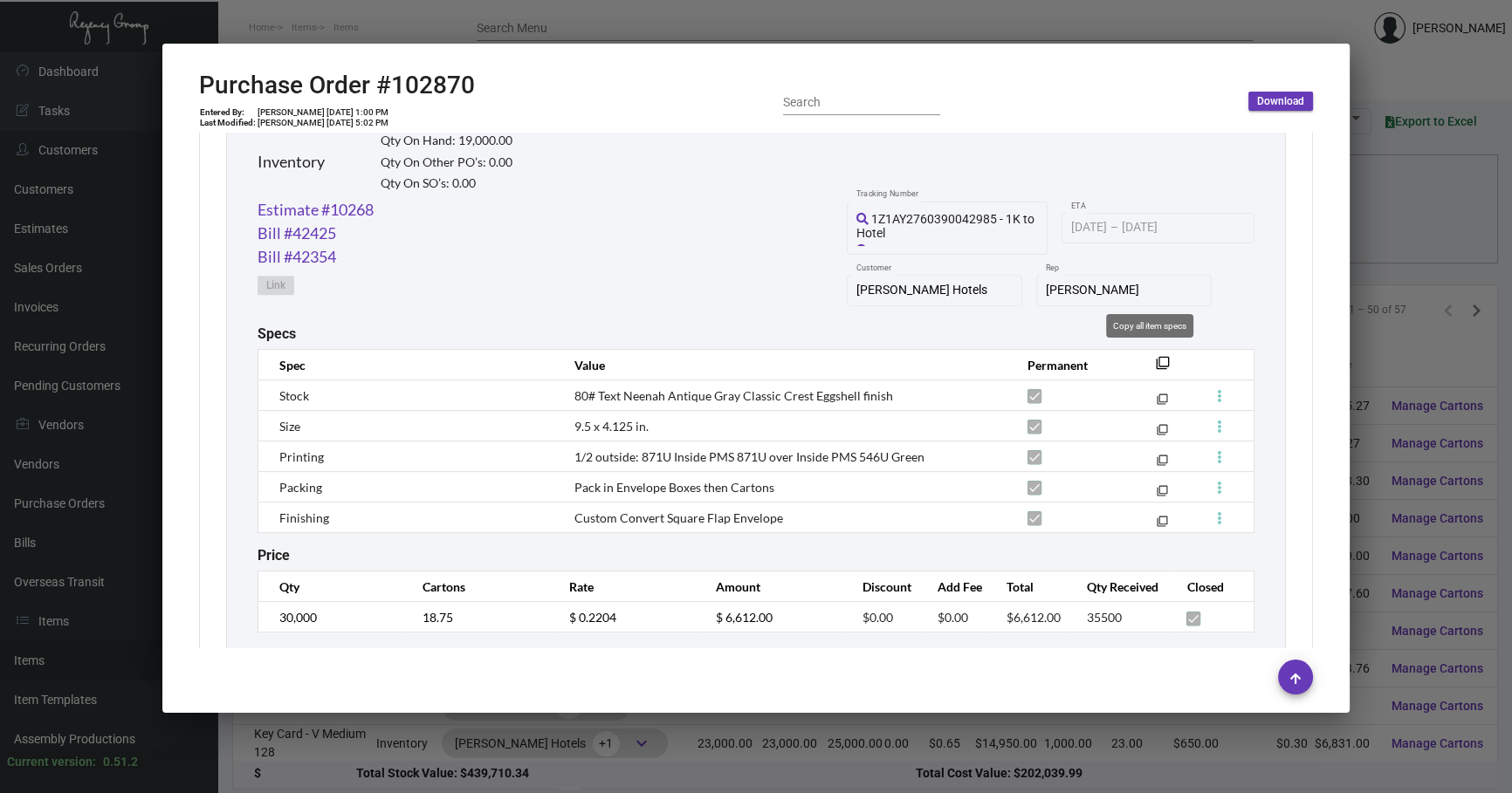
click at [1156, 367] on mat-icon "filter_none" at bounding box center [1163, 368] width 14 height 14
click at [314, 207] on link "Estimate #10268" at bounding box center [316, 210] width 116 height 23
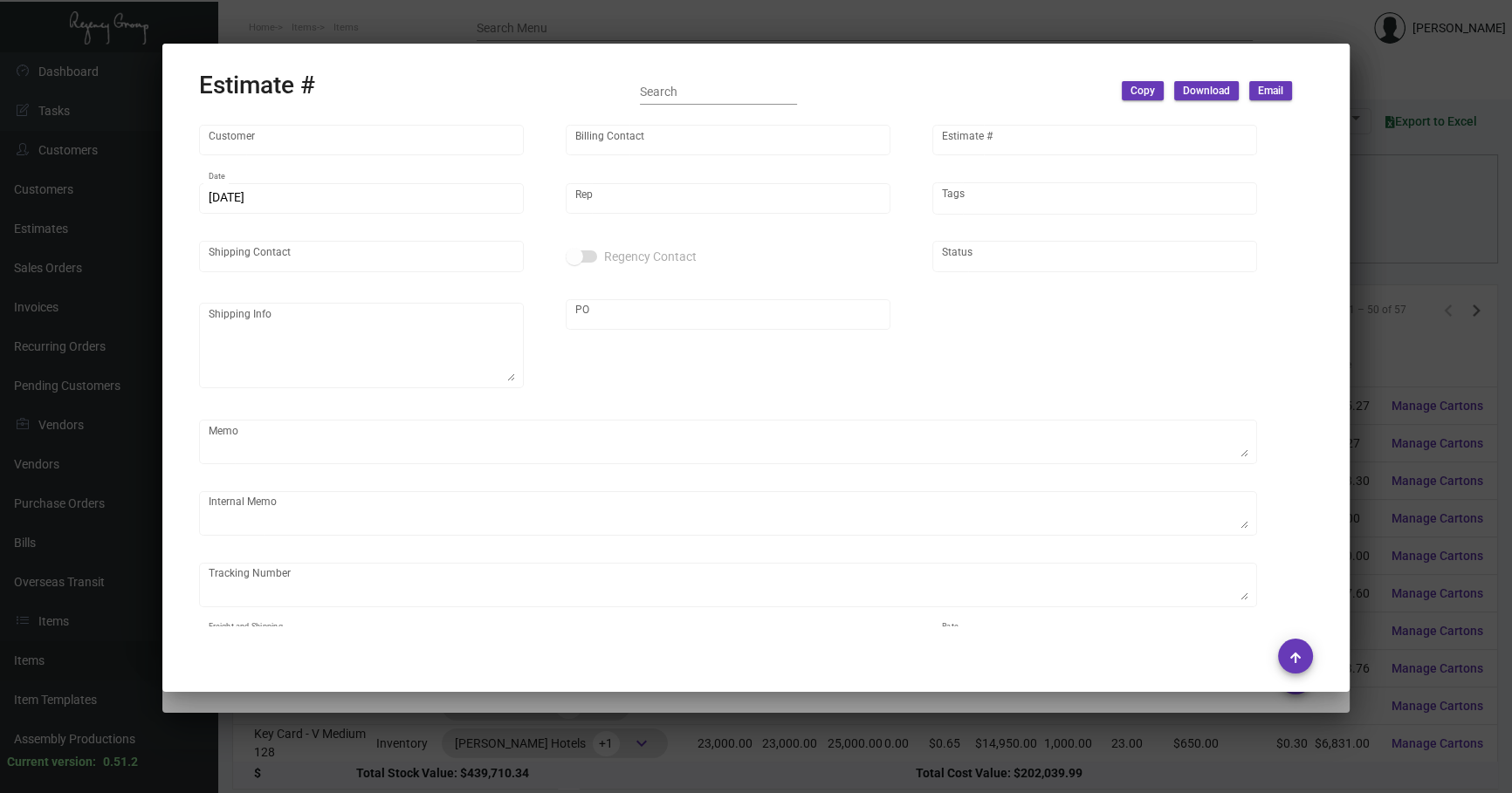
type input "[PERSON_NAME] Hotels"
type input "C/O Hyatt Hotels"
type input "10268"
type input "[DATE]"
type input "[PERSON_NAME]"
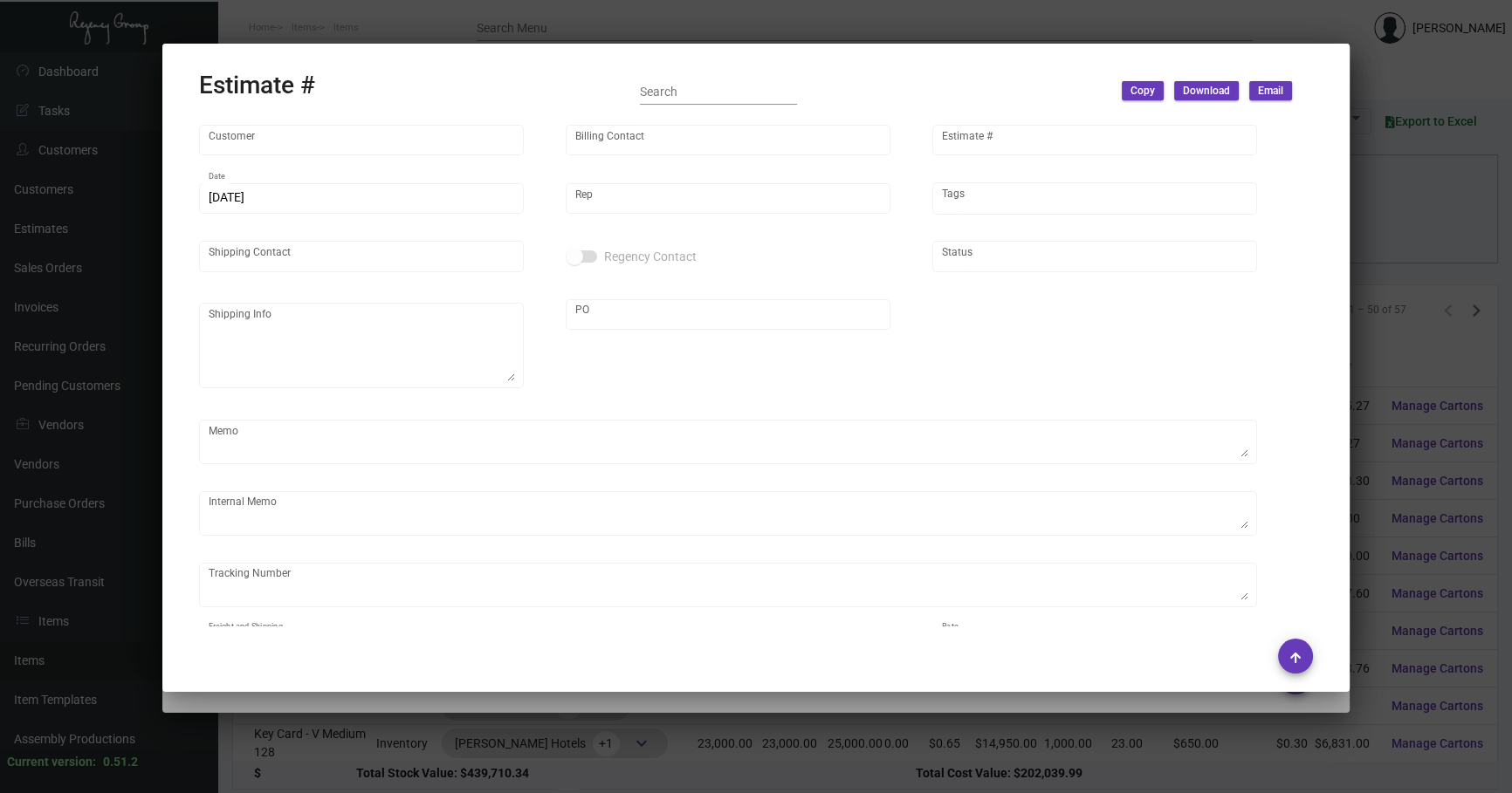
type input "C/O Hyatt Hotels"
type input "United States Dollar $"
type input "$ 0.00"
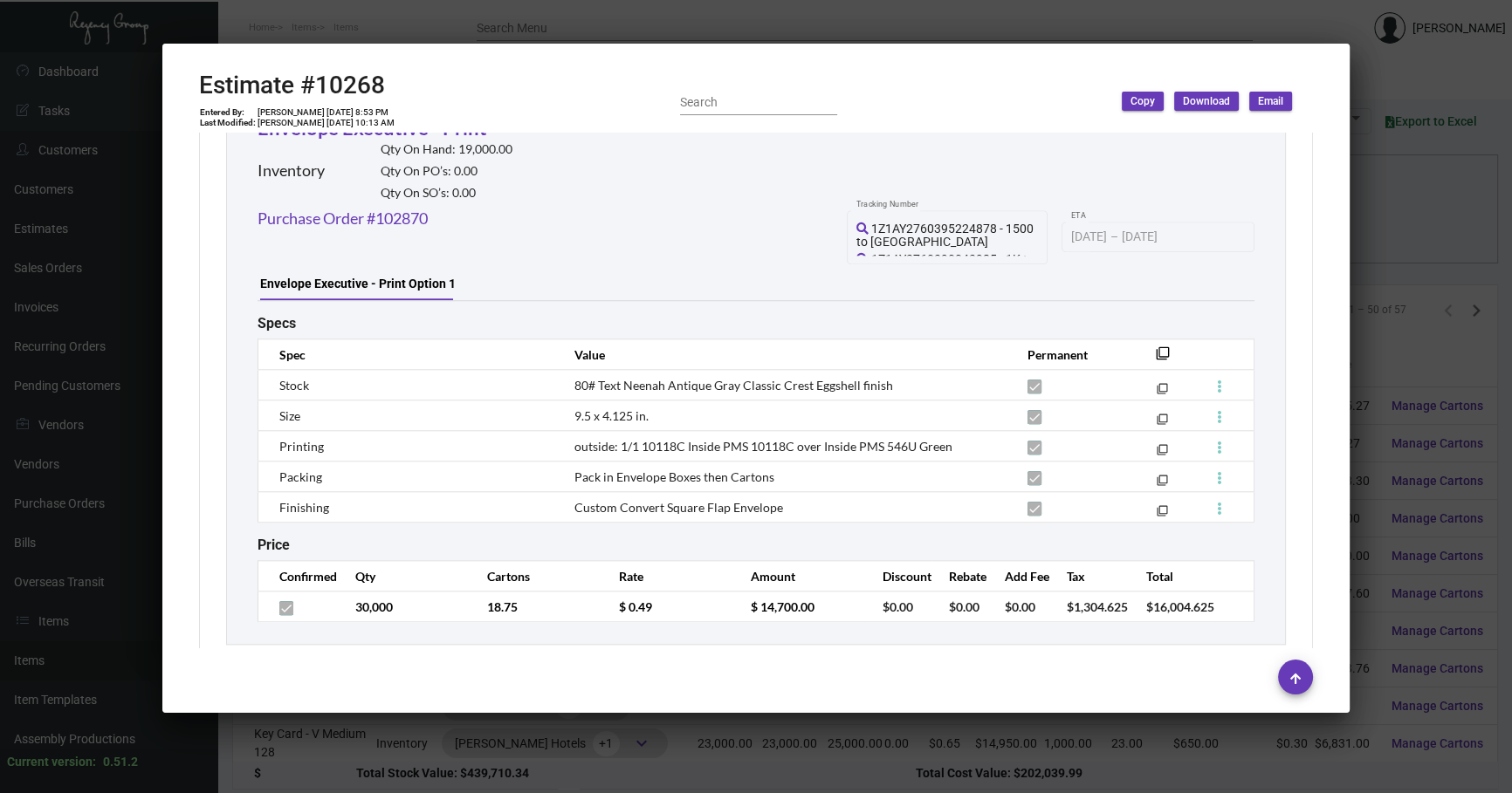
scroll to position [2195, 0]
click at [1029, 711] on mat-dialog-container "Estimate #10268 Entered By: [PERSON_NAME] [DATE] 8:53 PM Last Modified: [PERSON…" at bounding box center [755, 378] width 1187 height 669
click at [986, 749] on div at bounding box center [756, 396] width 1512 height 793
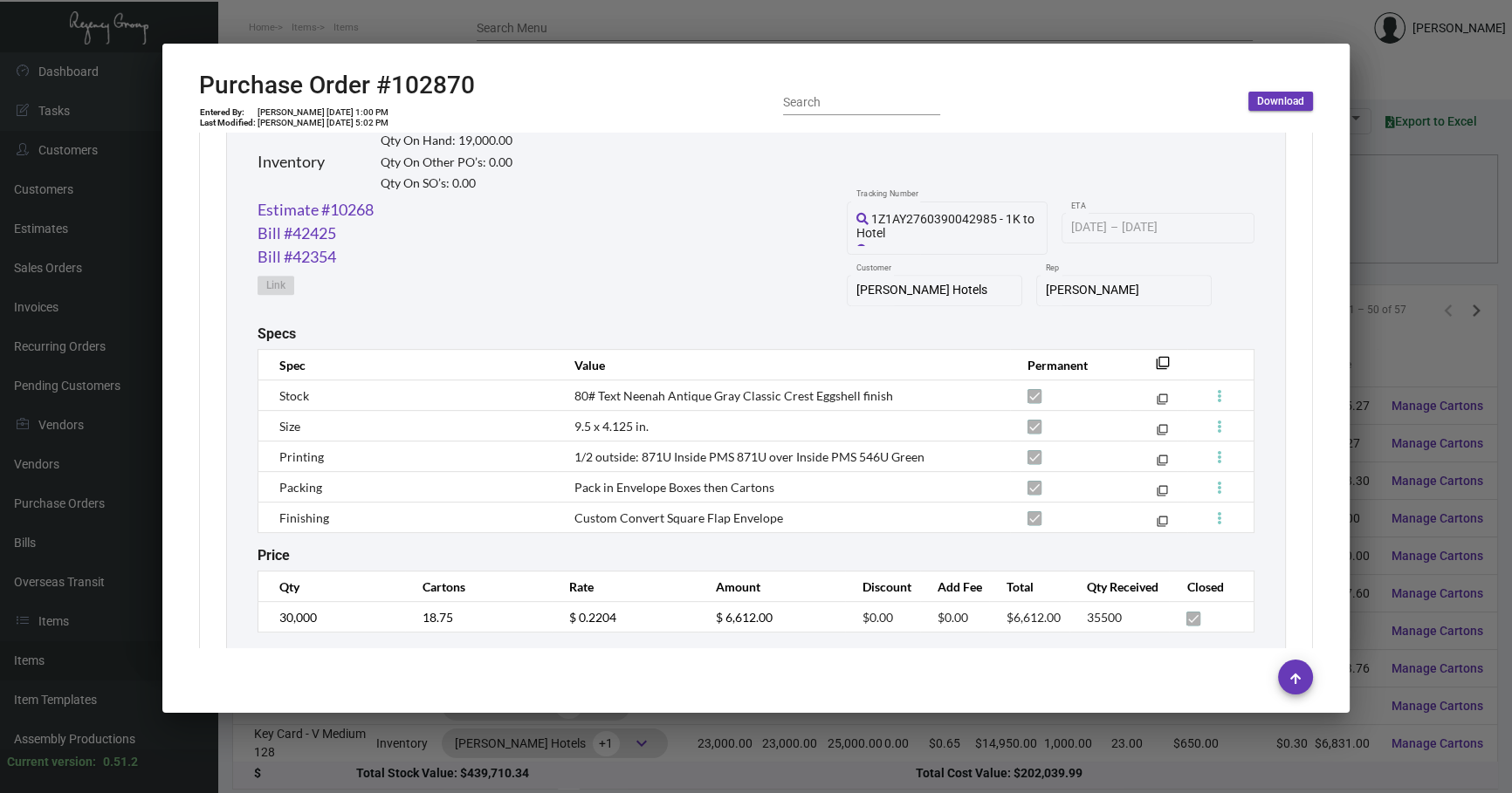
click at [969, 742] on div at bounding box center [756, 396] width 1512 height 793
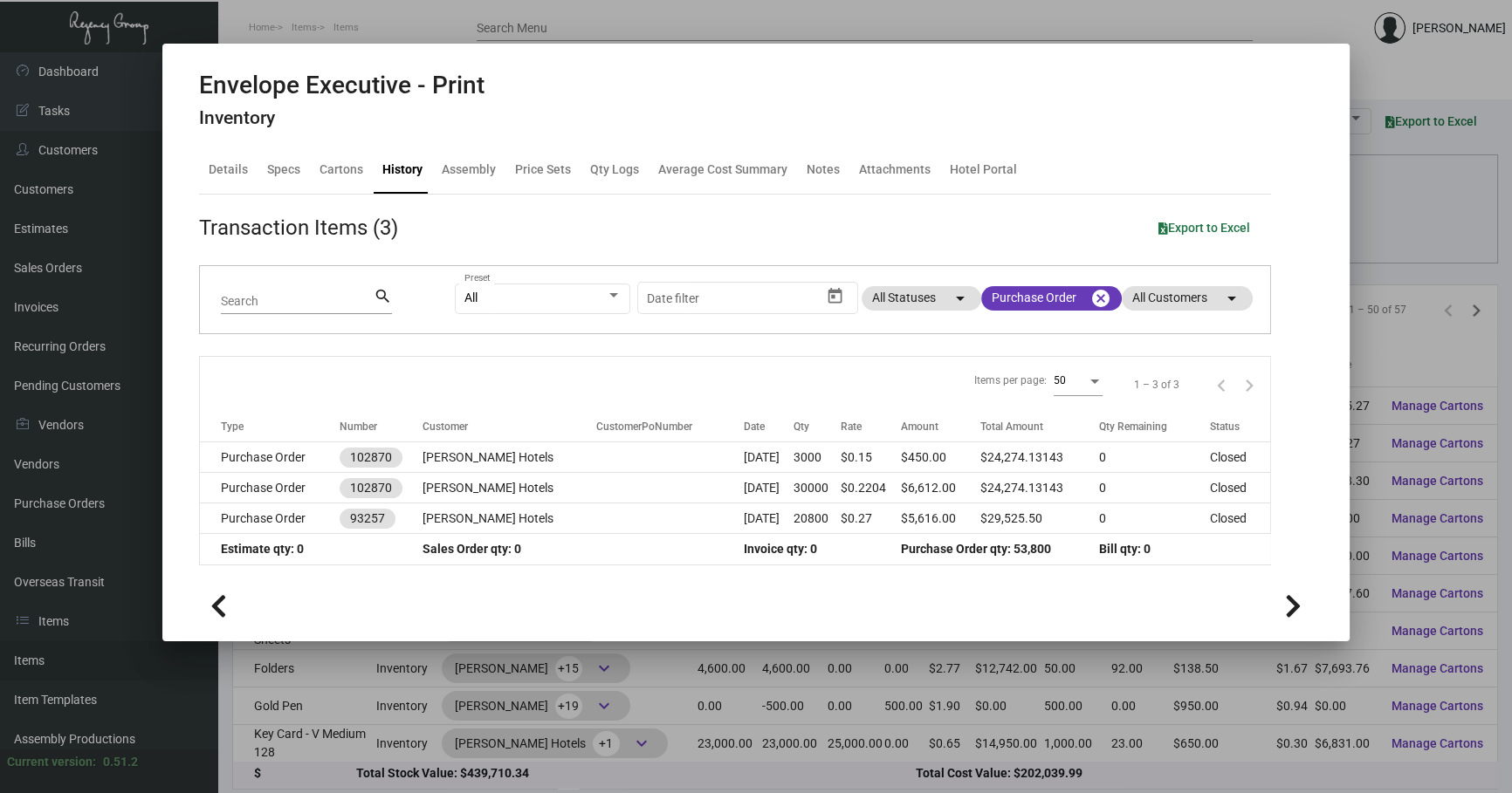
click at [365, 664] on div at bounding box center [756, 396] width 1512 height 793
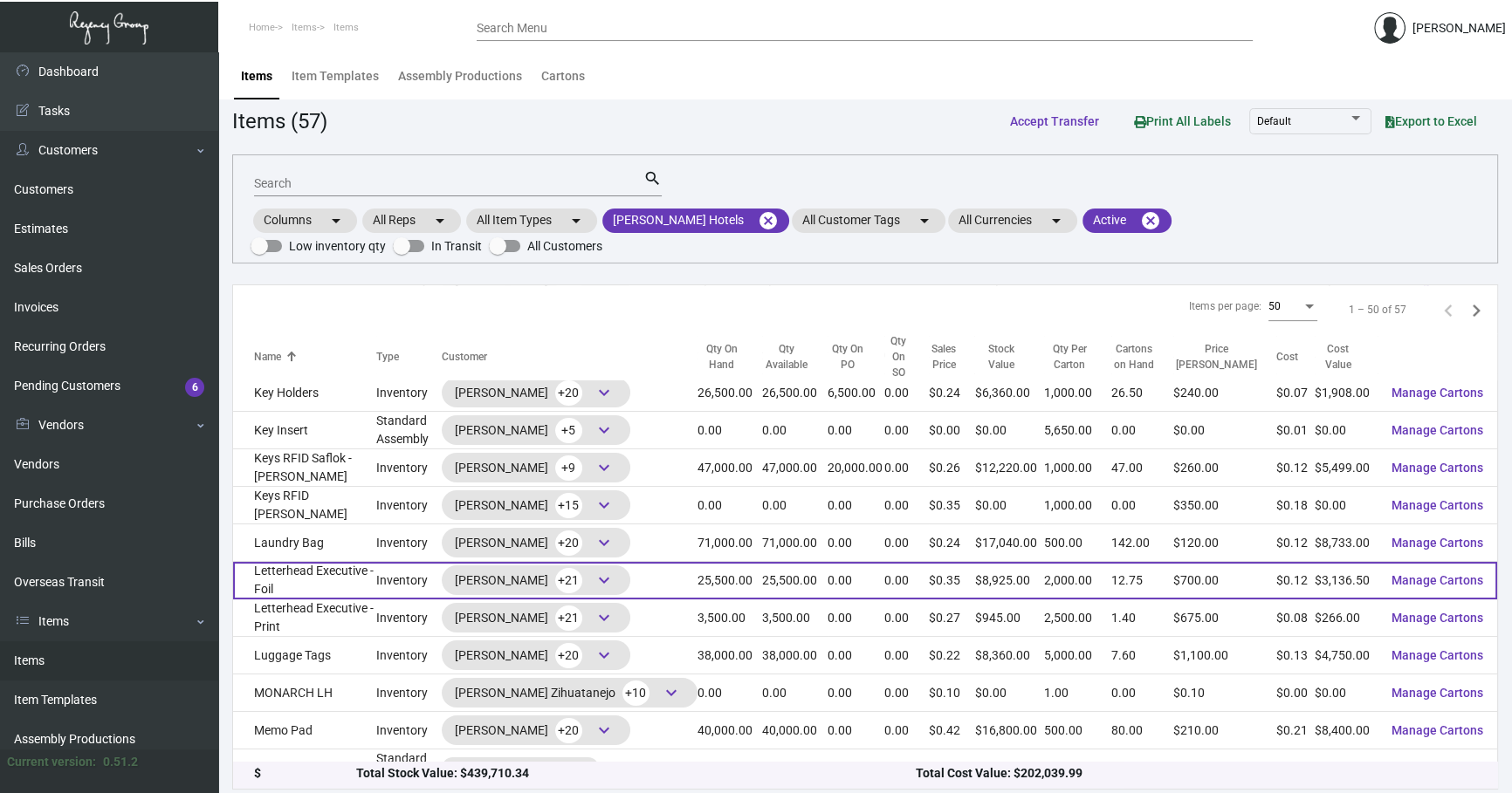
scroll to position [767, 0]
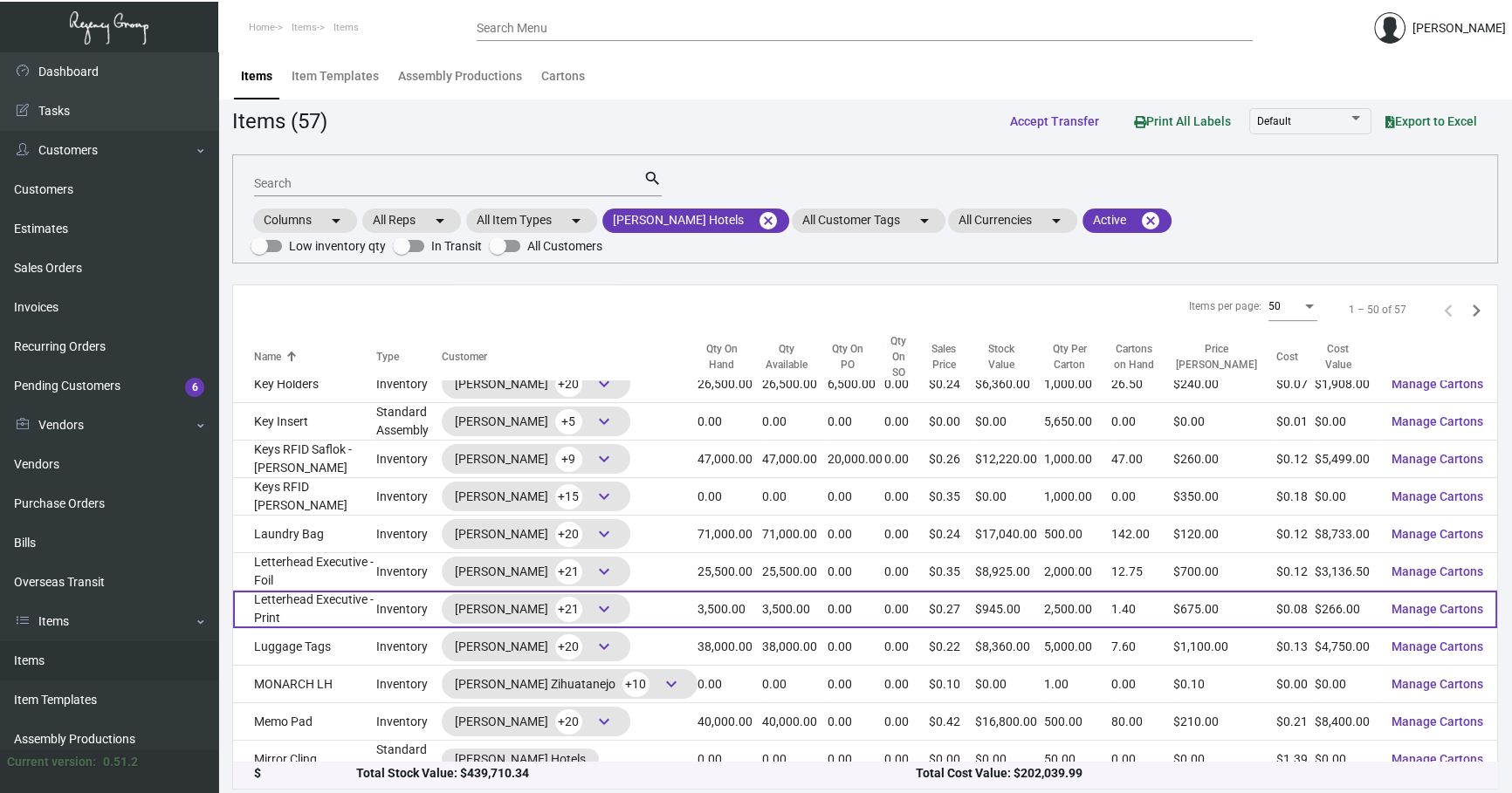
click at [361, 593] on td "Letterhead Executive - Print" at bounding box center [304, 609] width 143 height 37
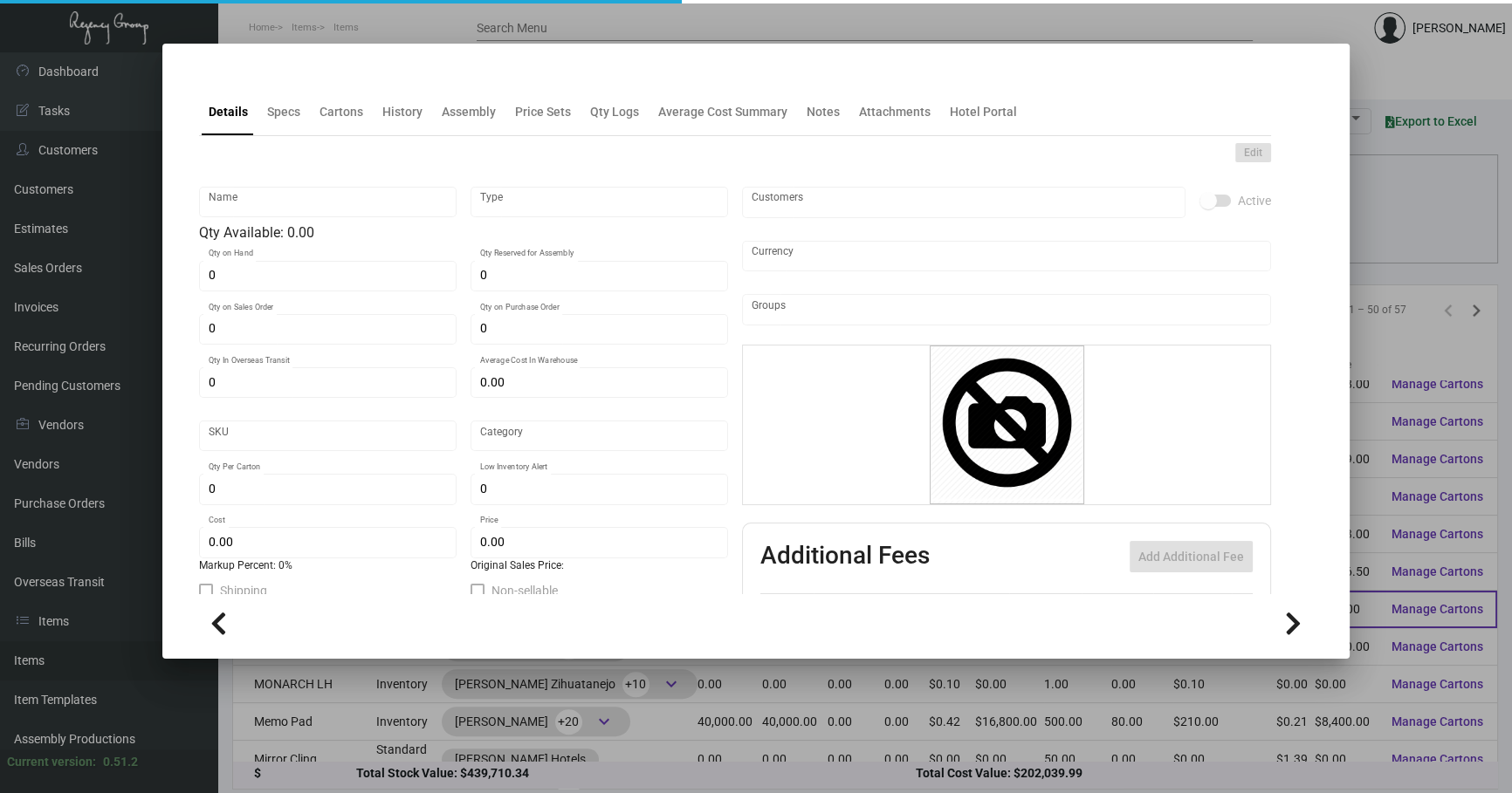
type input "Letterhead Executive - Print"
type input "Inventory"
type input "3,500"
type input "$ 0.32933"
type input "3129"
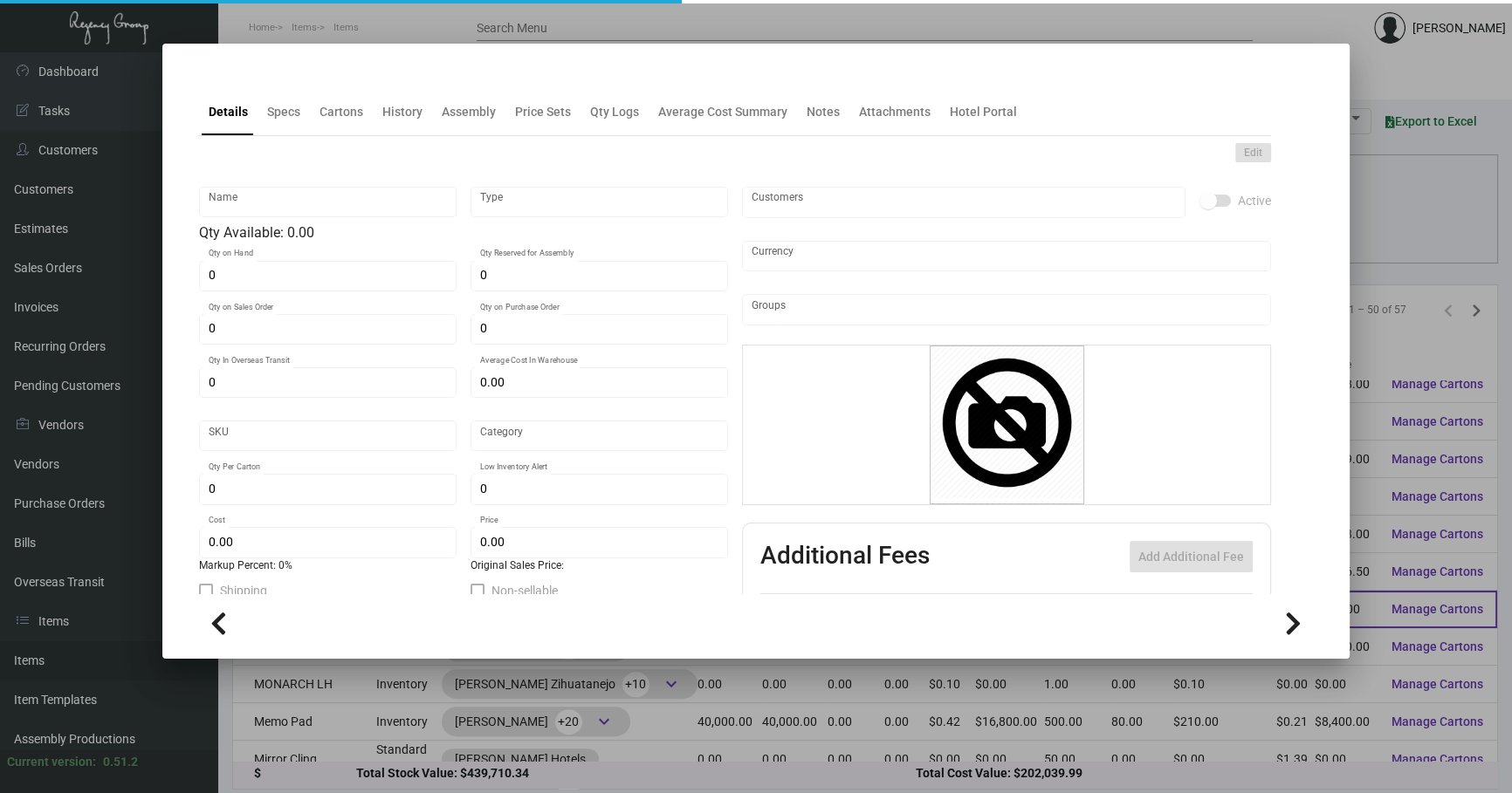
type input "Standard"
type input "2,500"
type input "5,000"
type input "$ 0.076"
type input "$ 0.27"
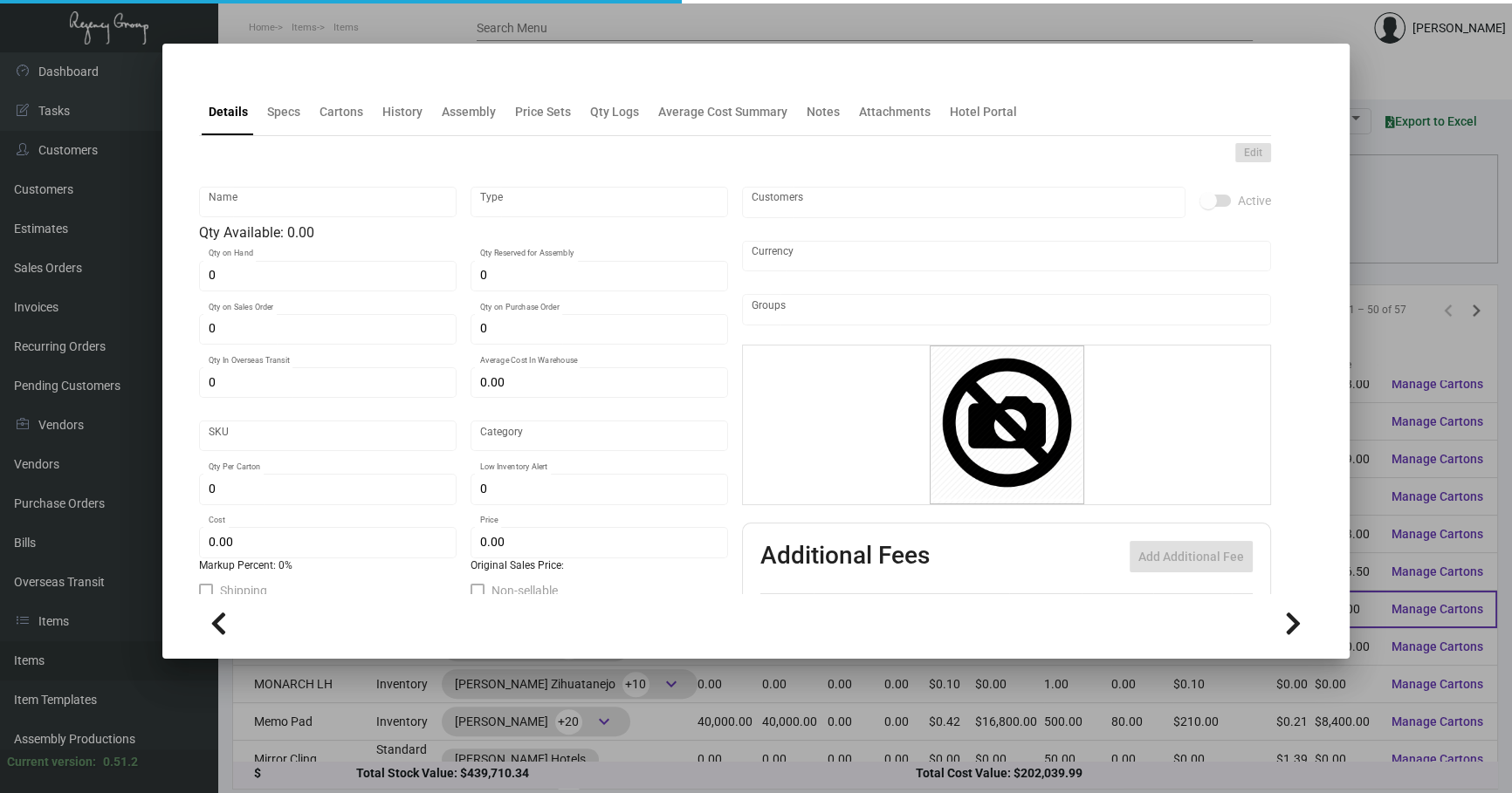
type textarea "LETTERHEADS AND MONARCH LH: SIZE 25X38 MOHAWK LOOP STRAW ANTIQUE VELLUM #80 TEX…"
type textarea "Letterheads: Size 8.5x11 on Mohawk loop straw Antique vellum #80 text stock, pr…"
checkbox input "true"
type input "United States Dollar $"
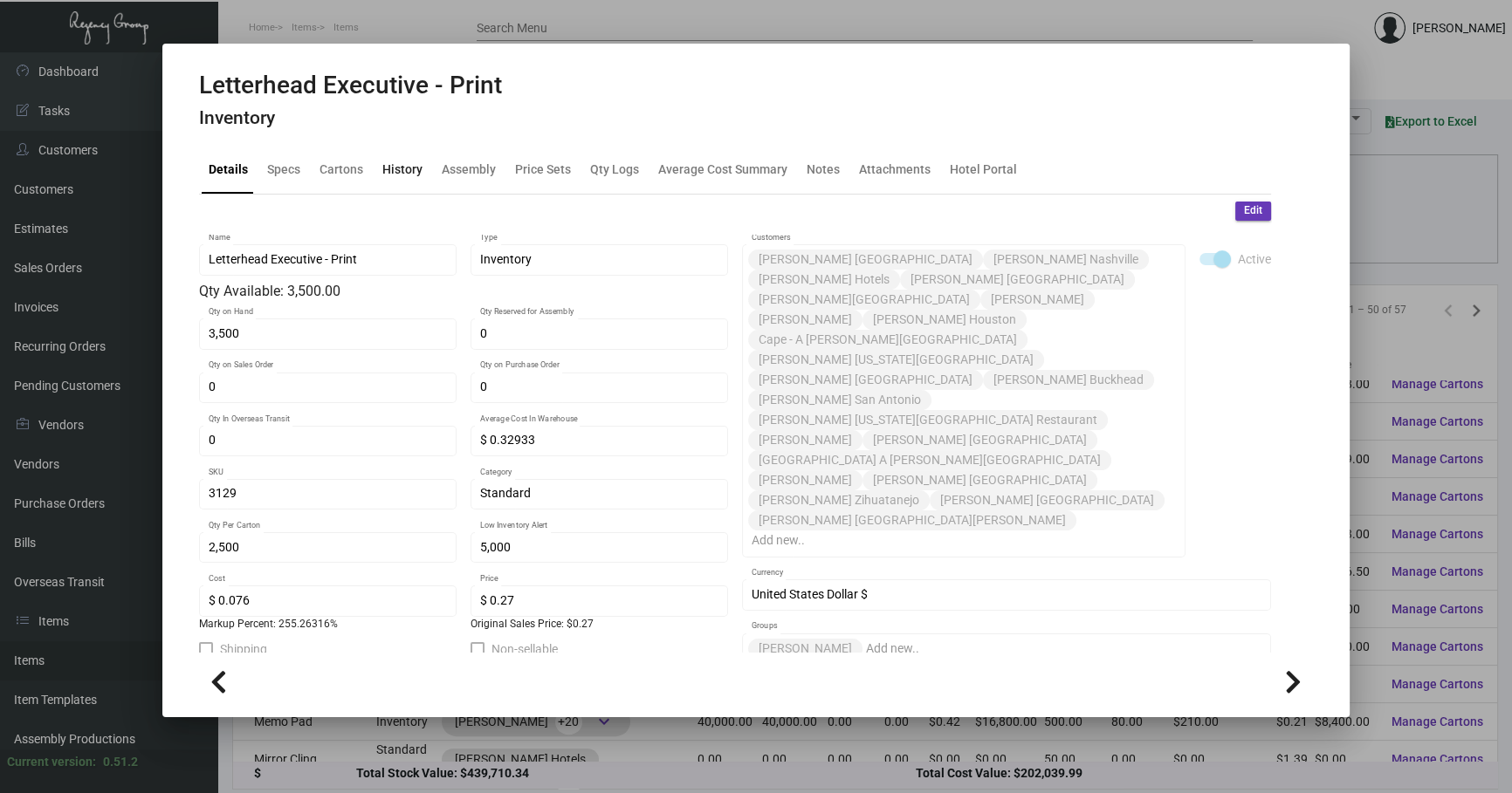
click at [397, 159] on div "History" at bounding box center [403, 169] width 54 height 42
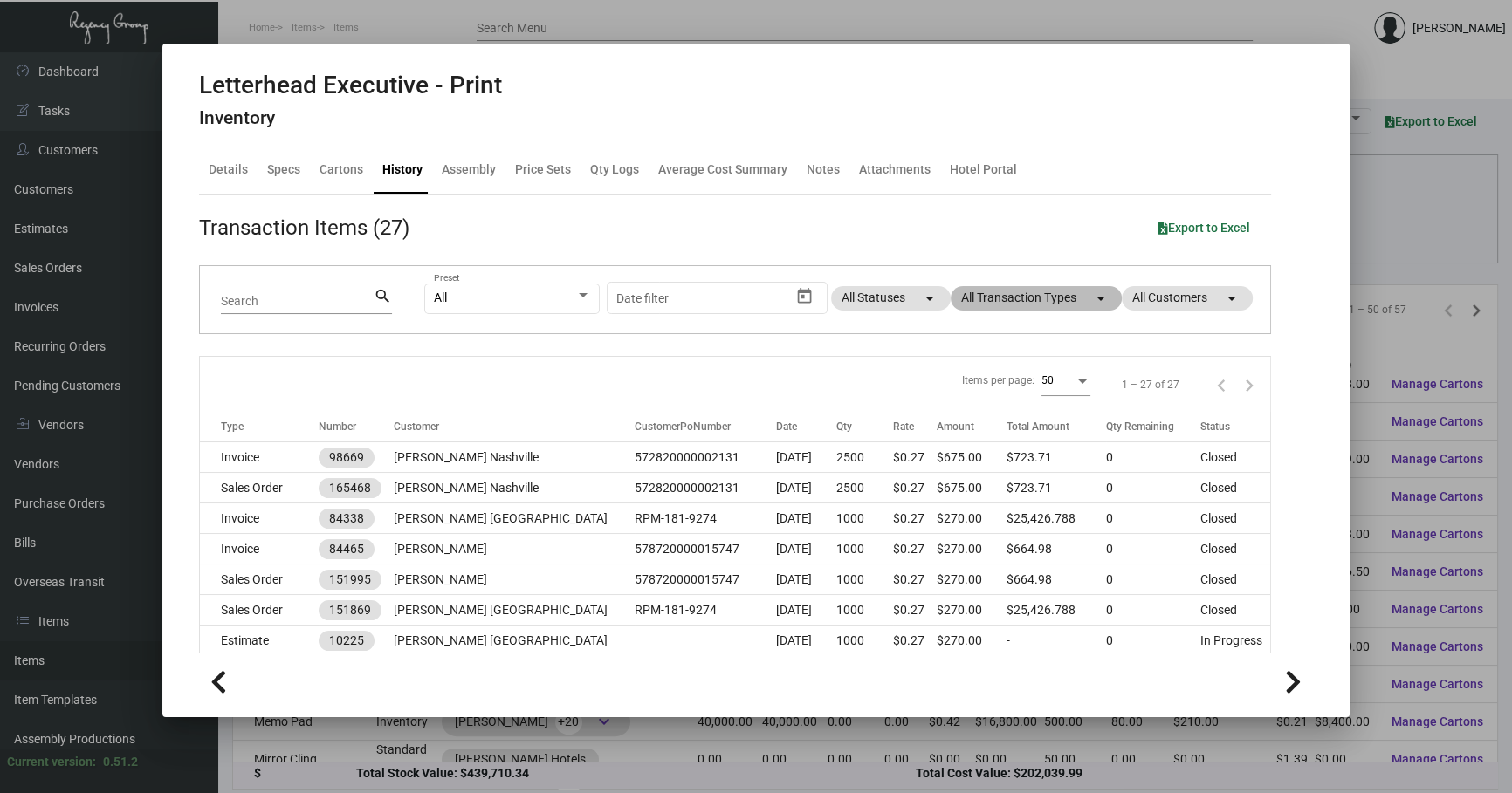
click at [1055, 309] on mat-chip "All Transaction Types arrow_drop_down" at bounding box center [1036, 299] width 171 height 24
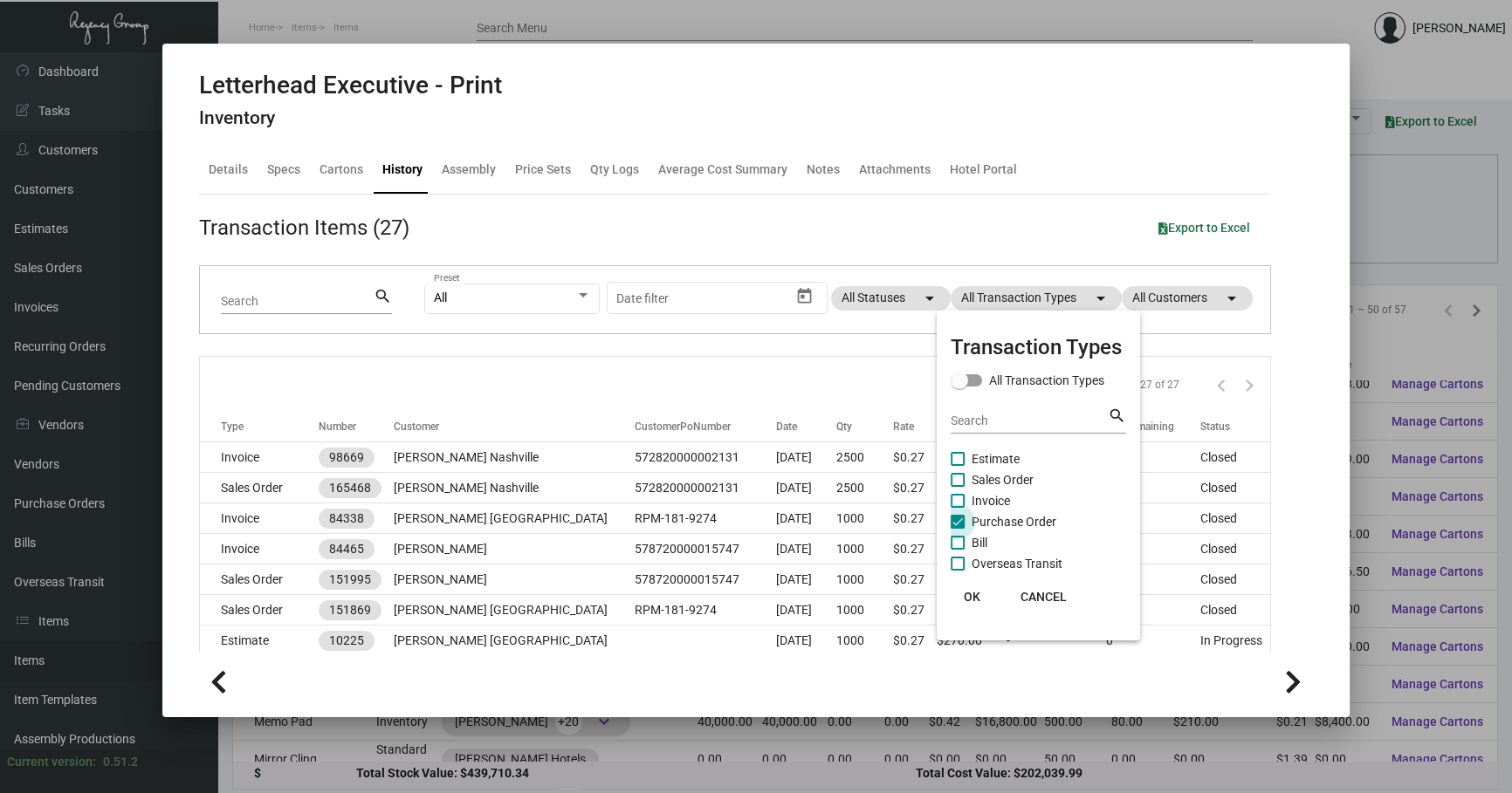
click at [1036, 520] on span "Purchase Order" at bounding box center [1014, 521] width 84 height 21
click at [957, 529] on input "Purchase Order" at bounding box center [956, 529] width 1 height 1
click at [1036, 520] on span "Purchase Order" at bounding box center [1014, 521] width 84 height 21
click at [957, 529] on input "Purchase Order" at bounding box center [956, 529] width 1 height 1
checkbox input "true"
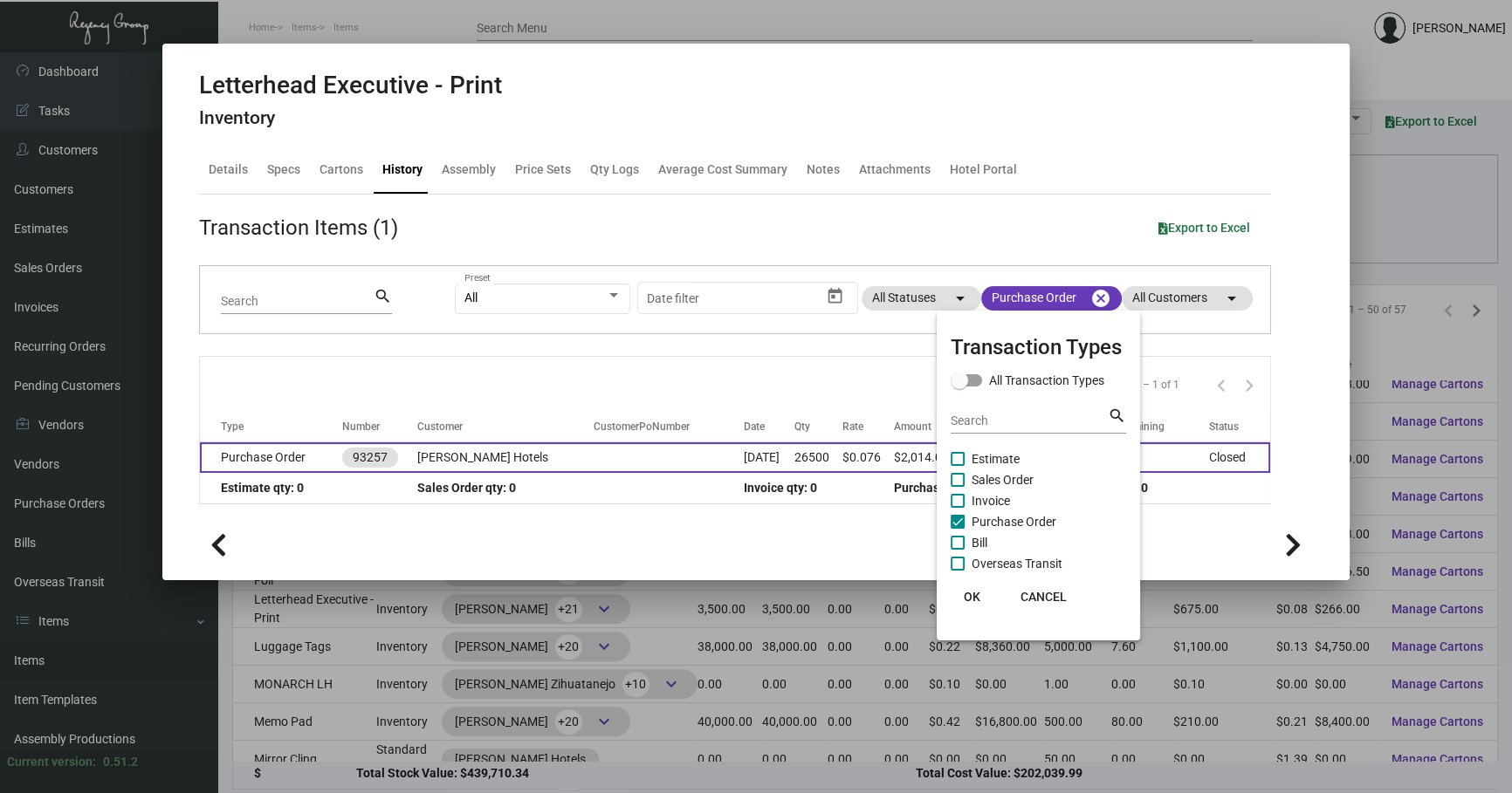
drag, startPoint x: 718, startPoint y: 398, endPoint x: 675, endPoint y: 463, distance: 77.9
click at [718, 397] on div at bounding box center [756, 396] width 1512 height 793
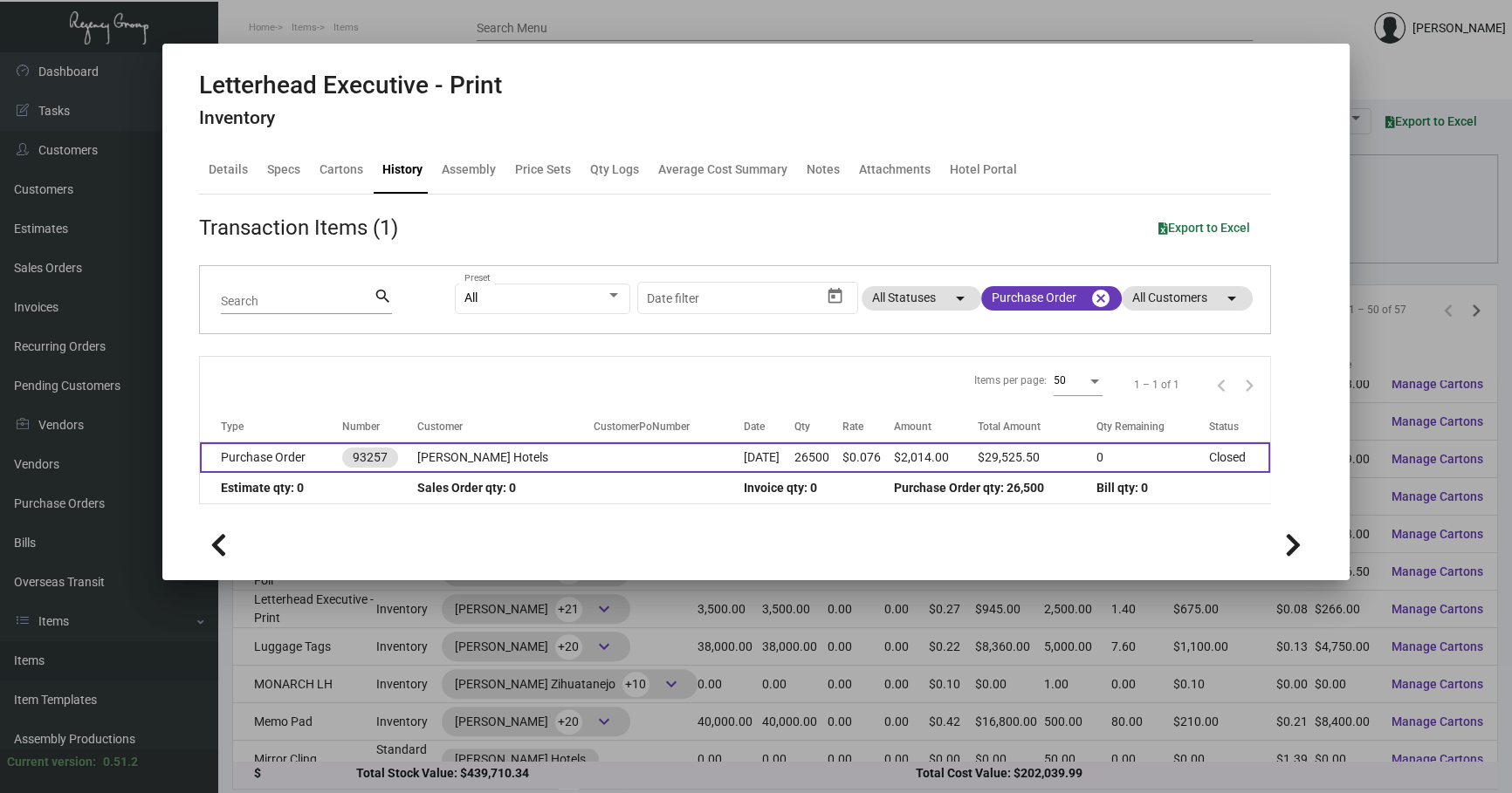
click at [674, 465] on td at bounding box center [669, 457] width 150 height 31
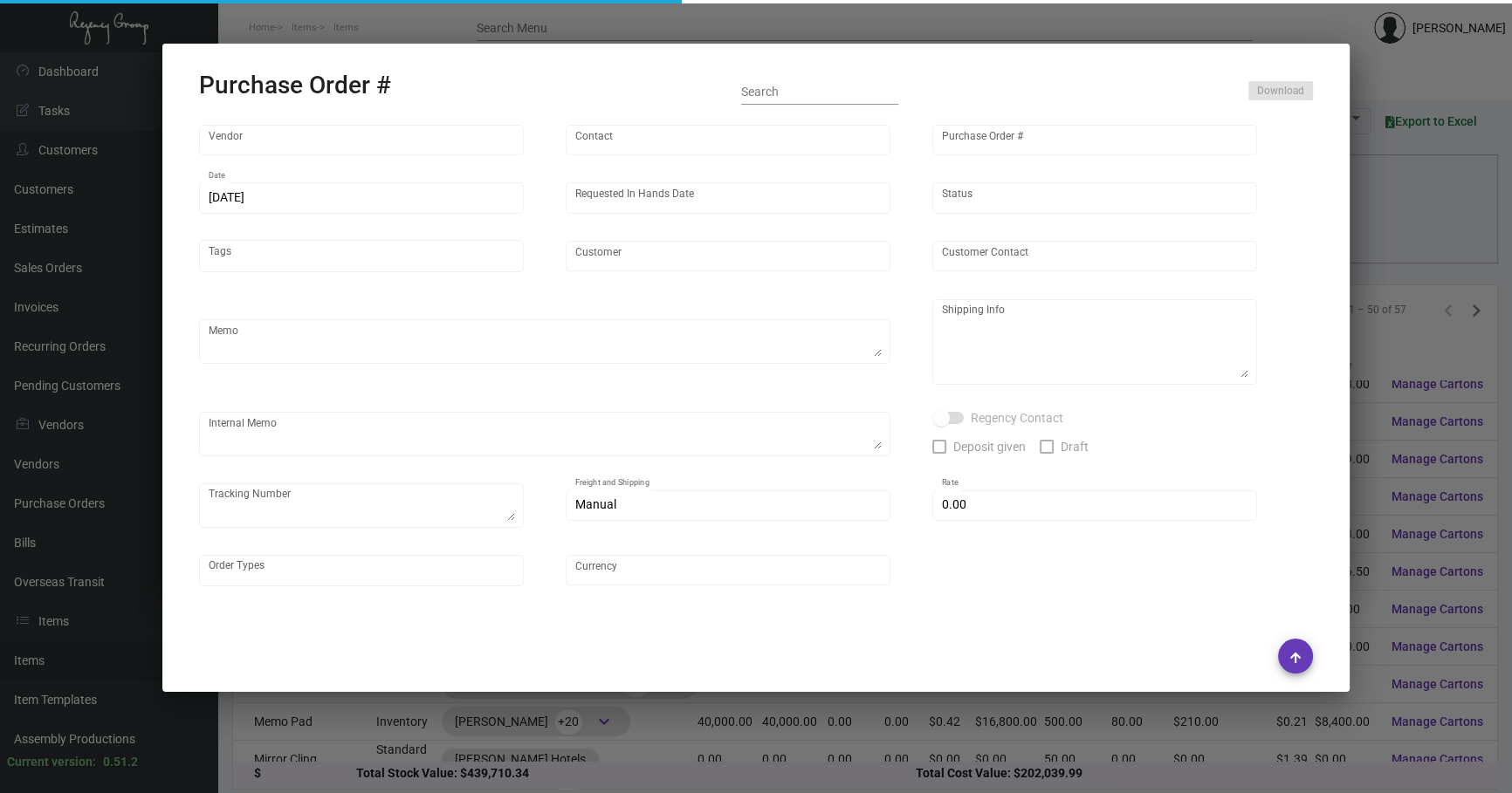
type input "[PERSON_NAME] Printing"
type input "[PERSON_NAME]"
type input "93257"
type input "[DATE]"
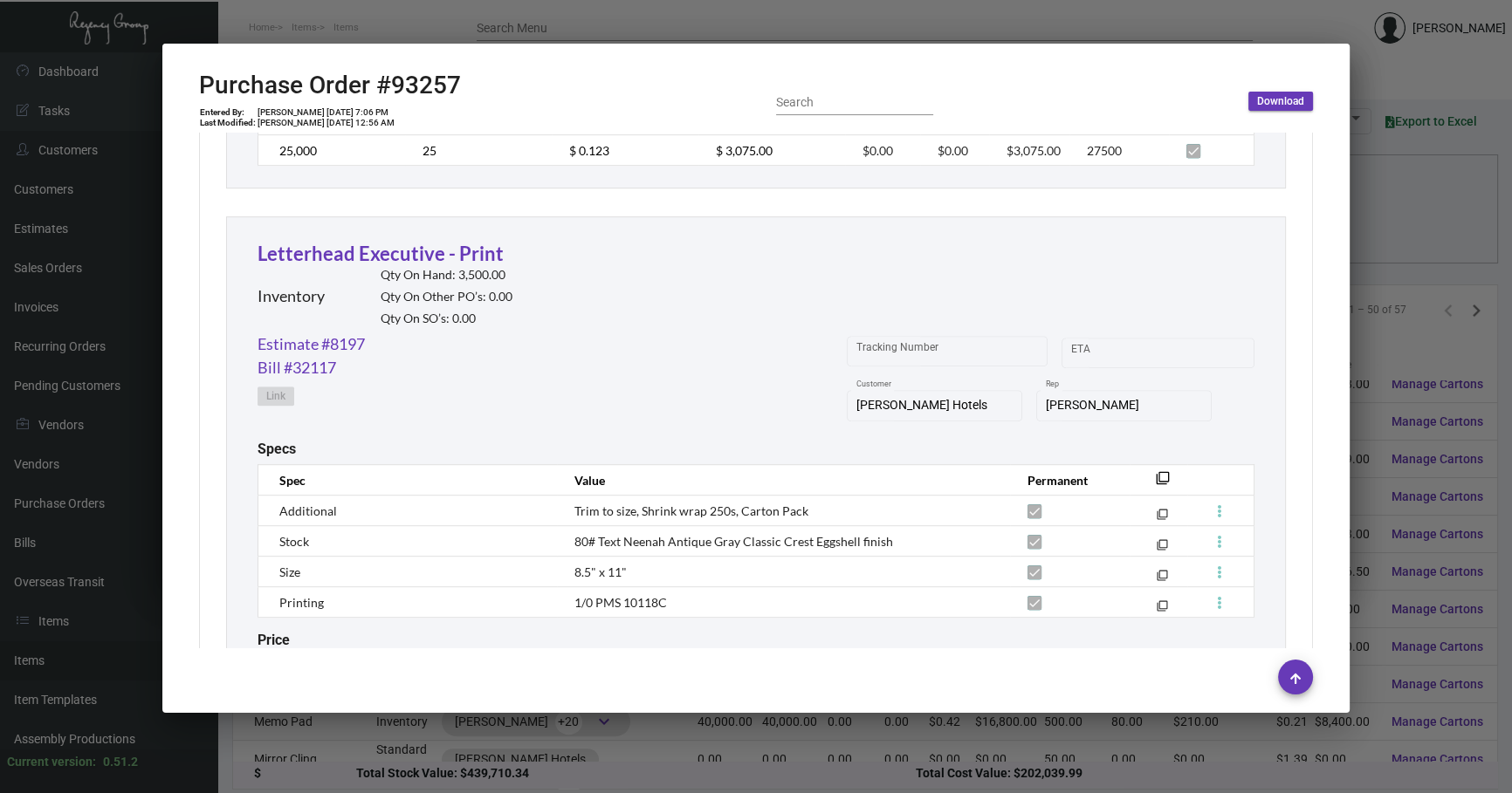
scroll to position [1348, 0]
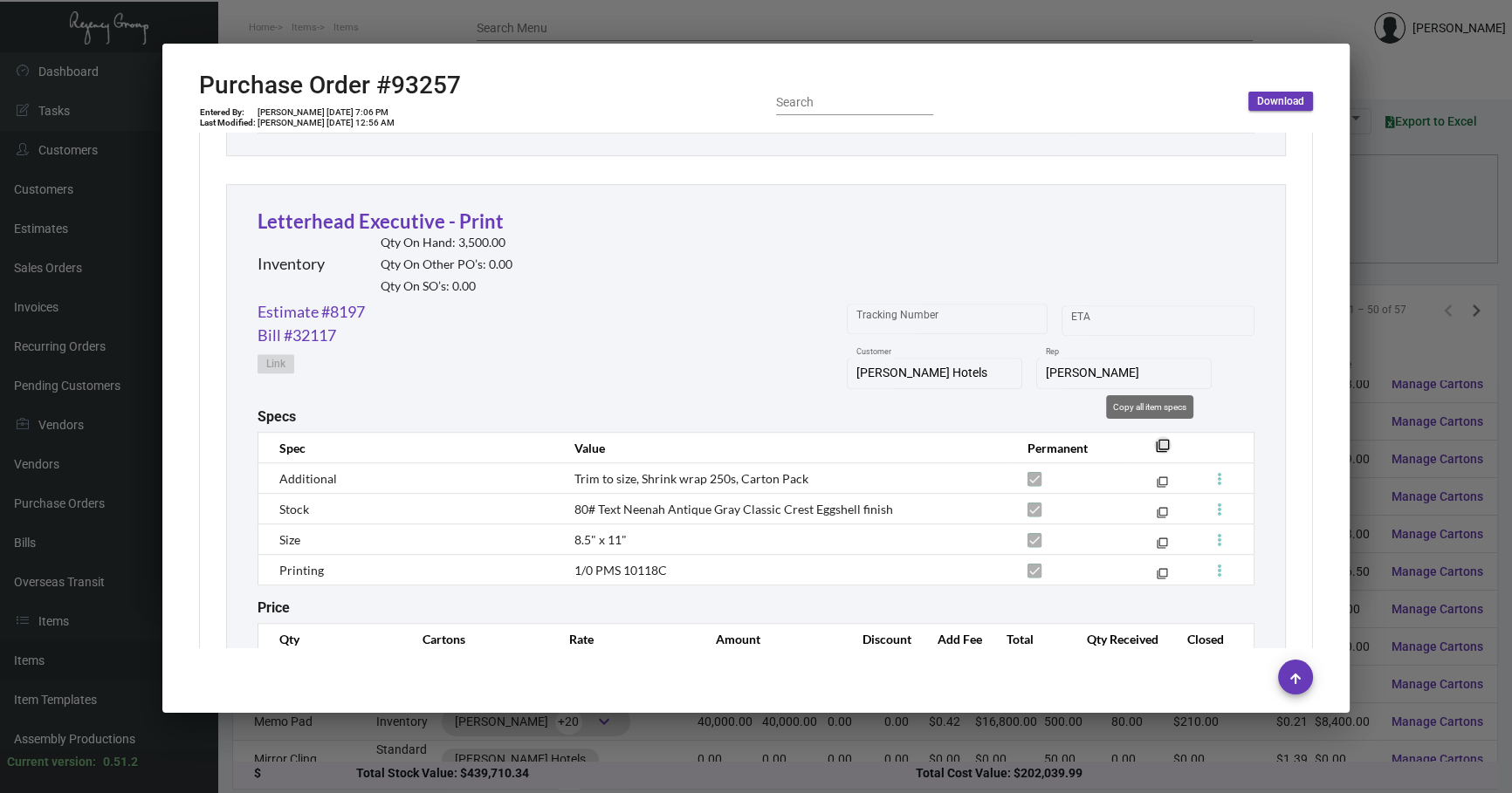
click at [1156, 444] on mat-icon "filter_none" at bounding box center [1163, 450] width 14 height 14
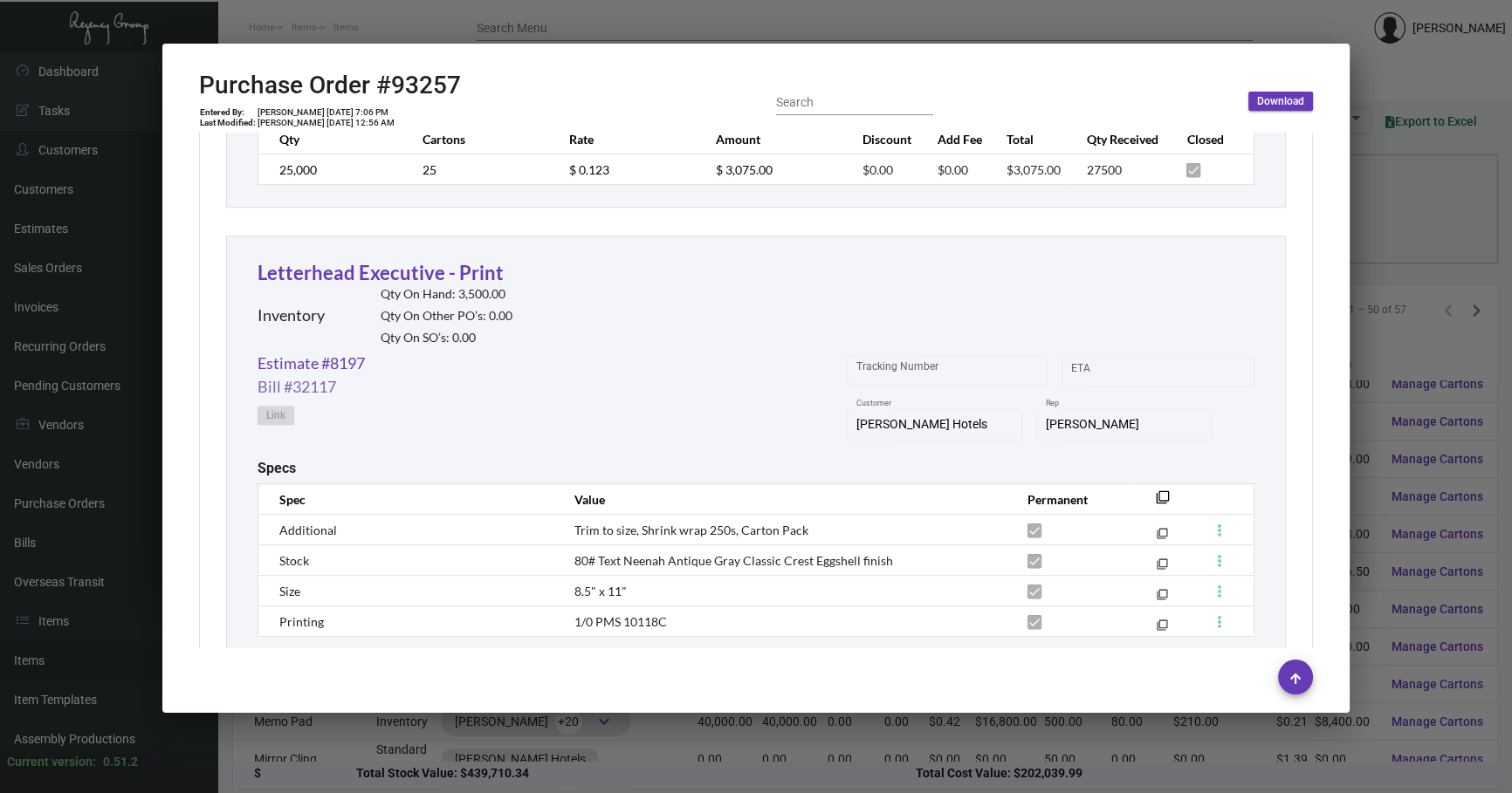
scroll to position [1295, 0]
click at [333, 360] on link "Estimate #8197" at bounding box center [311, 364] width 108 height 23
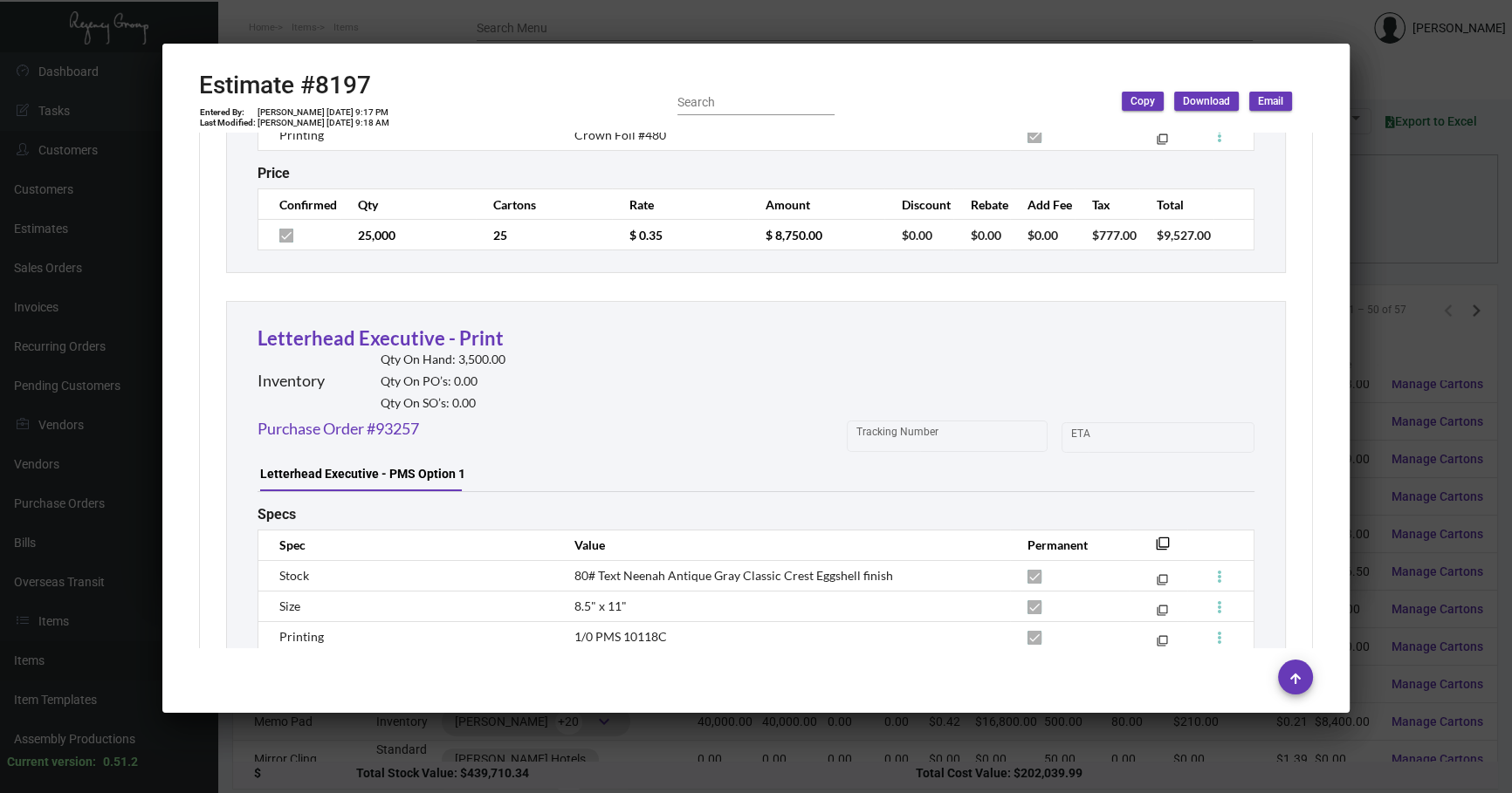
scroll to position [7836, 0]
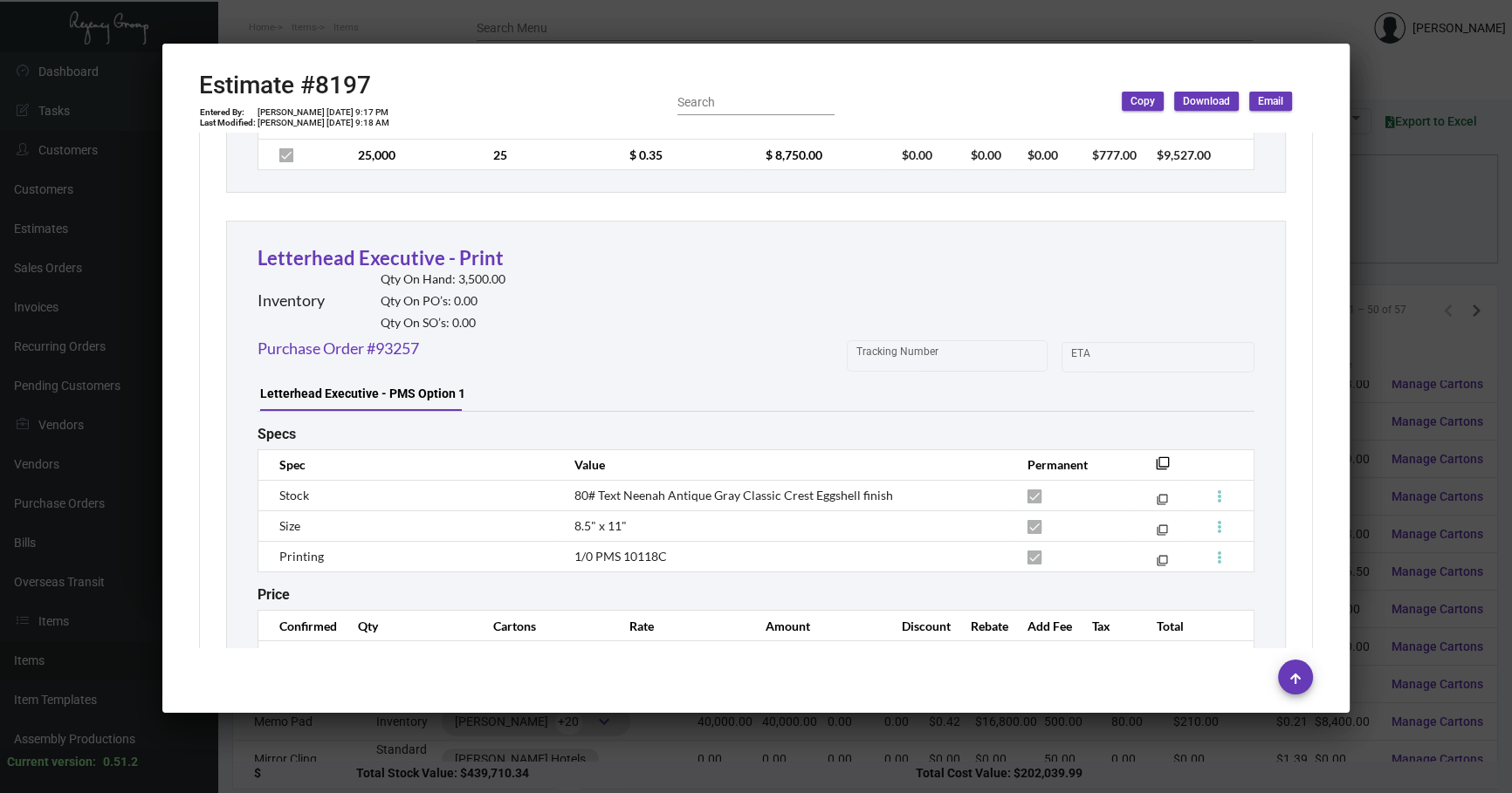
scroll to position [8021, 0]
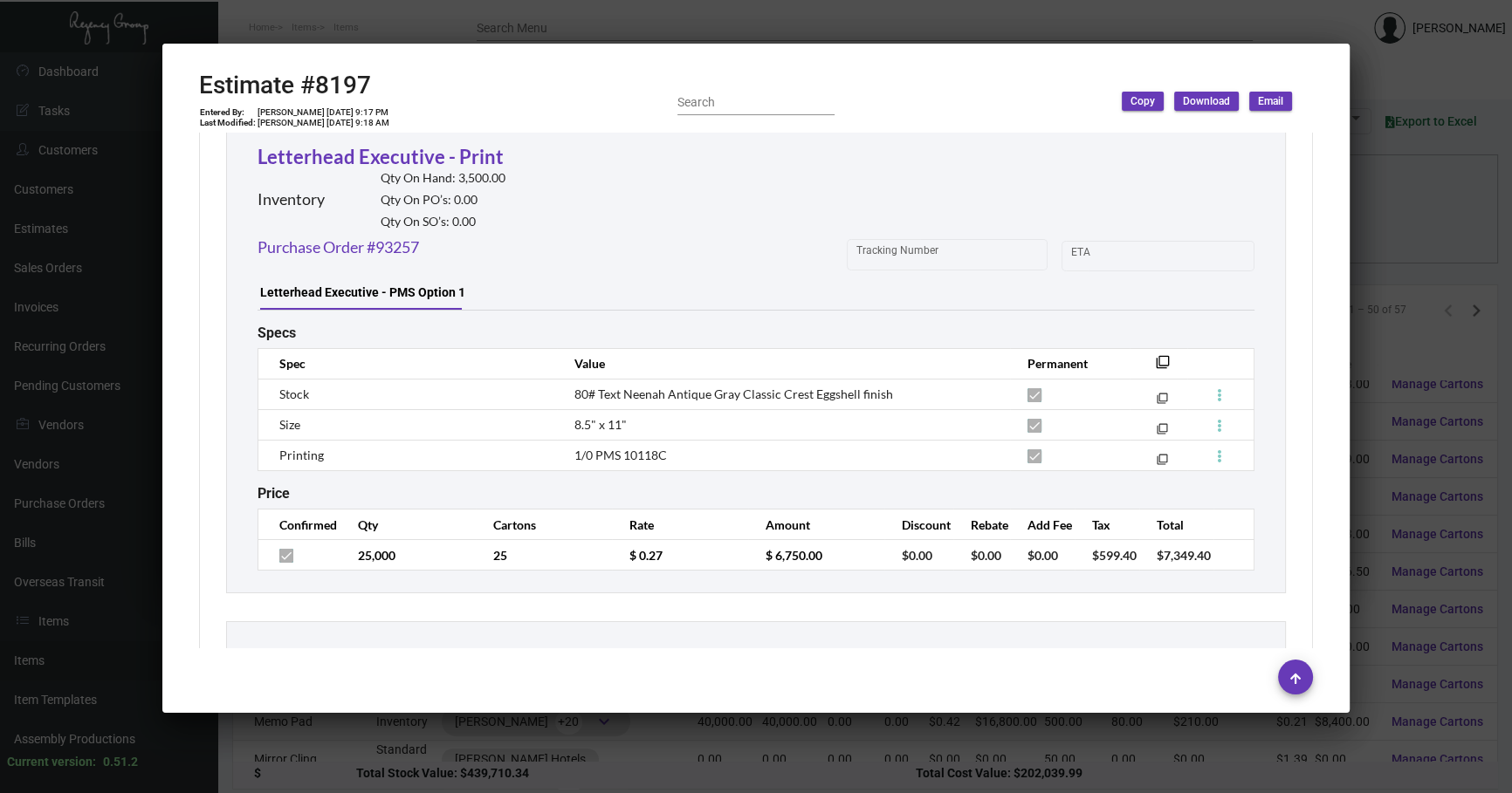
click at [1380, 237] on div at bounding box center [756, 396] width 1512 height 793
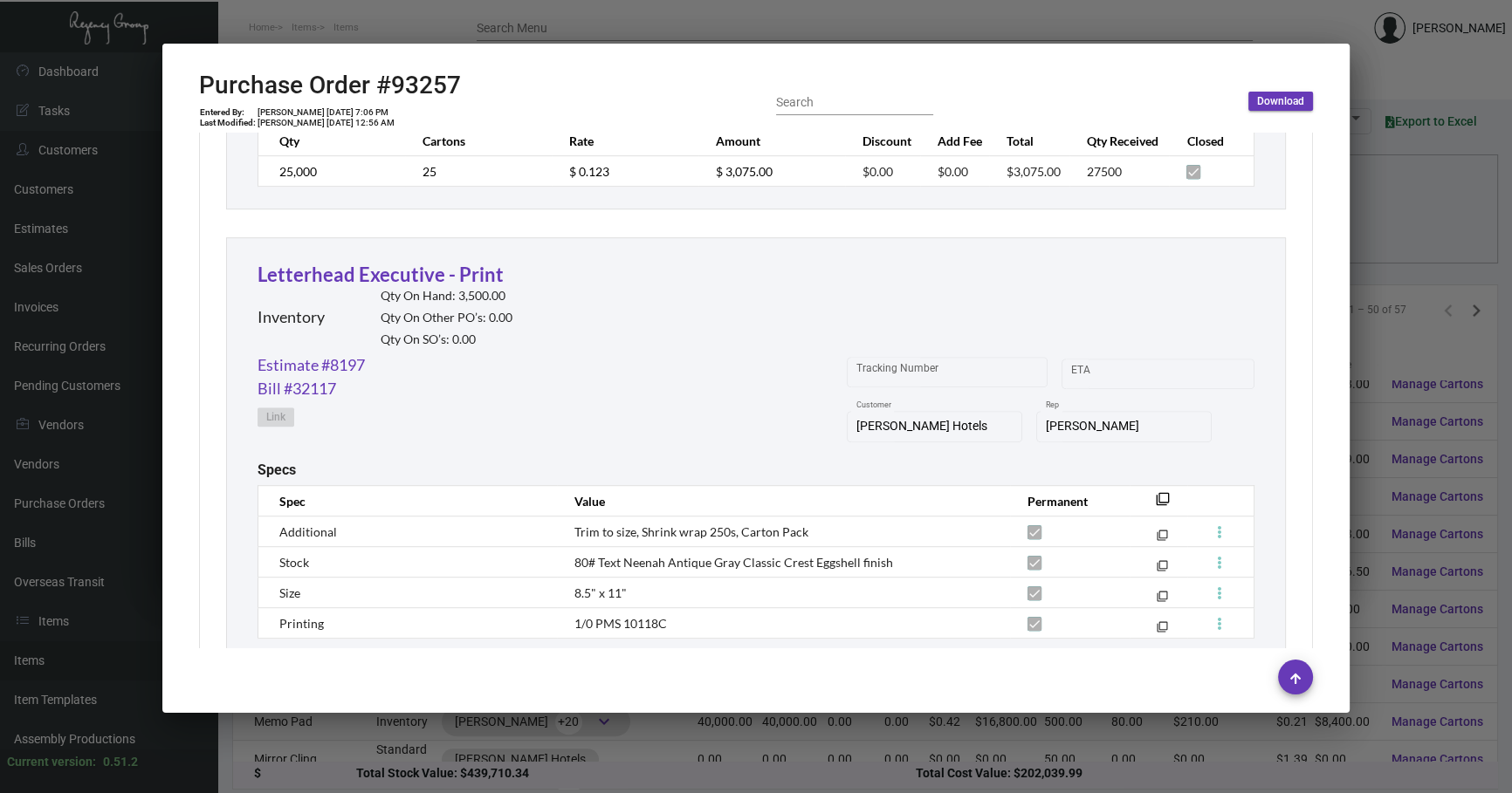
click at [630, 733] on div at bounding box center [756, 396] width 1512 height 793
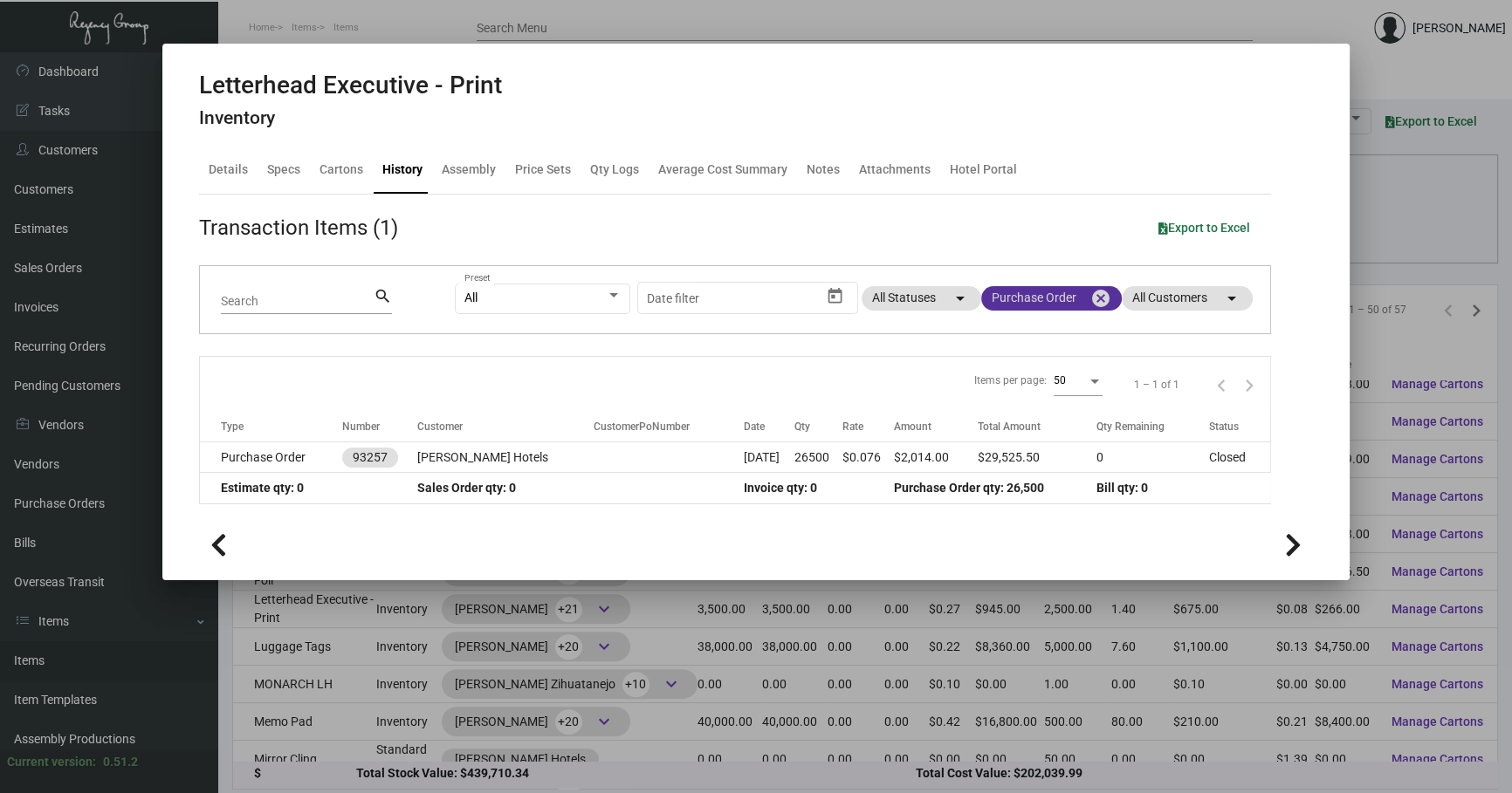
click at [1102, 288] on mat-icon "cancel" at bounding box center [1101, 299] width 21 height 21
